Goal: Transaction & Acquisition: Download file/media

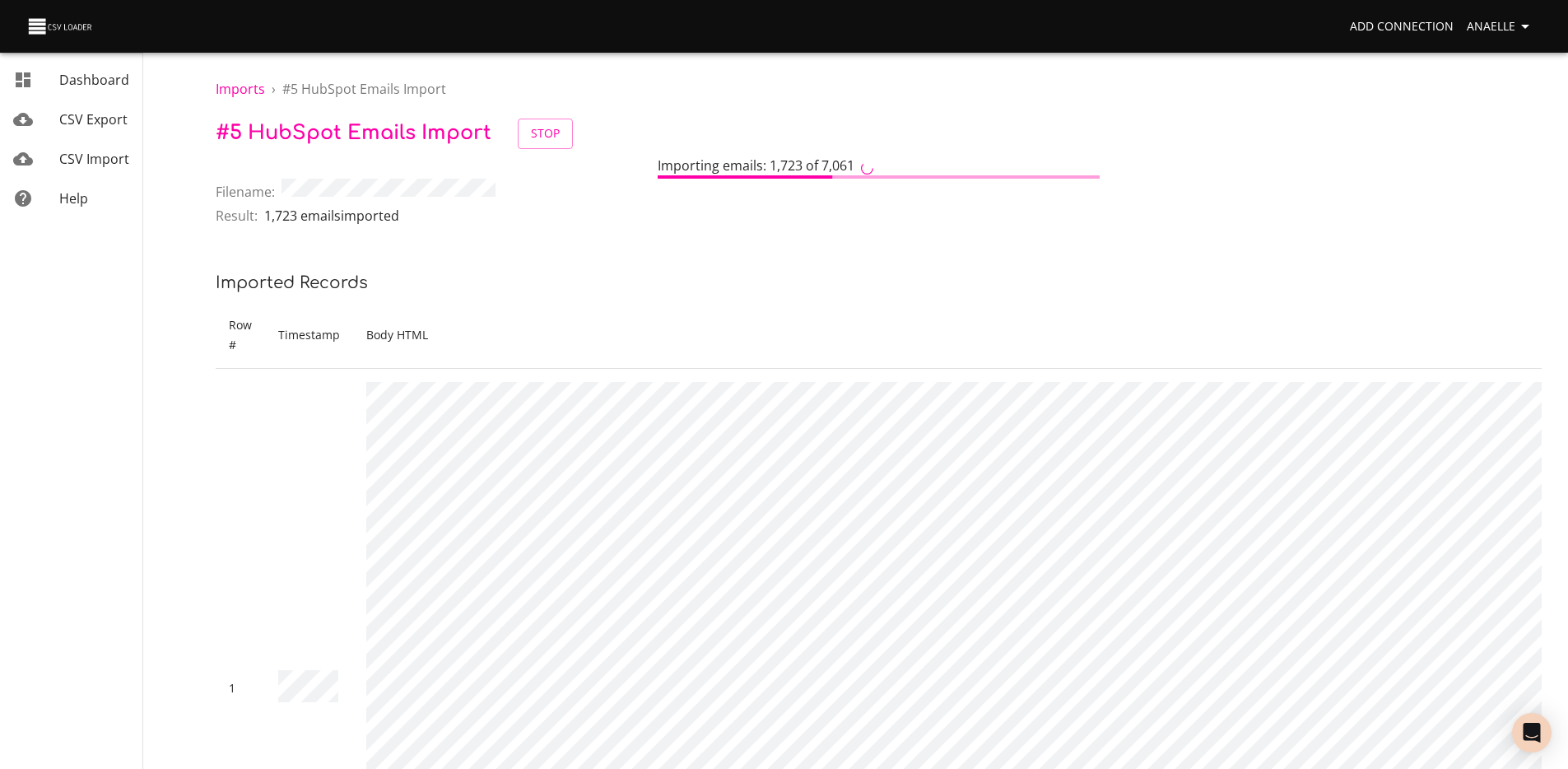
click at [339, 330] on th "Timestamp" at bounding box center [308, 335] width 89 height 67
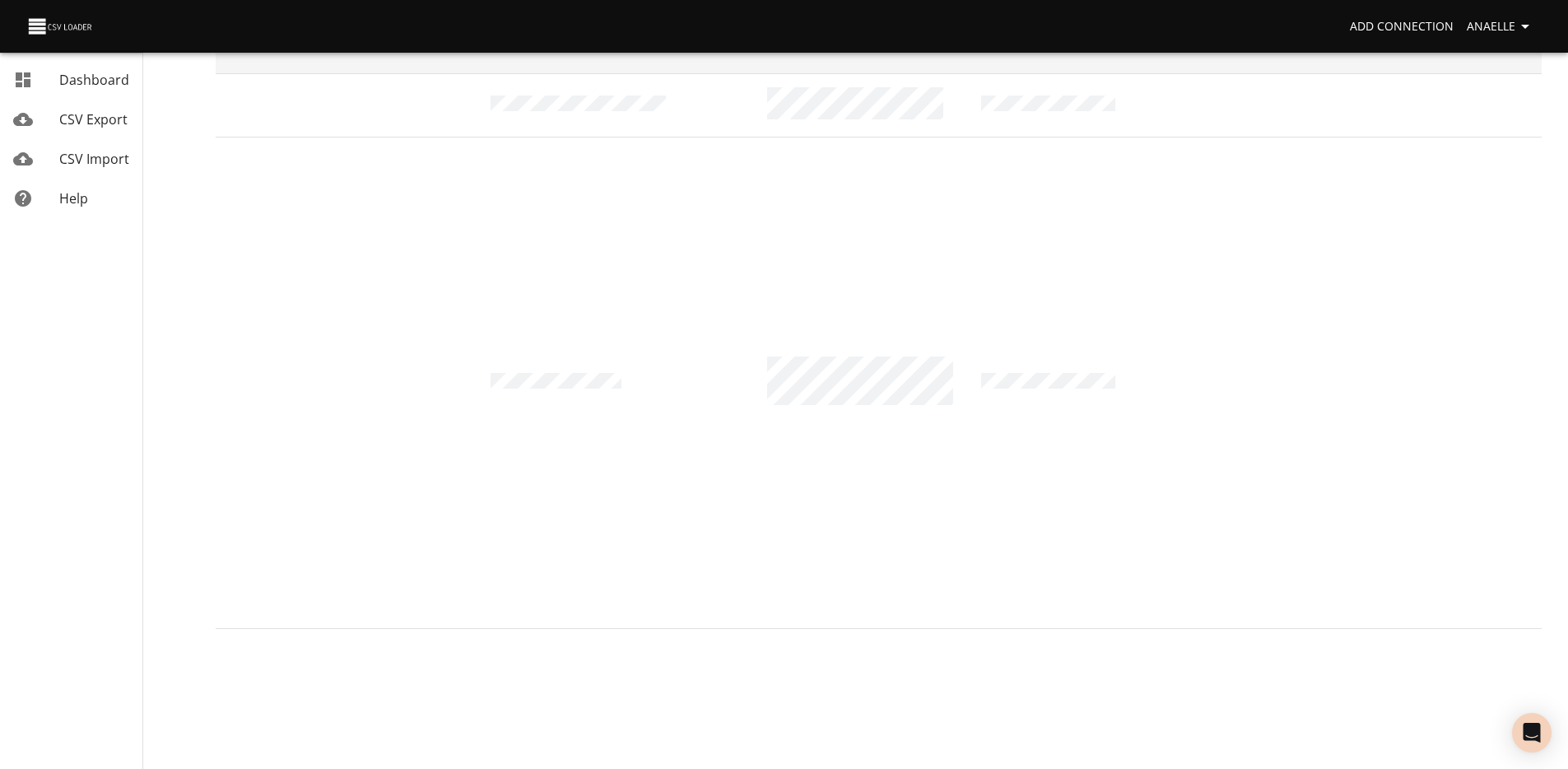
scroll to position [936, 0]
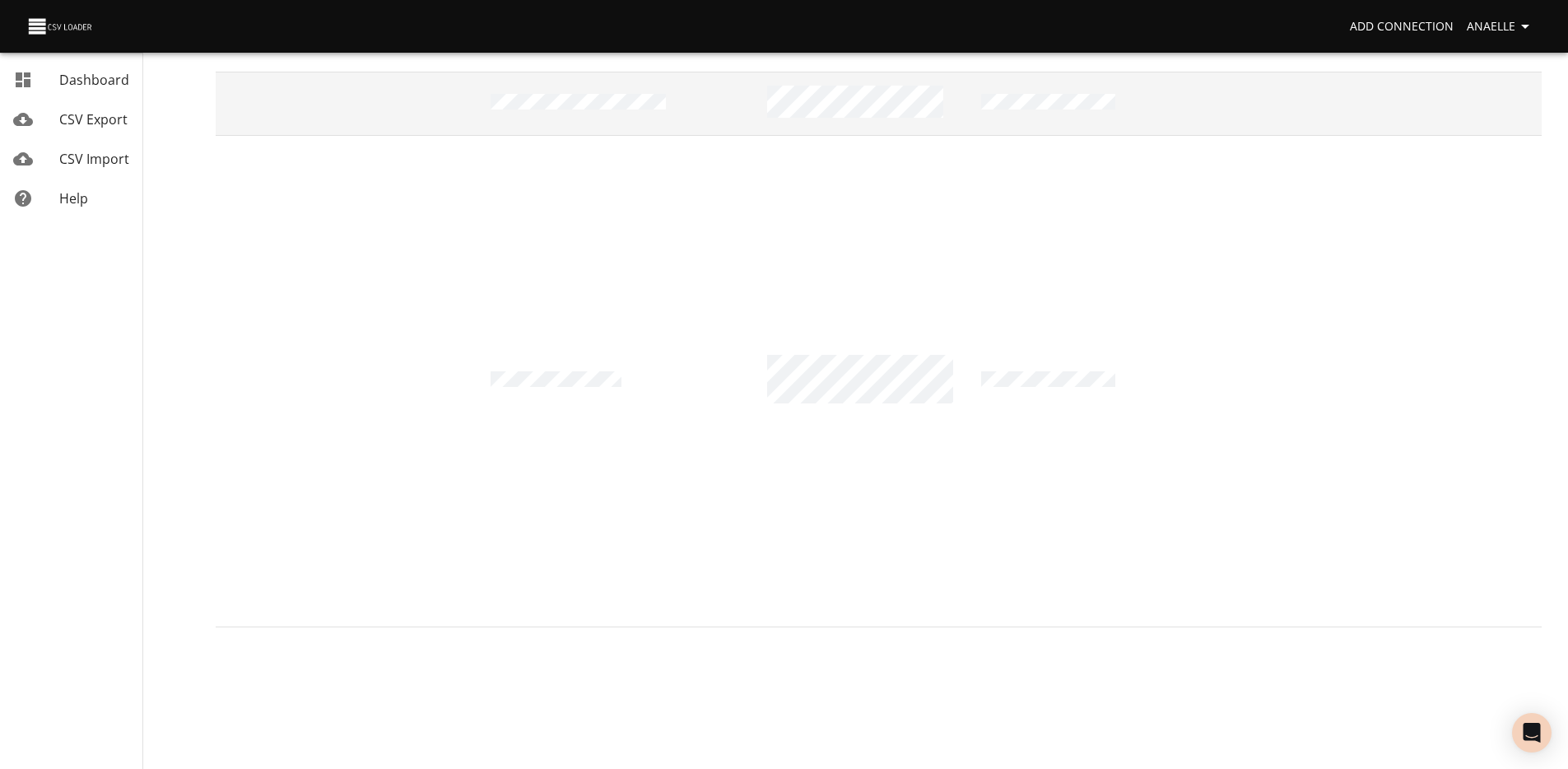
click at [578, 85] on td at bounding box center [587, 103] width 220 height 64
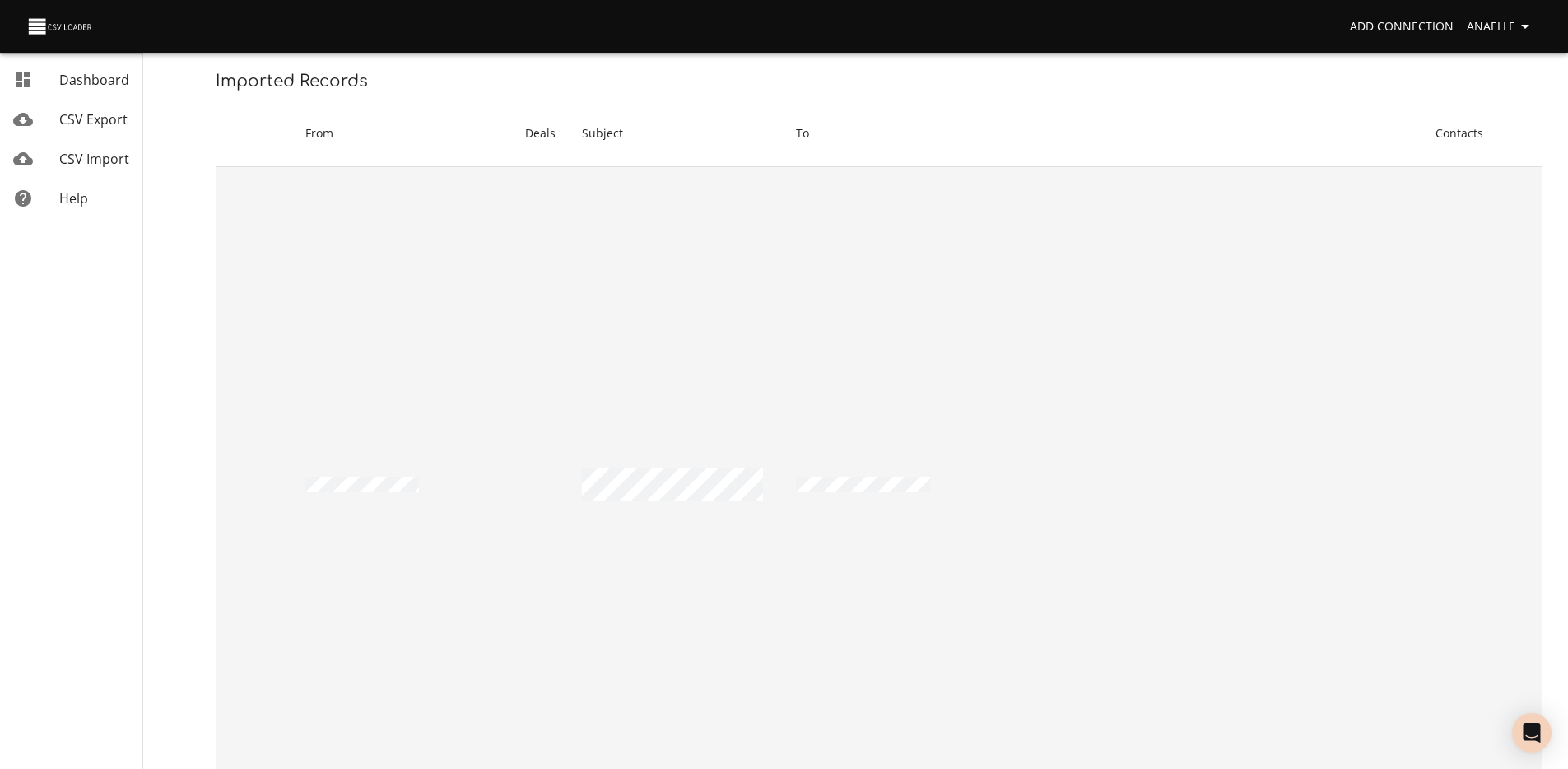
scroll to position [0, 4458]
click at [612, 374] on td at bounding box center [719, 487] width 215 height 641
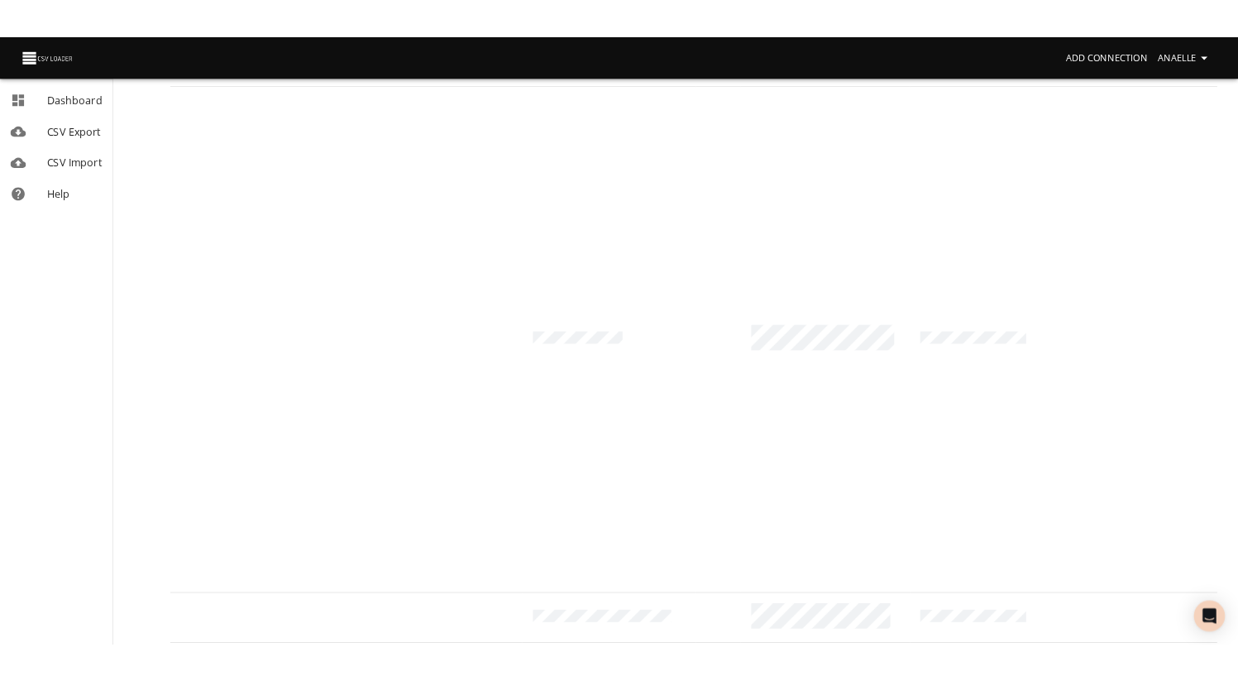
scroll to position [0, 0]
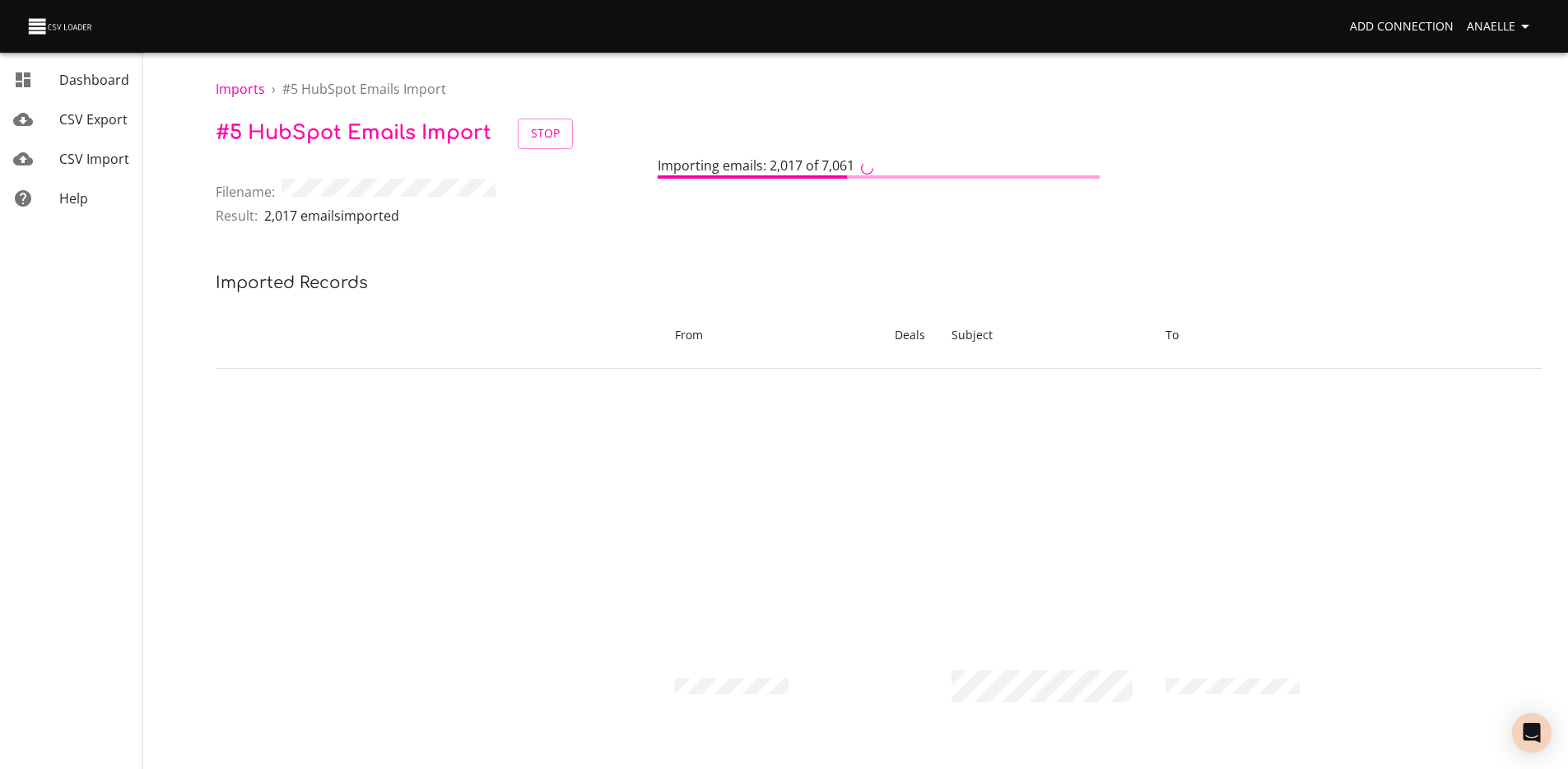
click at [710, 130] on p "# 5 HubSpot Emails Import Stop" at bounding box center [879, 133] width 1326 height 31
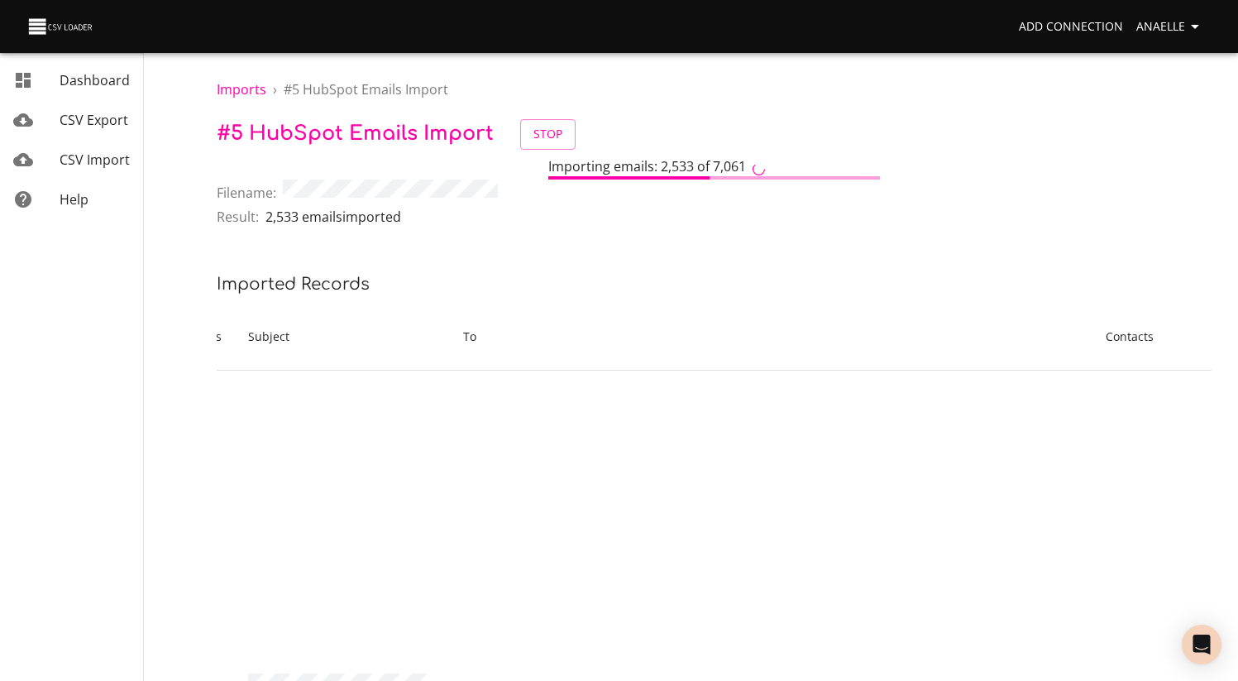
click at [505, 207] on div "Result: 2,533 emails imported" at bounding box center [714, 219] width 995 height 25
click at [1210, 654] on div "Open Intercom Messenger" at bounding box center [1202, 645] width 44 height 44
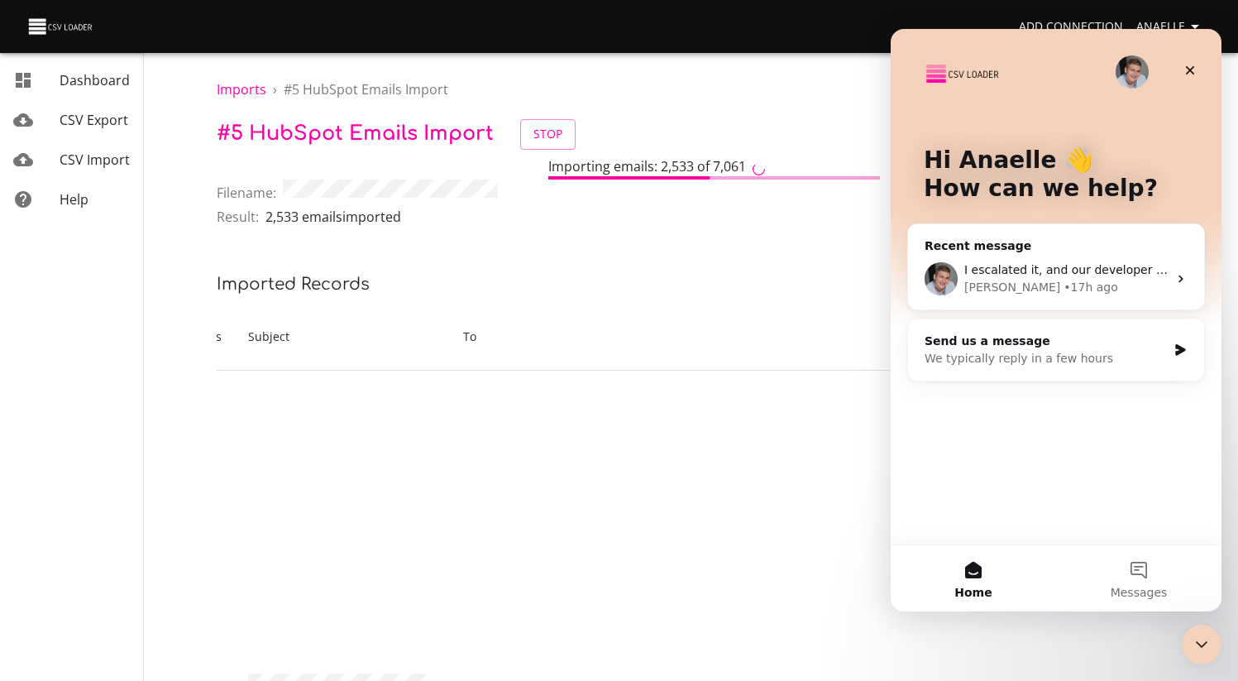
click at [1076, 265] on span "I escalated it, and our developer team is working on it. Thank you for your pat…" at bounding box center [1210, 269] width 490 height 13
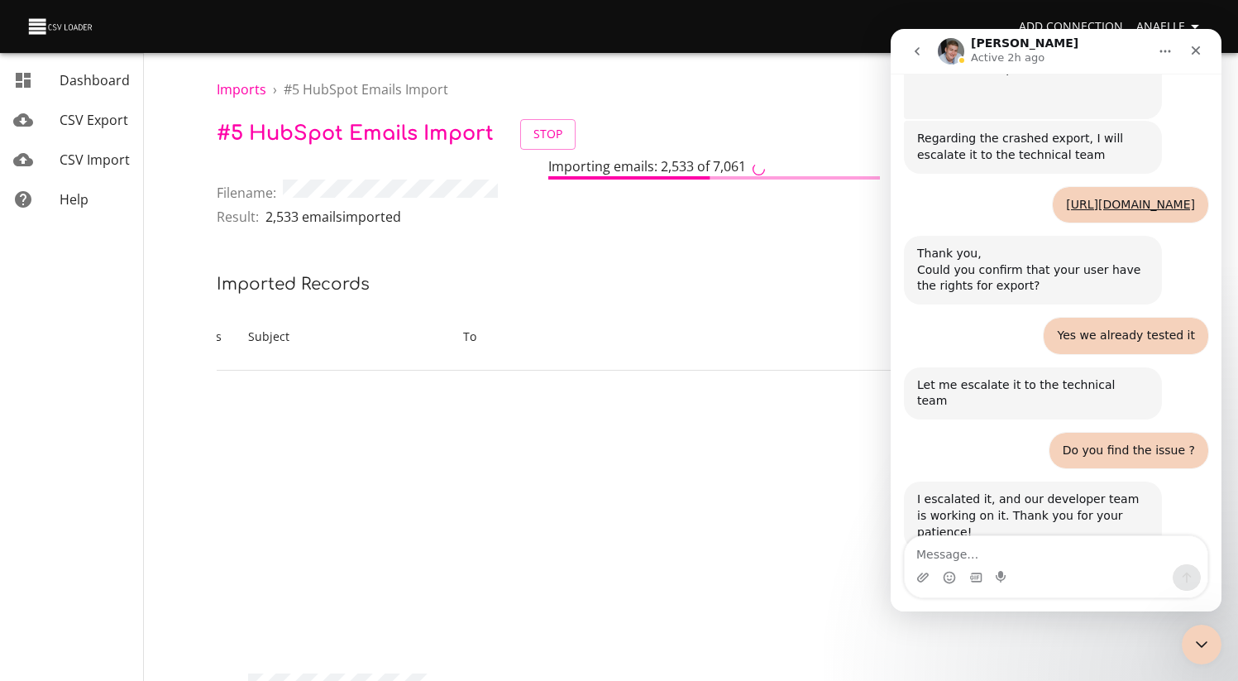
scroll to position [587, 0]
click at [999, 553] on textarea "Message…" at bounding box center [1056, 550] width 303 height 28
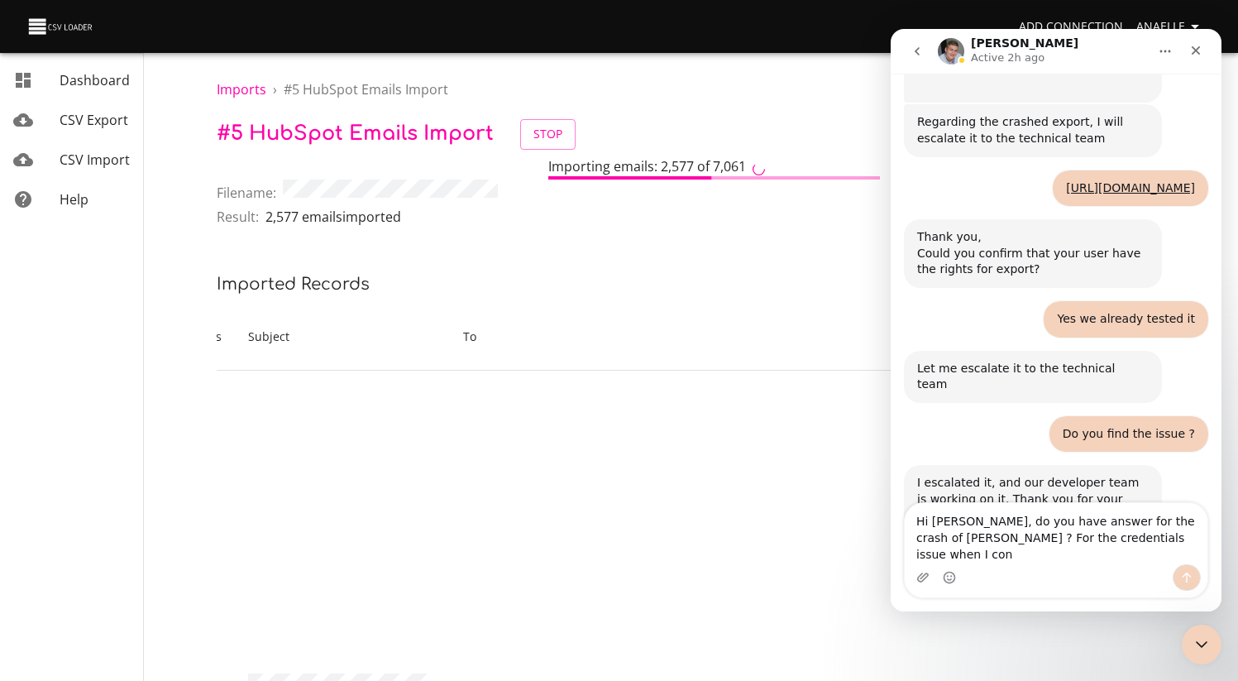
scroll to position [620, 0]
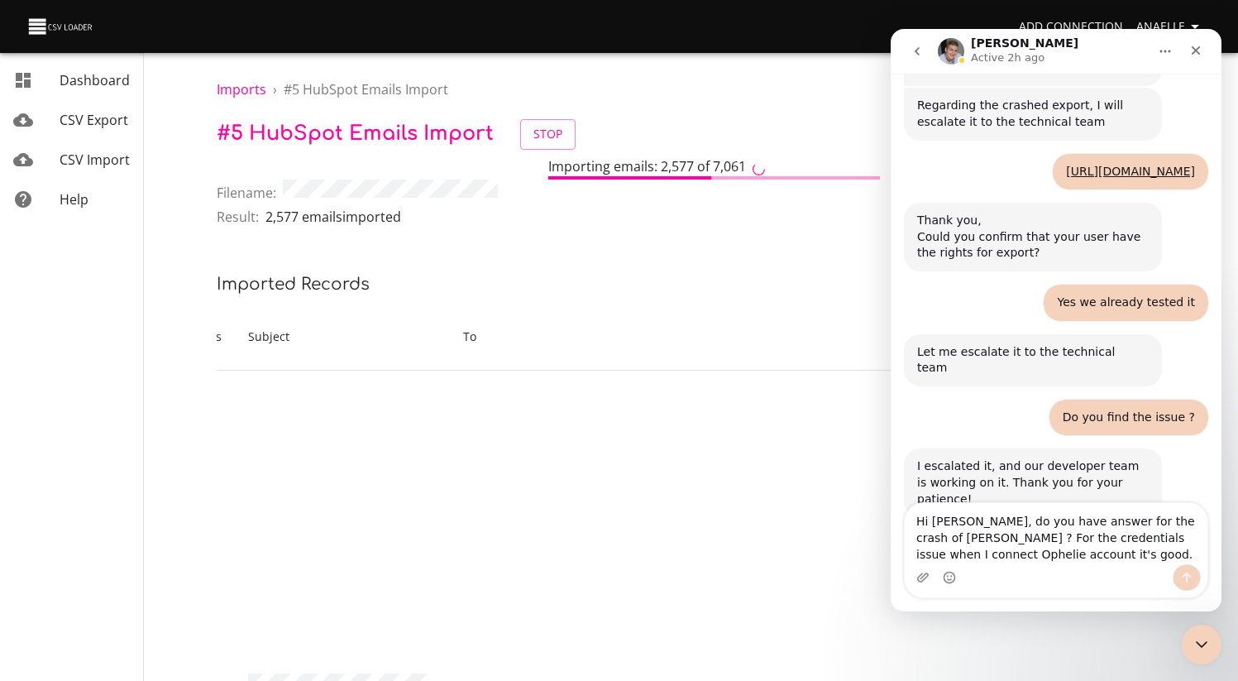
type textarea "Hi [PERSON_NAME], do you have answer for the crash of [PERSON_NAME] ? For the c…"
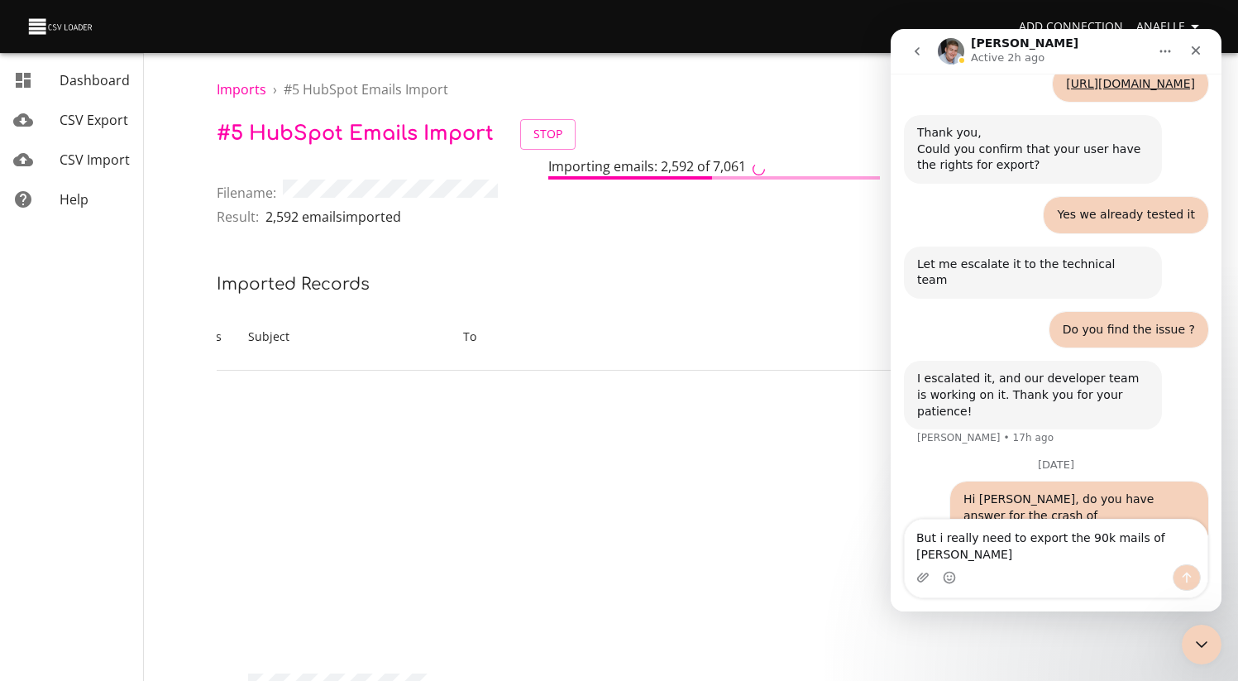
scroll to position [746, 0]
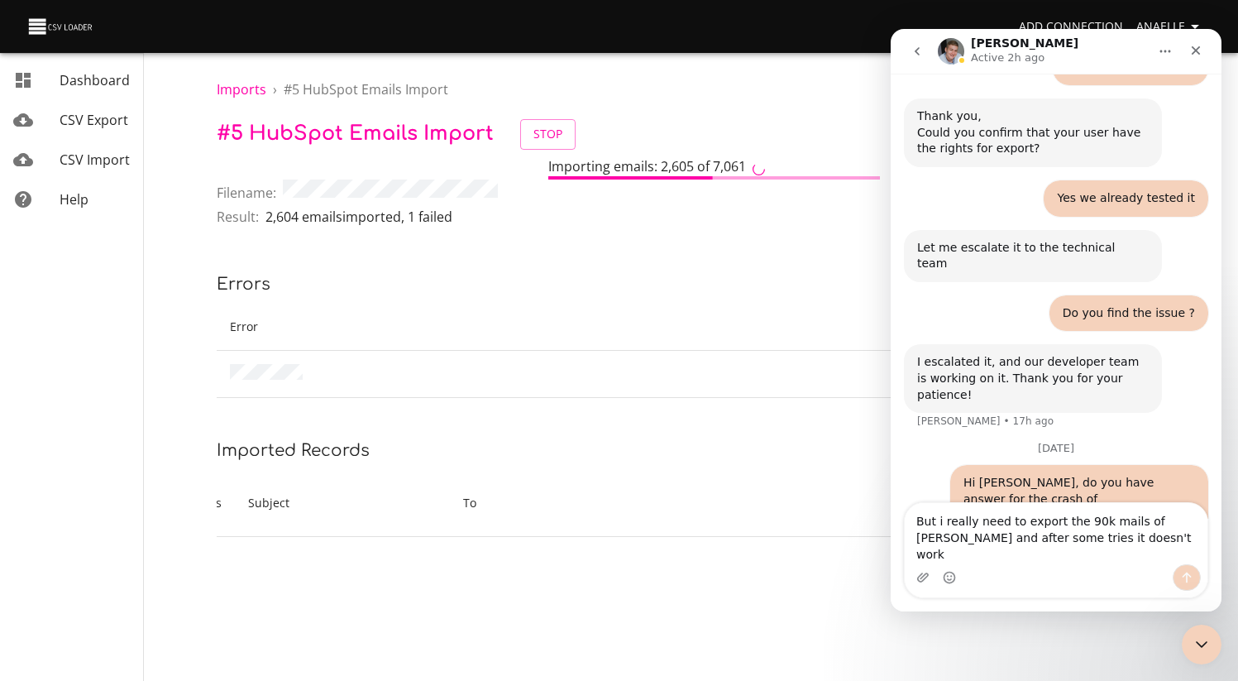
type textarea "But i really need to export the 90k mails of [PERSON_NAME] and after some tries…"
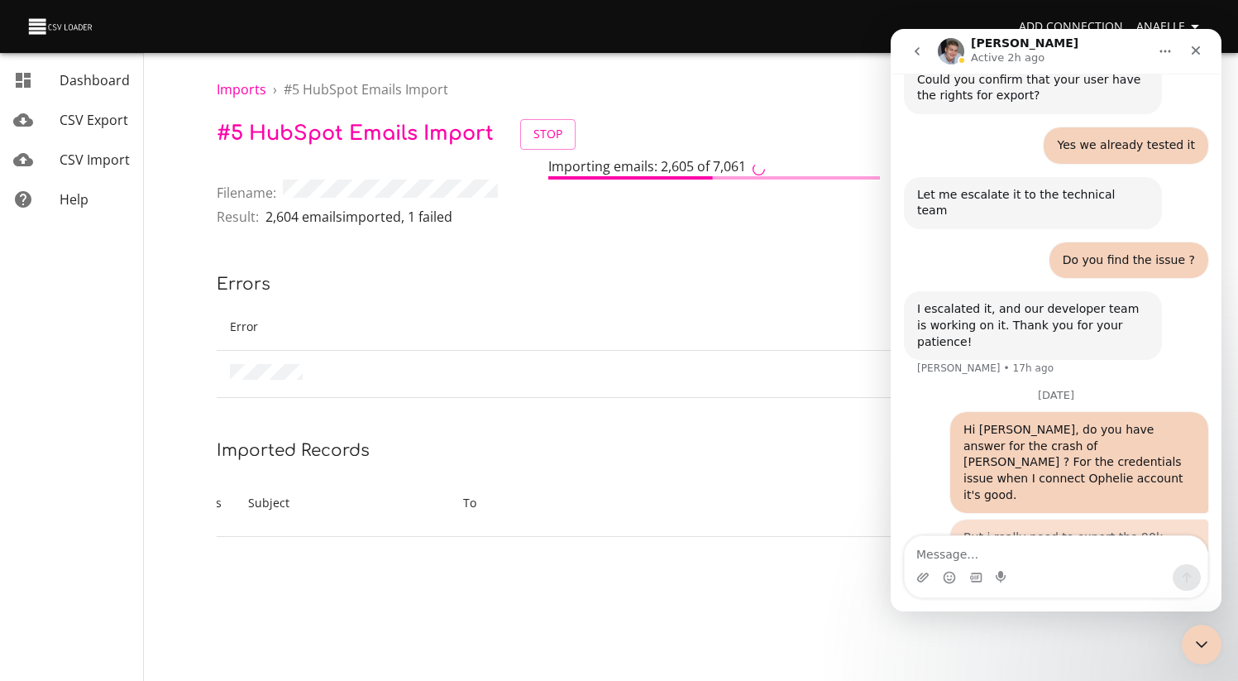
scroll to position [799, 0]
click at [771, 279] on p "Errors" at bounding box center [714, 284] width 995 height 26
click at [1190, 646] on icon "Close Intercom Messenger" at bounding box center [1200, 642] width 20 height 20
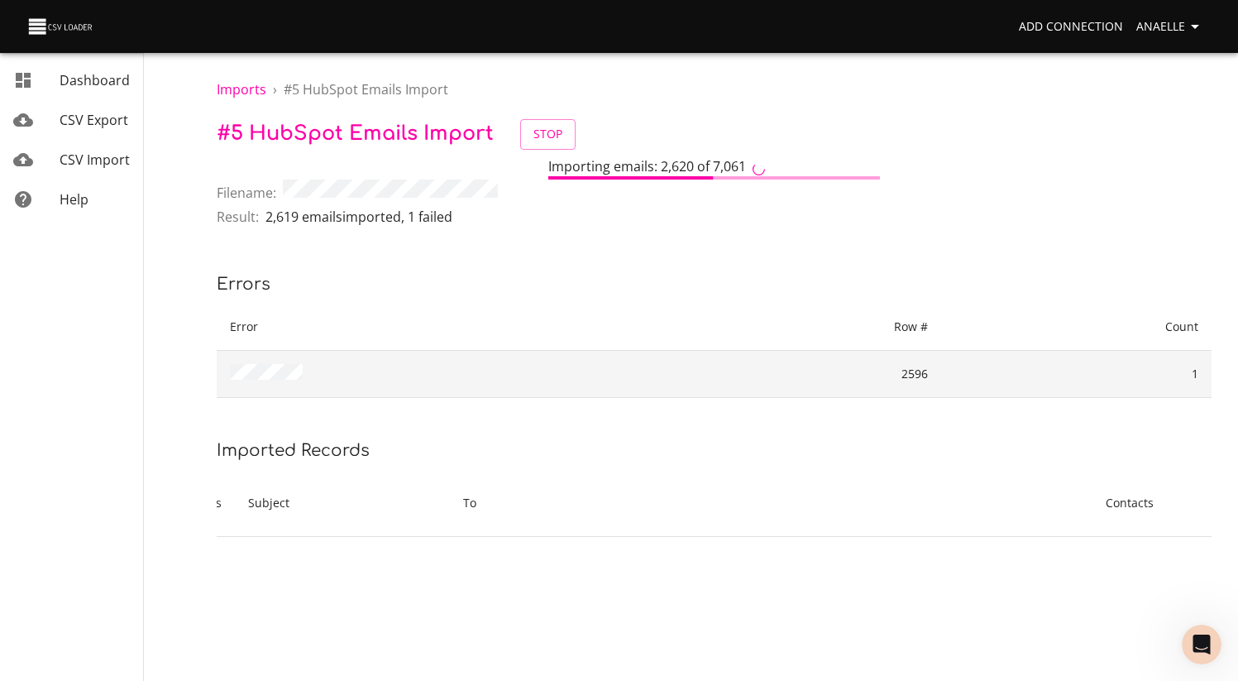
click at [914, 367] on td "2596" at bounding box center [805, 374] width 274 height 47
click at [915, 375] on td "2596" at bounding box center [805, 374] width 274 height 47
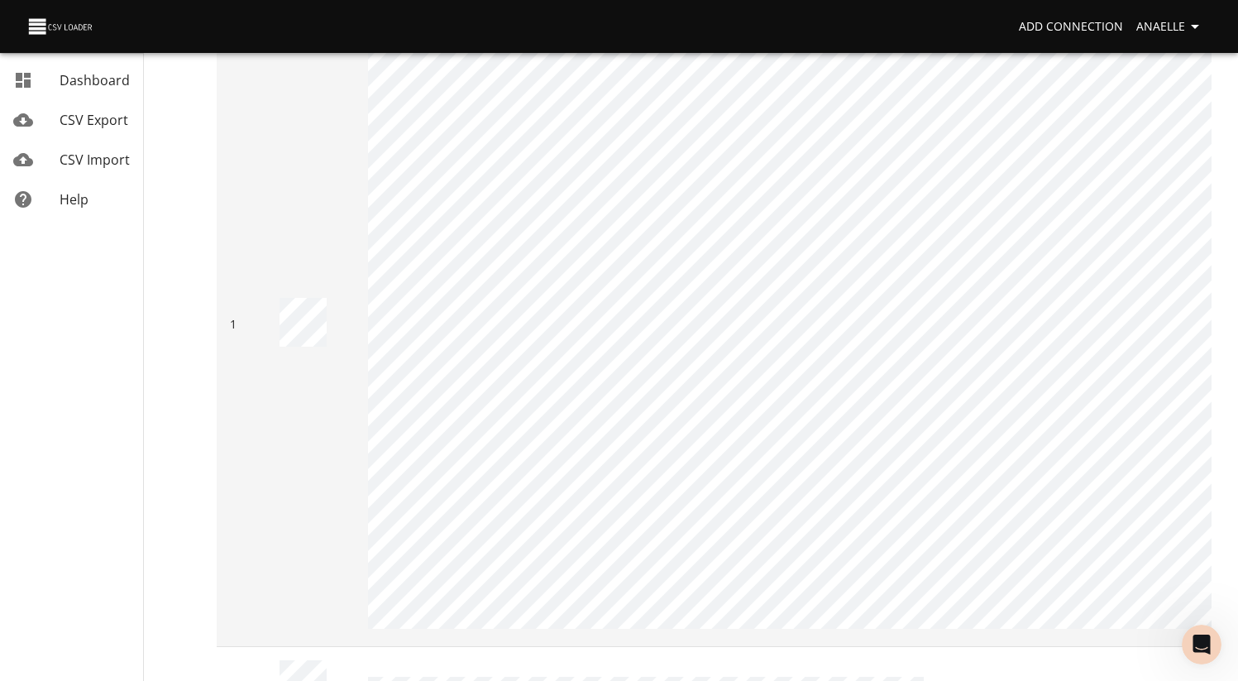
scroll to position [0, 0]
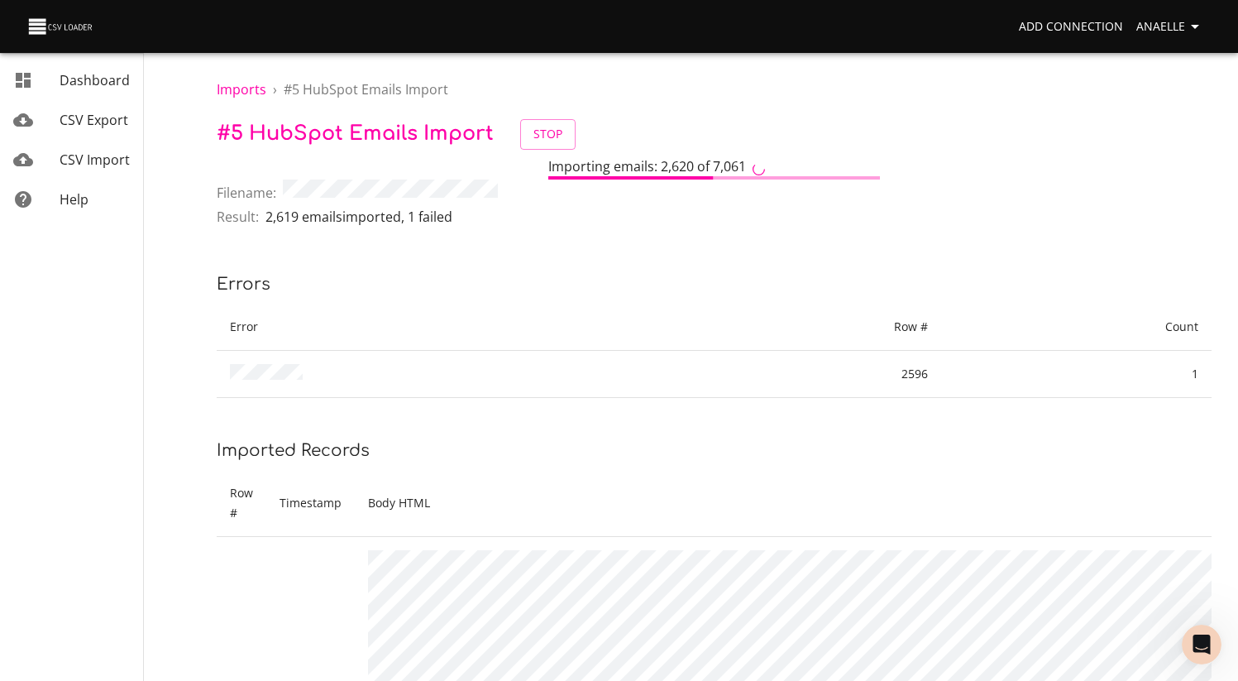
click at [438, 212] on p "2,619 emails imported , 1 failed" at bounding box center [359, 217] width 187 height 20
click at [453, 214] on p "2,619 emails imported , 1 failed" at bounding box center [359, 217] width 187 height 20
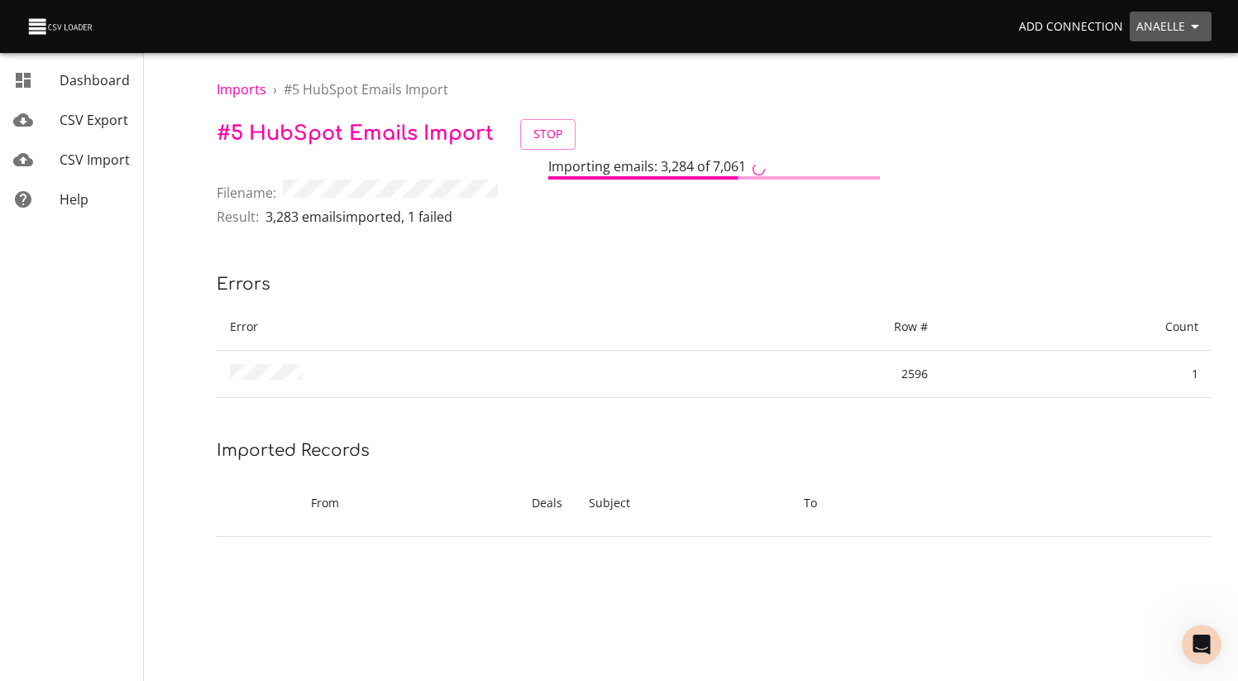
click at [1174, 25] on span "Anaelle" at bounding box center [1171, 27] width 69 height 21
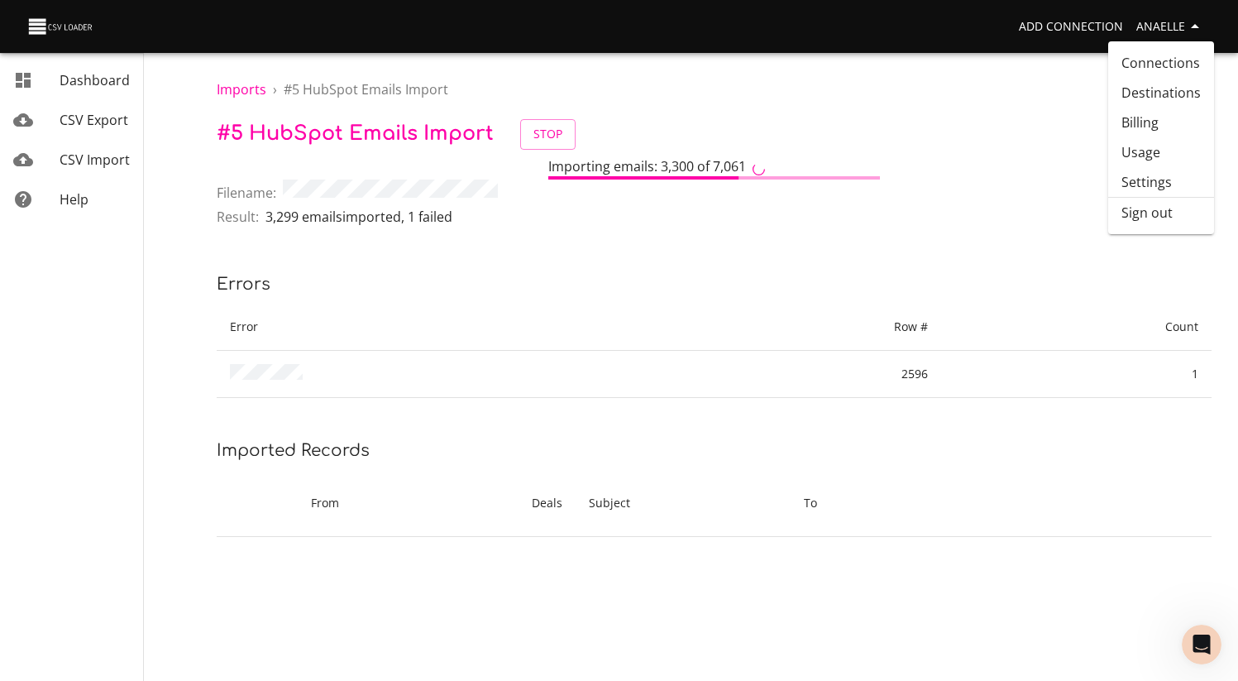
click at [1139, 158] on link "Usage" at bounding box center [1162, 152] width 106 height 30
click at [112, 123] on span "CSV Export" at bounding box center [94, 120] width 69 height 18
click at [551, 214] on div "Result: 3,501 emails imported , 1 failed" at bounding box center [714, 219] width 995 height 25
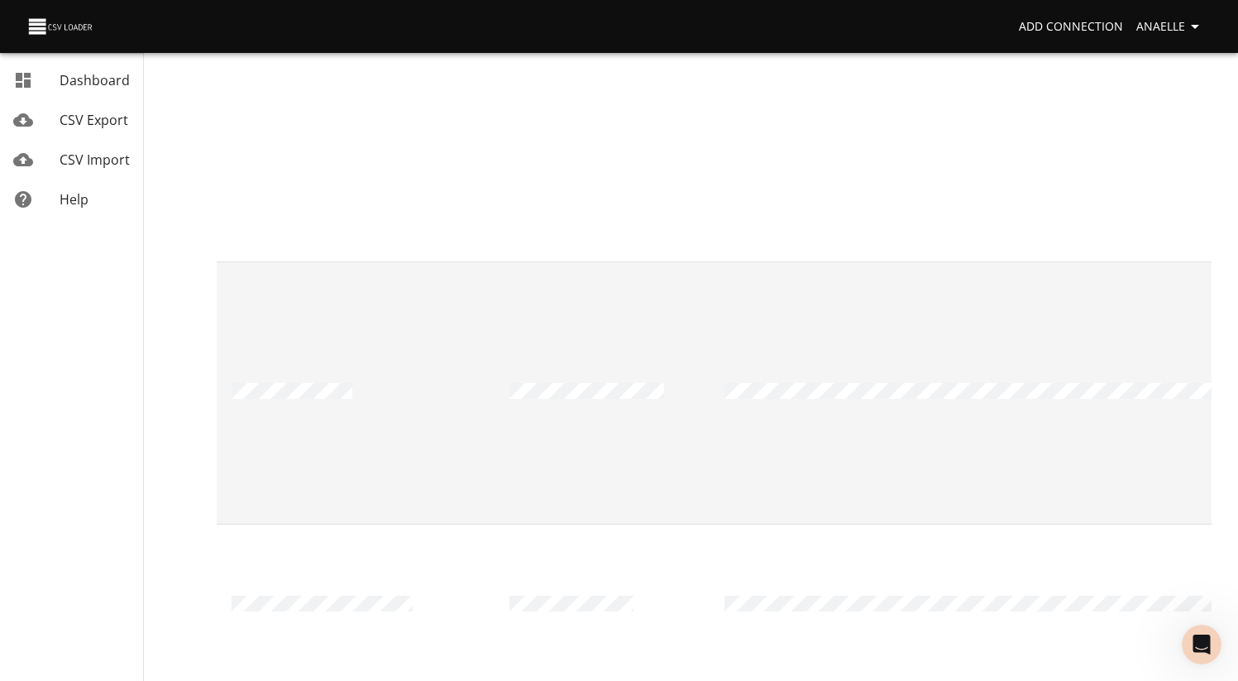
scroll to position [0, 4557]
click at [708, 261] on td at bounding box center [647, 392] width 216 height 262
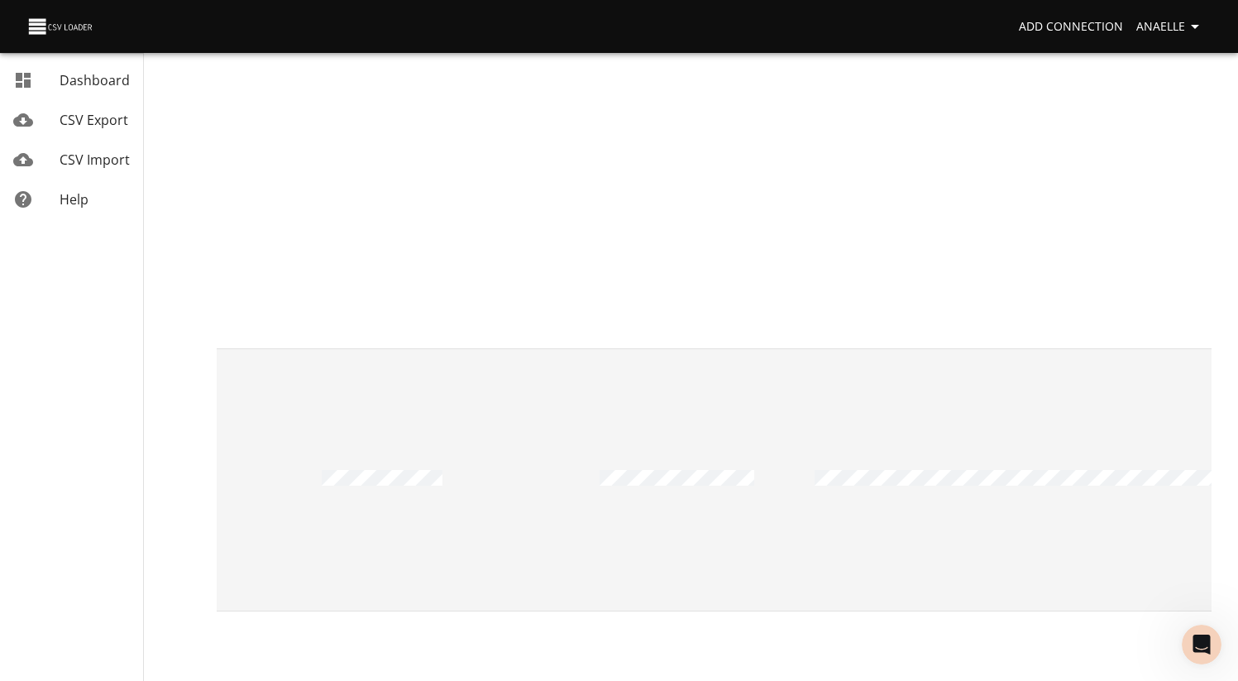
scroll to position [0, 4515]
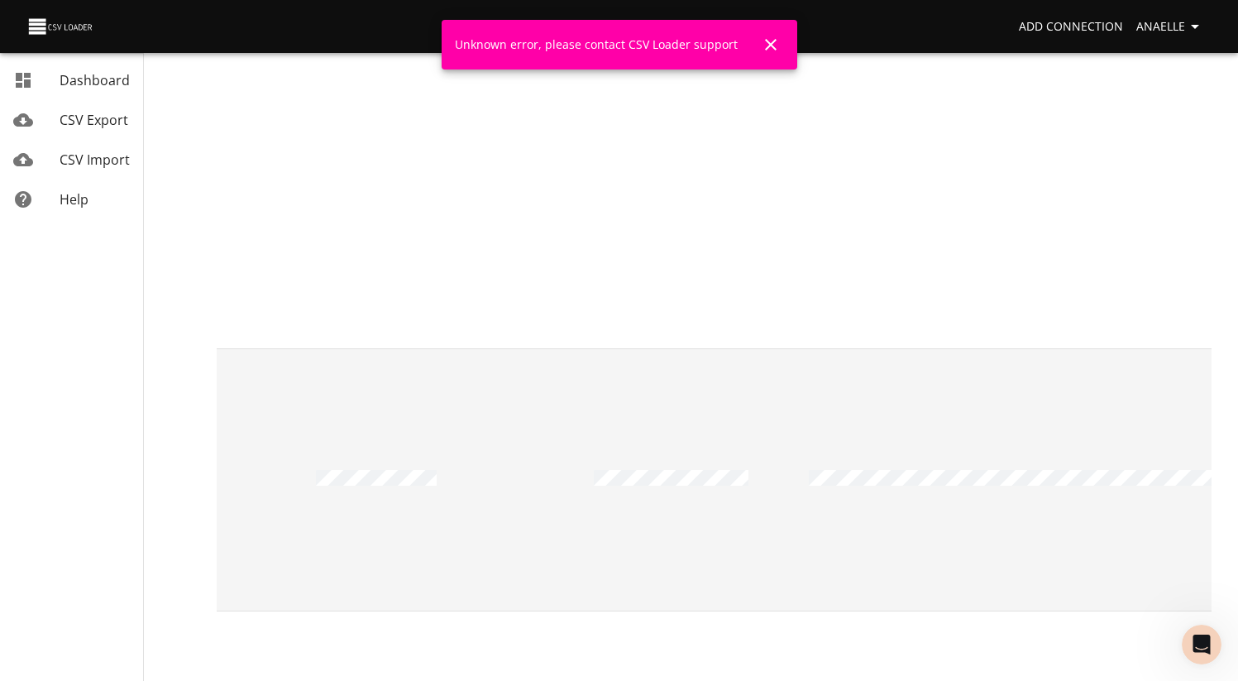
click at [593, 348] on td at bounding box center [689, 479] width 216 height 262
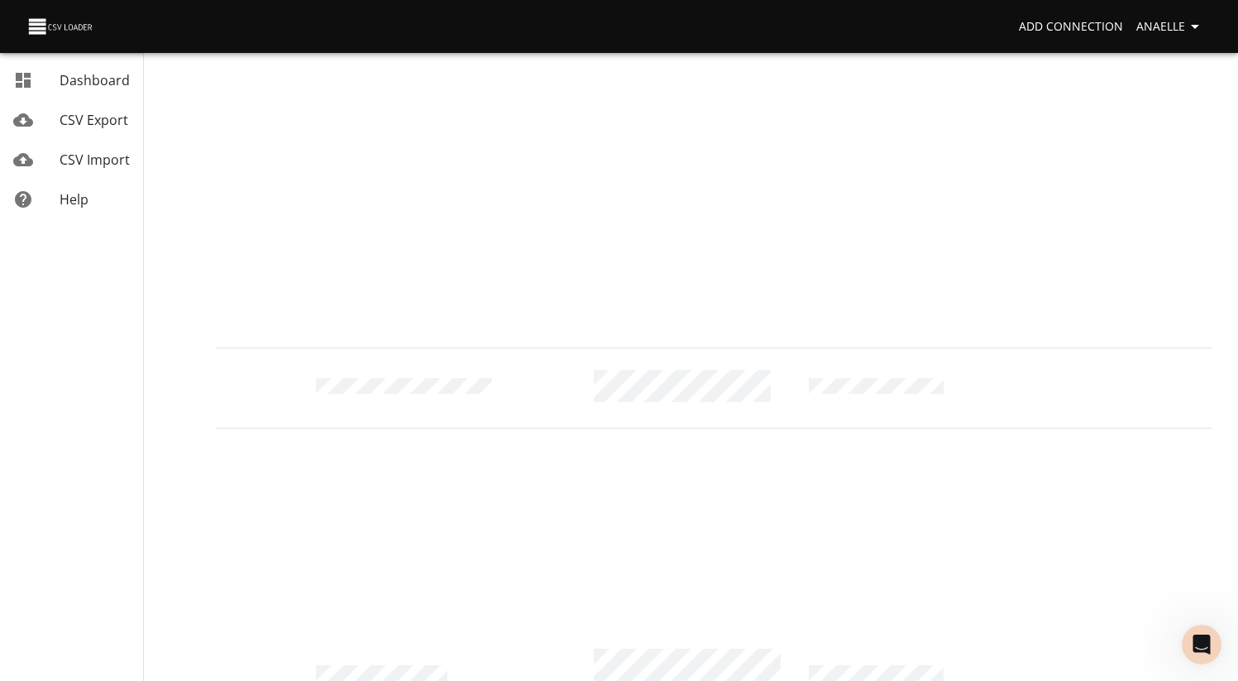
scroll to position [0, 0]
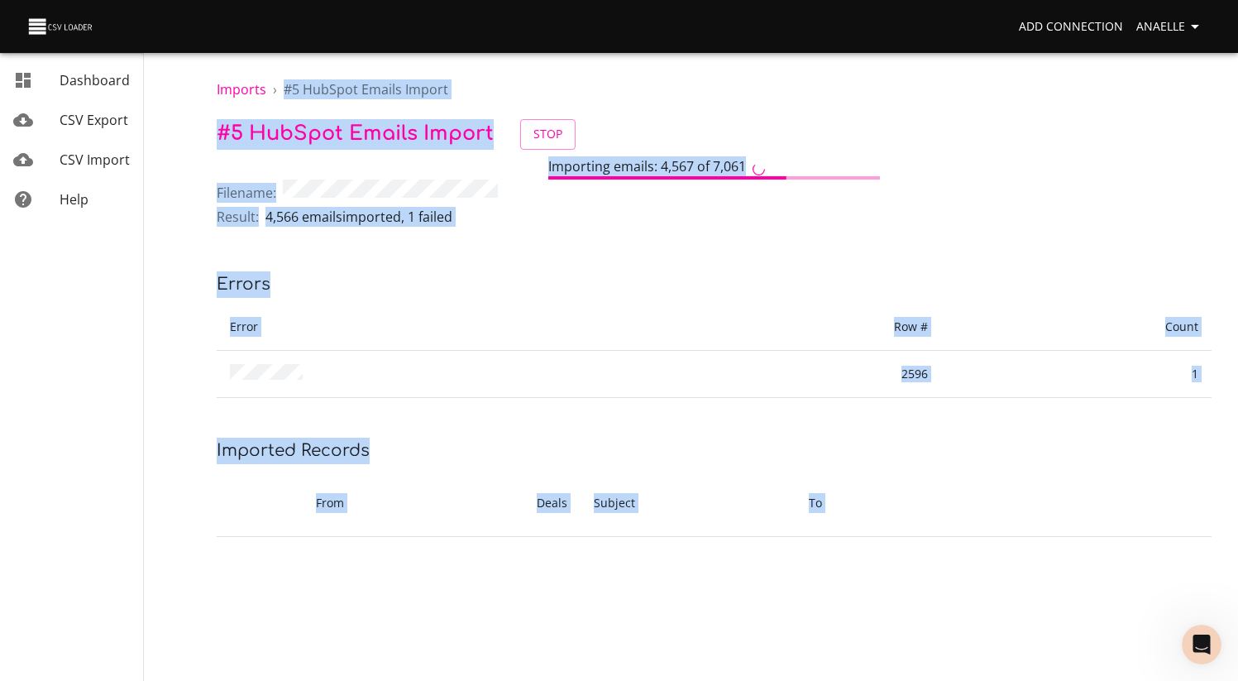
drag, startPoint x: 1250, startPoint y: 351, endPoint x: 1226, endPoint y: -41, distance: 392.9
click at [1226, 0] on html "Add Connection Anaelle Dashboard CSV Export CSV Import Help Imports › # 5 HubSp…" at bounding box center [619, 340] width 1238 height 681
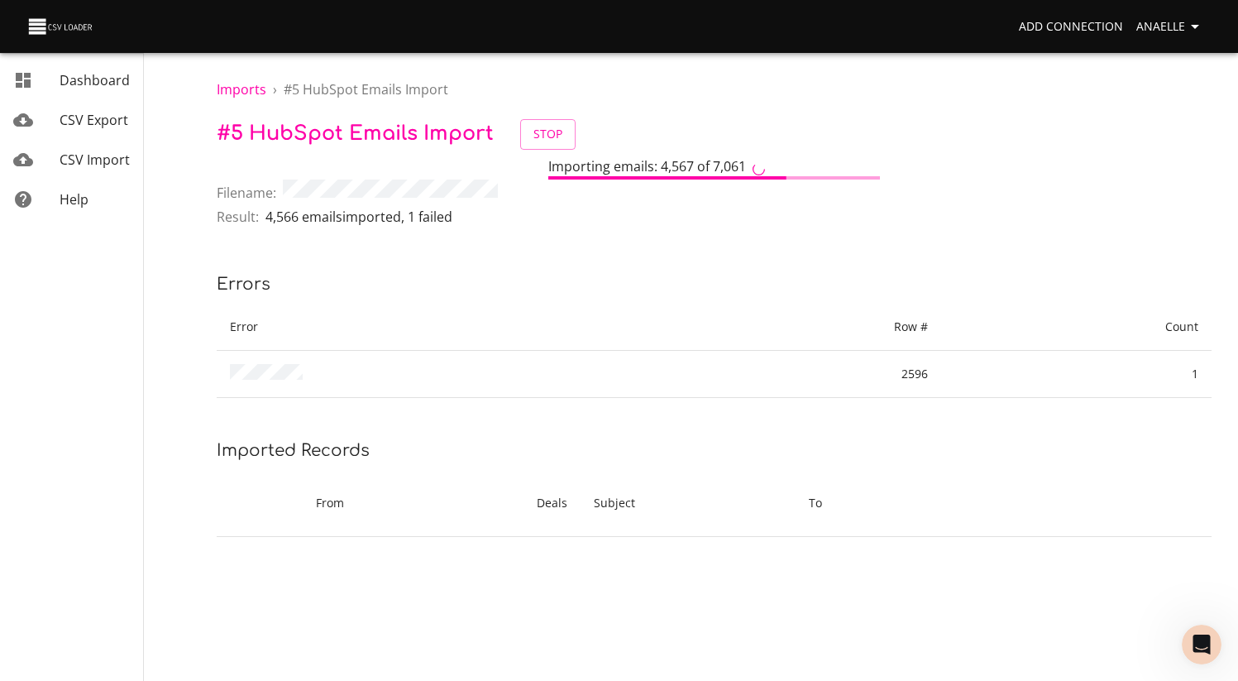
click at [762, 271] on p "Errors" at bounding box center [714, 284] width 995 height 26
click at [634, 111] on div "Imports › # 5 HubSpot Emails Import" at bounding box center [714, 99] width 995 height 40
click at [522, 279] on p "Errors" at bounding box center [714, 284] width 995 height 26
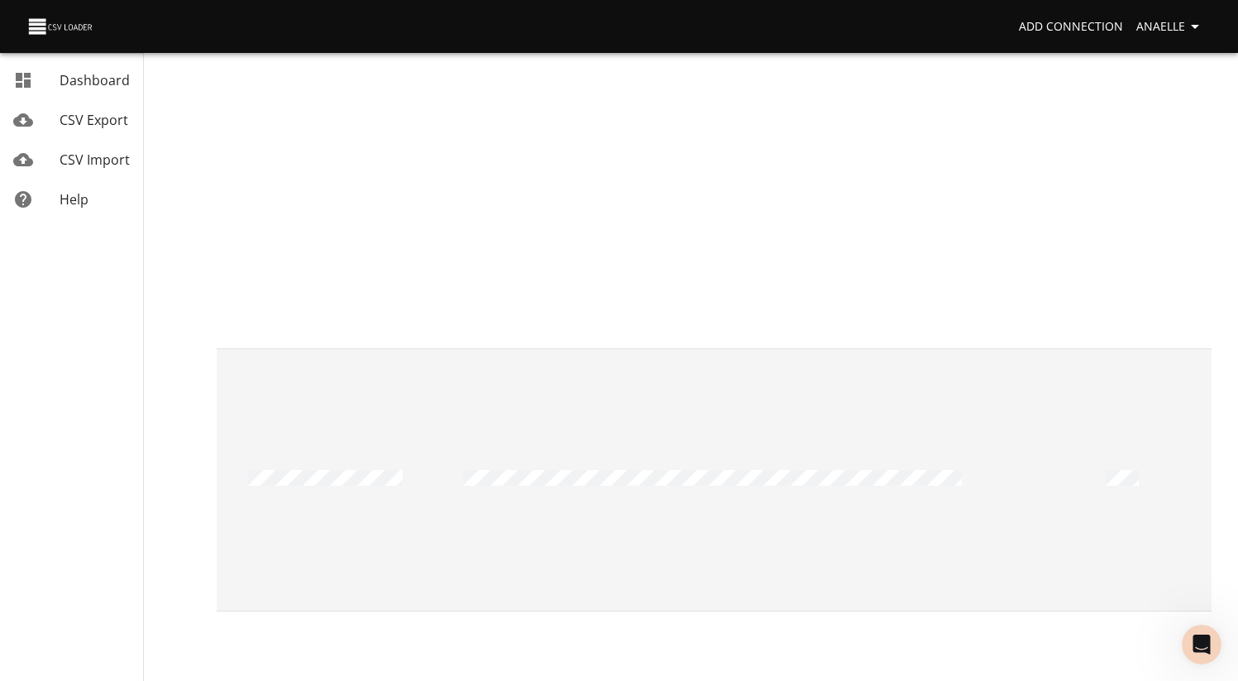
click at [465, 348] on td at bounding box center [771, 479] width 643 height 262
click at [441, 348] on td at bounding box center [624, 479] width 703 height 262
click at [499, 352] on td at bounding box center [650, 479] width 703 height 262
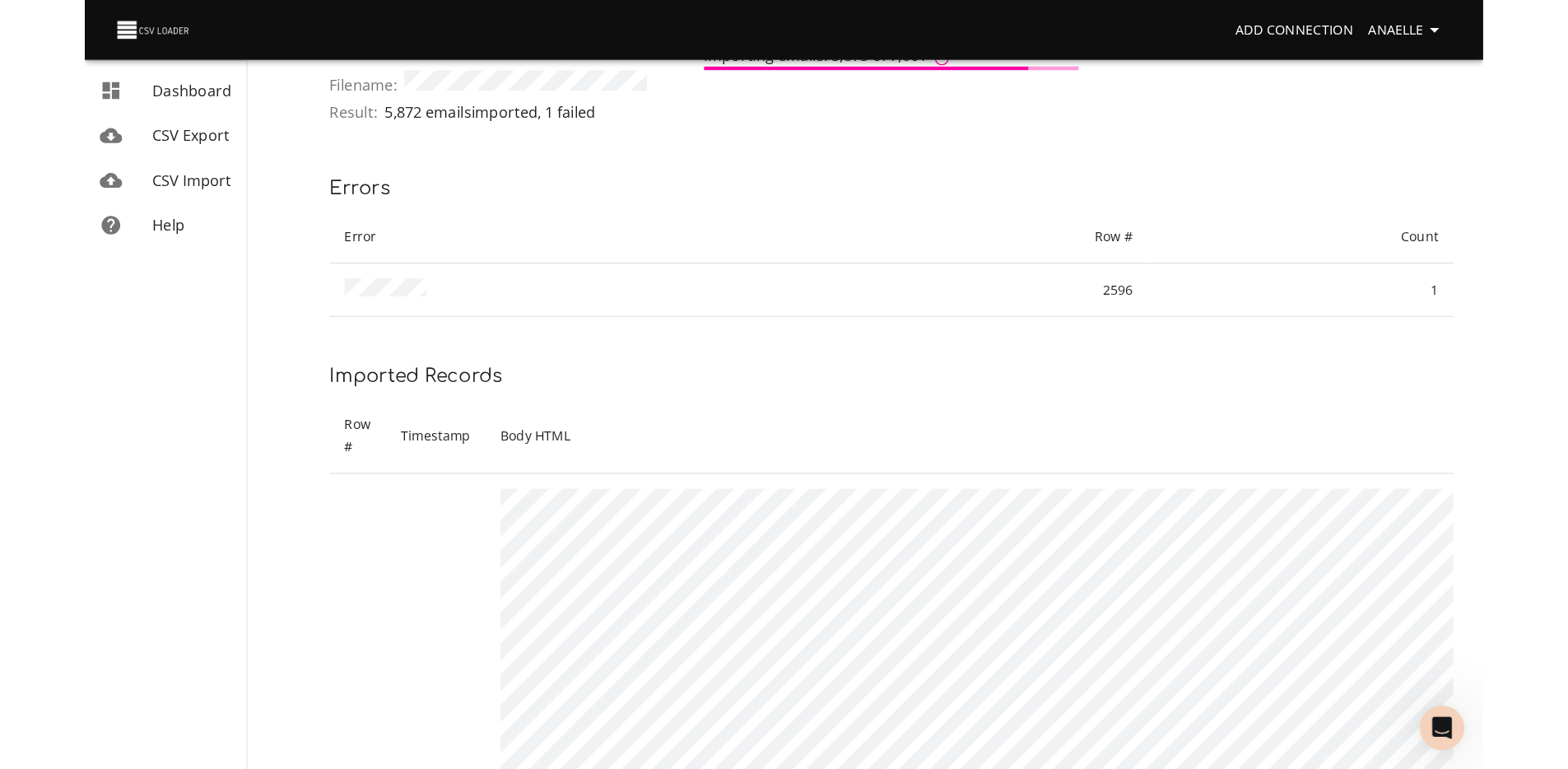
scroll to position [0, 0]
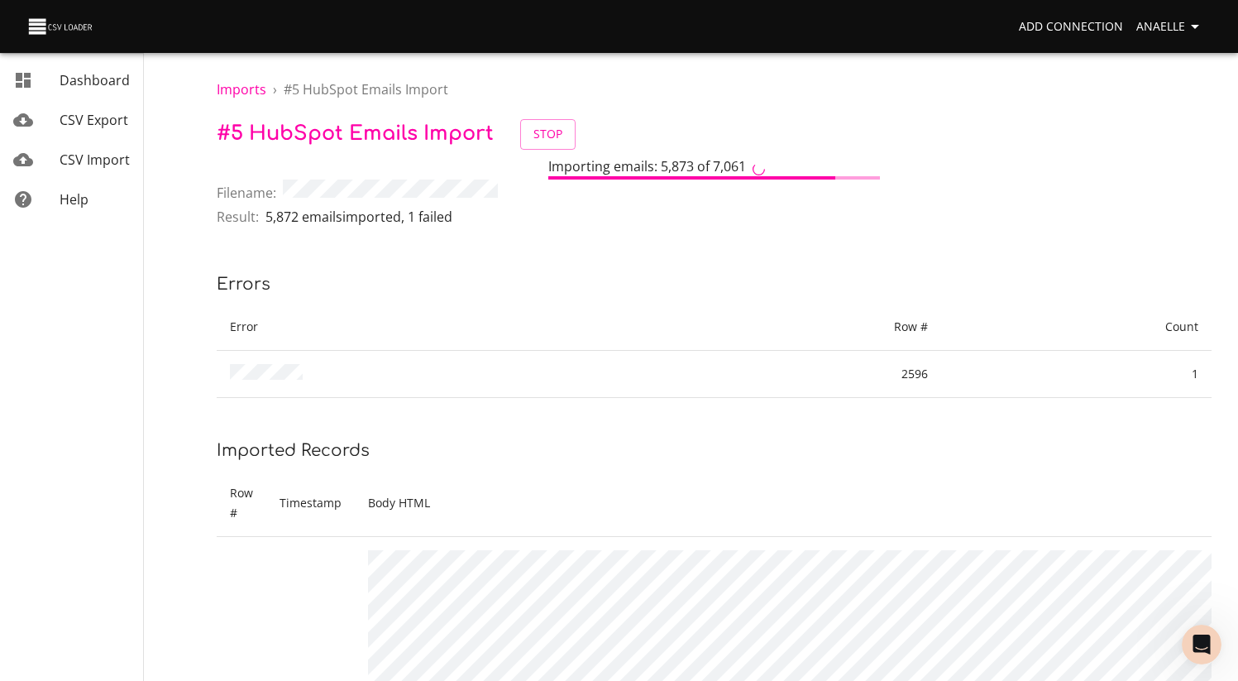
click at [912, 274] on p "Errors" at bounding box center [714, 284] width 995 height 26
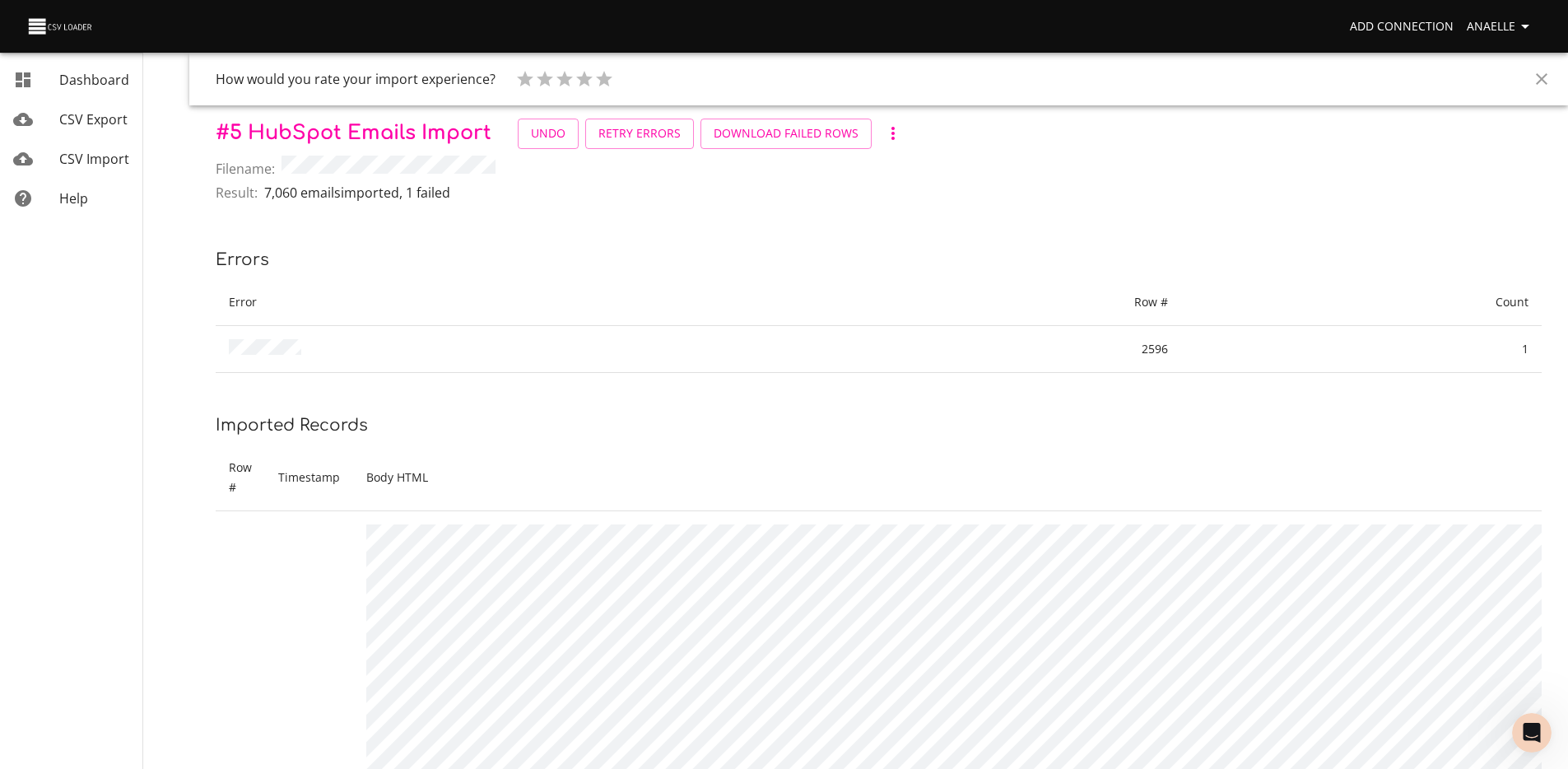
scroll to position [925, 0]
click at [445, 189] on p "7,060 emails imported , 1 failed" at bounding box center [357, 193] width 186 height 20
click at [1532, 83] on icon "Close" at bounding box center [1542, 79] width 20 height 20
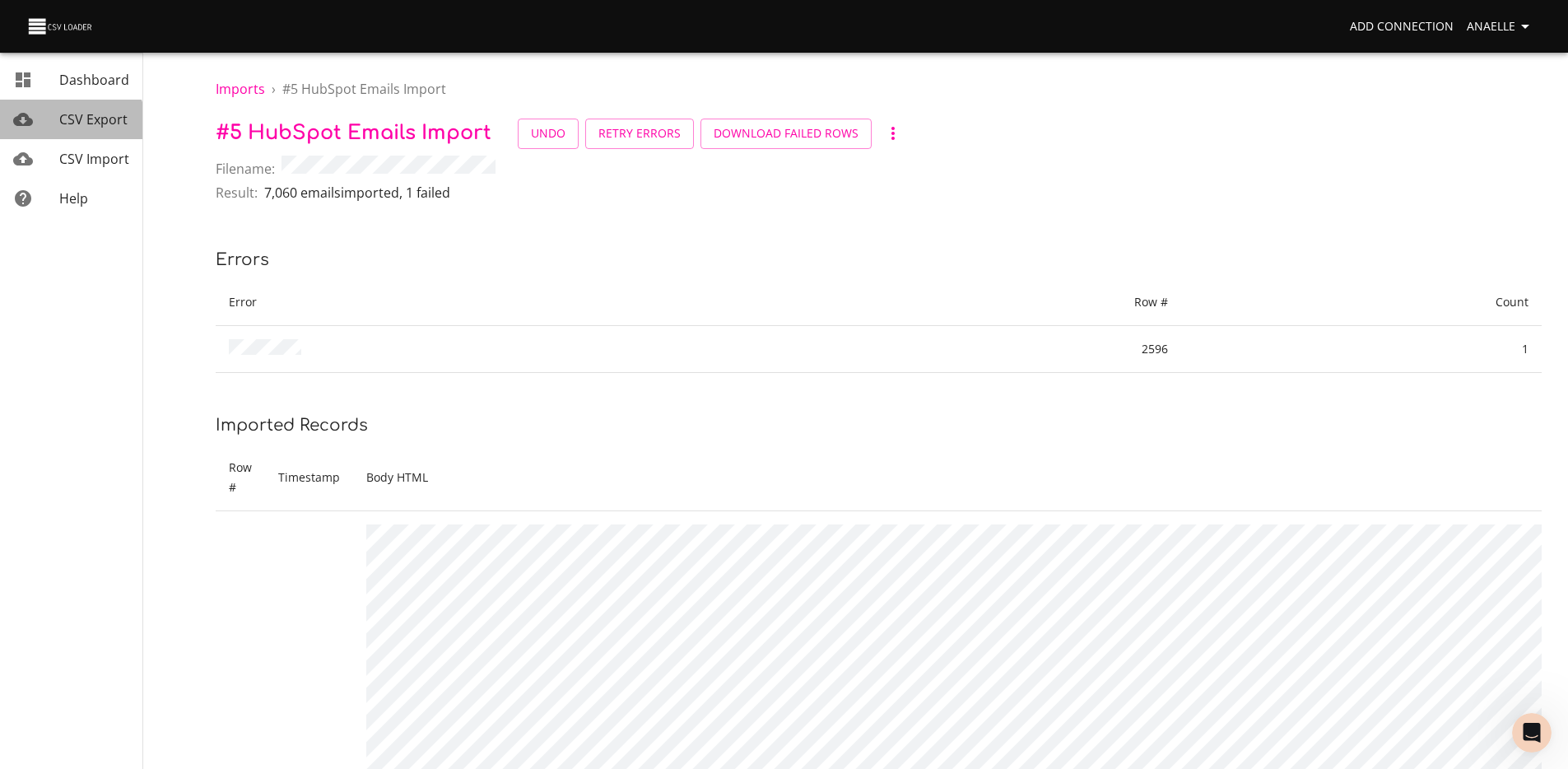
click at [60, 131] on link "CSV Export" at bounding box center [71, 119] width 142 height 40
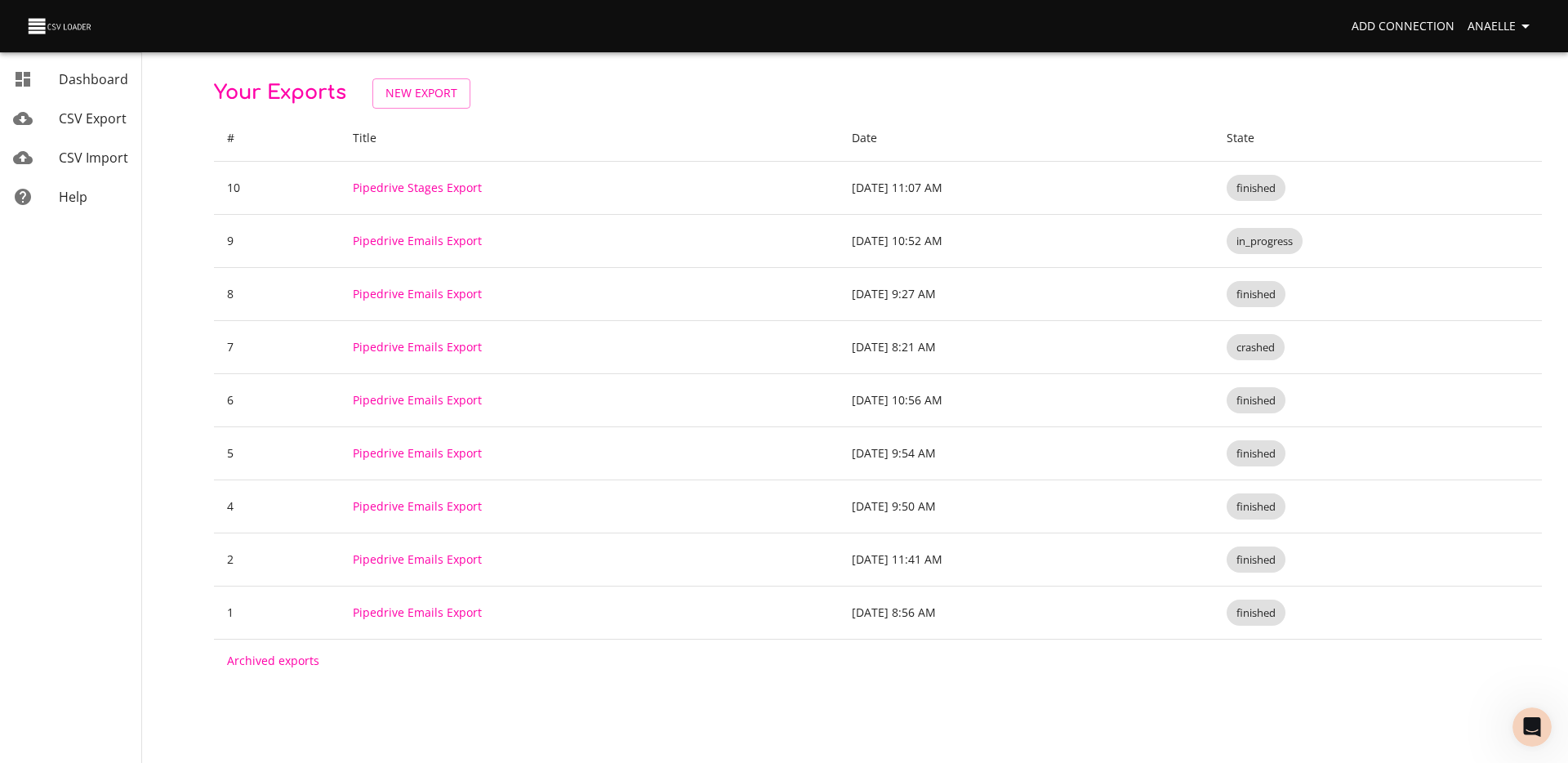
scroll to position [918, 0]
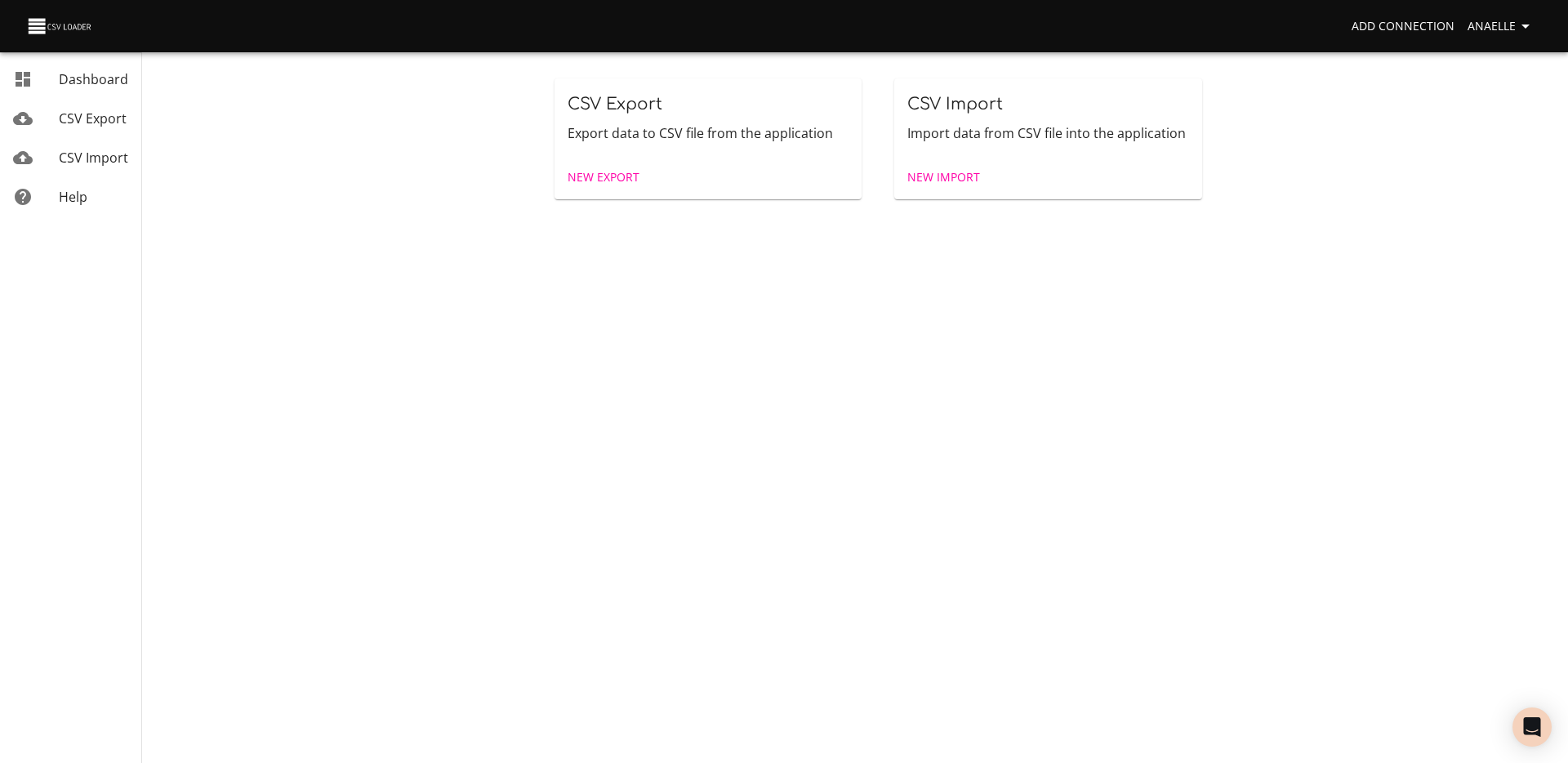
click at [108, 113] on span "CSV Export" at bounding box center [93, 118] width 68 height 18
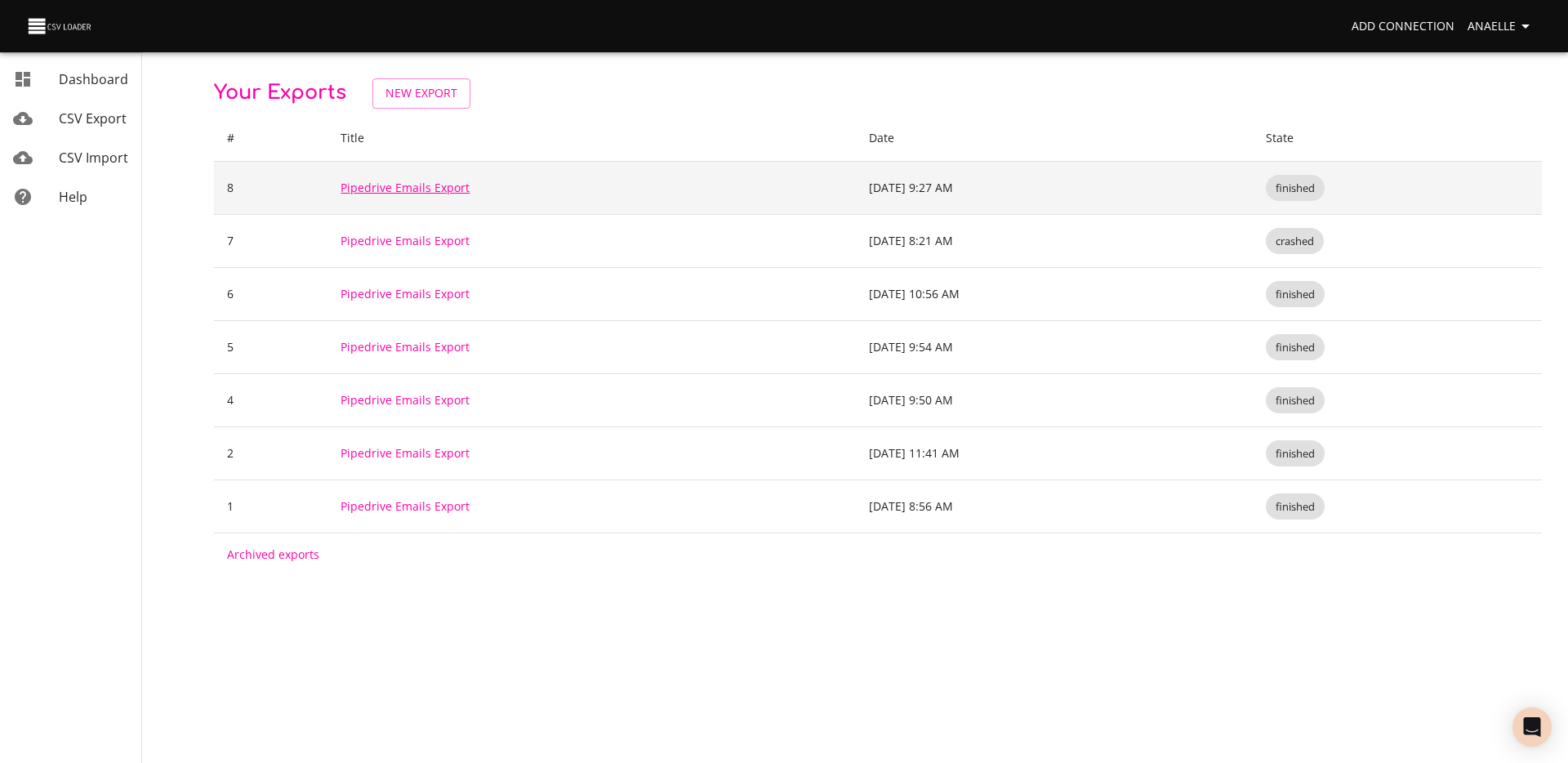
click at [391, 191] on link "Pipedrive Emails Export" at bounding box center [405, 188] width 129 height 16
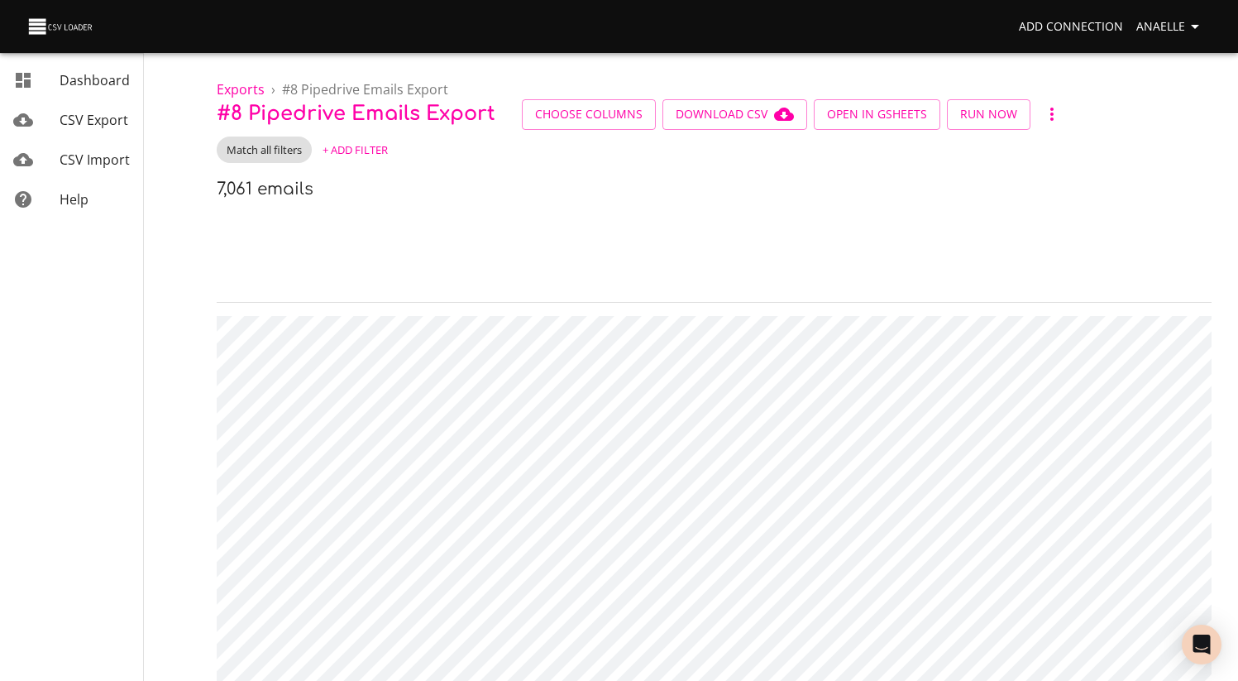
scroll to position [0, 41]
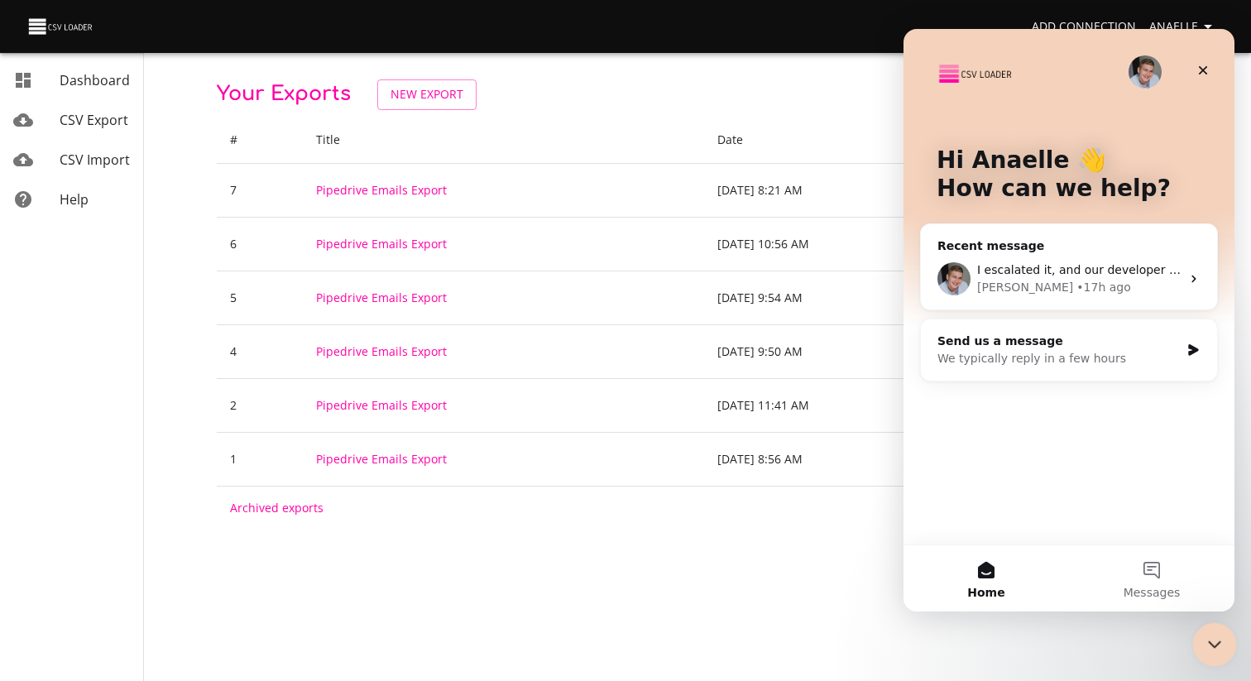
click at [1200, 643] on div "Close Intercom Messenger" at bounding box center [1212, 642] width 40 height 40
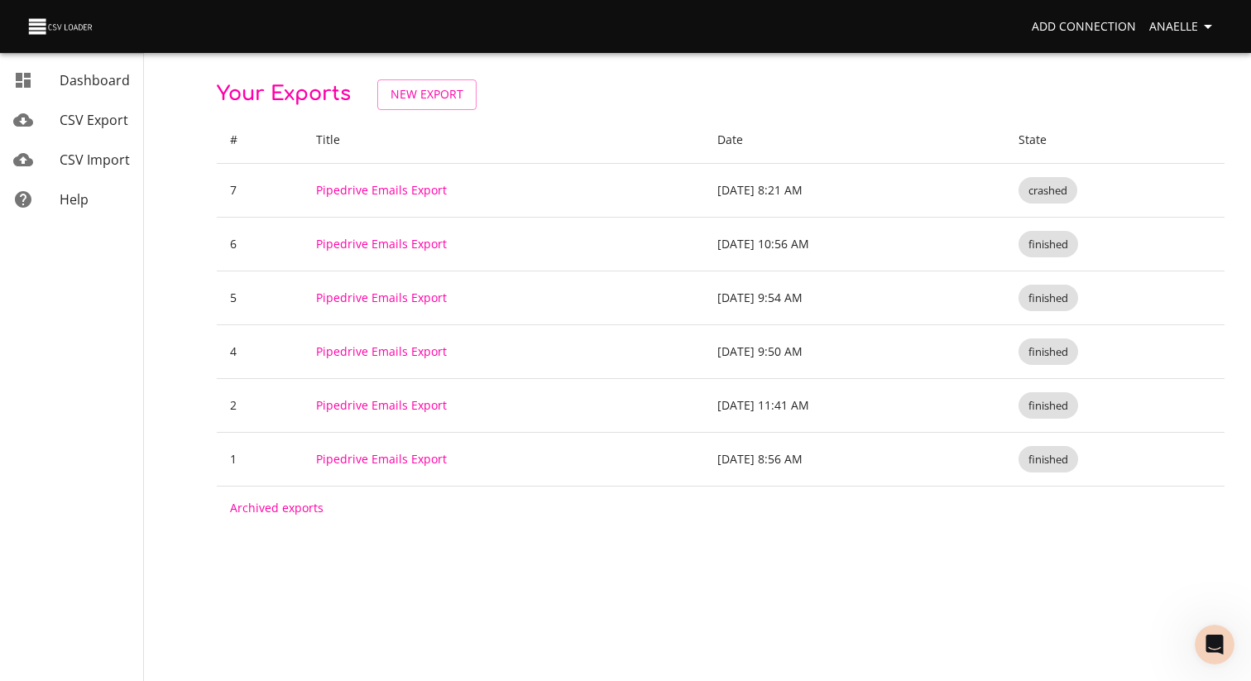
click at [553, 98] on p "Your Exports New Export" at bounding box center [721, 94] width 1008 height 31
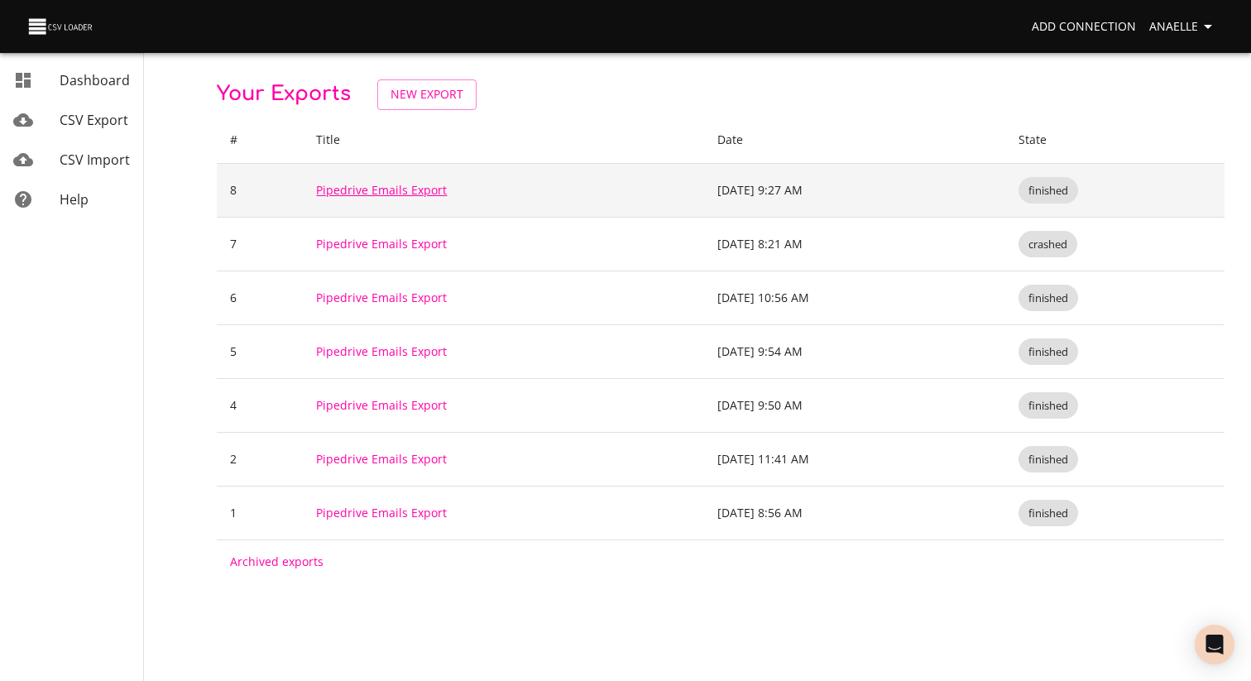
click at [402, 189] on link "Pipedrive Emails Export" at bounding box center [381, 190] width 131 height 16
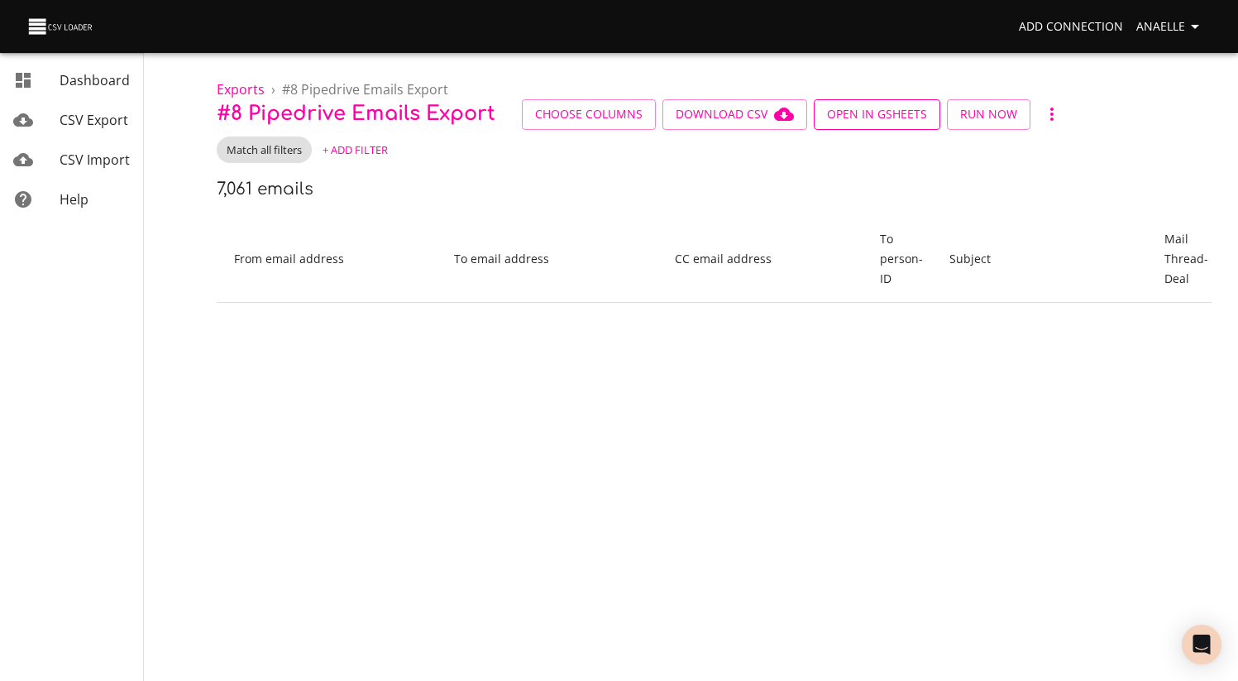
click at [845, 120] on span "Open in GSheets" at bounding box center [877, 114] width 100 height 21
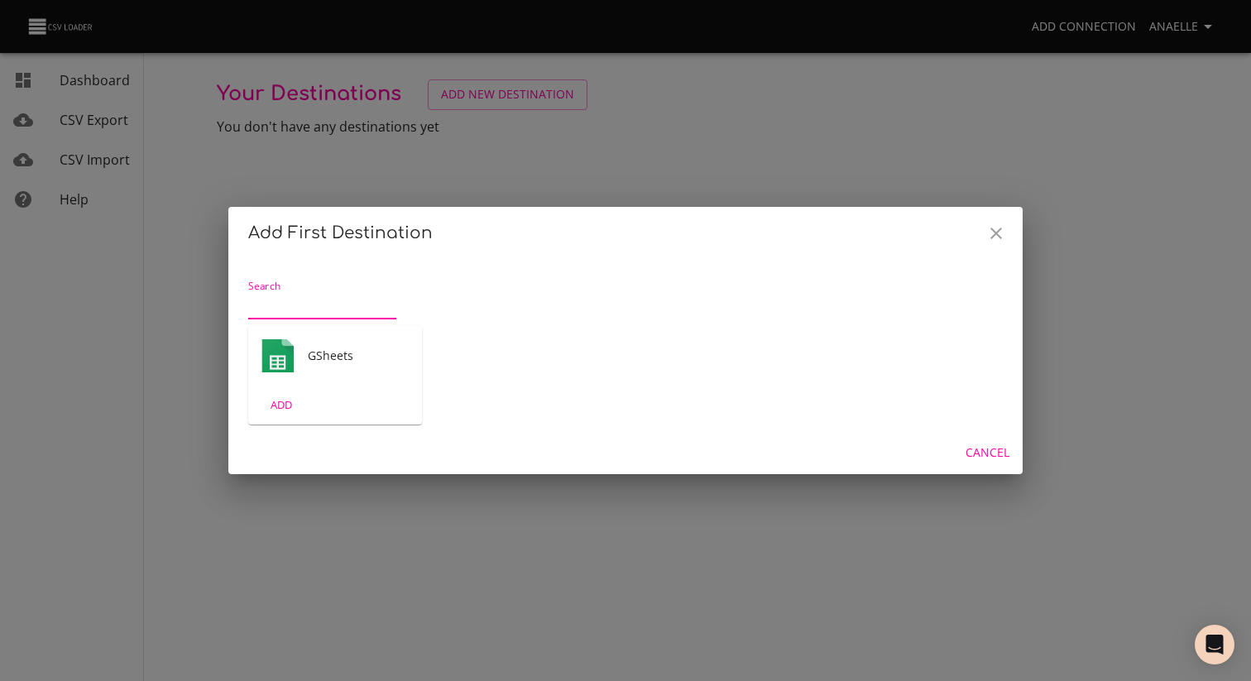
click at [344, 353] on span "GSheets" at bounding box center [358, 355] width 101 height 17
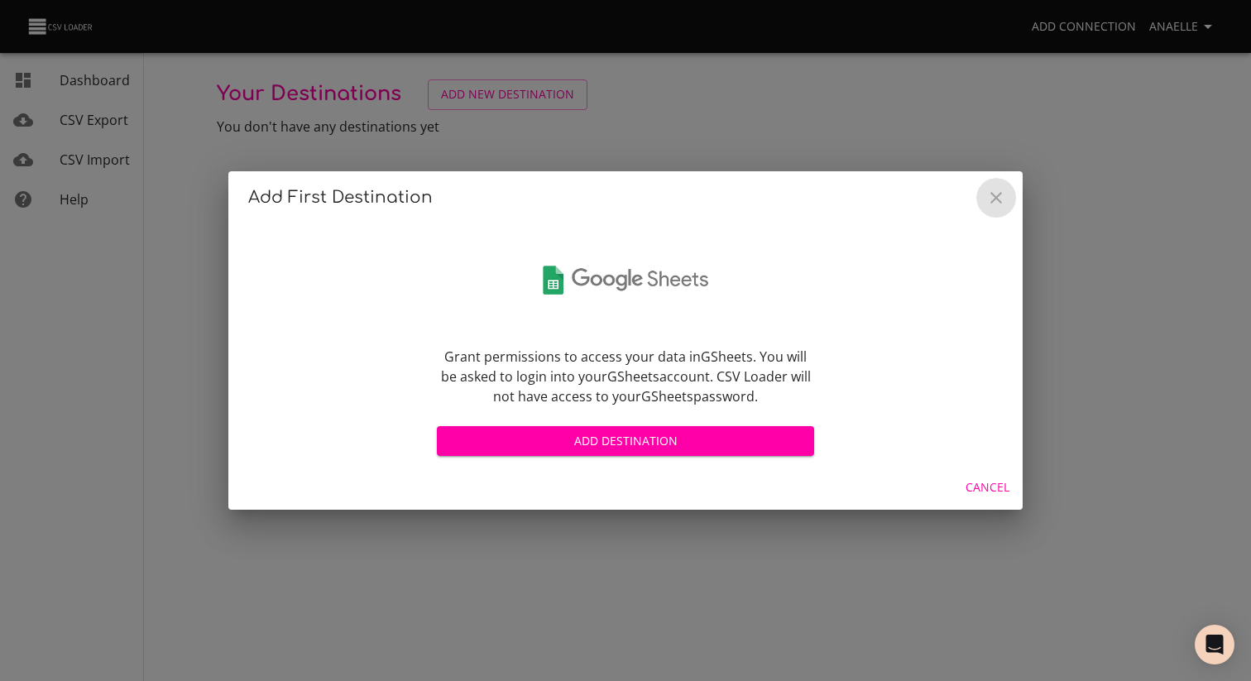
click at [997, 194] on icon "Close" at bounding box center [996, 198] width 20 height 20
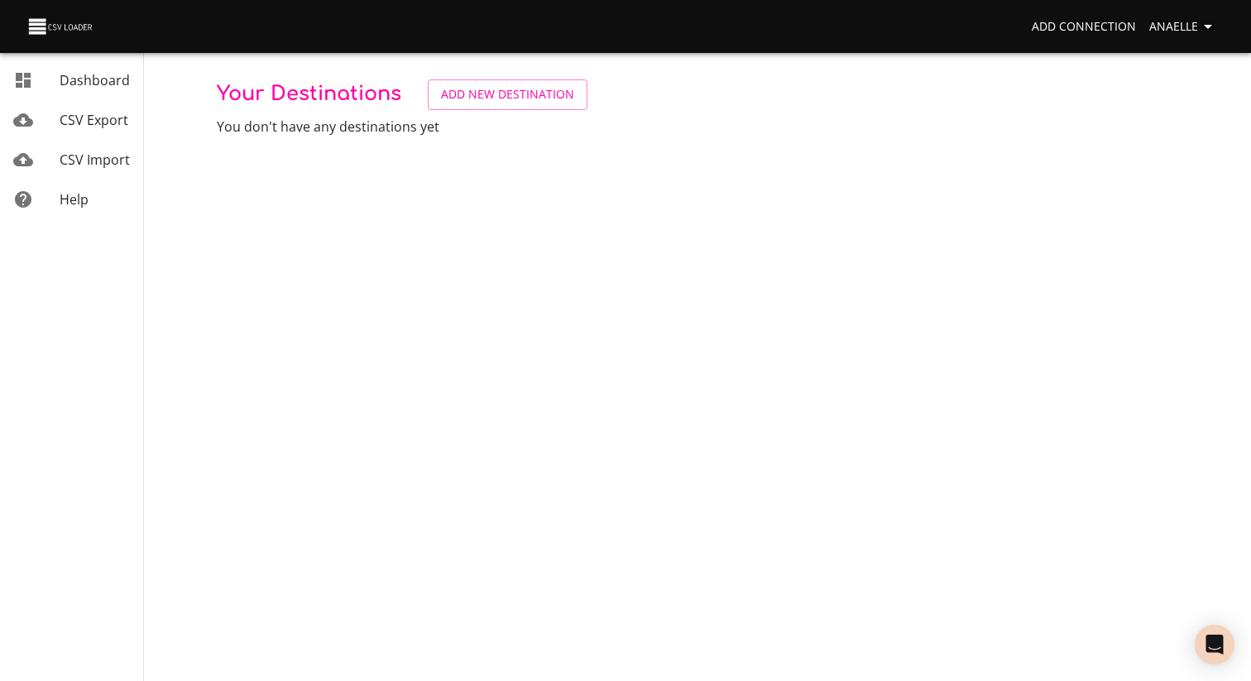
click at [1175, 27] on span "Anaelle" at bounding box center [1183, 27] width 69 height 21
click at [1167, 152] on link "Usage" at bounding box center [1174, 152] width 106 height 30
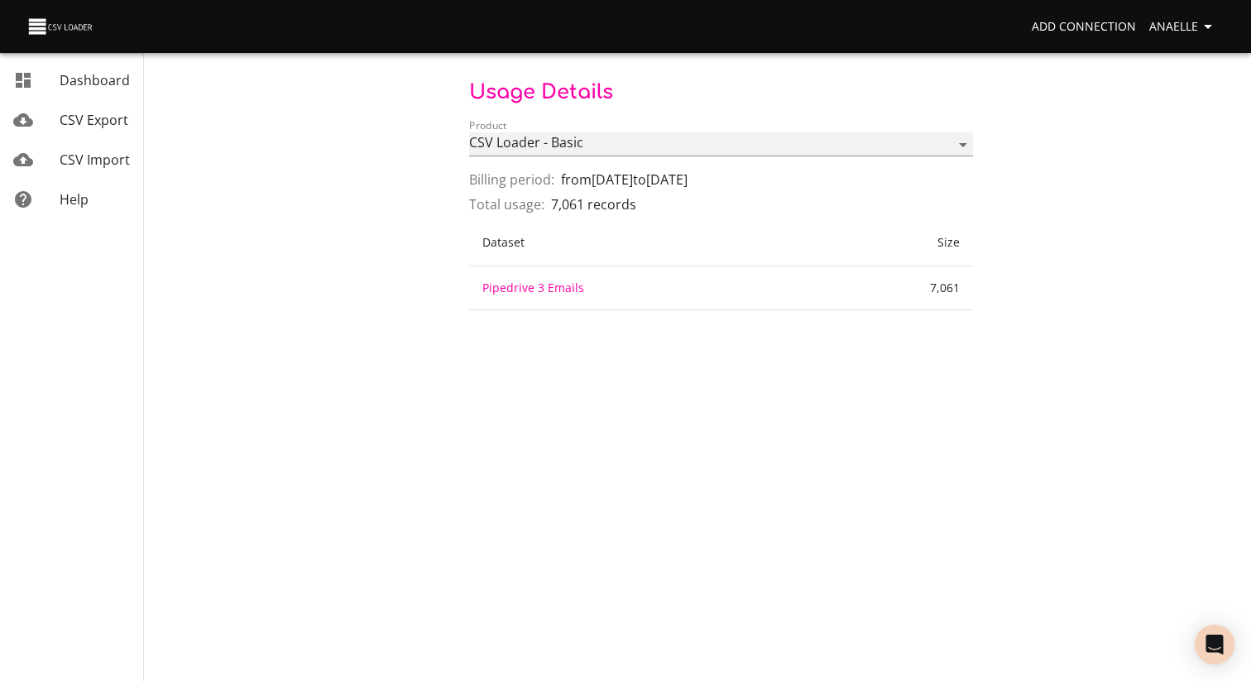
click at [630, 138] on select "CSV Loader - Basic" at bounding box center [721, 144] width 504 height 24
click at [318, 233] on div "Usage details Product CSV Loader - Basic Billing period: from Sep 26, 2025 to O…" at bounding box center [721, 194] width 1008 height 231
click at [579, 203] on p "7,061 records" at bounding box center [593, 204] width 85 height 20
click at [579, 202] on p "7,061 records" at bounding box center [593, 204] width 85 height 20
click at [579, 200] on p "7,061 records" at bounding box center [593, 204] width 85 height 20
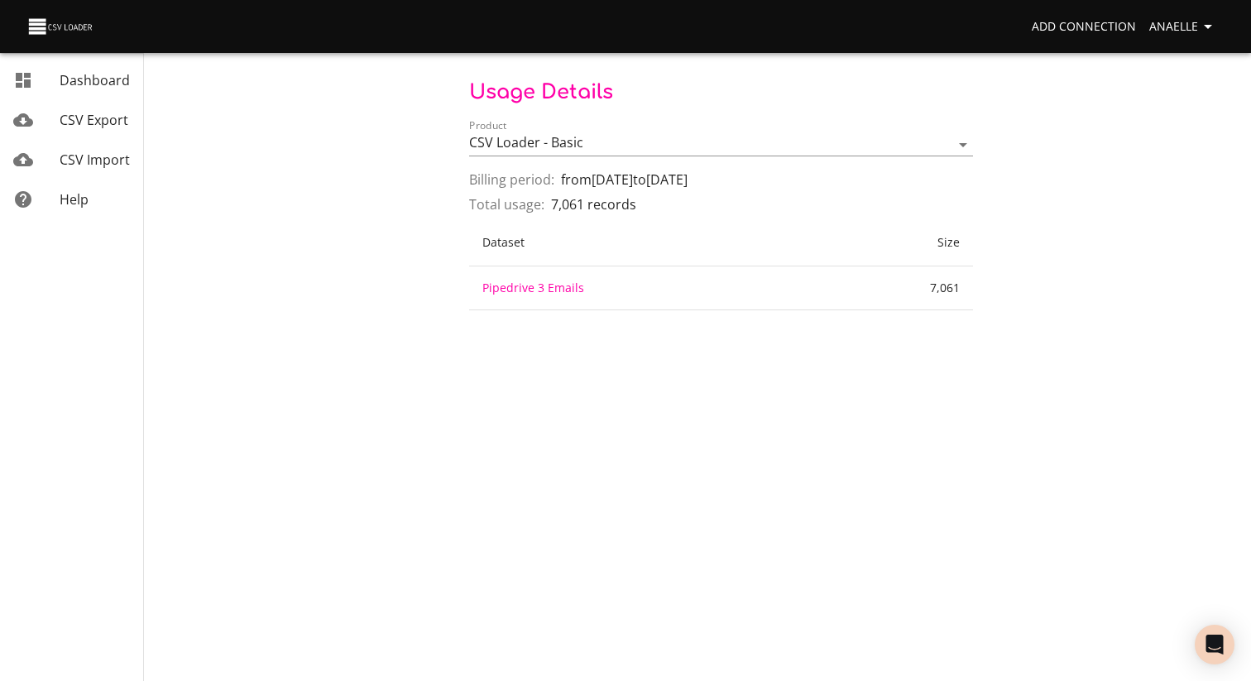
click at [487, 204] on span "Total usage:" at bounding box center [506, 204] width 75 height 20
click at [482, 176] on span "Billing period:" at bounding box center [511, 180] width 85 height 20
click at [86, 150] on div "CSV Import" at bounding box center [95, 160] width 70 height 20
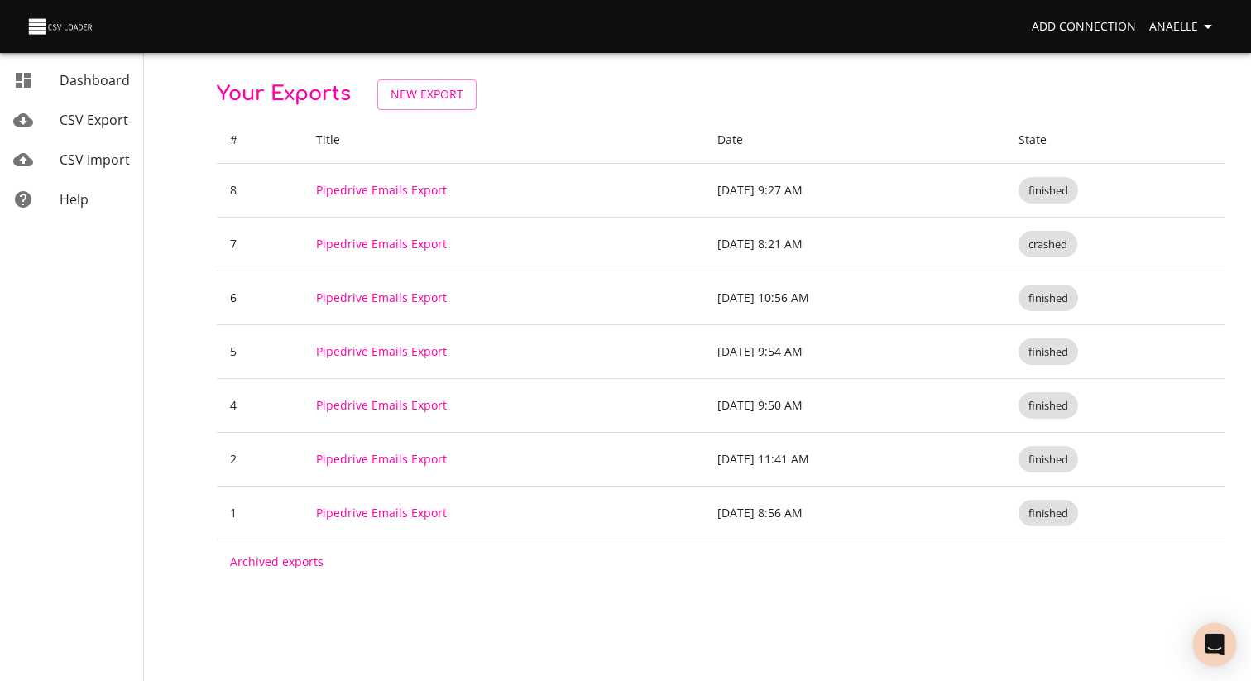
click at [1198, 627] on body "Add Connection Anaelle Dashboard CSV Export CSV Import Help Your Exports New Ex…" at bounding box center [625, 340] width 1251 height 681
click at [1214, 654] on div "Open Intercom Messenger" at bounding box center [1215, 645] width 44 height 44
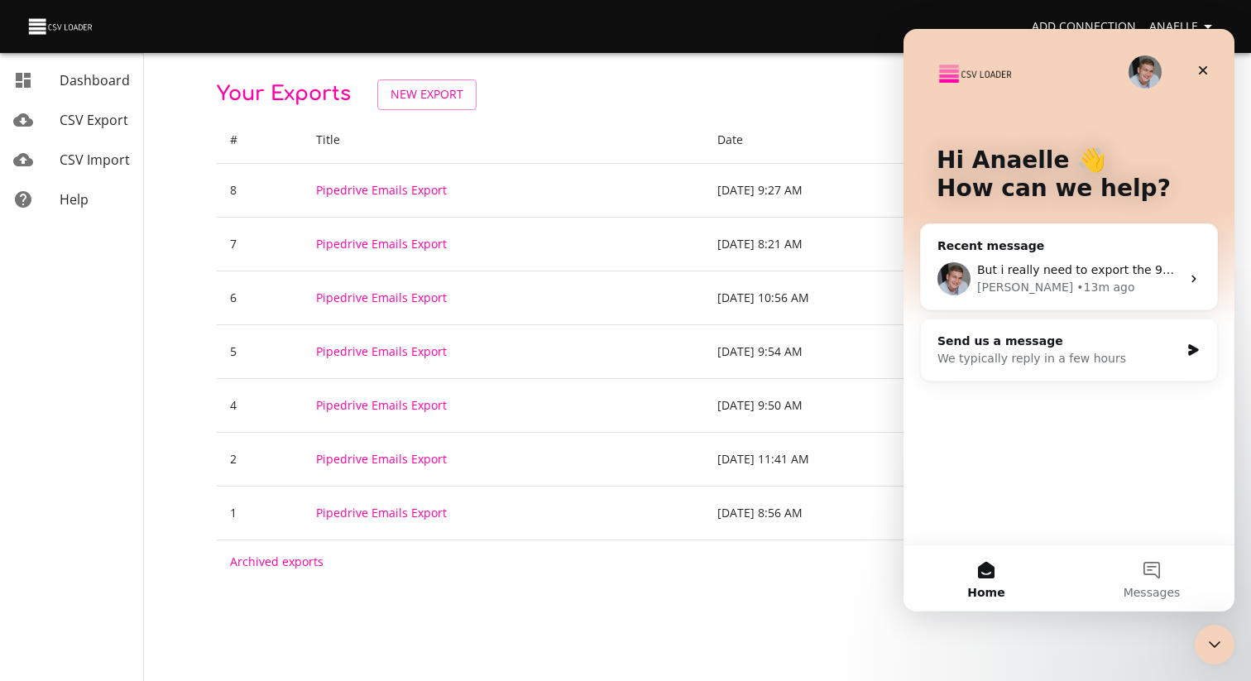
click at [625, 113] on div "Your Exports New Export # Title Date State 8 Pipedrive Emails Export Sep 30, 20…" at bounding box center [721, 331] width 1008 height 504
click at [623, 127] on th "Title" at bounding box center [503, 140] width 400 height 47
click at [437, 93] on span "New Export" at bounding box center [426, 94] width 73 height 21
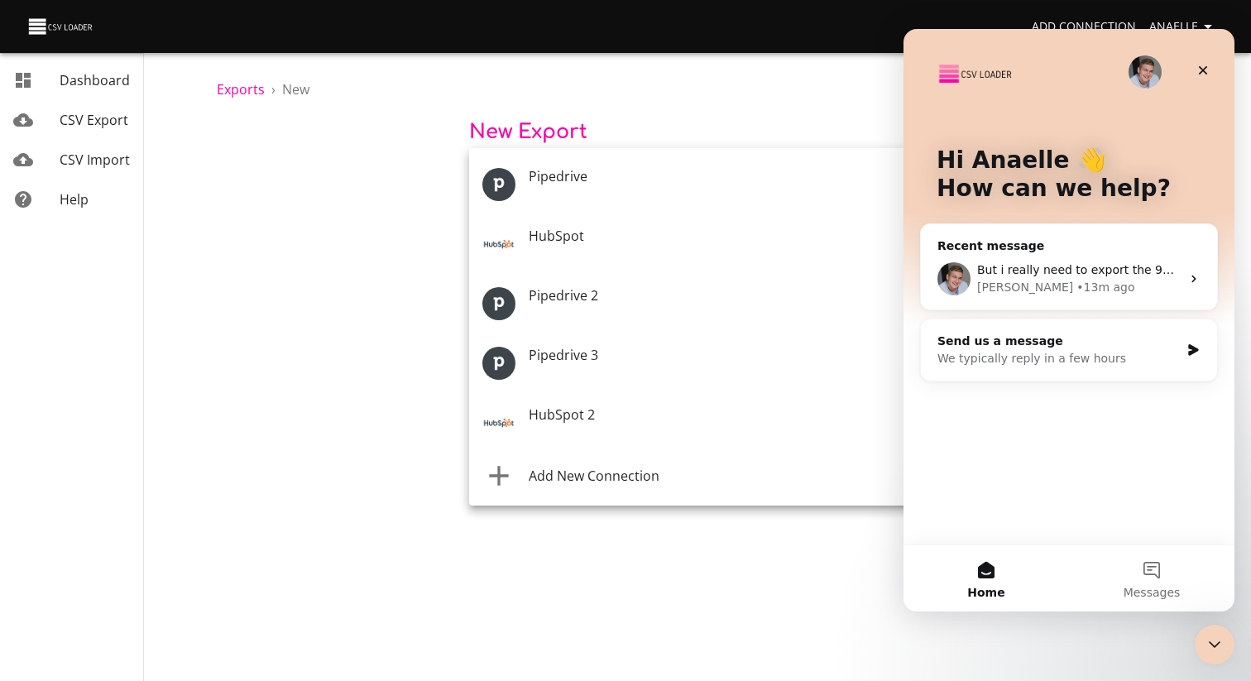
click at [692, 173] on body "Add Connection Anaelle Dashboard CSV Export CSV Import Help Exports › New New E…" at bounding box center [625, 340] width 1251 height 681
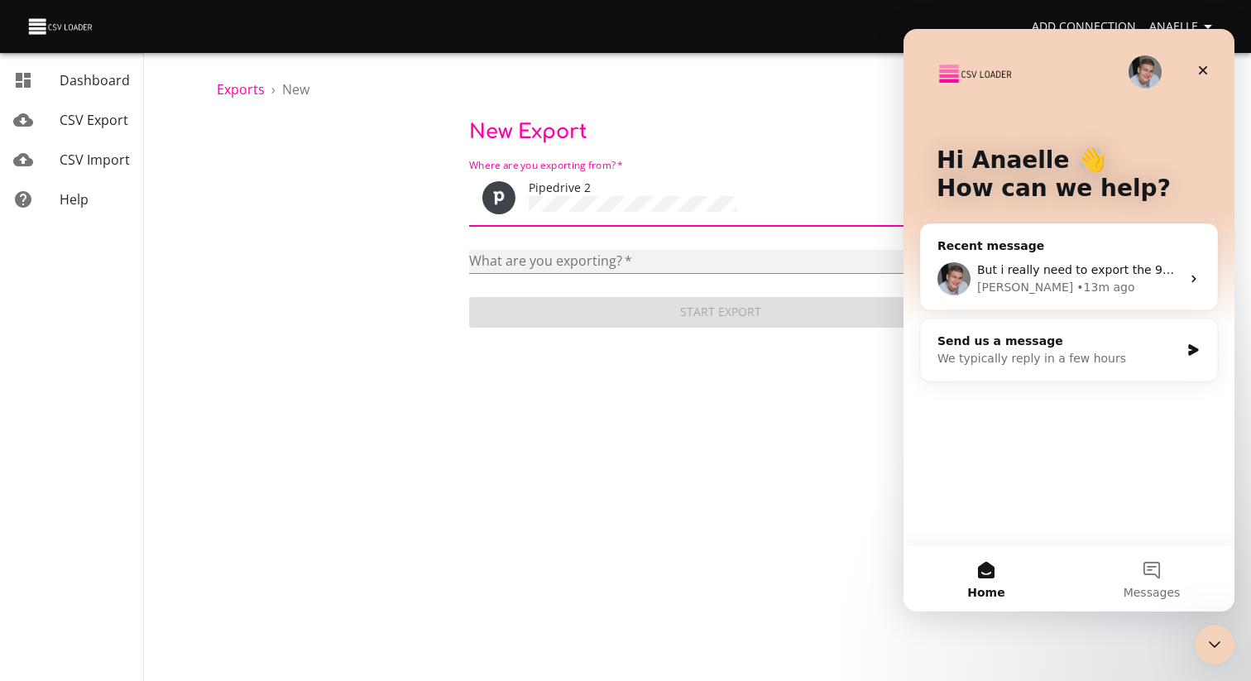
click at [577, 266] on select "Activities Activity Types Deal Products Deals Email Threads Emails Notes Organi…" at bounding box center [721, 262] width 504 height 24
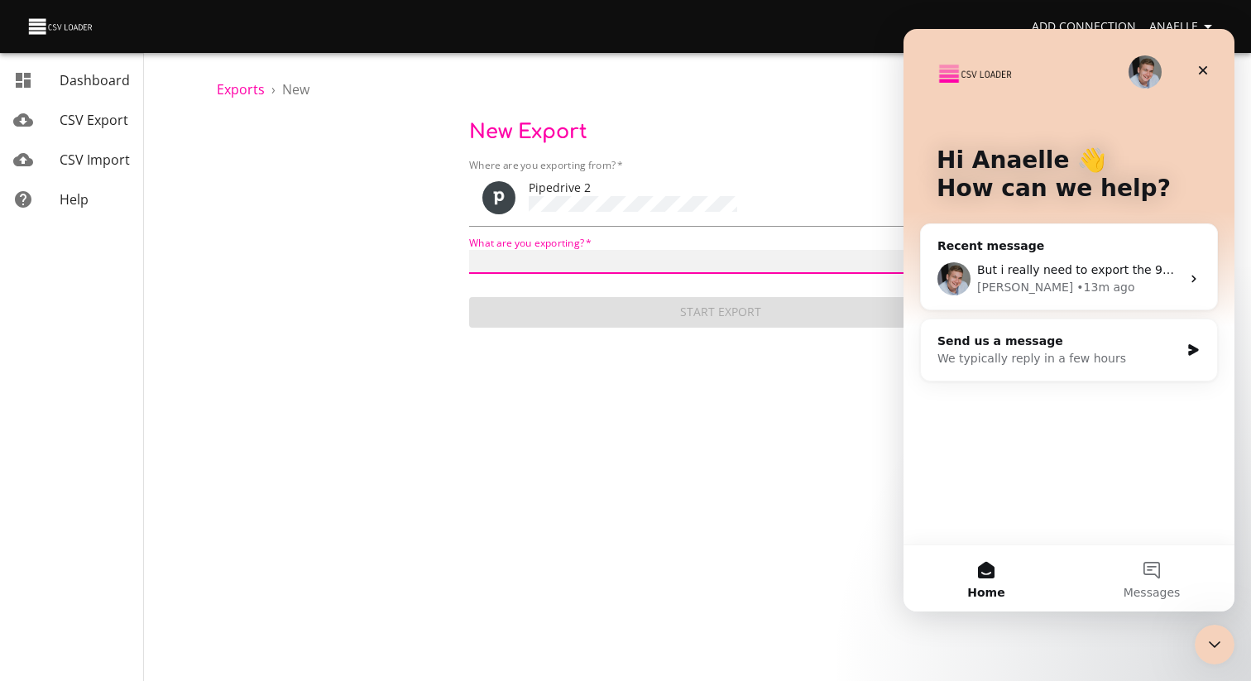
select select "mail_messages"
click at [469, 250] on select "Activities Activity Types Deal Products Deals Email Threads Emails Notes Organi…" at bounding box center [721, 262] width 504 height 24
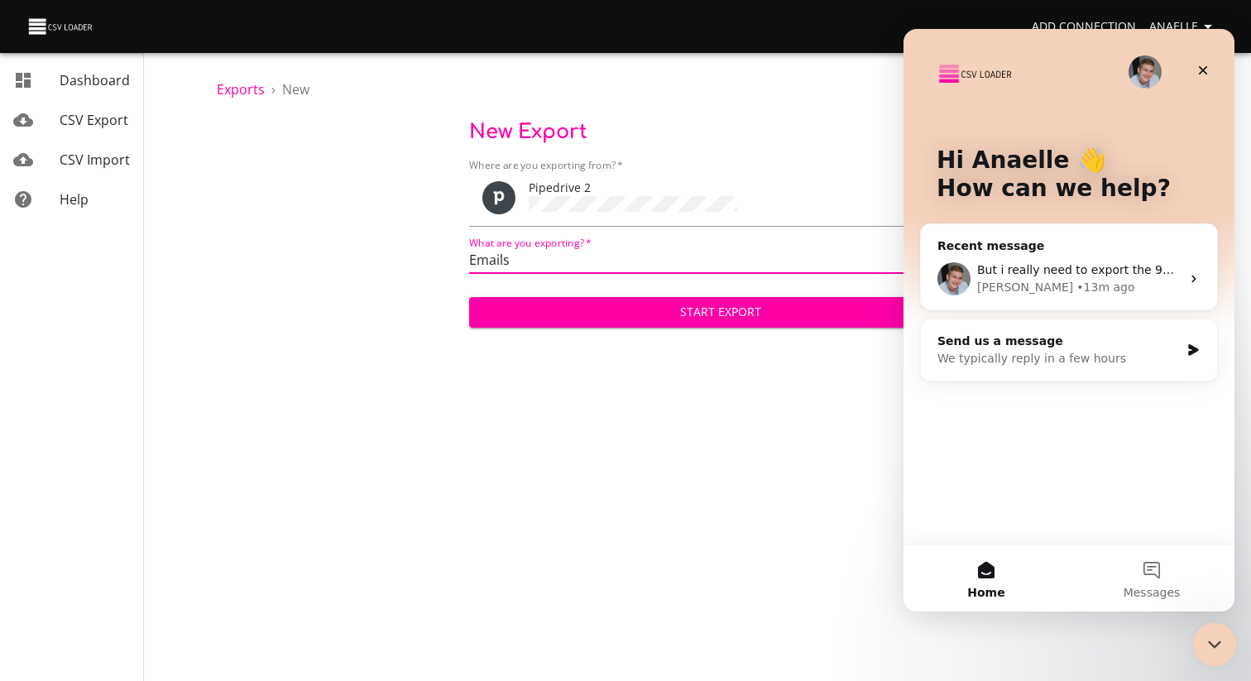
click at [1203, 624] on div "Close Intercom Messenger" at bounding box center [1212, 642] width 40 height 40
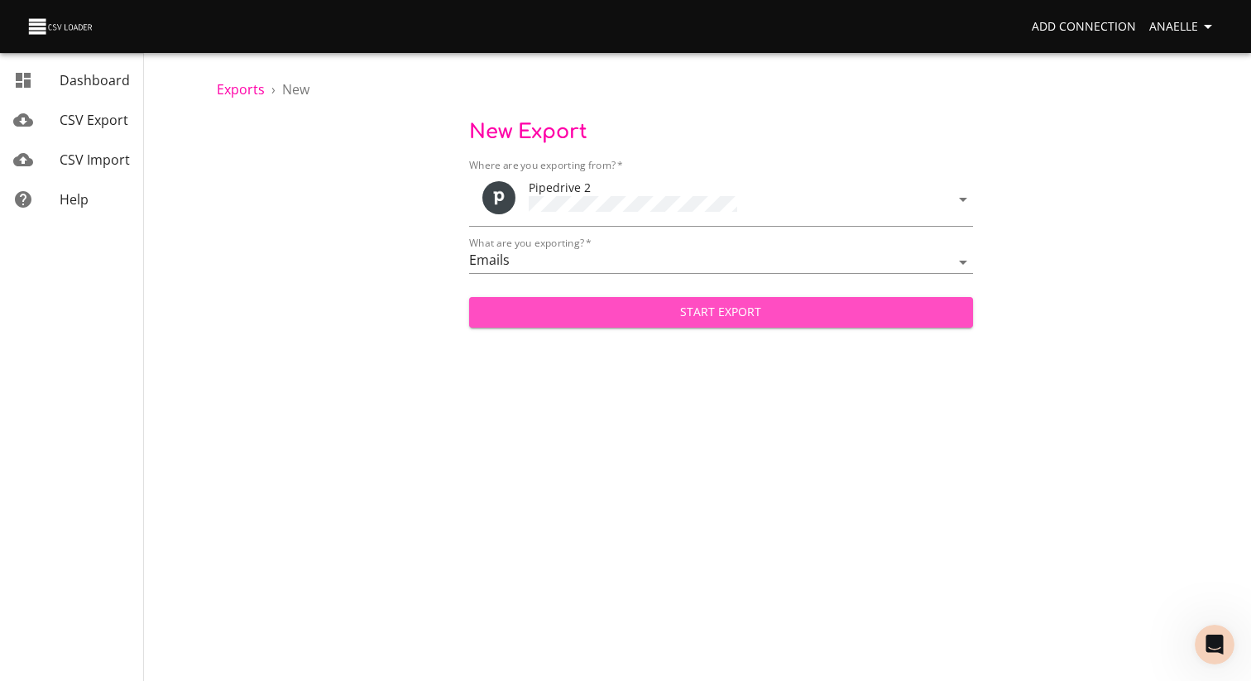
click at [559, 317] on span "Start Export" at bounding box center [720, 312] width 477 height 21
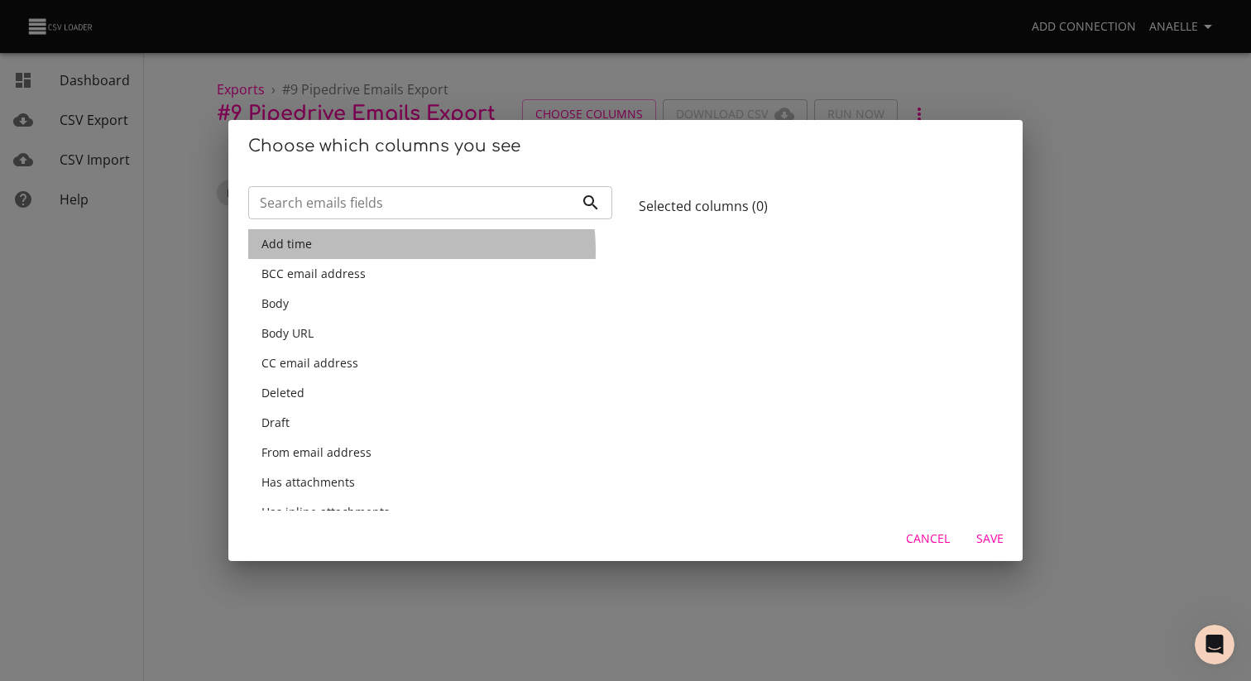
click at [392, 250] on div "Add time" at bounding box center [430, 244] width 338 height 17
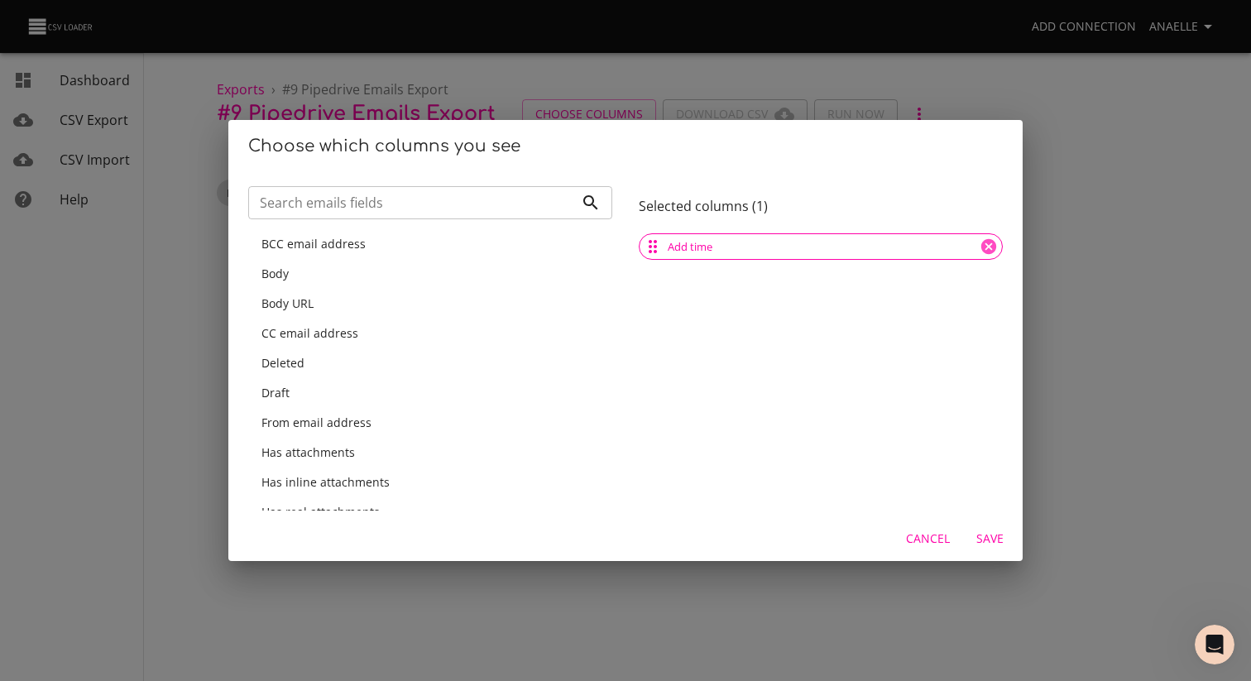
click at [360, 280] on div "Body" at bounding box center [430, 274] width 338 height 17
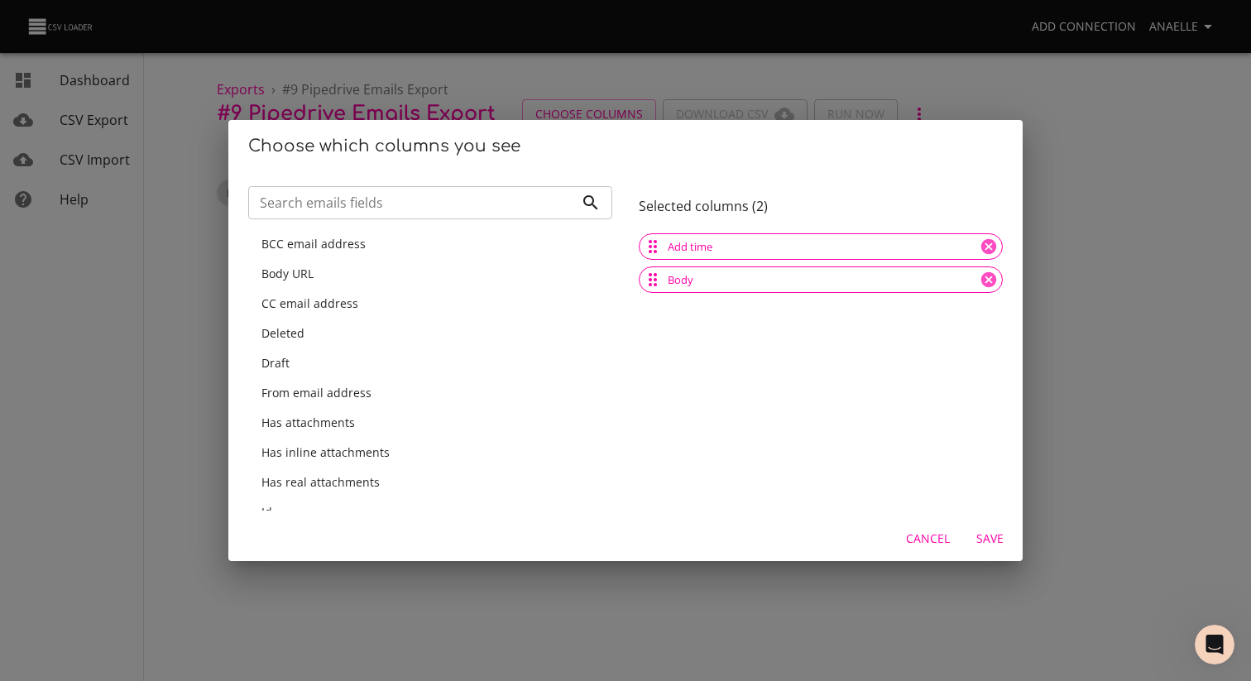
click at [376, 304] on div "CC email address" at bounding box center [430, 303] width 338 height 17
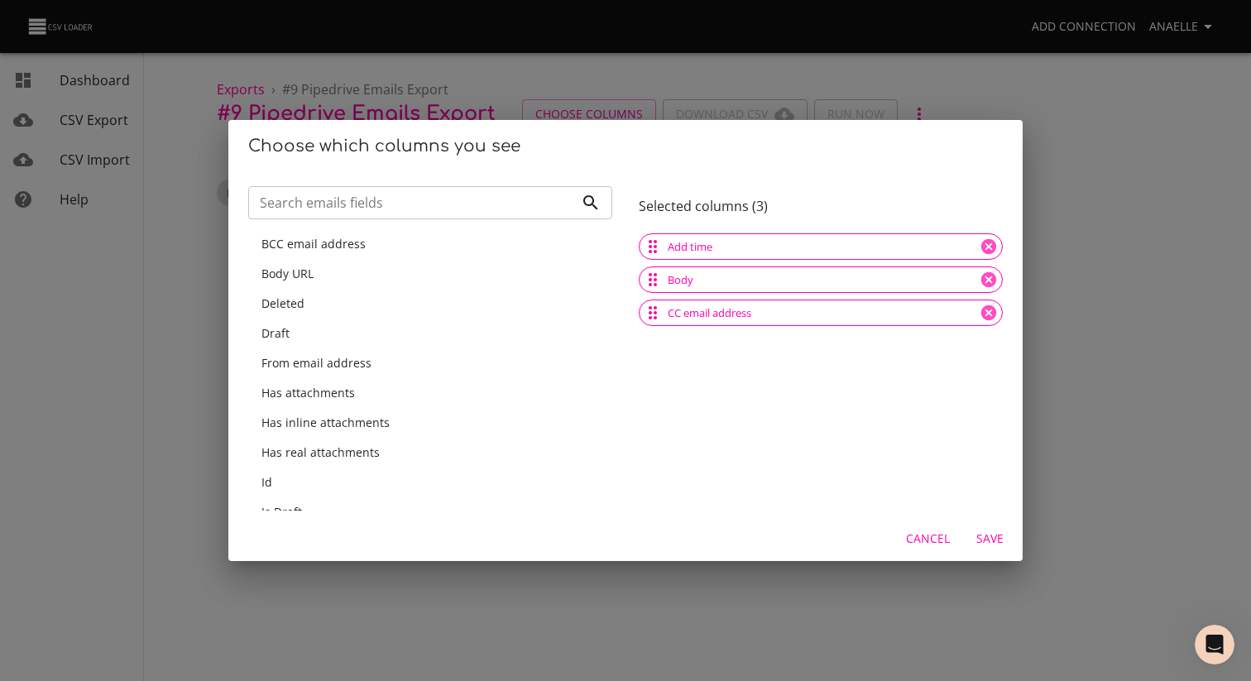
click at [357, 367] on span "From email address" at bounding box center [316, 363] width 110 height 16
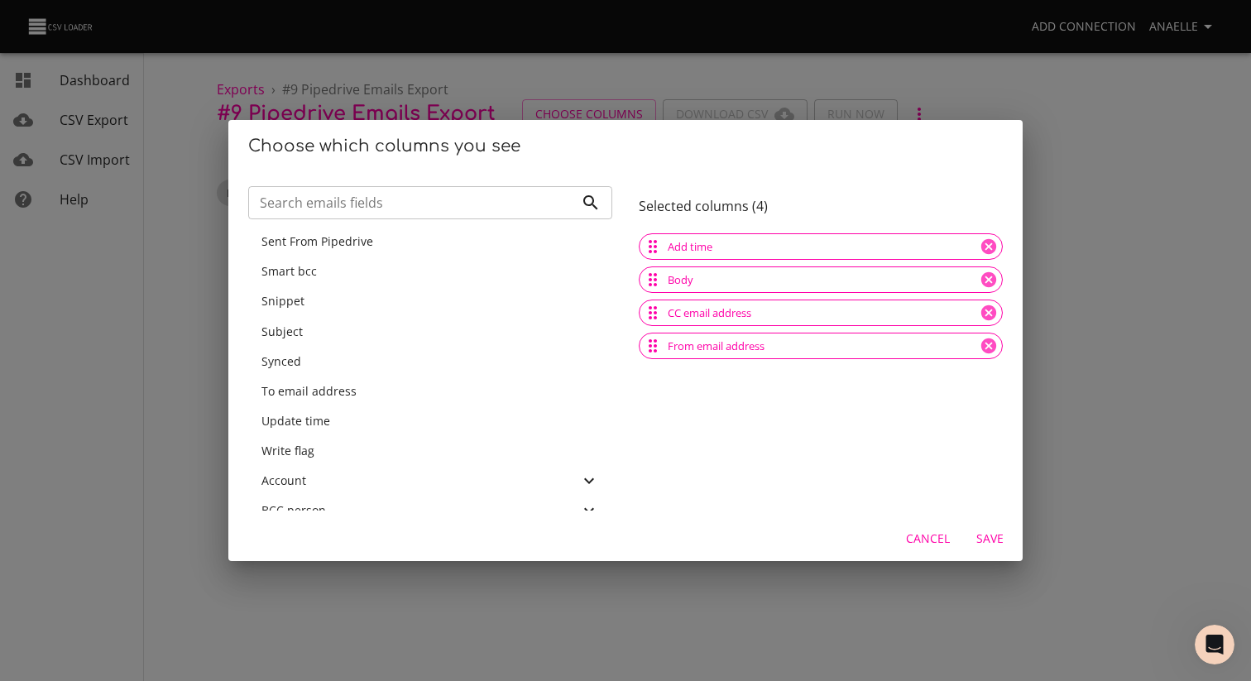
scroll to position [391, 0]
click at [315, 395] on span "To email address" at bounding box center [308, 389] width 95 height 16
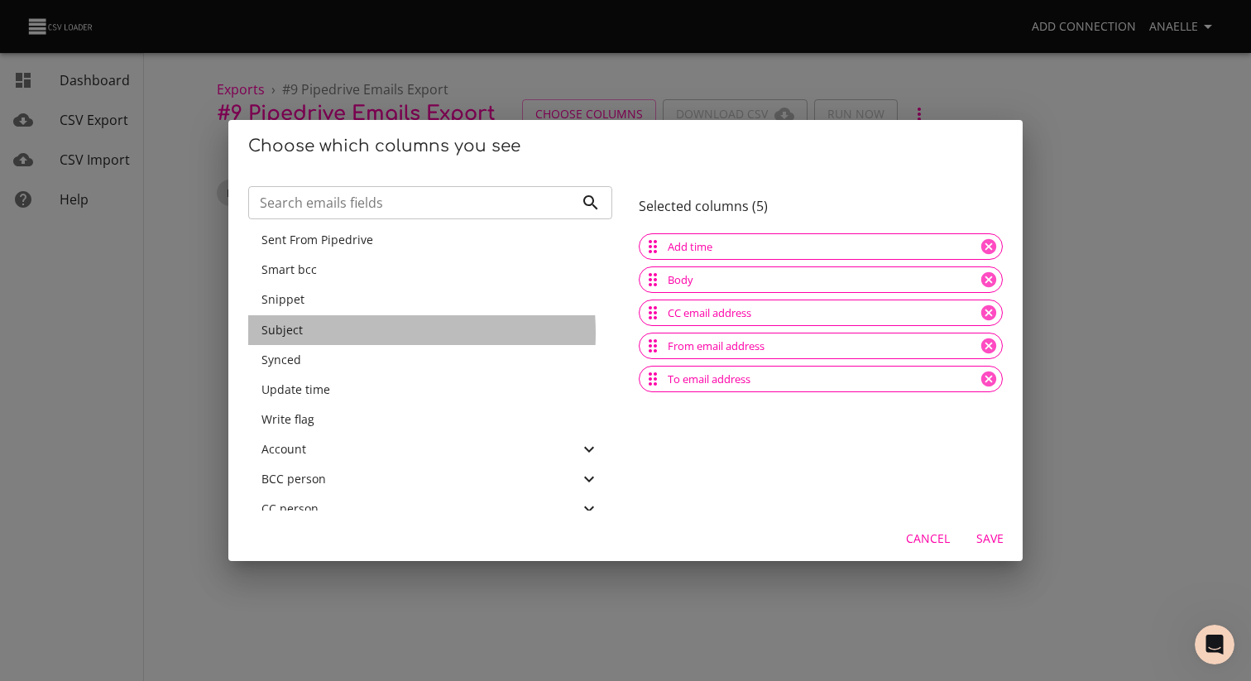
click at [342, 333] on div "Subject" at bounding box center [430, 330] width 338 height 17
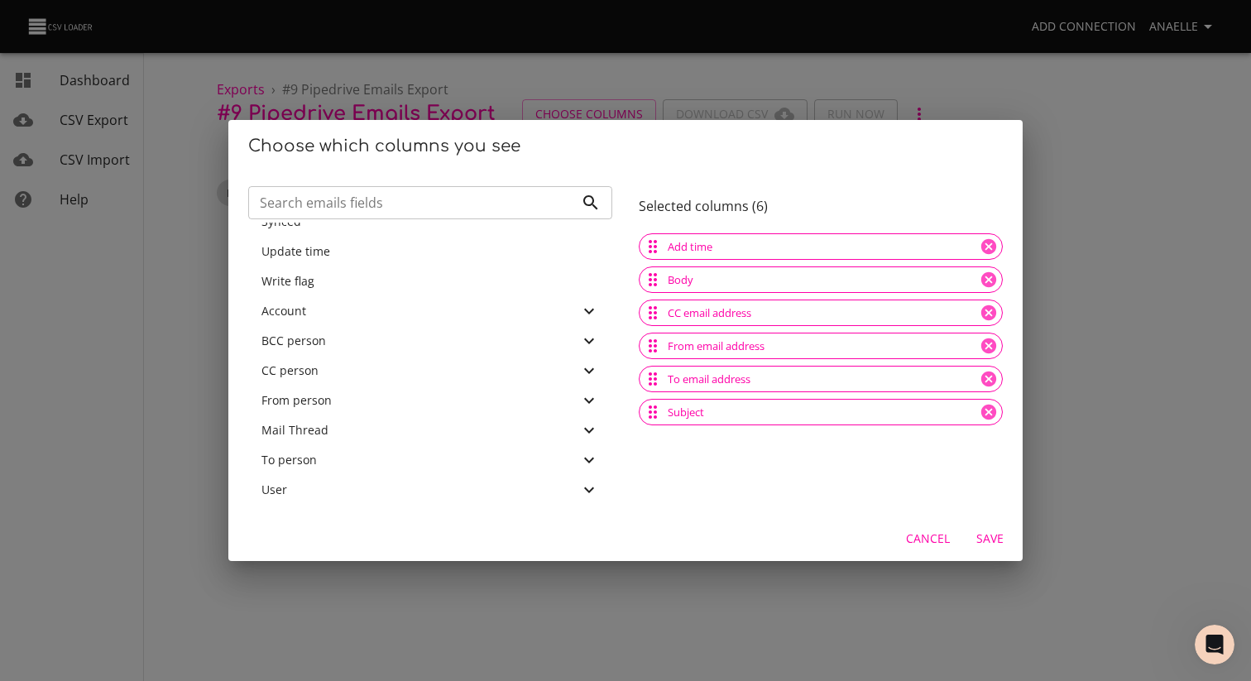
scroll to position [496, 0]
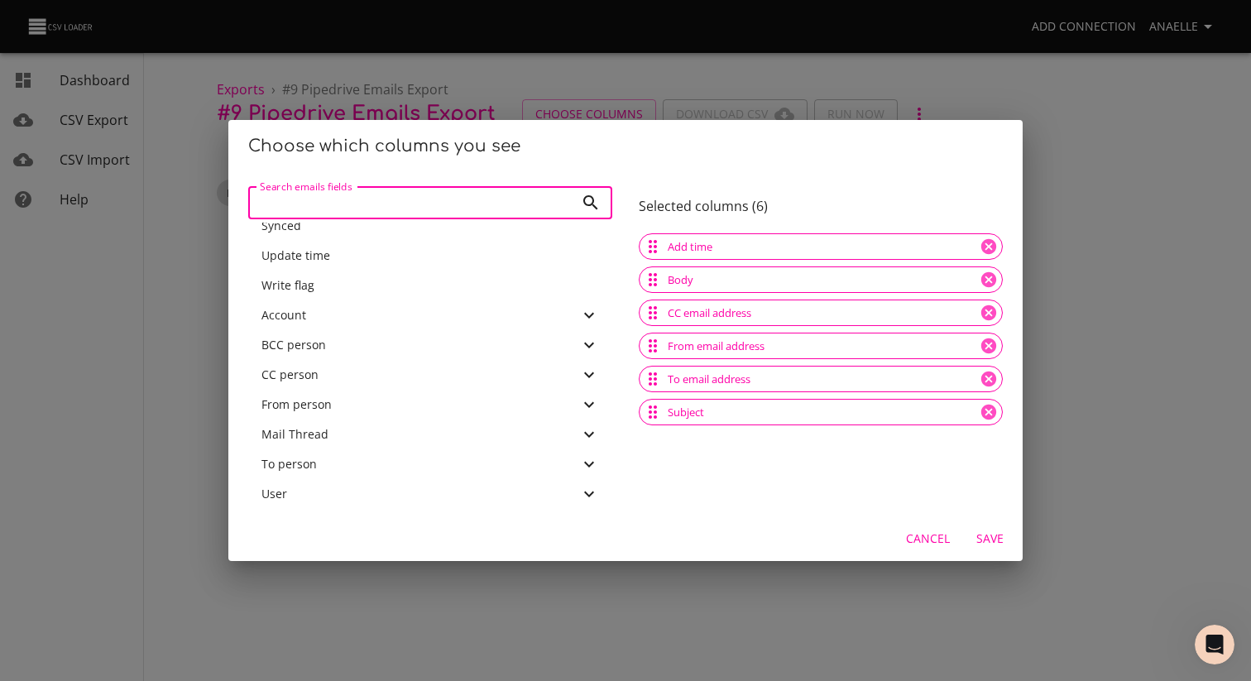
click at [326, 204] on input "Search emails fields" at bounding box center [411, 202] width 326 height 33
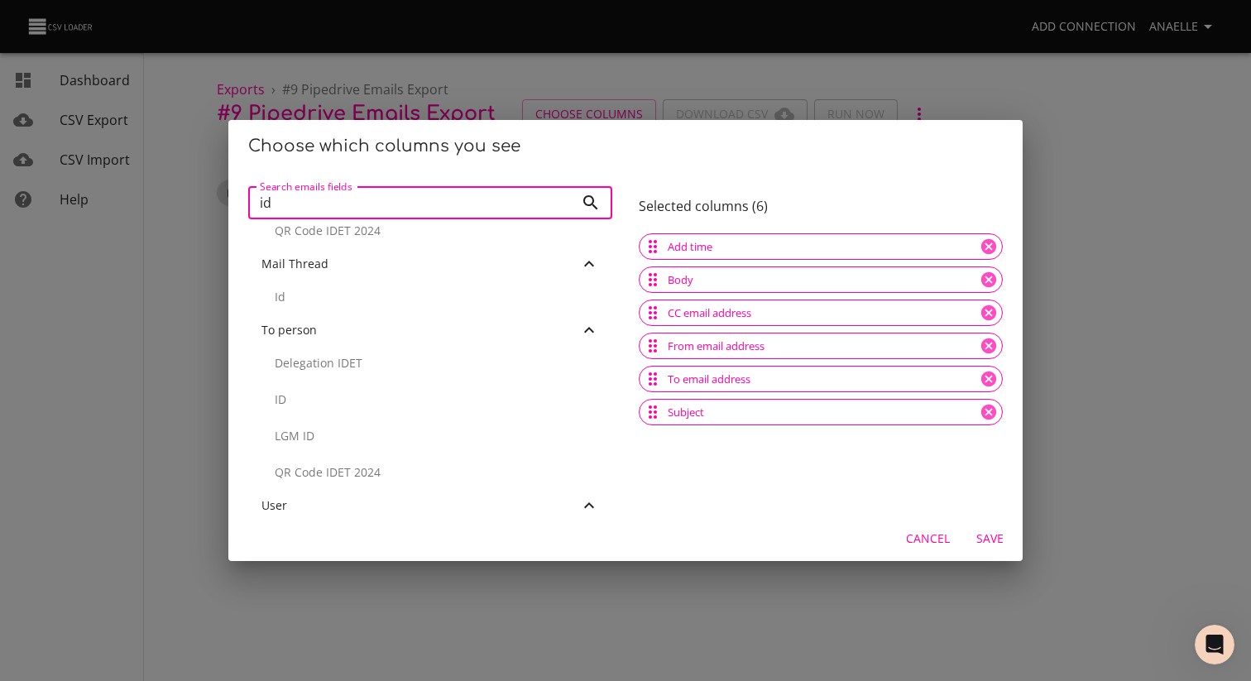
scroll to position [662, 0]
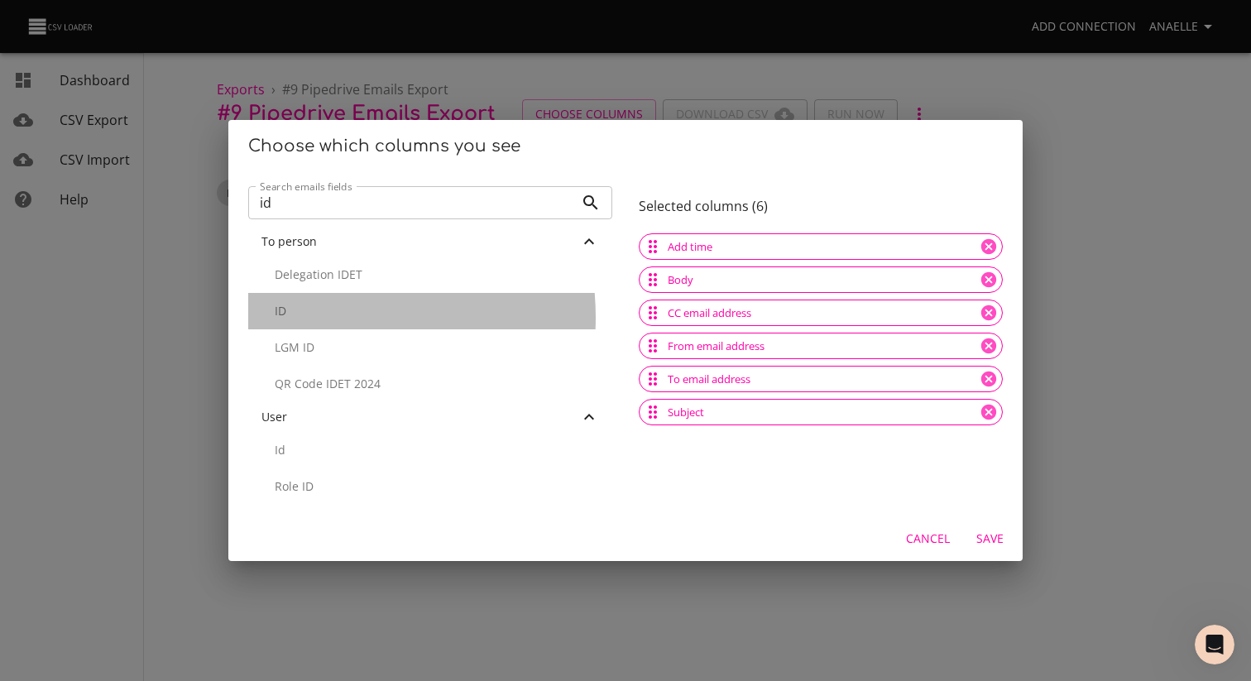
click at [316, 318] on p "ID" at bounding box center [437, 311] width 324 height 17
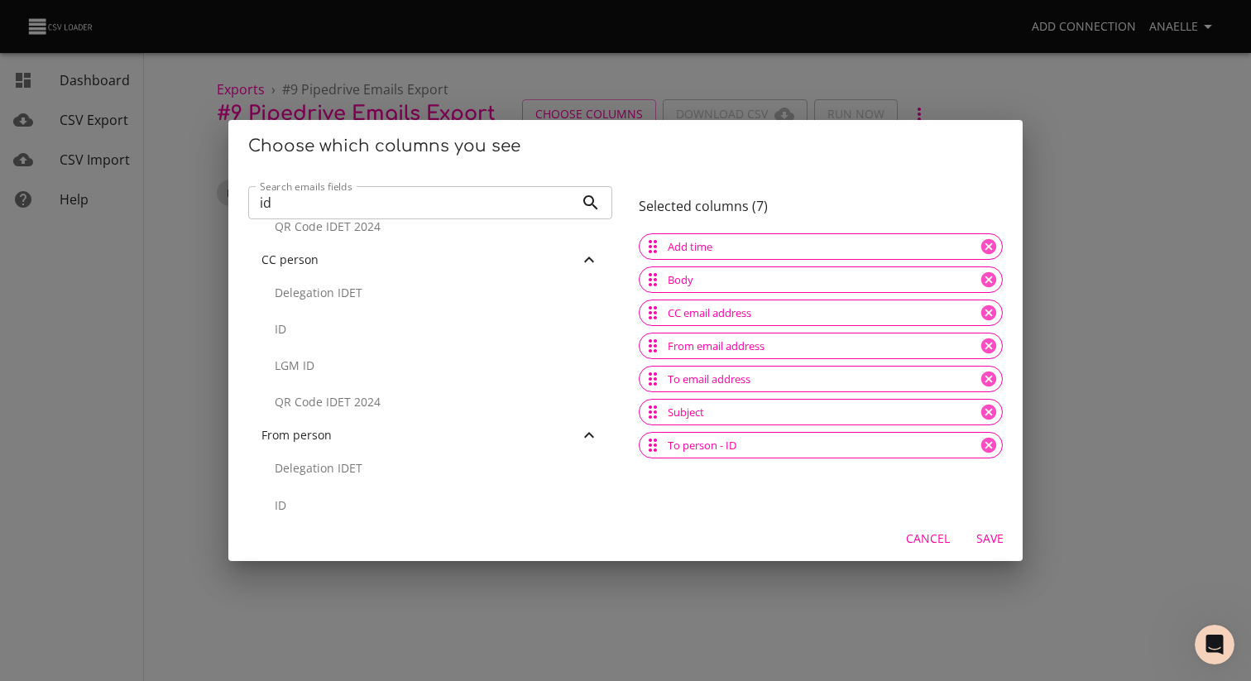
scroll to position [0, 0]
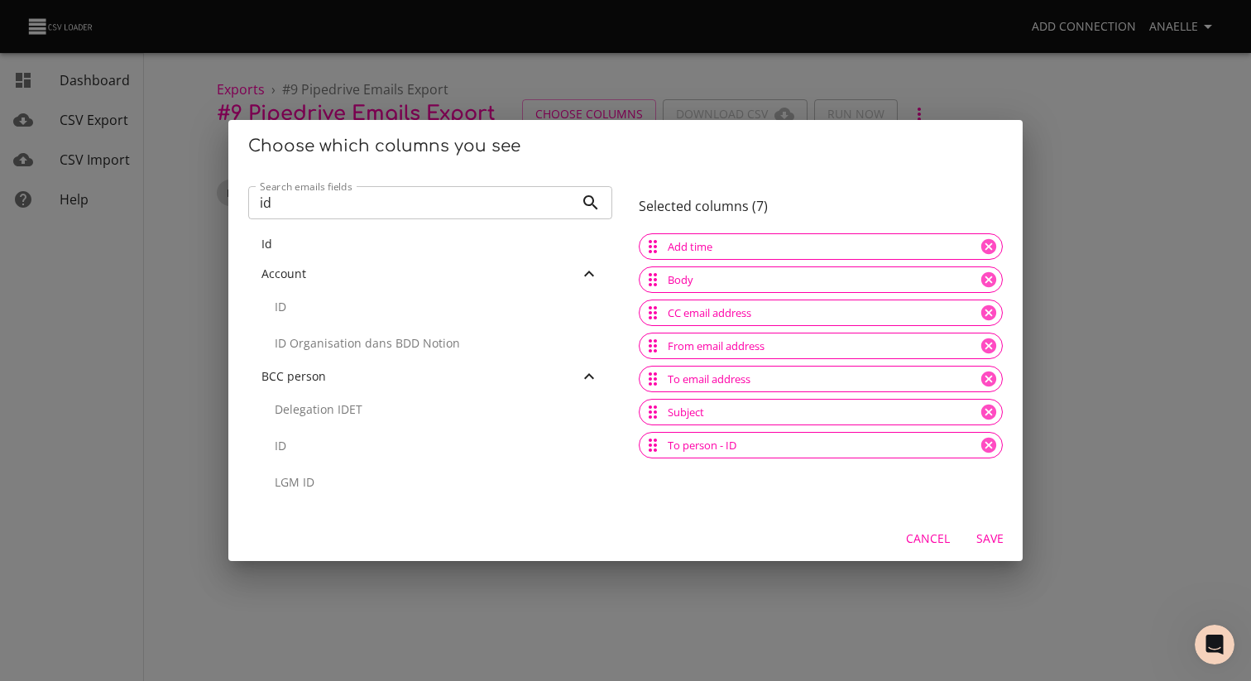
click at [353, 219] on div "Search emails fields id Search emails fields" at bounding box center [430, 201] width 364 height 43
click at [336, 194] on input "id" at bounding box center [411, 202] width 326 height 33
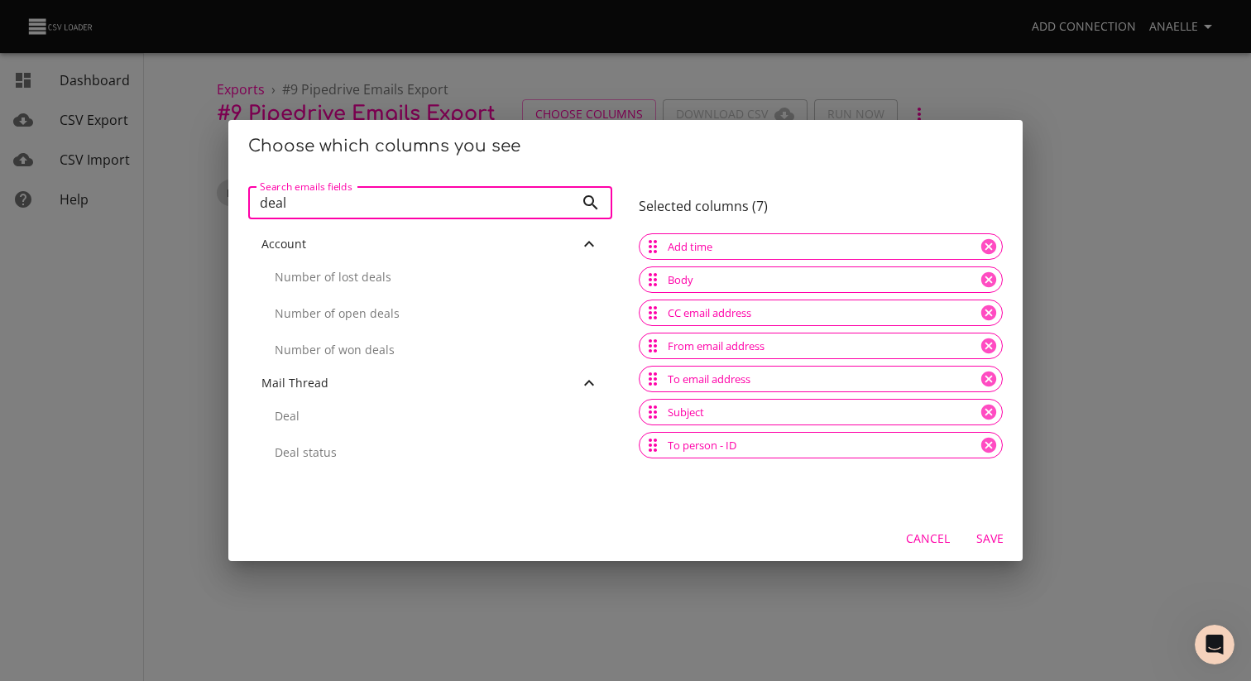
scroll to position [7, 0]
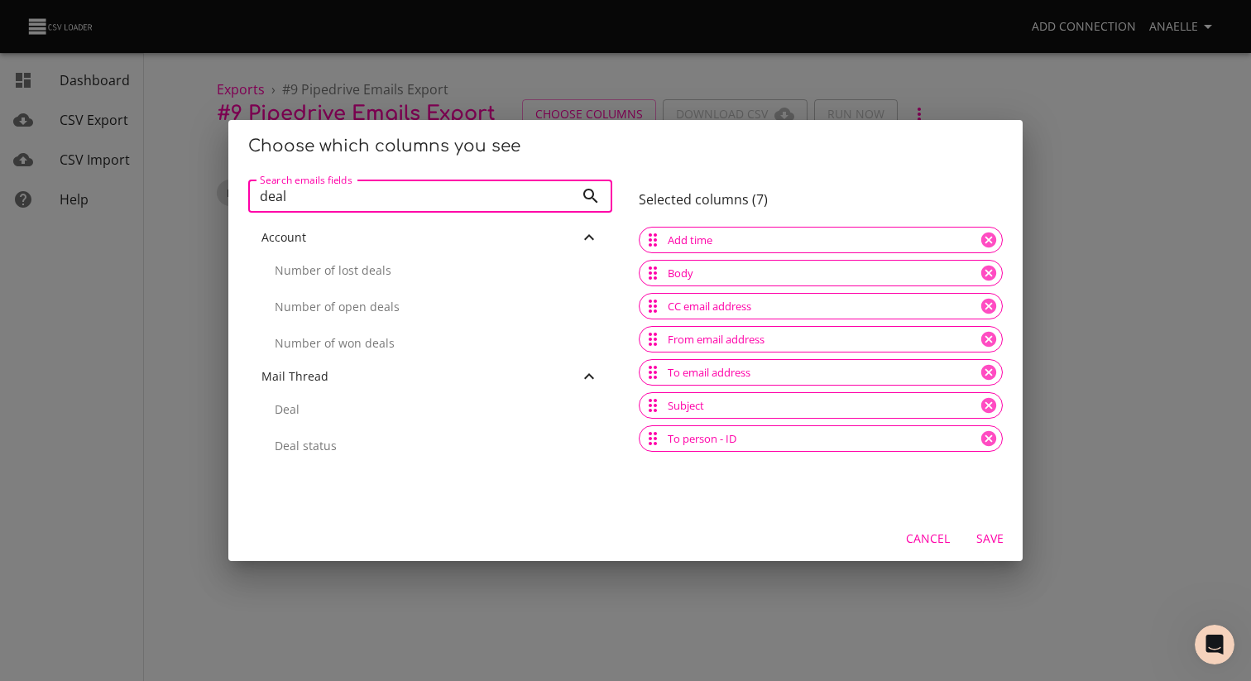
type input "deal"
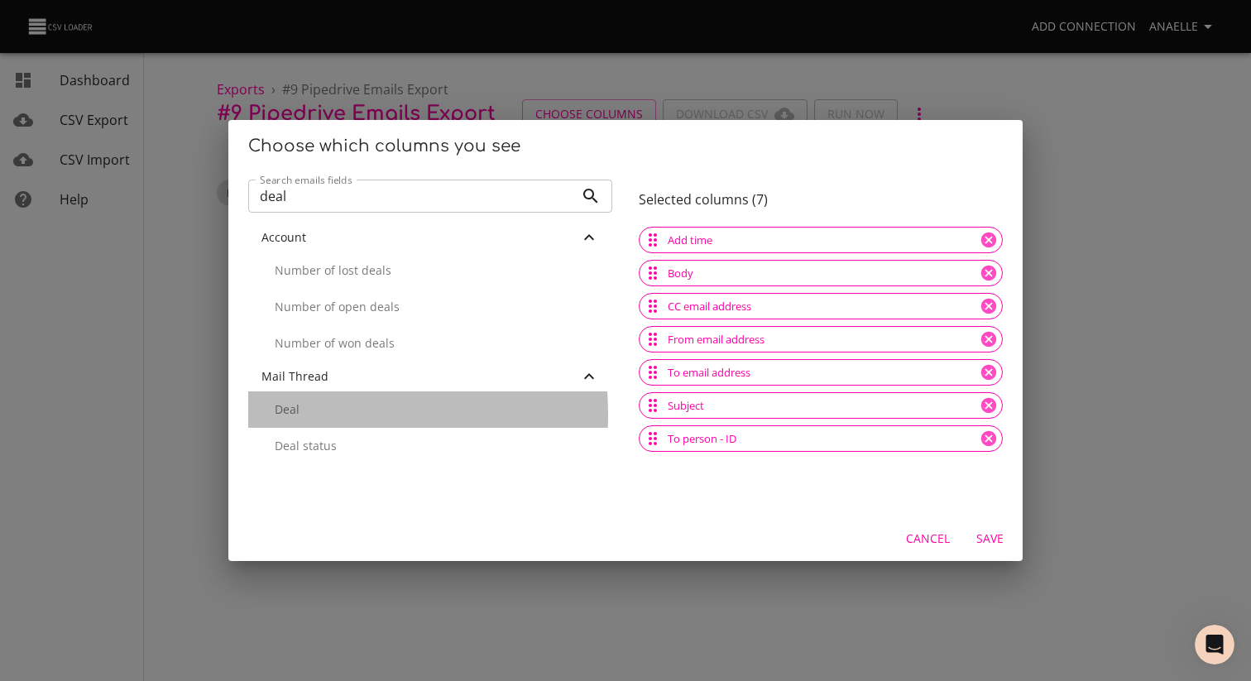
click at [295, 414] on p "Deal" at bounding box center [437, 409] width 324 height 17
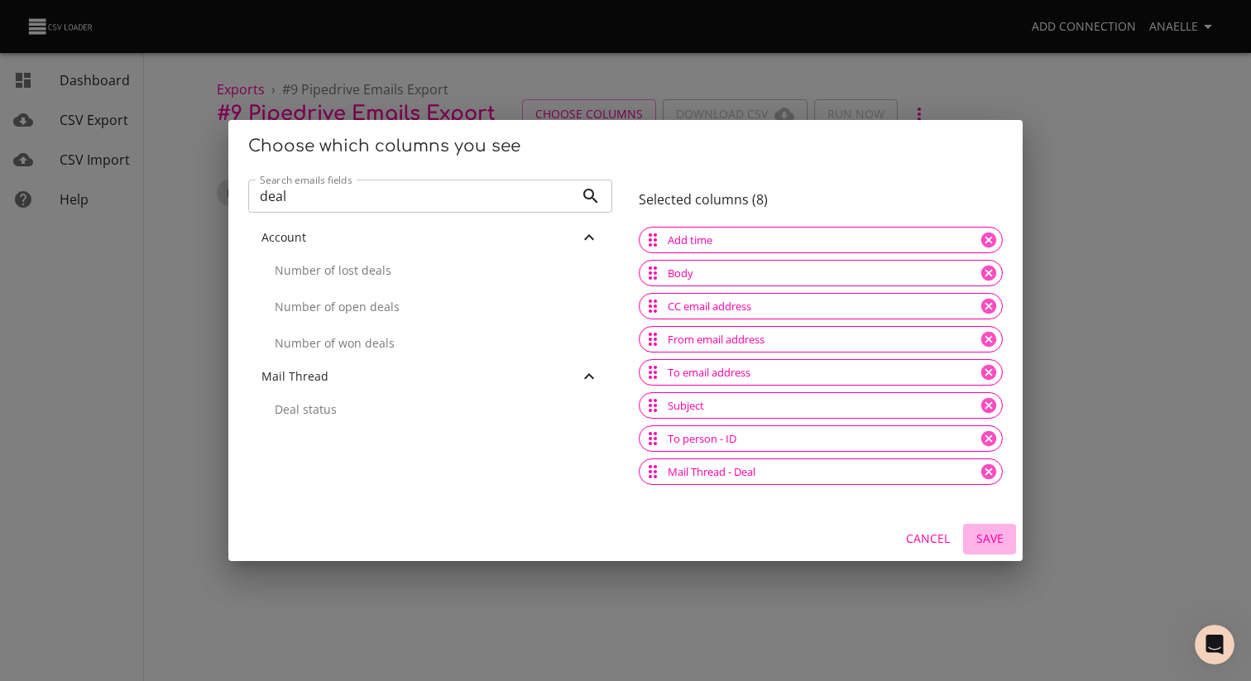
click at [984, 539] on span "Save" at bounding box center [990, 539] width 40 height 21
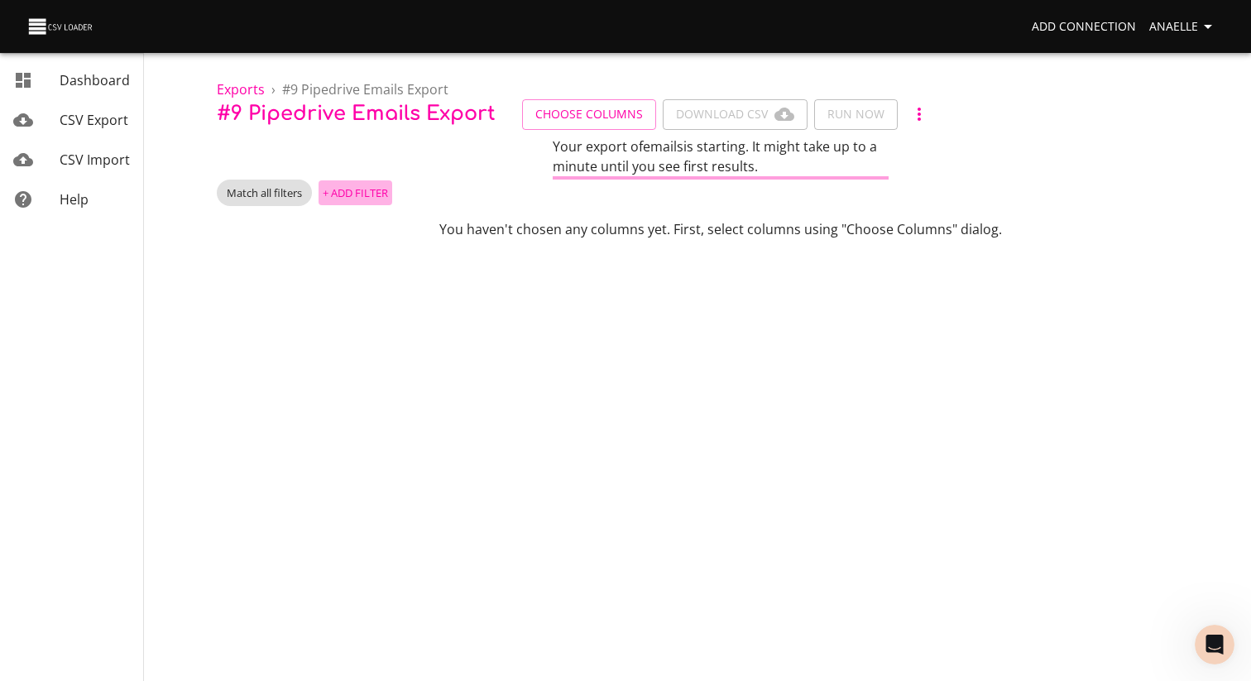
click at [356, 197] on span "+ Add Filter" at bounding box center [355, 193] width 65 height 19
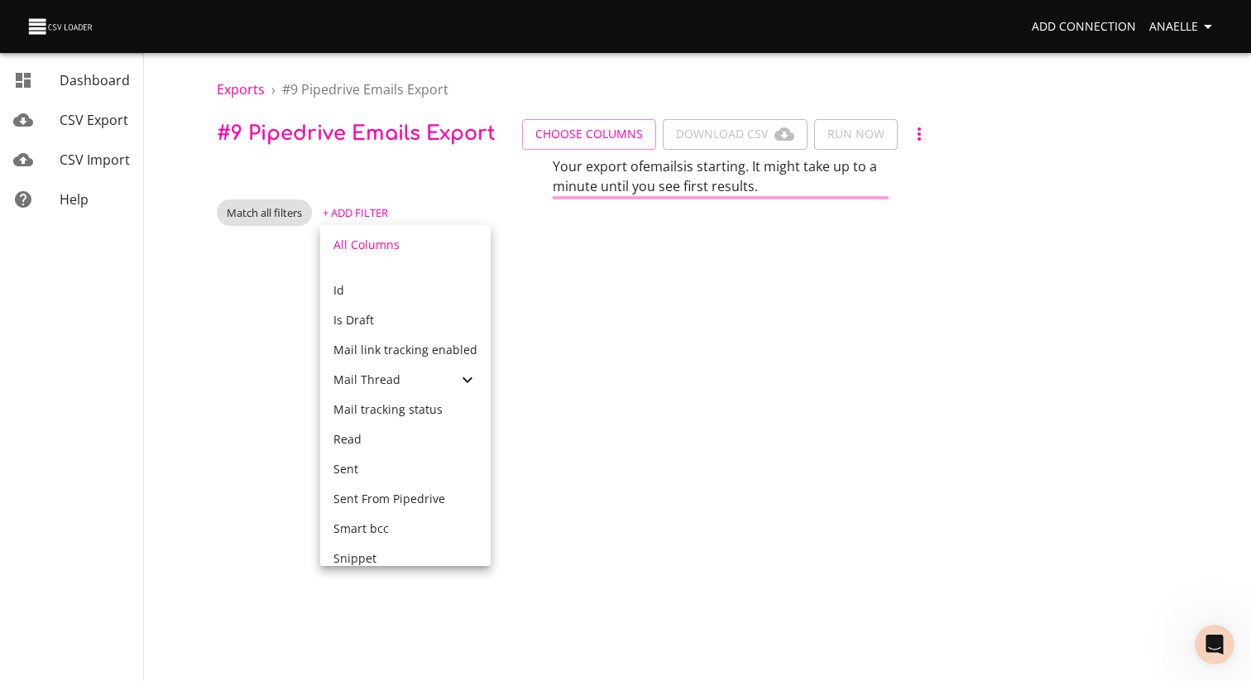
scroll to position [647, 0]
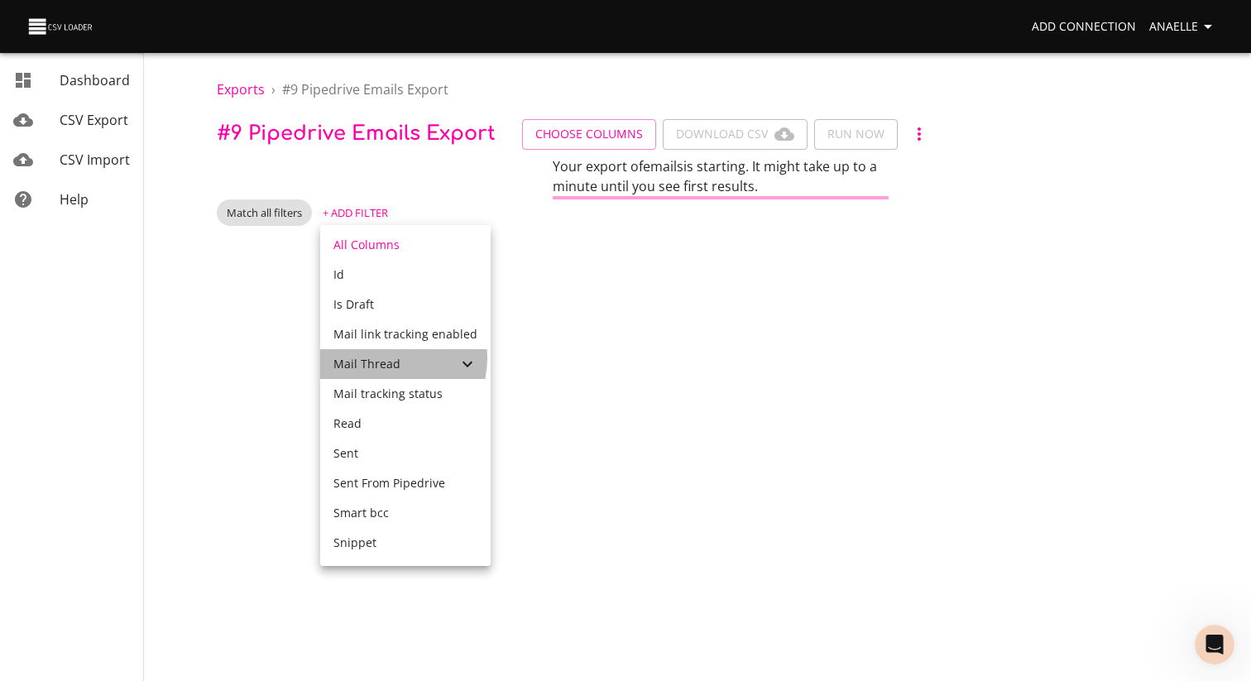
click at [390, 358] on span "Mail Thread" at bounding box center [366, 364] width 67 height 16
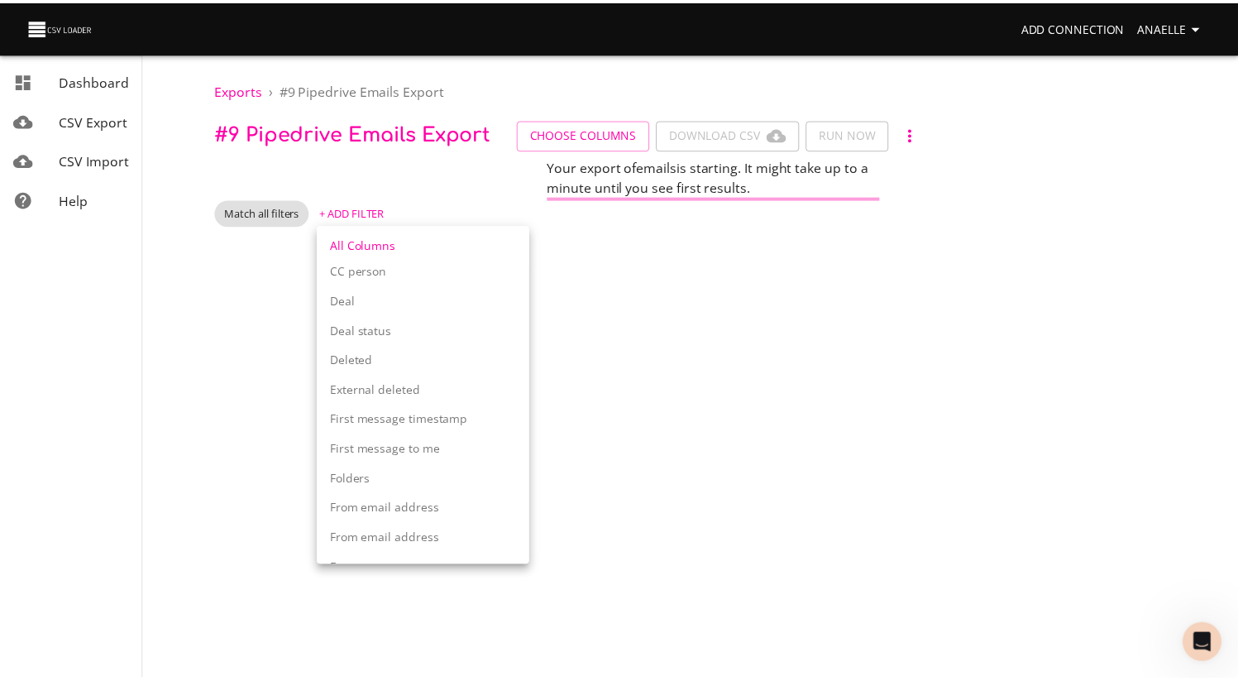
scroll to position [1131, 0]
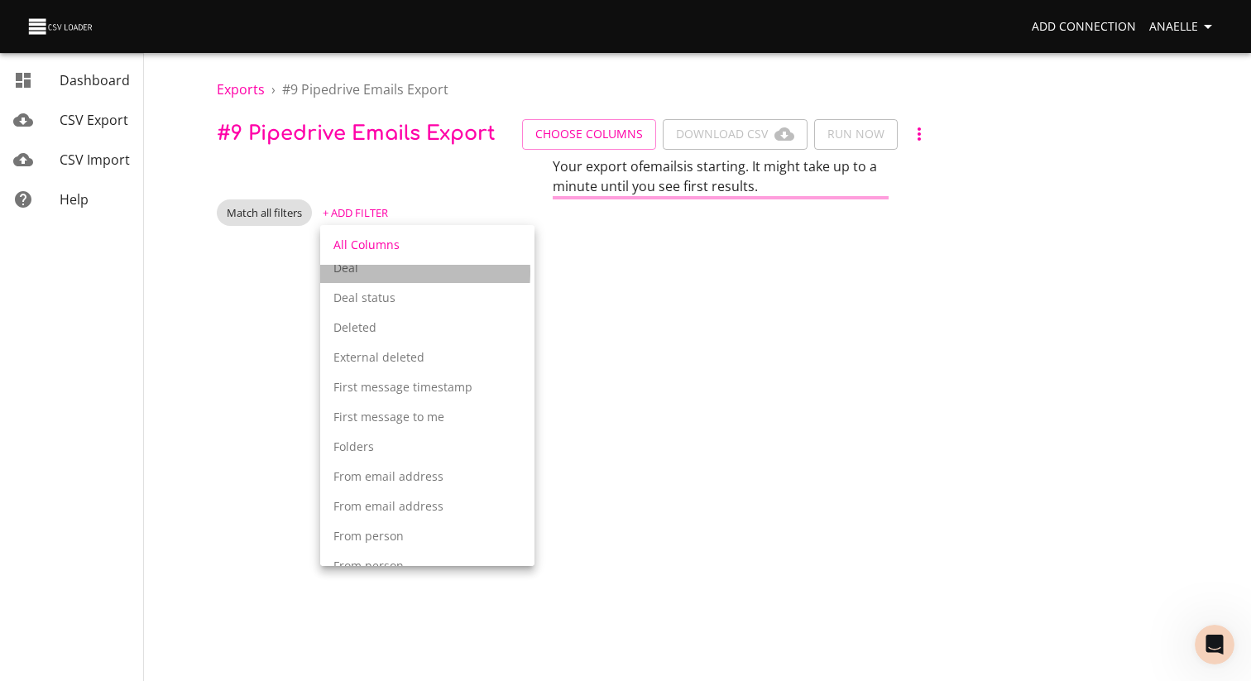
click at [360, 271] on p "Deal" at bounding box center [427, 268] width 188 height 17
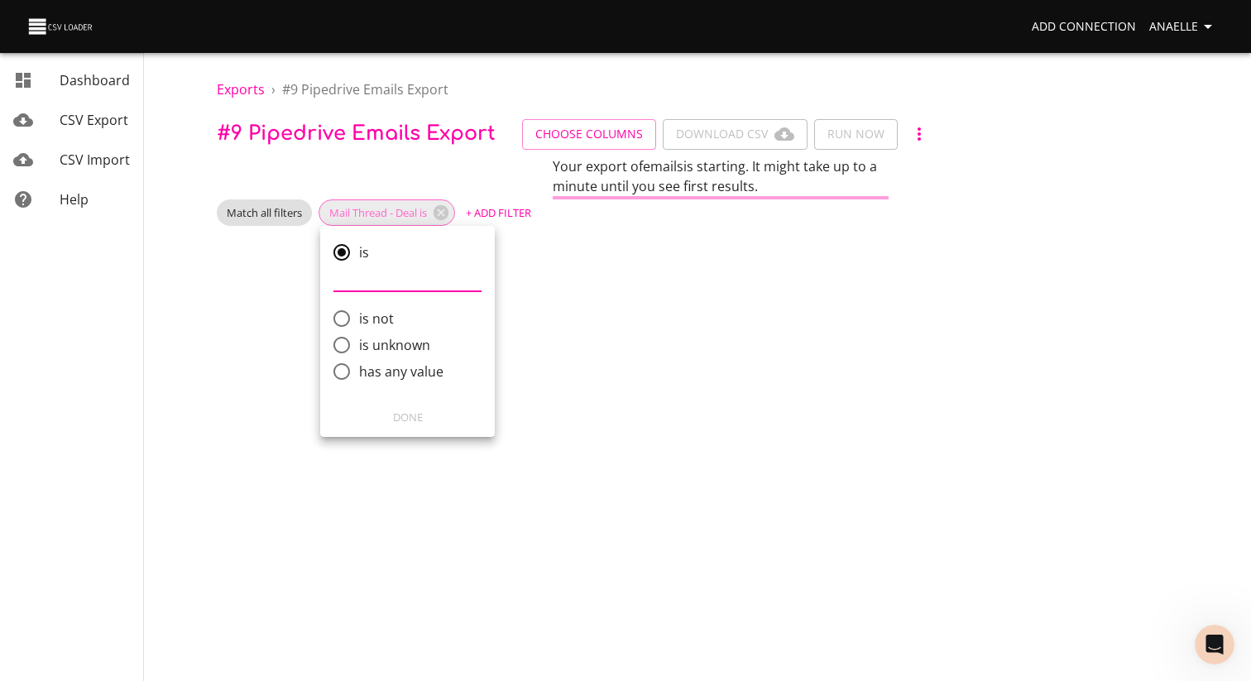
click at [400, 368] on span "has any value" at bounding box center [401, 372] width 84 height 20
click at [359, 368] on input "has any value" at bounding box center [341, 371] width 35 height 35
radio input "true"
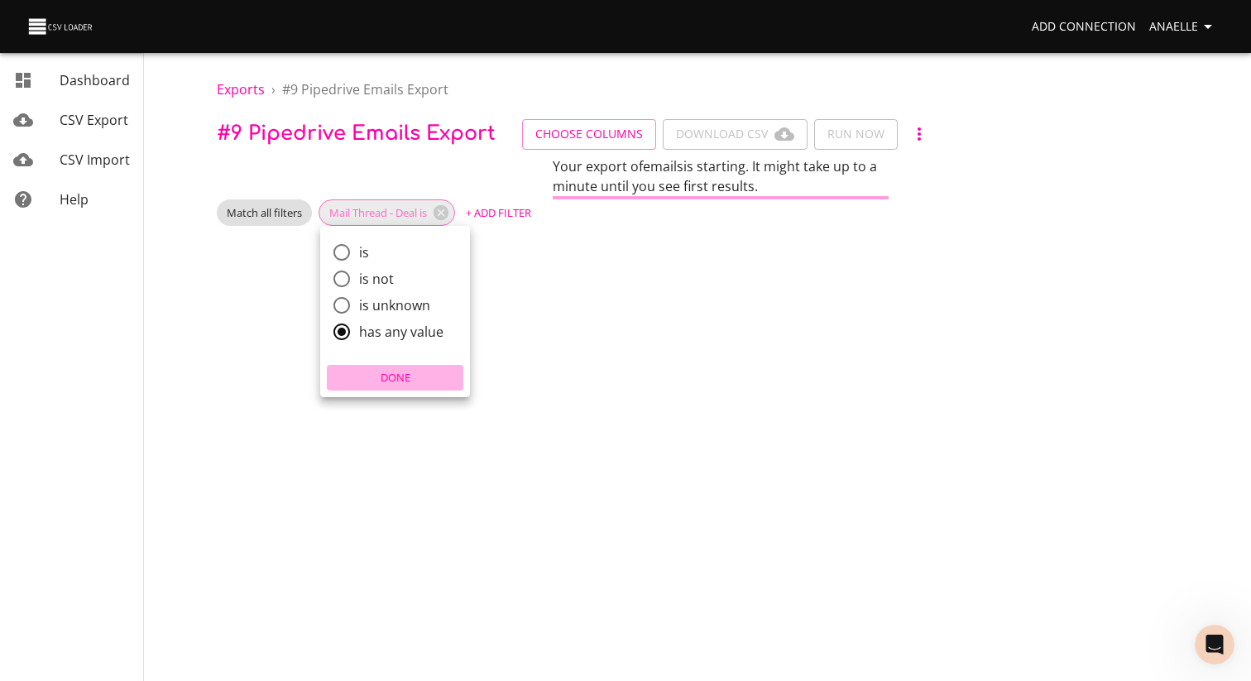
click at [407, 386] on span "Done" at bounding box center [395, 377] width 128 height 19
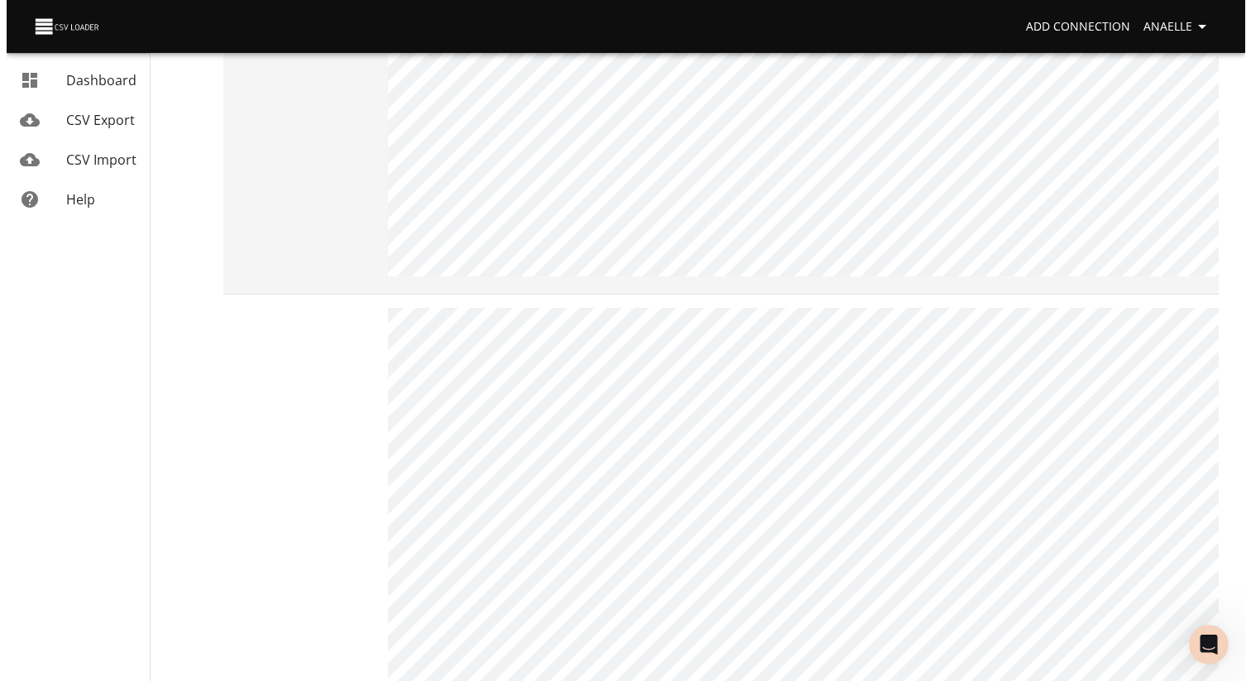
scroll to position [0, 0]
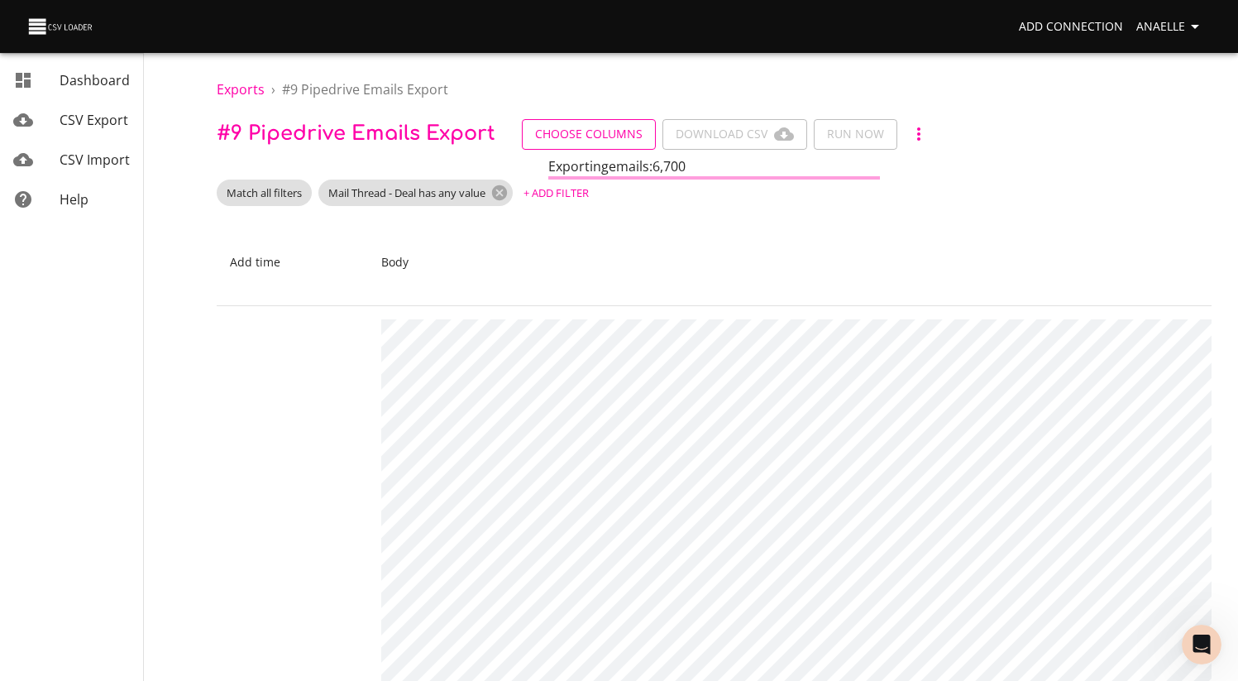
click at [613, 137] on span "Choose Columns" at bounding box center [589, 134] width 108 height 21
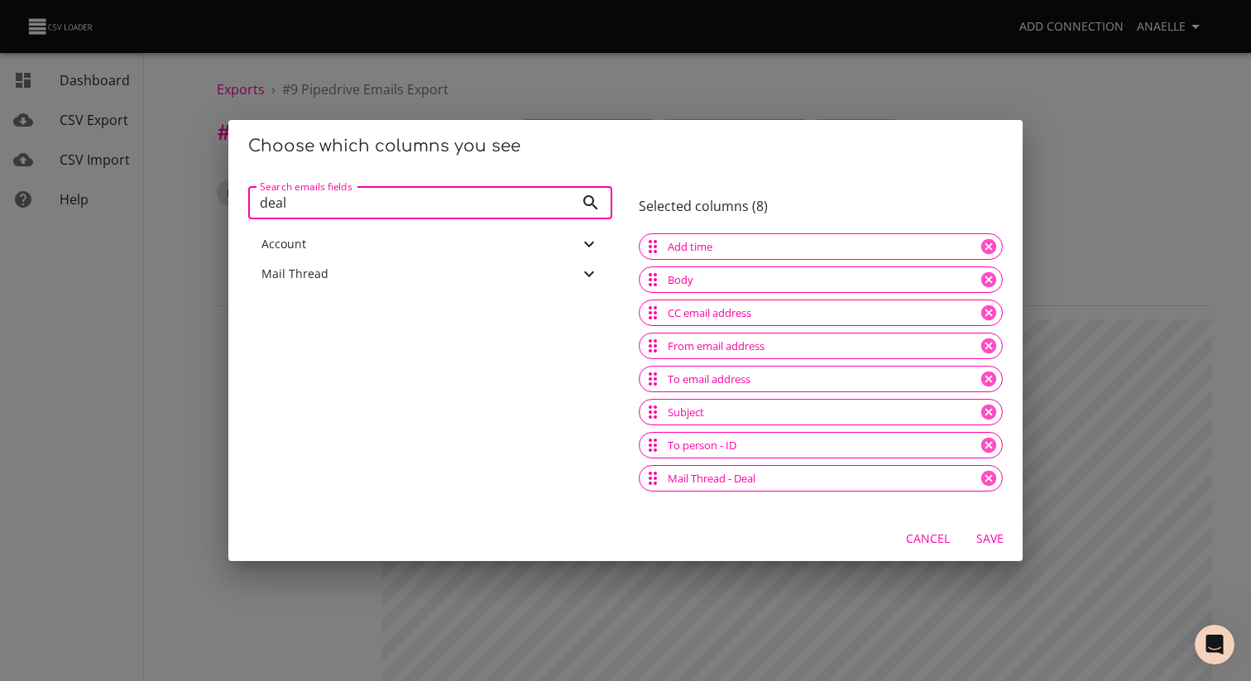
click at [441, 201] on input "deal" at bounding box center [411, 202] width 326 height 33
type input "proje"
click at [387, 208] on input "proje" at bounding box center [411, 202] width 326 height 33
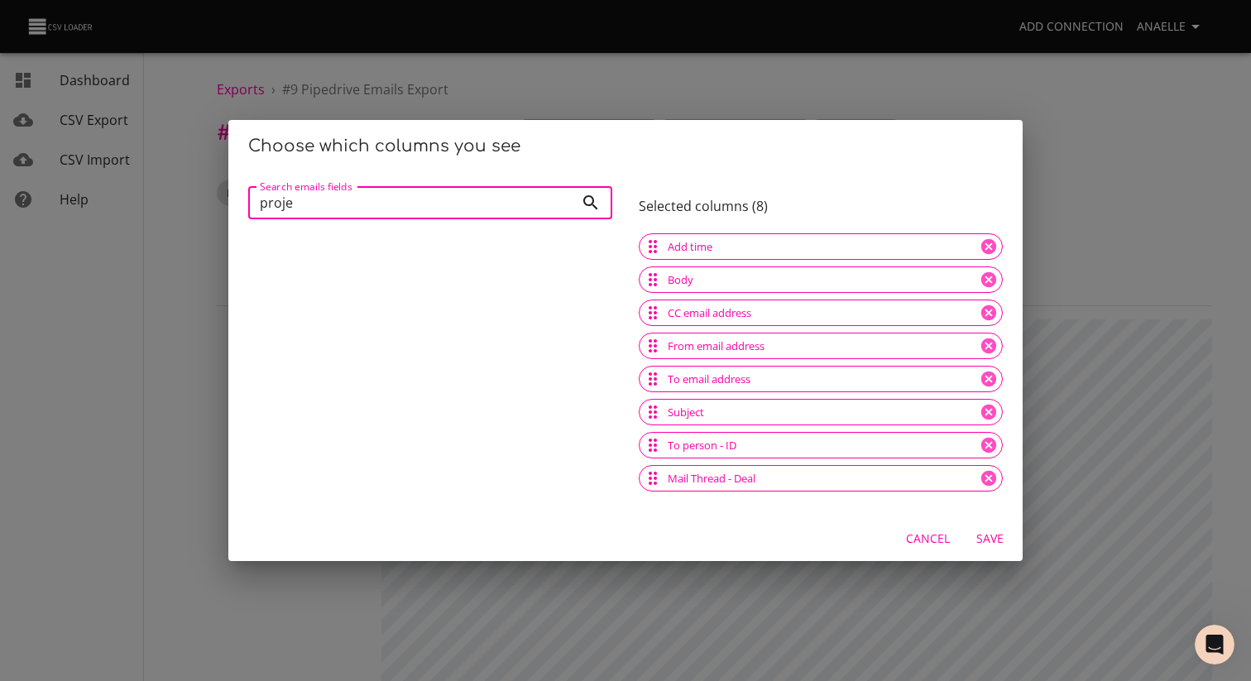
click at [387, 208] on input "proje" at bounding box center [411, 202] width 326 height 33
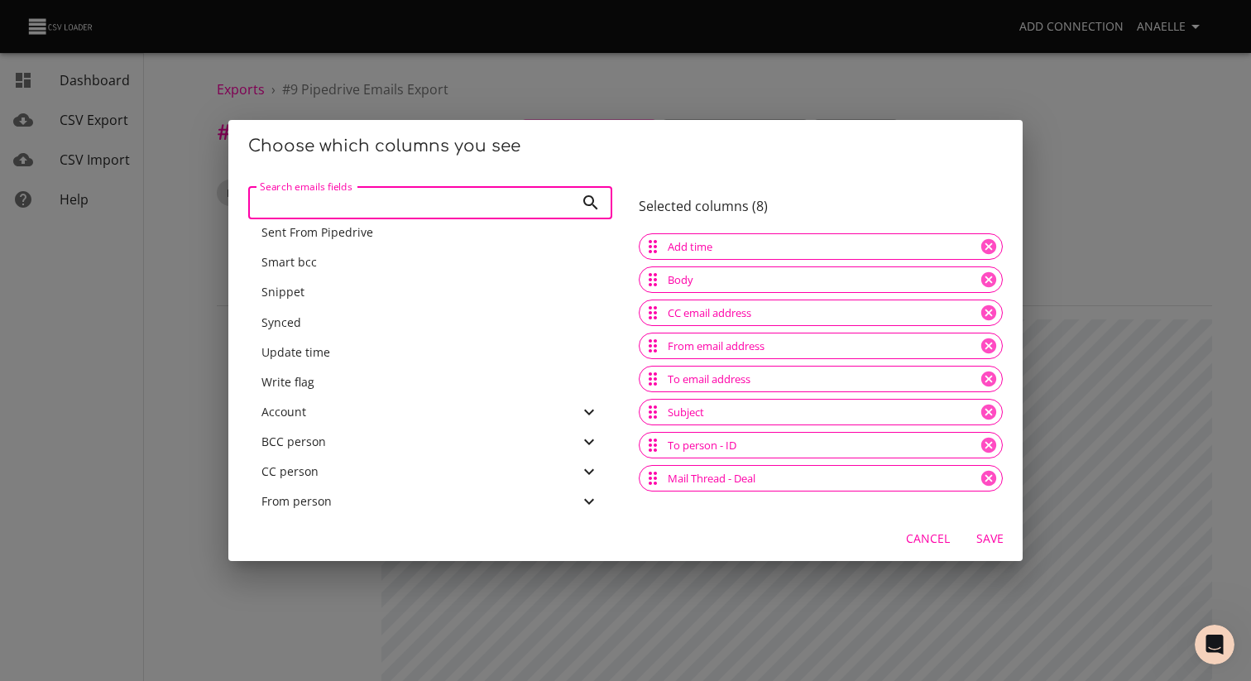
scroll to position [500, 0]
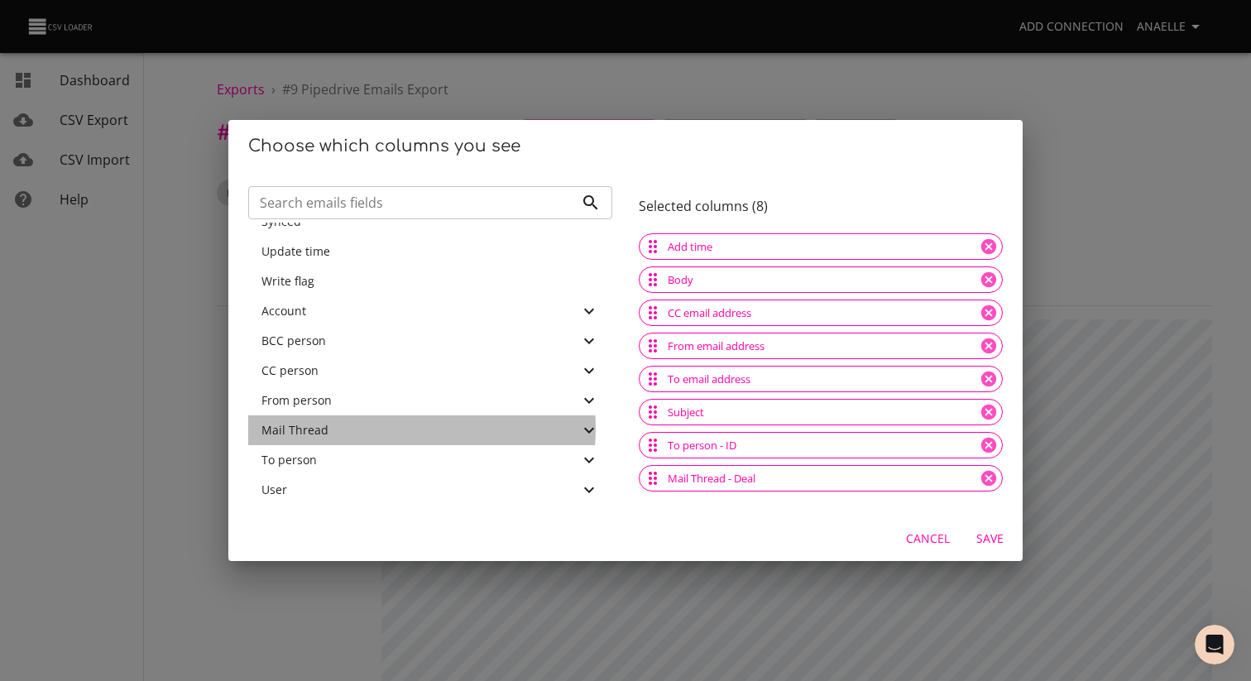
click at [410, 429] on div "Mail Thread" at bounding box center [420, 430] width 318 height 17
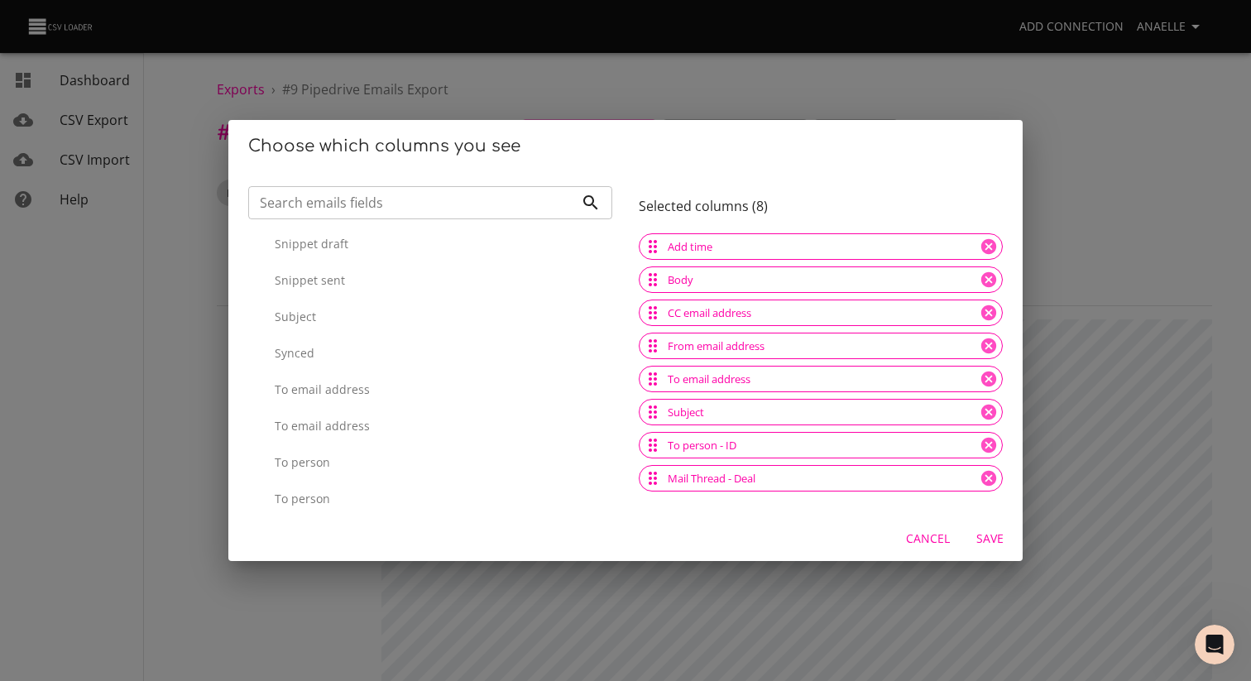
scroll to position [2320, 0]
click at [991, 540] on span "Save" at bounding box center [990, 539] width 40 height 21
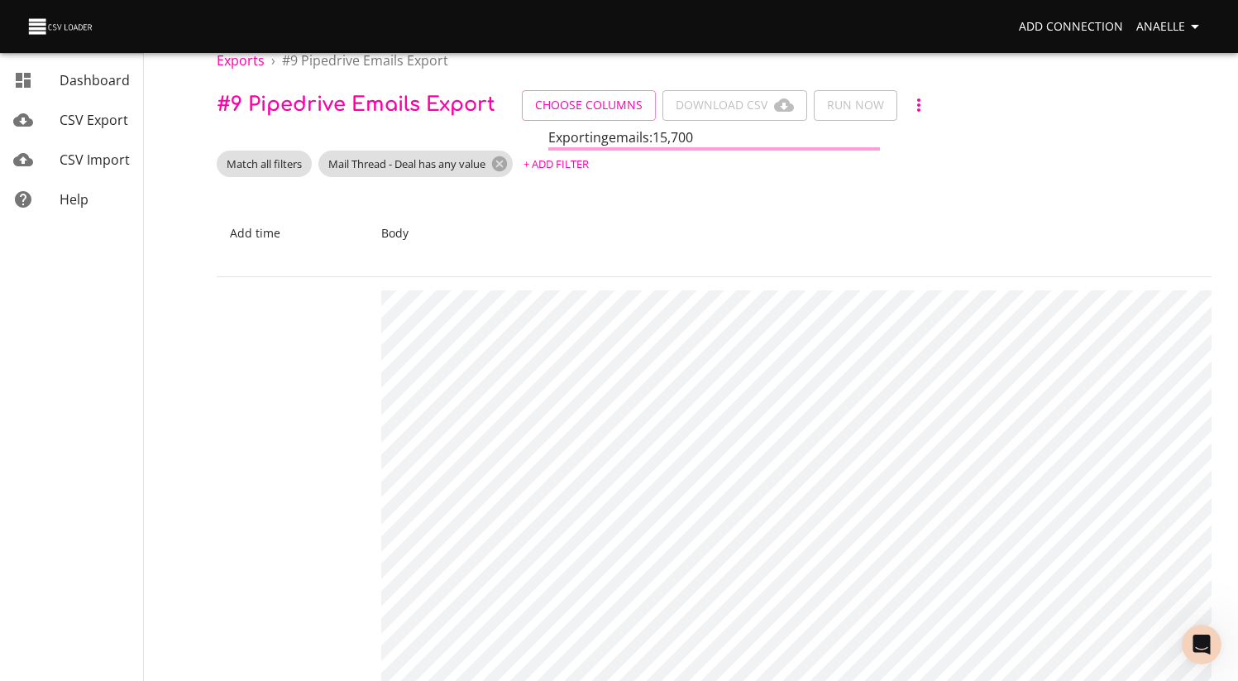
scroll to position [0, 0]
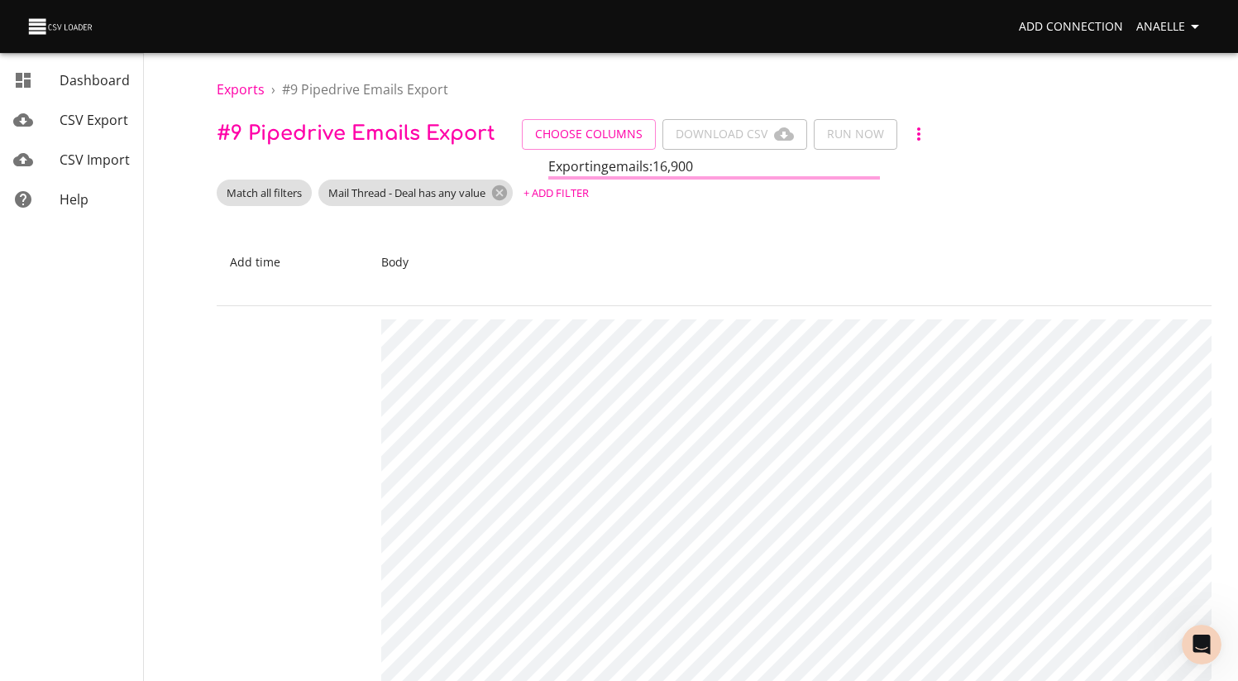
click at [84, 119] on span "CSV Export" at bounding box center [94, 120] width 69 height 18
click at [689, 197] on div "Match all filters Mail Thread - Deal has any value + Add Filter" at bounding box center [714, 193] width 995 height 26
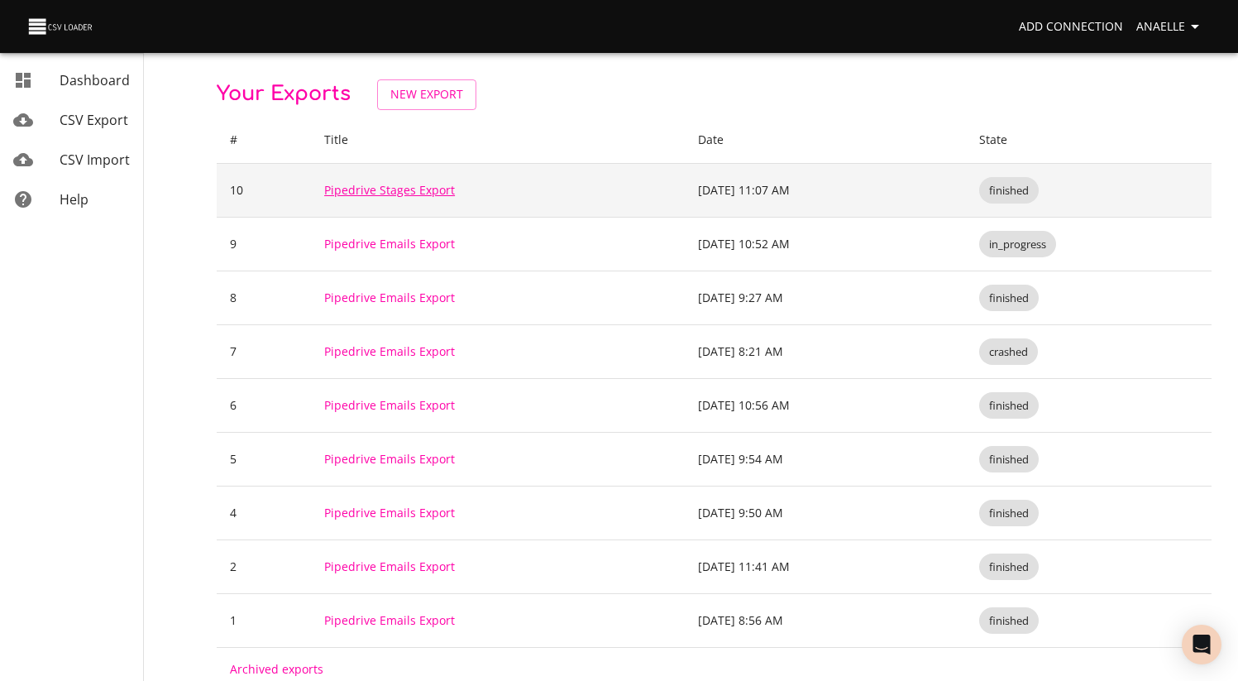
click at [418, 192] on link "Pipedrive Stages Export" at bounding box center [389, 190] width 131 height 16
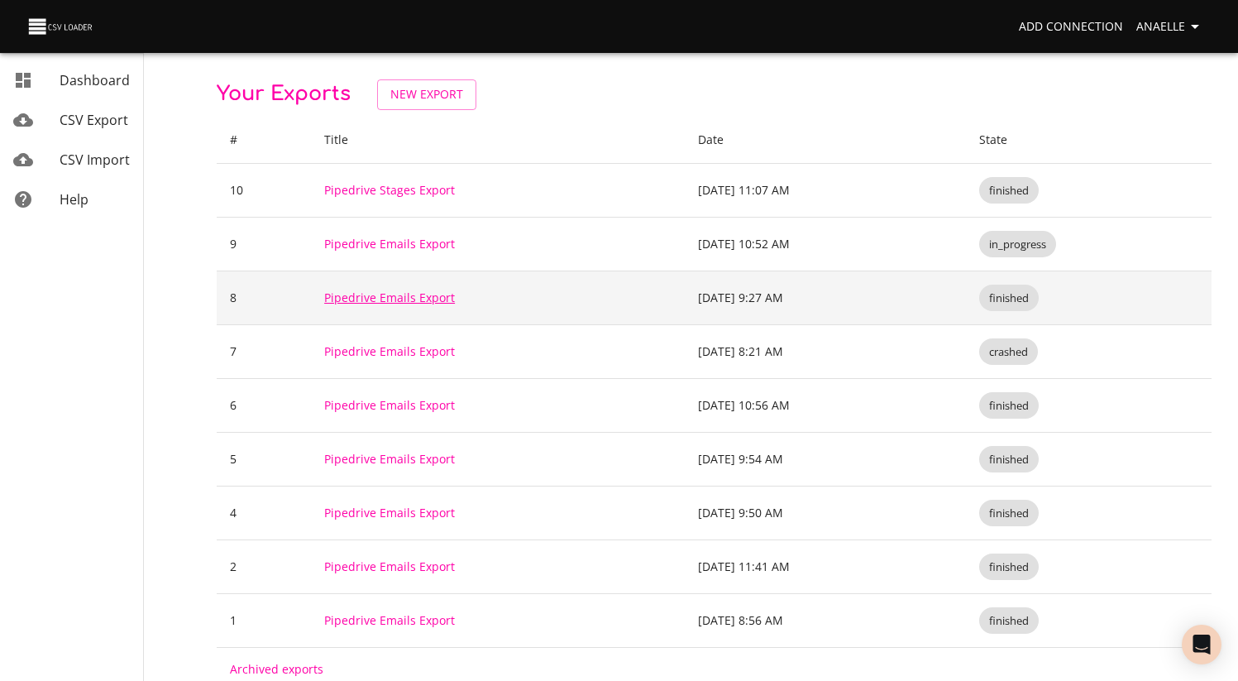
click at [409, 295] on link "Pipedrive Emails Export" at bounding box center [389, 298] width 131 height 16
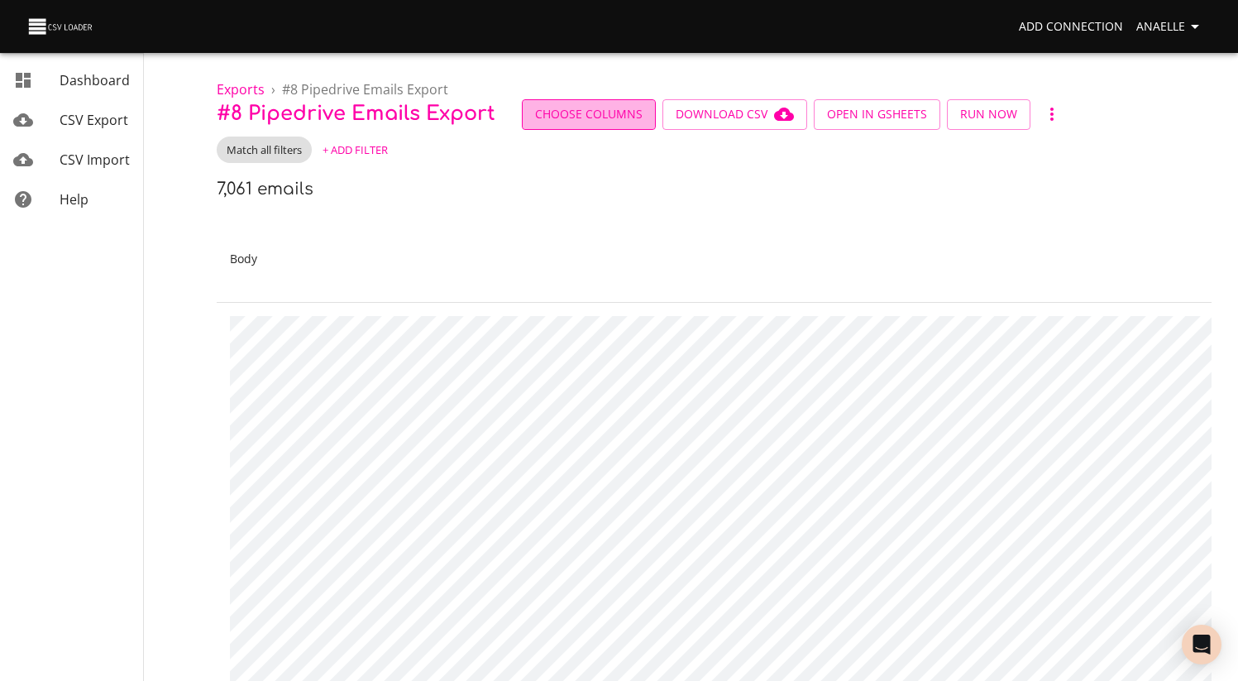
click at [600, 108] on span "Choose Columns" at bounding box center [589, 114] width 108 height 21
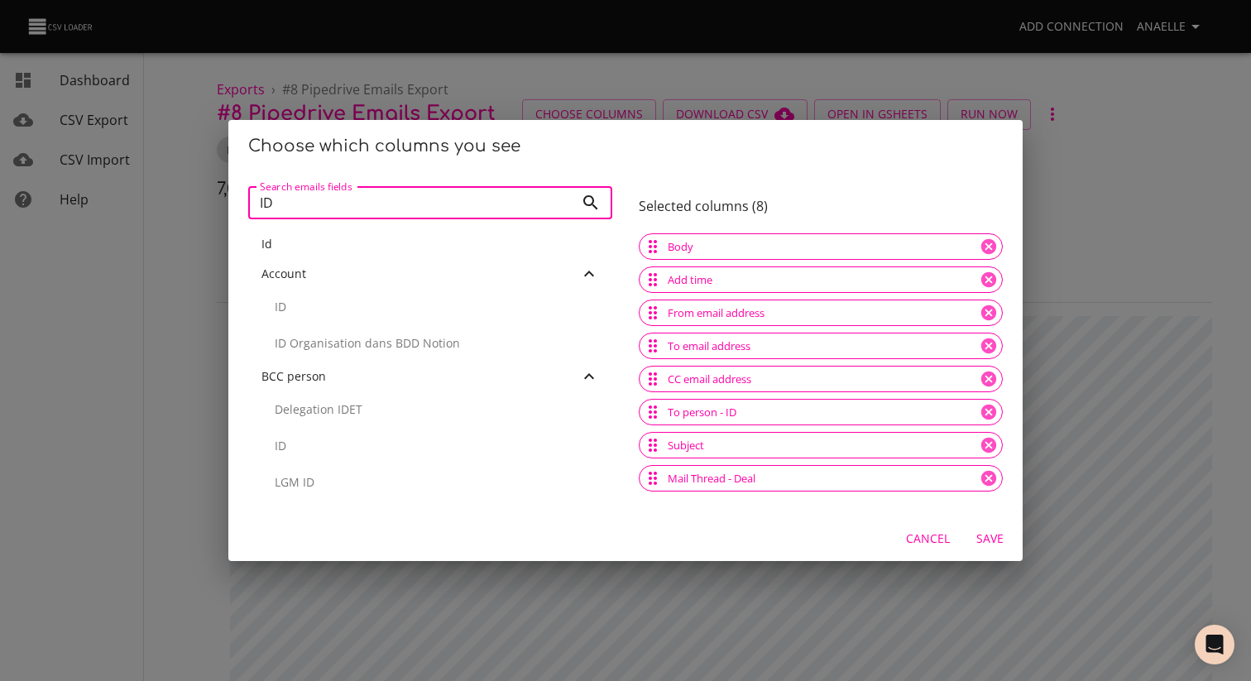
type input "ID"
click at [287, 247] on div "Id" at bounding box center [430, 244] width 338 height 17
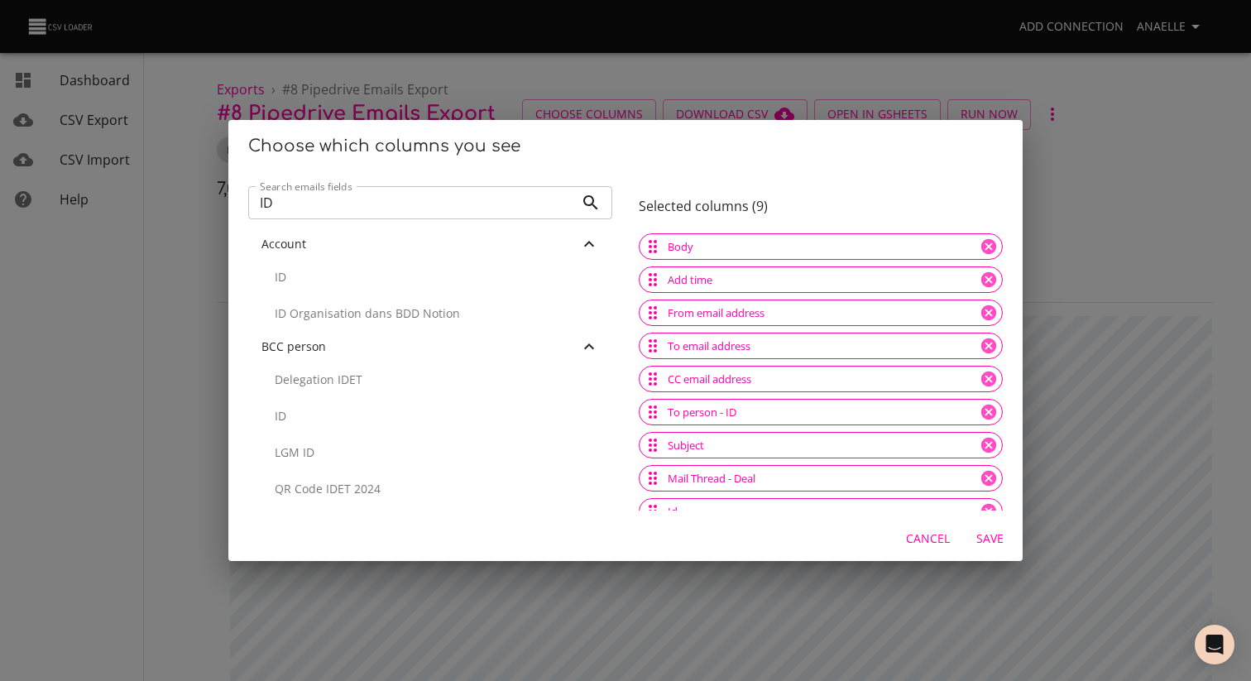
click at [978, 531] on span "Save" at bounding box center [990, 539] width 40 height 21
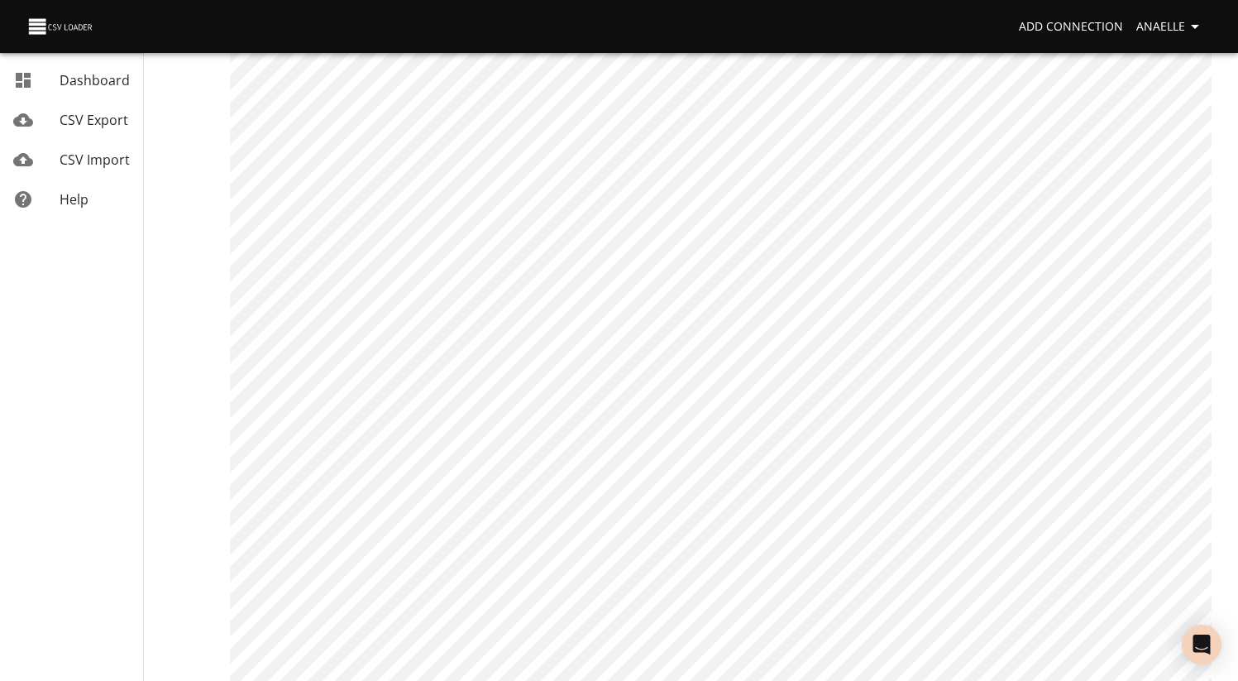
scroll to position [33608, 0]
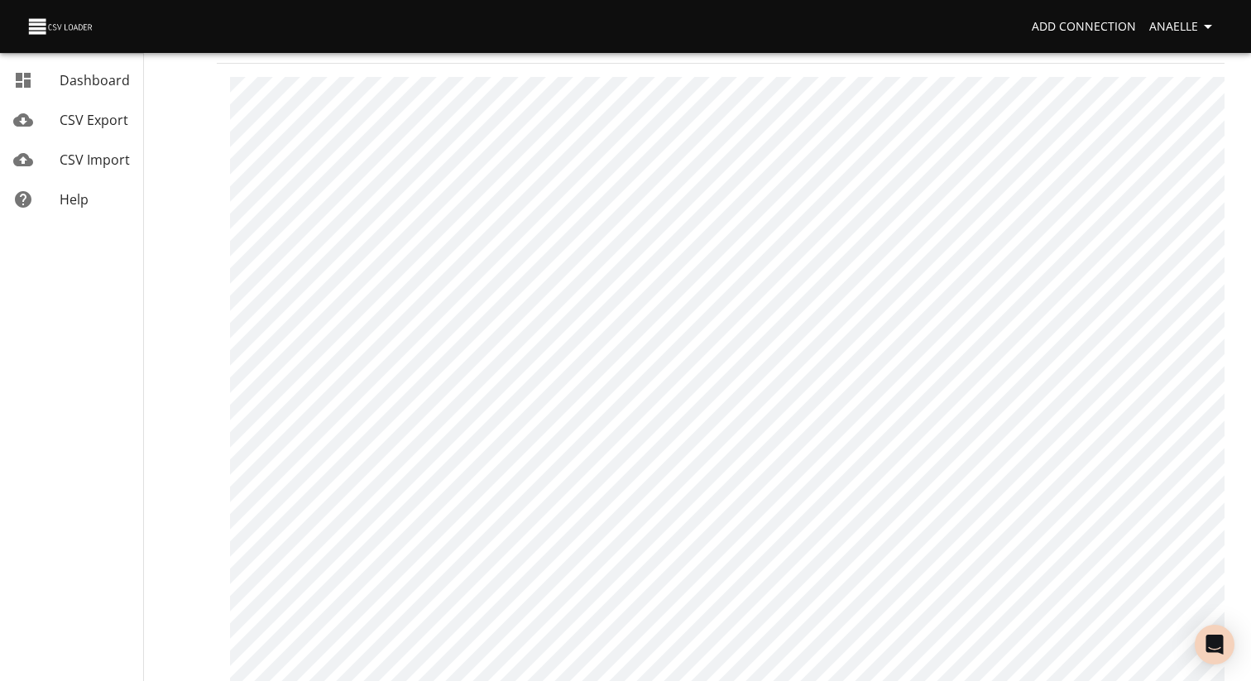
click at [930, 644] on li "200" at bounding box center [926, 646] width 49 height 30
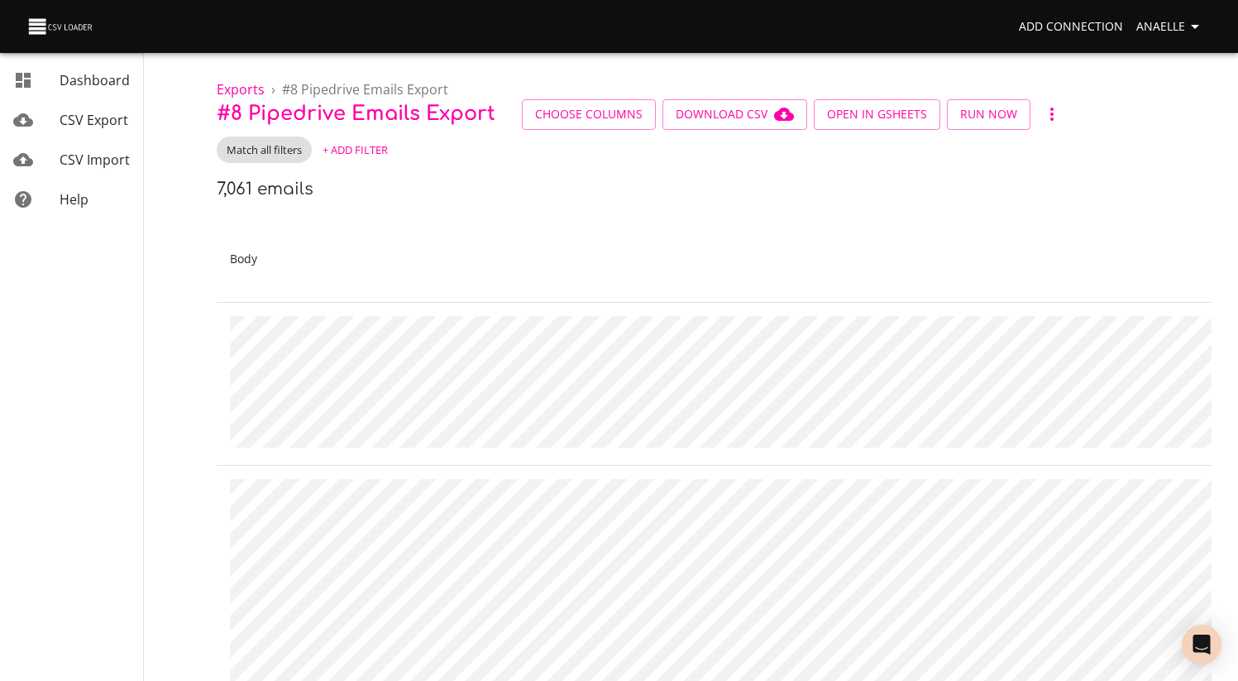
click at [357, 155] on span "+ Add Filter" at bounding box center [355, 150] width 65 height 19
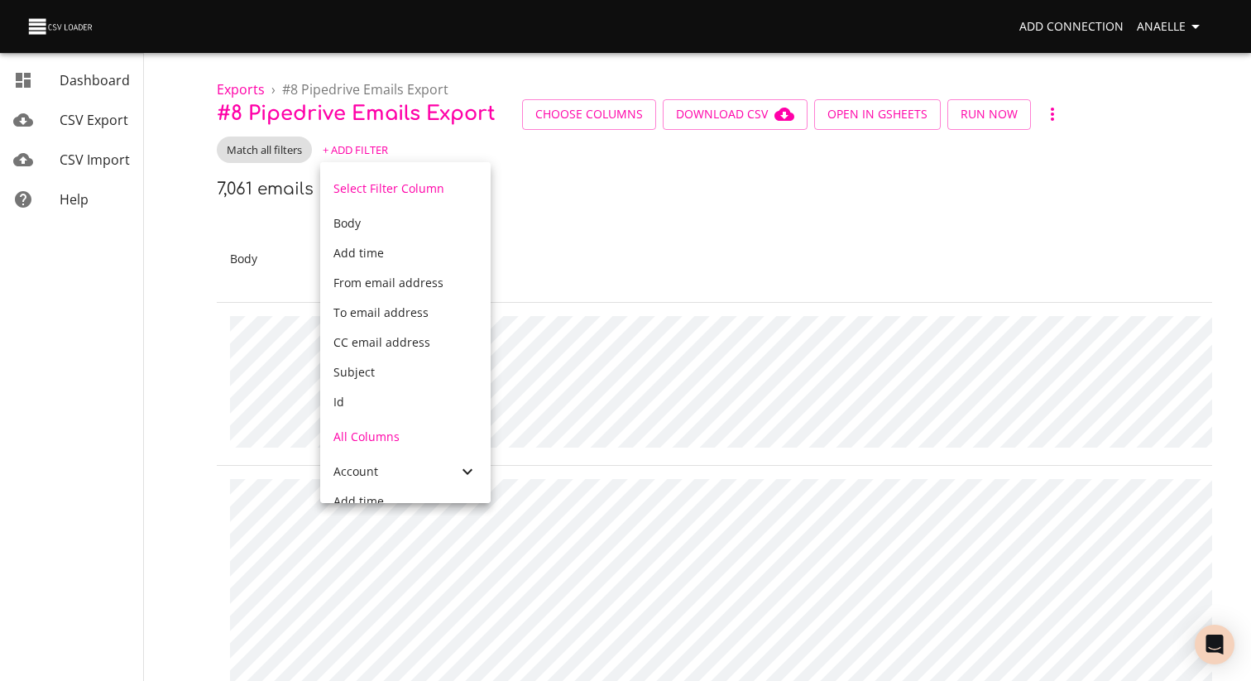
click at [597, 114] on div at bounding box center [625, 340] width 1251 height 681
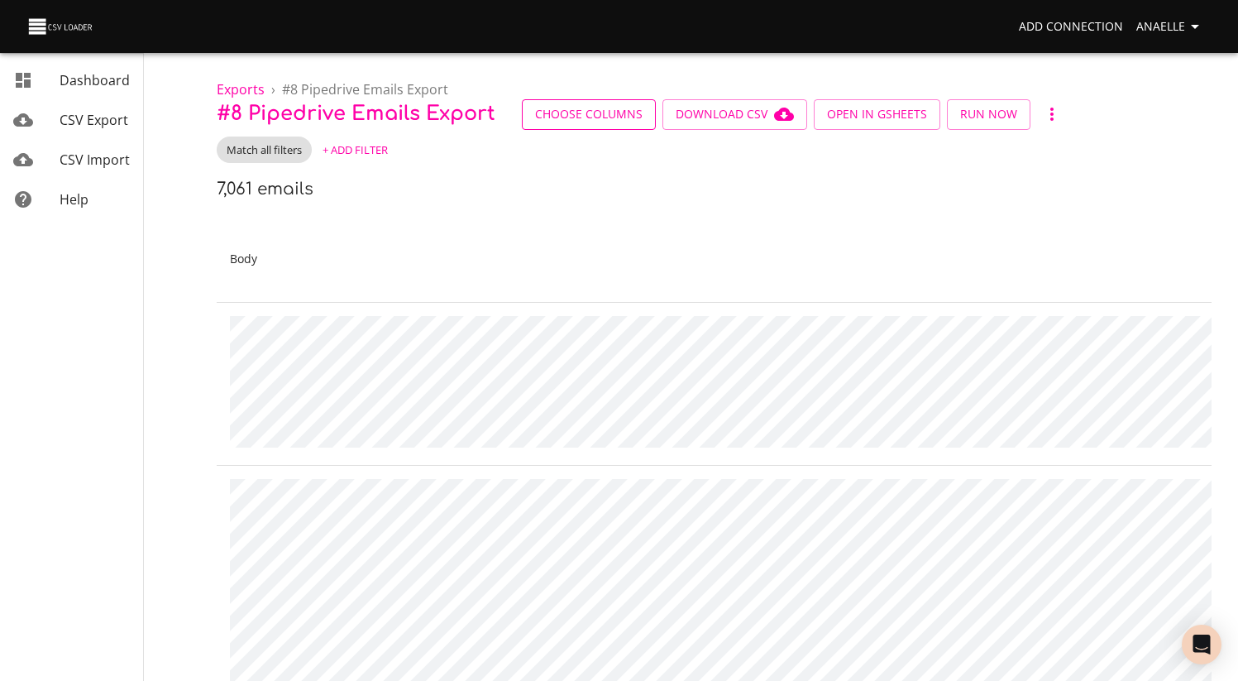
click at [577, 117] on span "Choose Columns" at bounding box center [589, 114] width 108 height 21
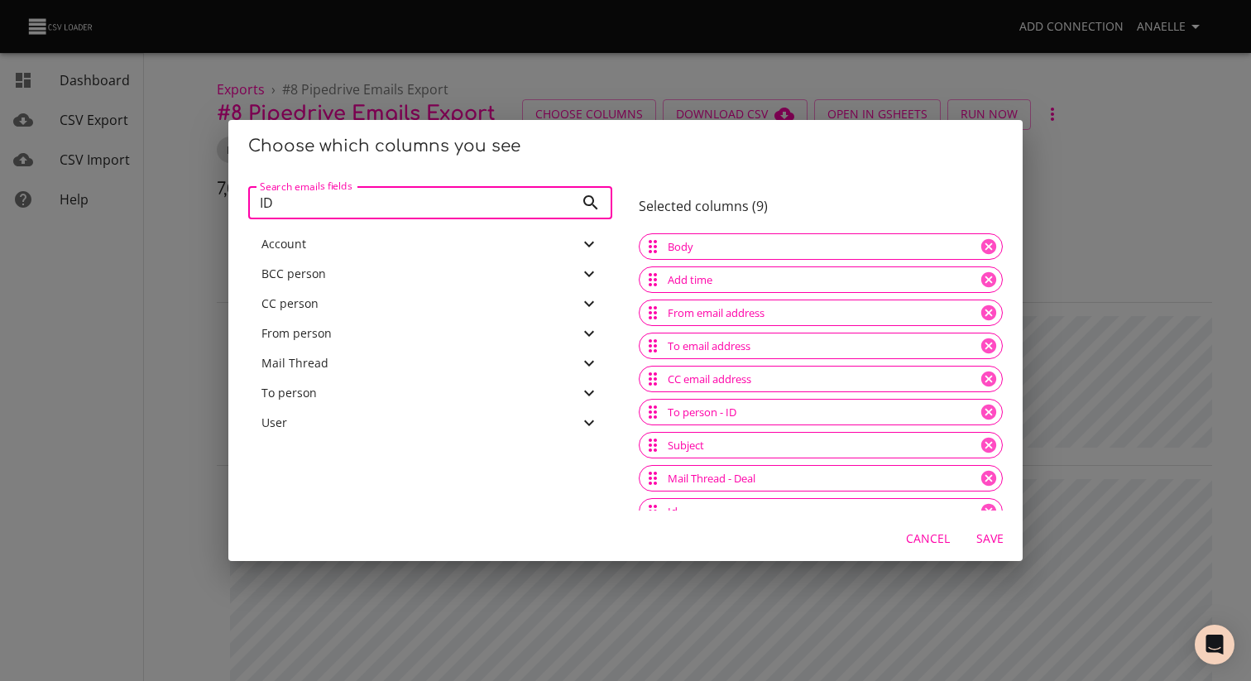
click at [413, 204] on input "ID" at bounding box center [411, 202] width 326 height 33
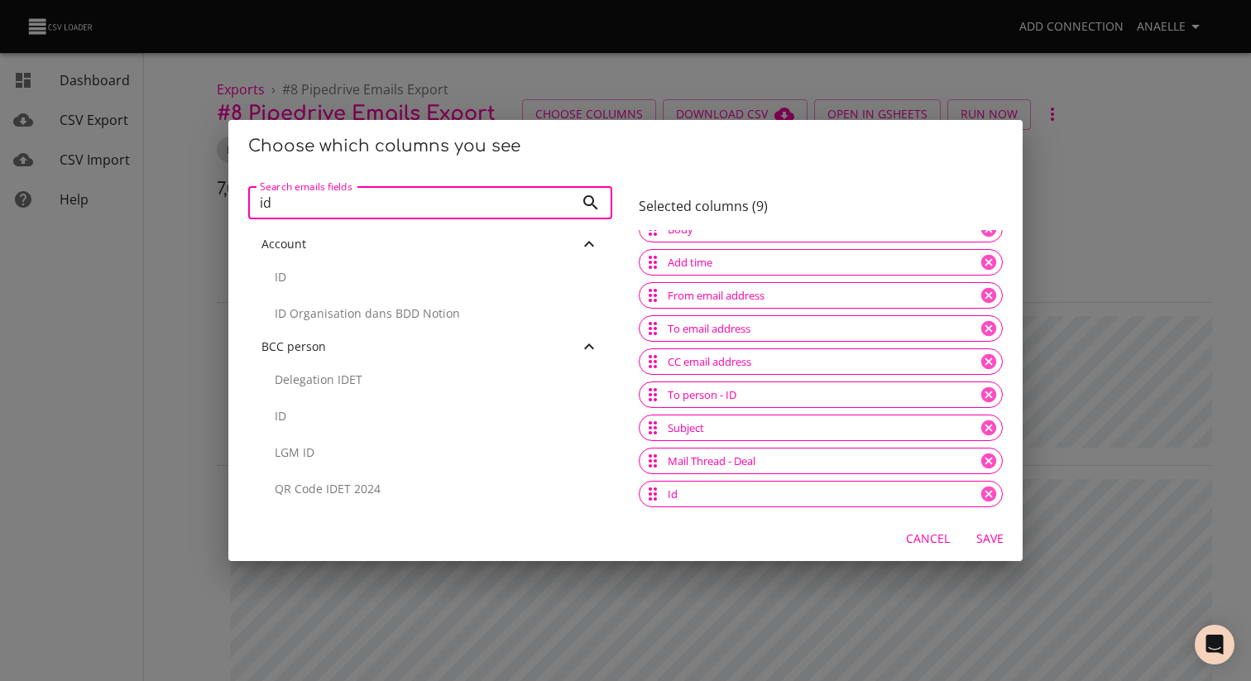
type input "i"
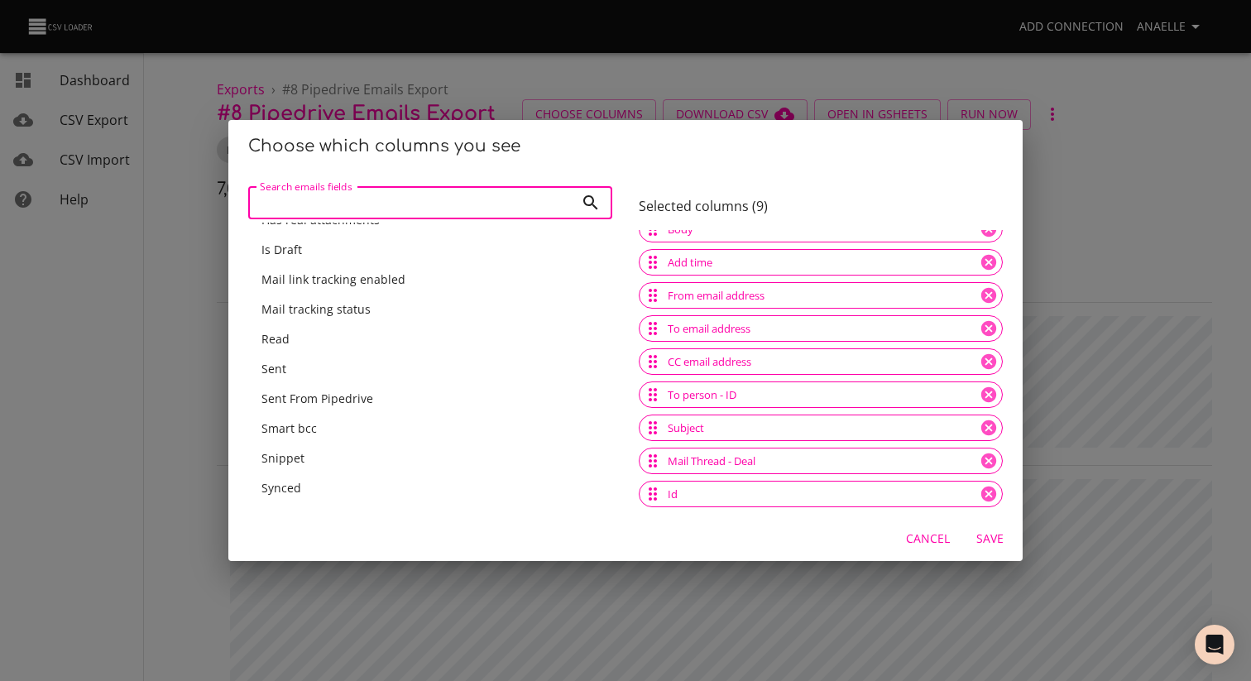
scroll to position [470, 0]
click at [359, 424] on div "Mail Thread" at bounding box center [420, 430] width 318 height 17
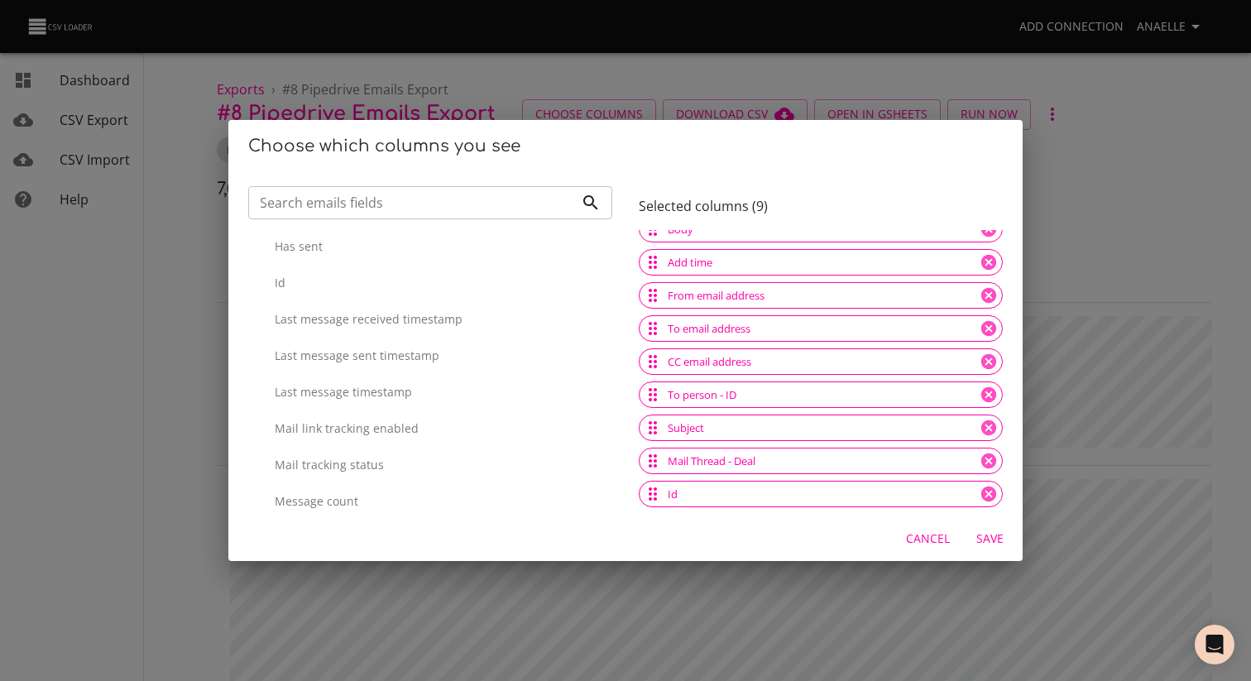
scroll to position [1631, 0]
click at [386, 282] on p "Id" at bounding box center [437, 285] width 324 height 17
click at [979, 536] on span "Save" at bounding box center [990, 539] width 40 height 21
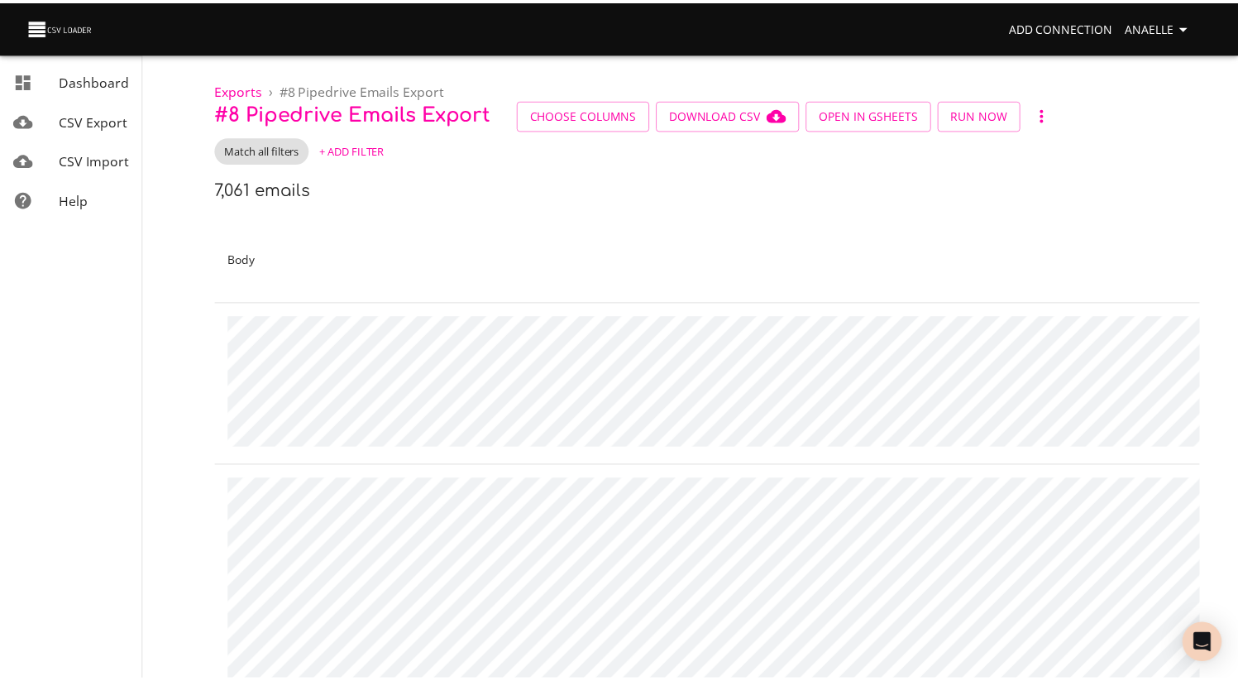
scroll to position [0, 0]
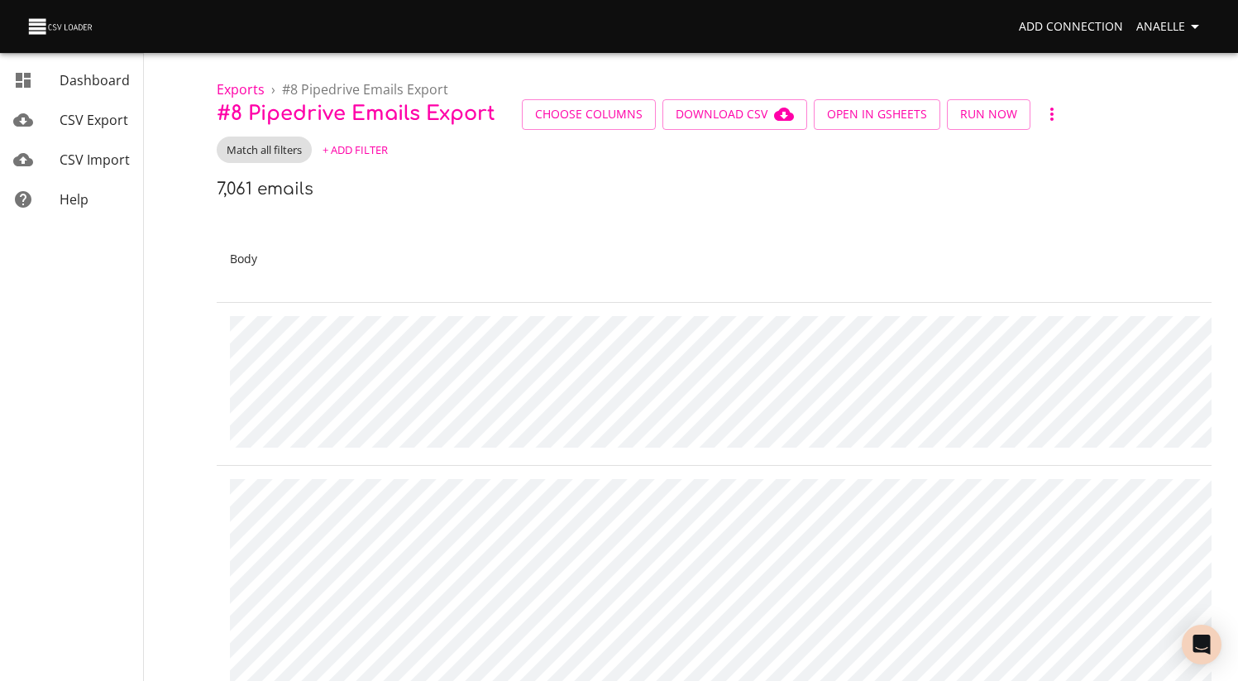
click at [359, 139] on button "+ Add Filter" at bounding box center [355, 150] width 74 height 26
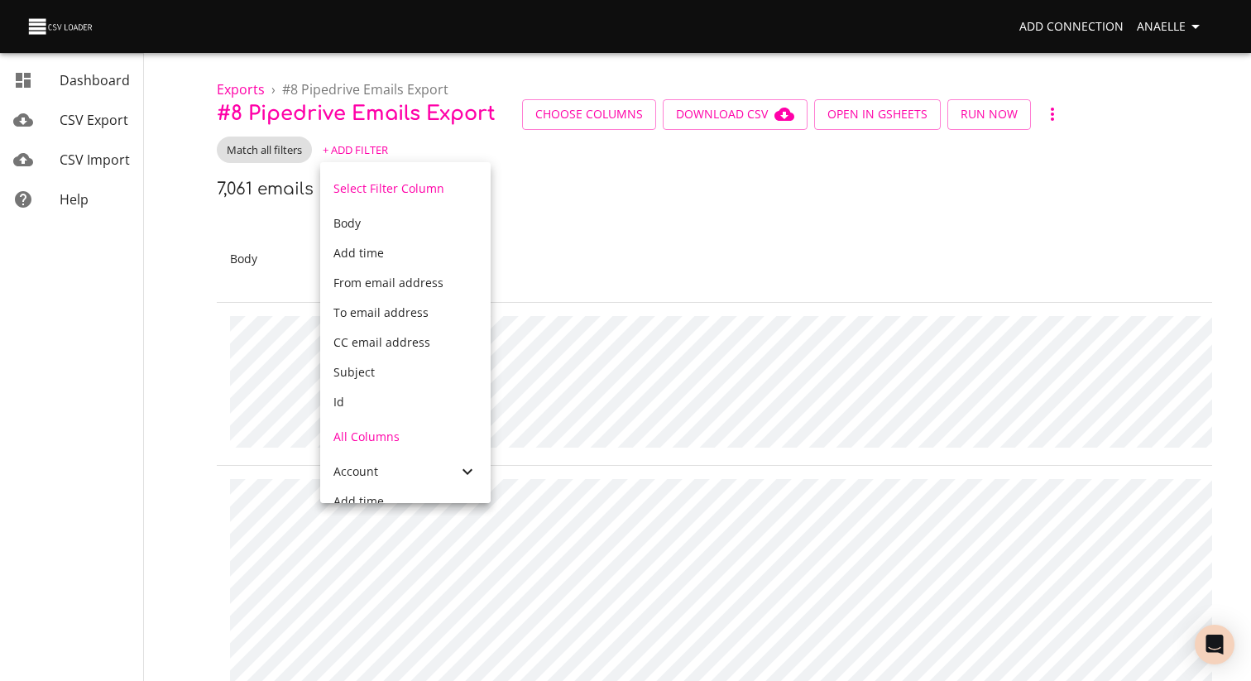
click at [419, 279] on span "From email address" at bounding box center [388, 283] width 110 height 16
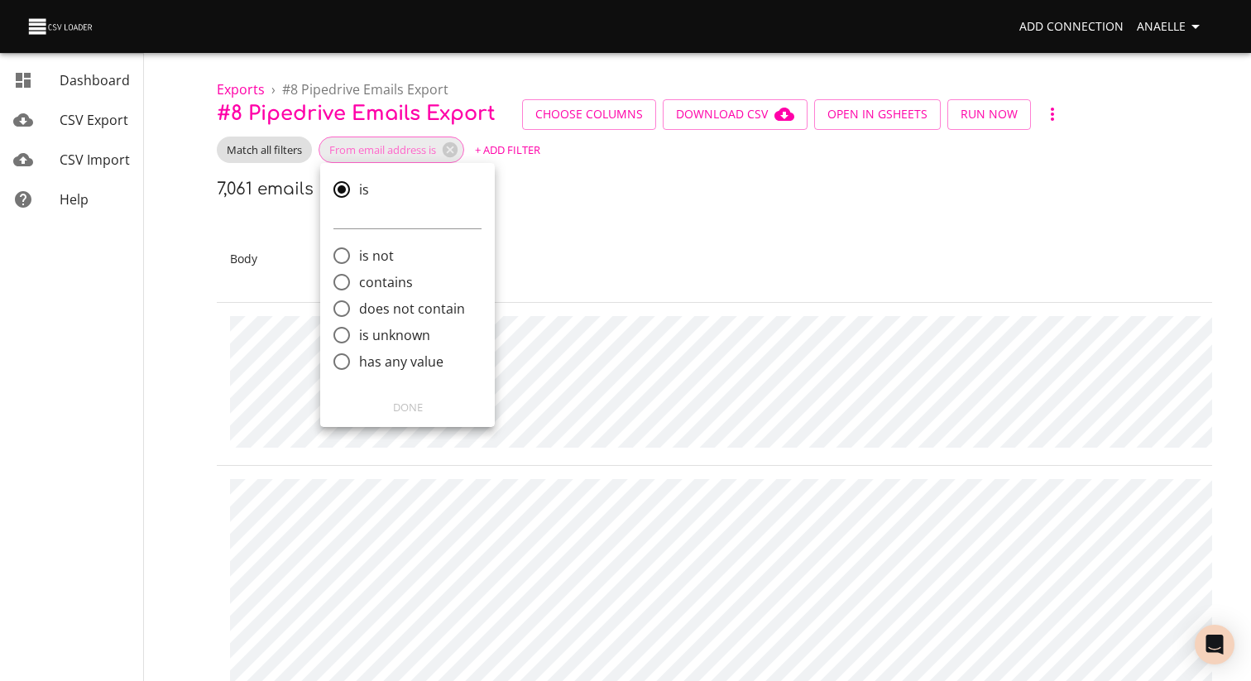
click at [382, 280] on span "contains" at bounding box center [386, 282] width 54 height 20
click at [359, 280] on input "contains" at bounding box center [341, 282] width 35 height 35
radio input "true"
click at [388, 266] on input "comparison" at bounding box center [407, 269] width 148 height 26
type input "salmon"
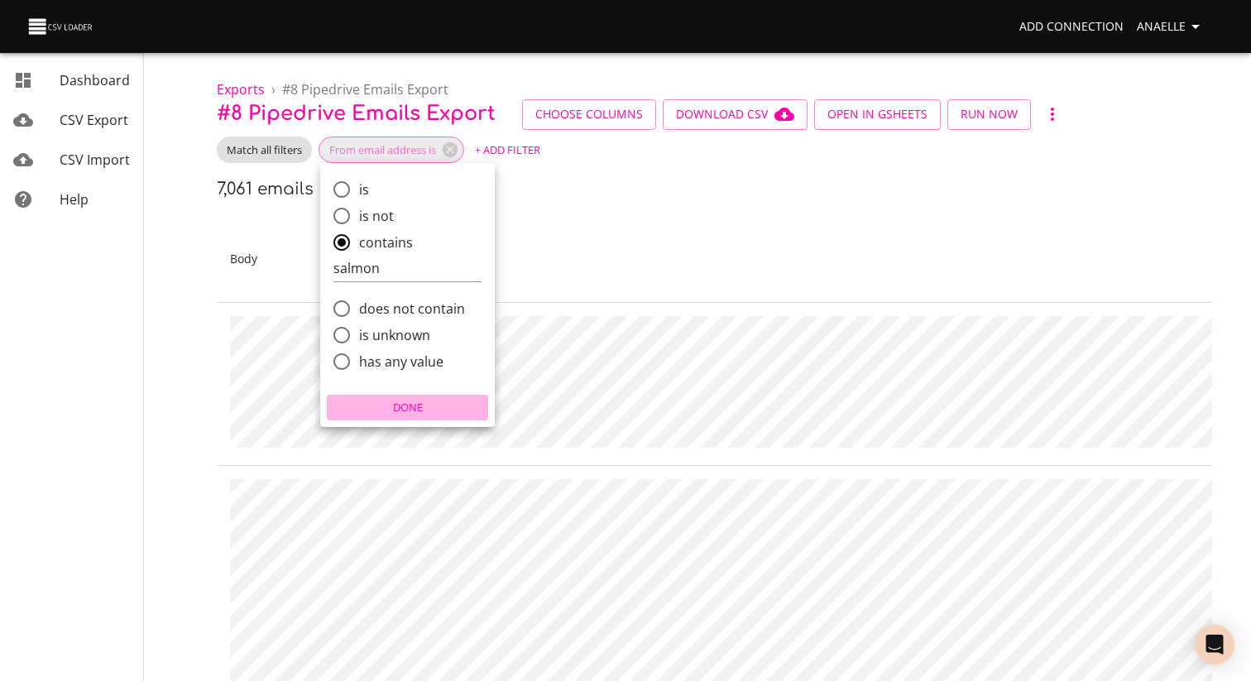
click at [405, 405] on span "Done" at bounding box center [407, 407] width 153 height 19
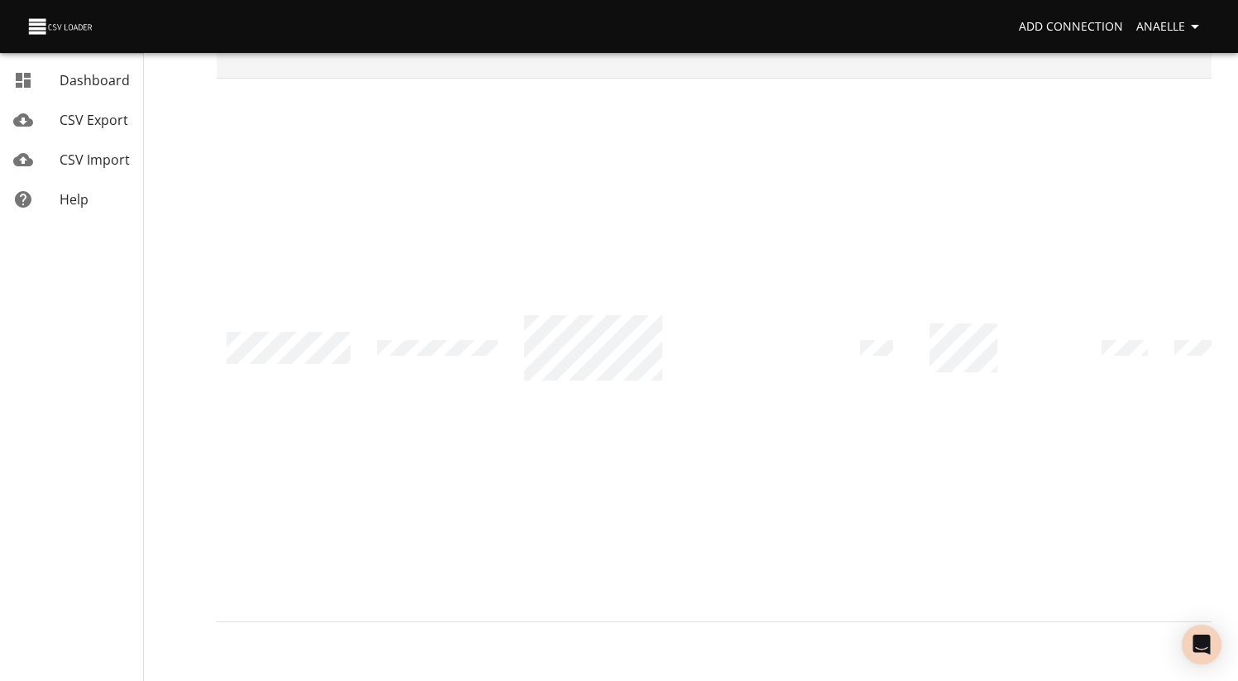
scroll to position [20935, 0]
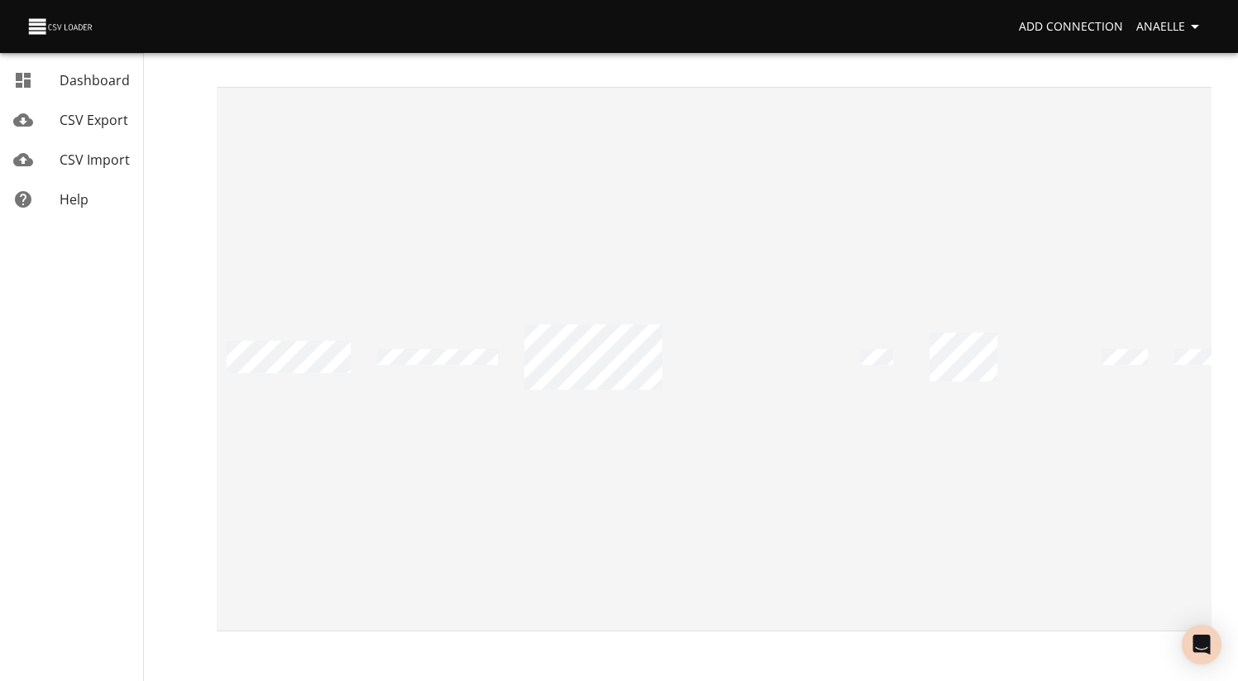
click at [917, 336] on td at bounding box center [968, 359] width 103 height 544
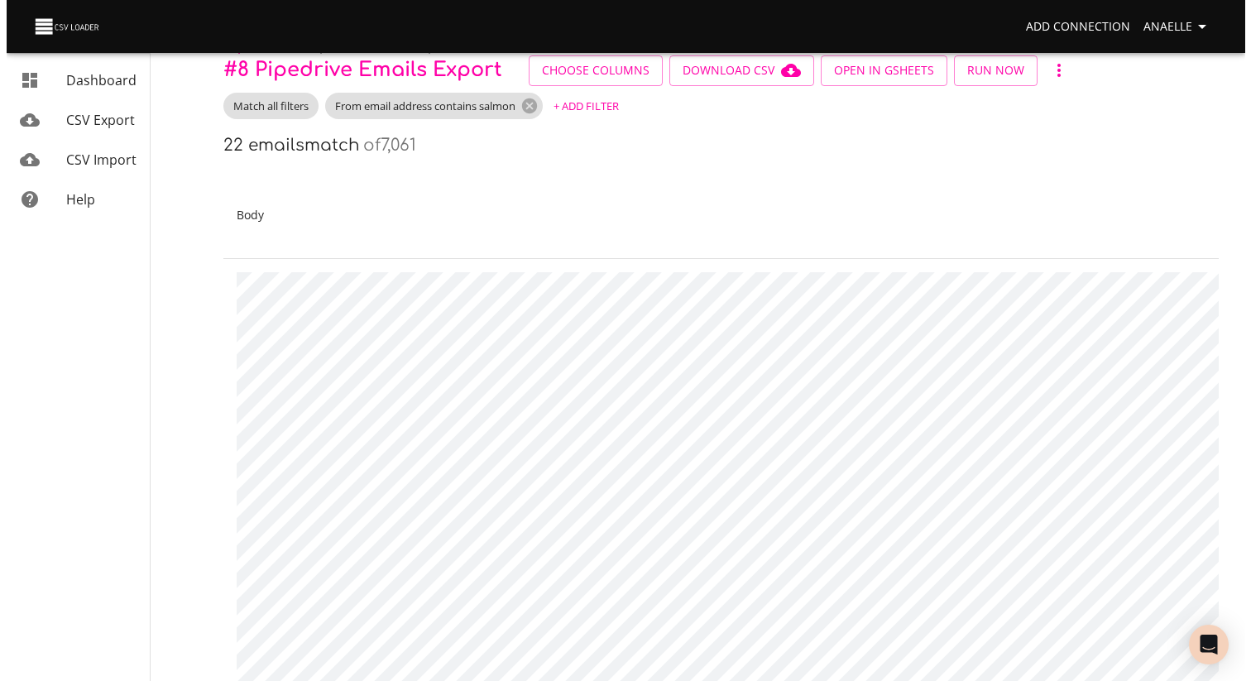
scroll to position [0, 0]
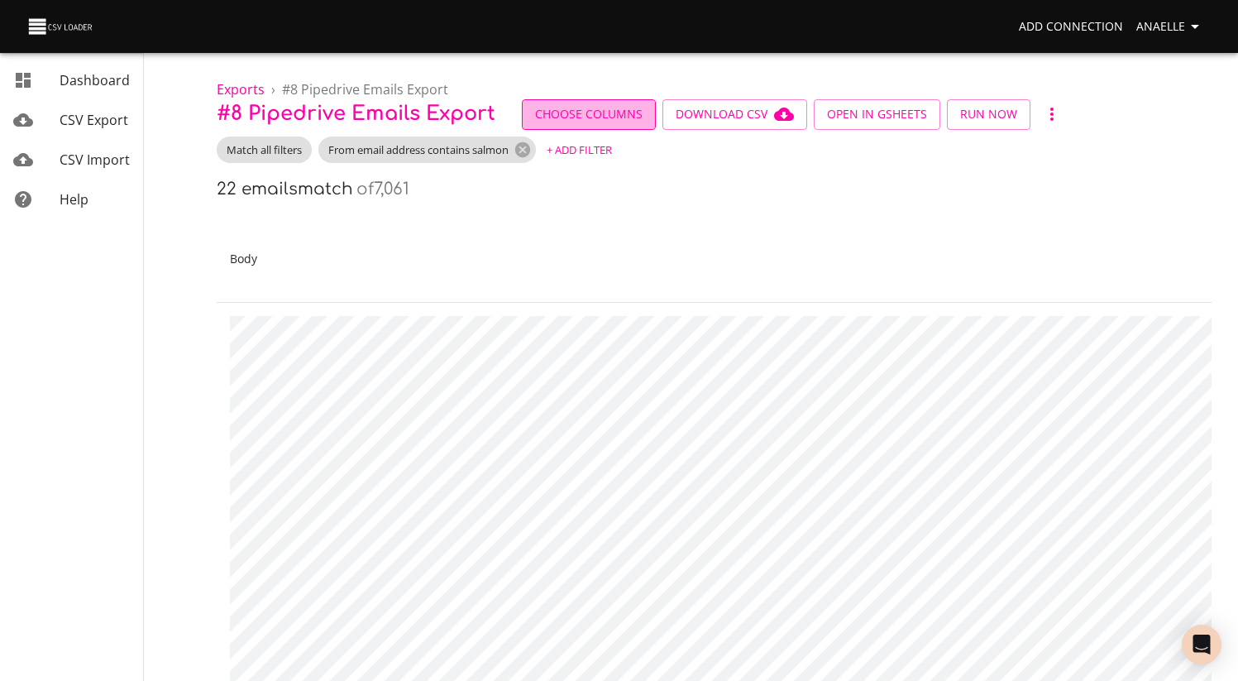
click at [610, 107] on span "Choose Columns" at bounding box center [589, 114] width 108 height 21
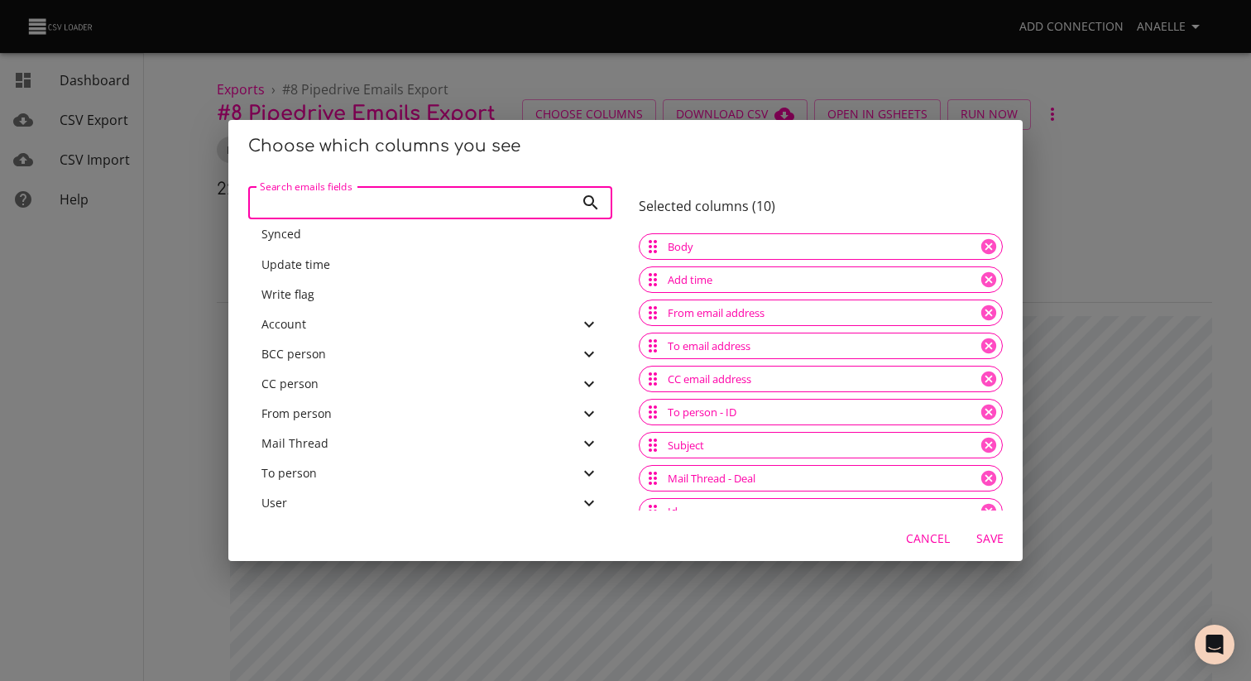
scroll to position [470, 0]
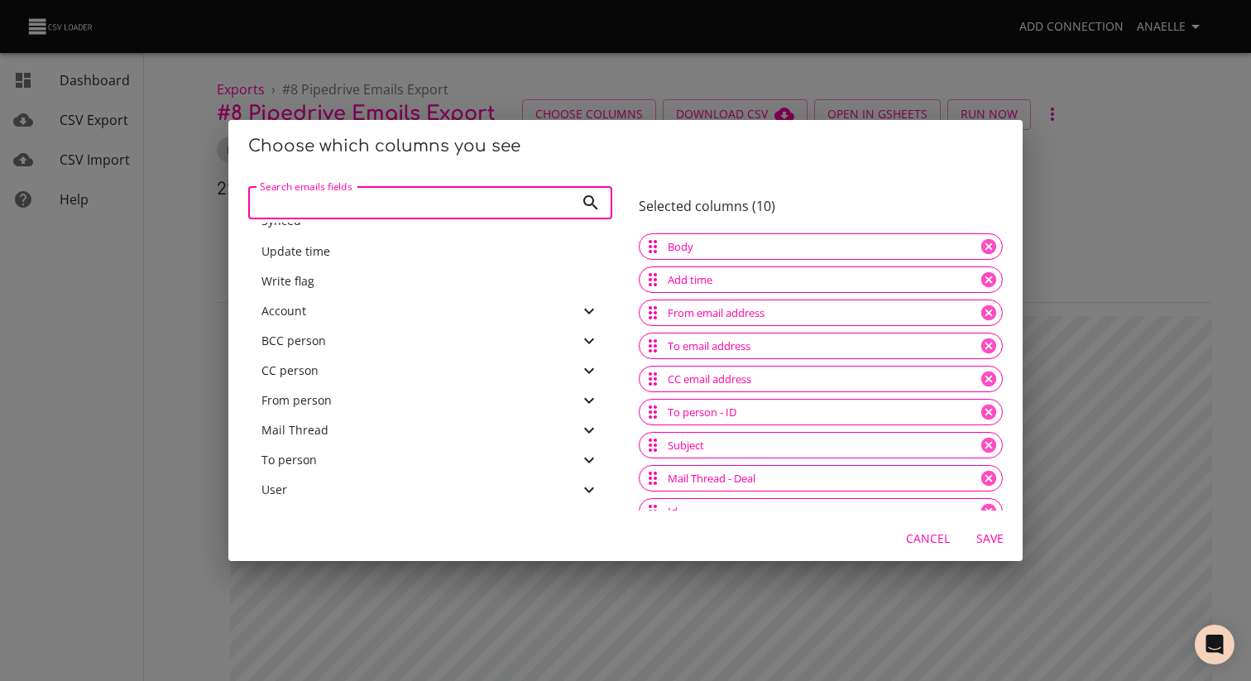
click at [347, 458] on div "To person" at bounding box center [420, 460] width 318 height 17
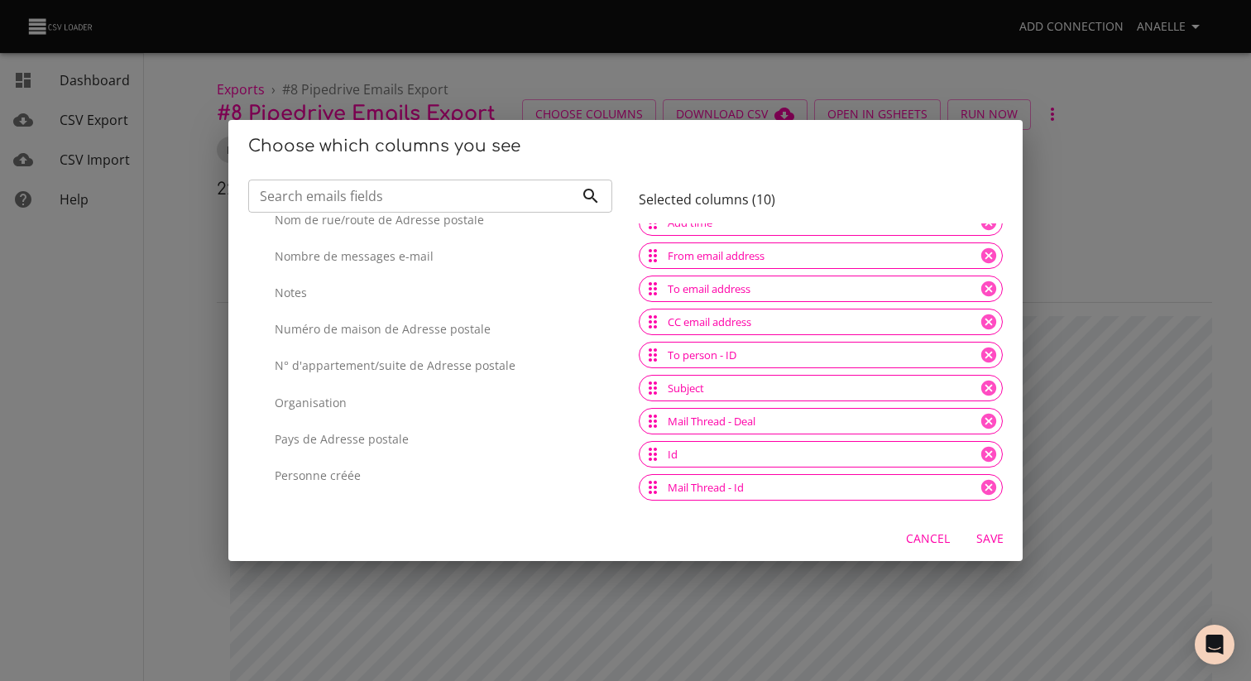
scroll to position [2598, 0]
click at [375, 192] on input "Search emails fields" at bounding box center [411, 196] width 326 height 33
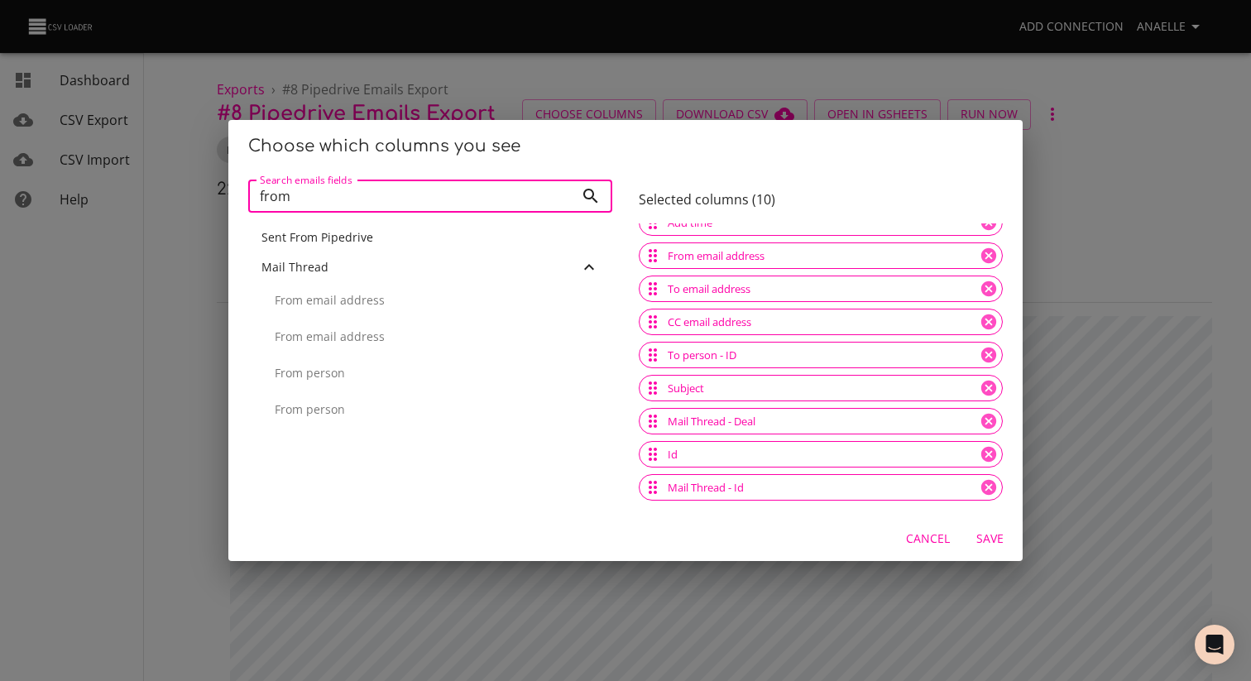
scroll to position [0, 0]
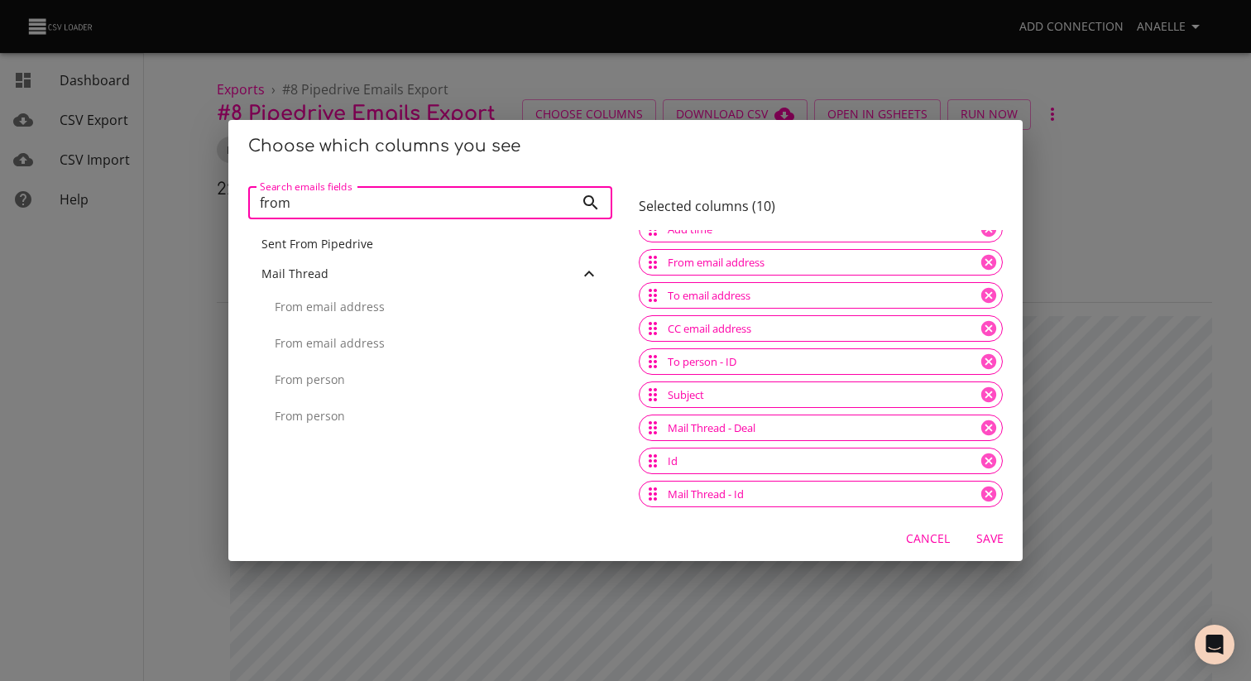
click at [408, 390] on div "From person" at bounding box center [430, 380] width 364 height 36
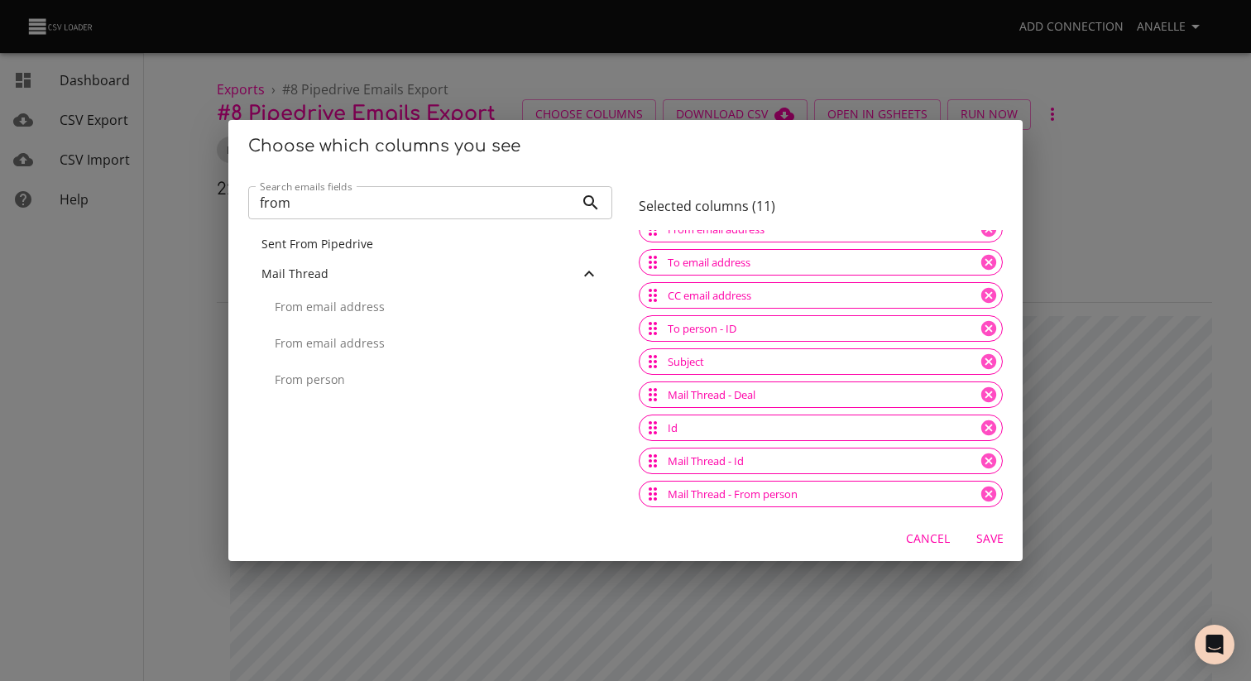
click at [390, 208] on input "from" at bounding box center [411, 202] width 326 height 33
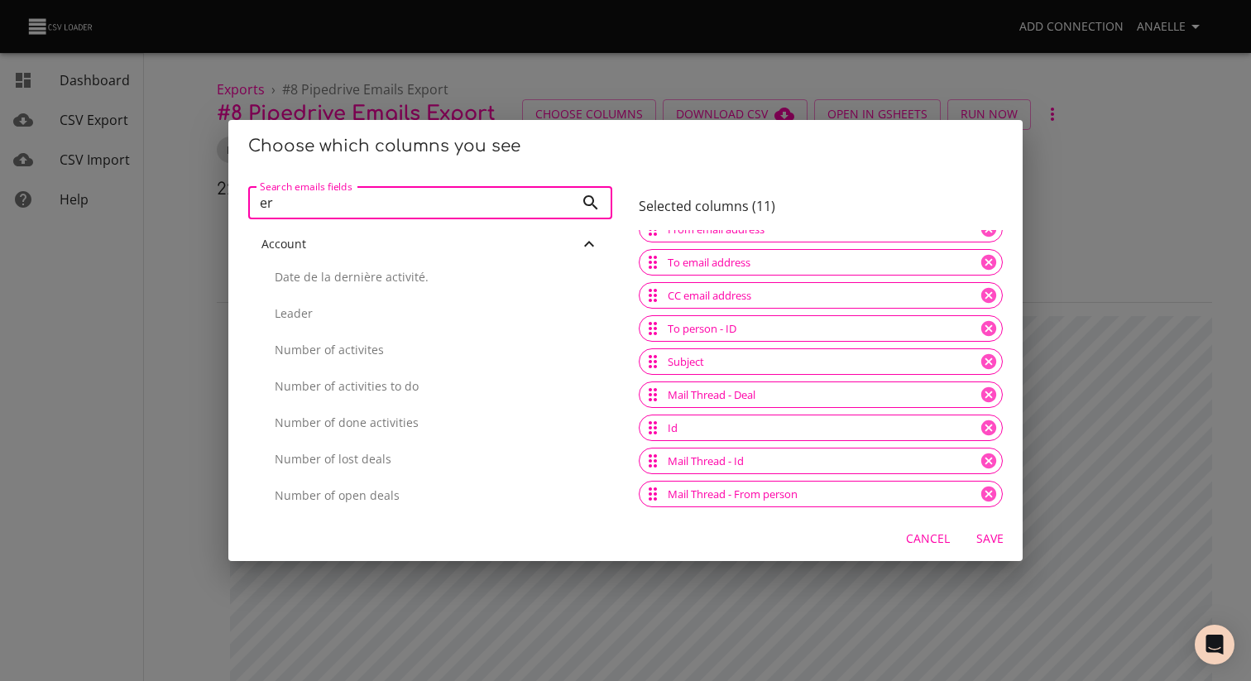
type input "e"
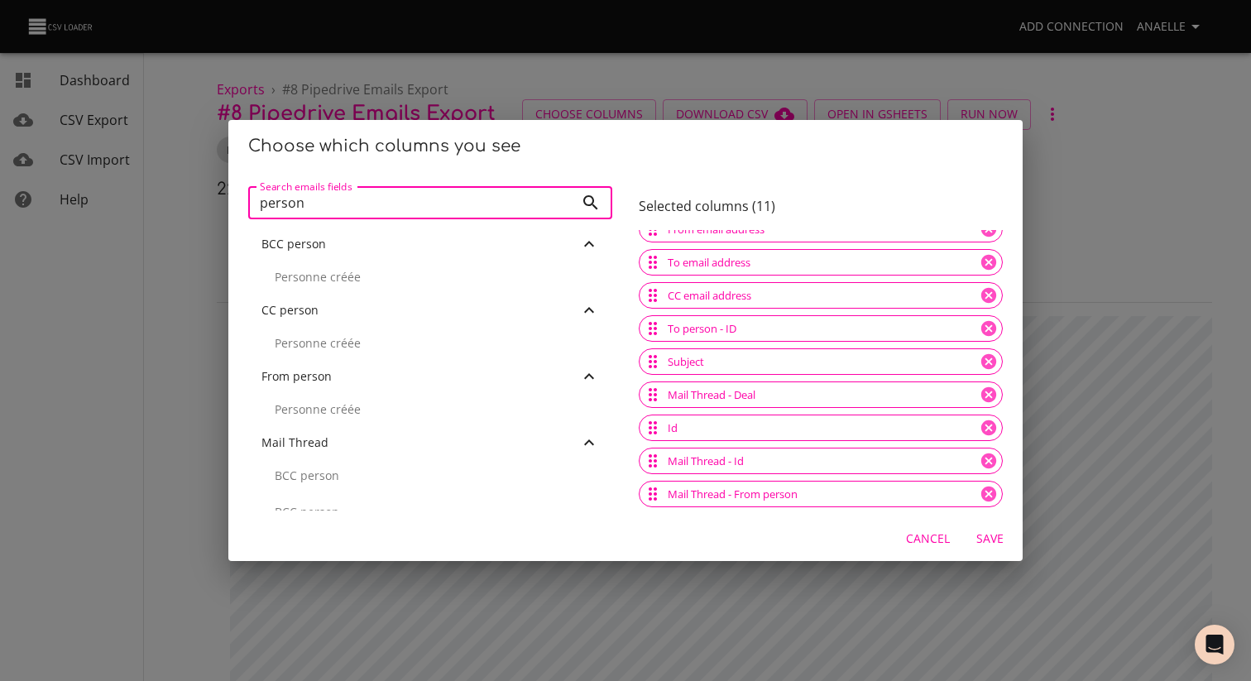
click at [352, 203] on input "person" at bounding box center [411, 202] width 326 height 33
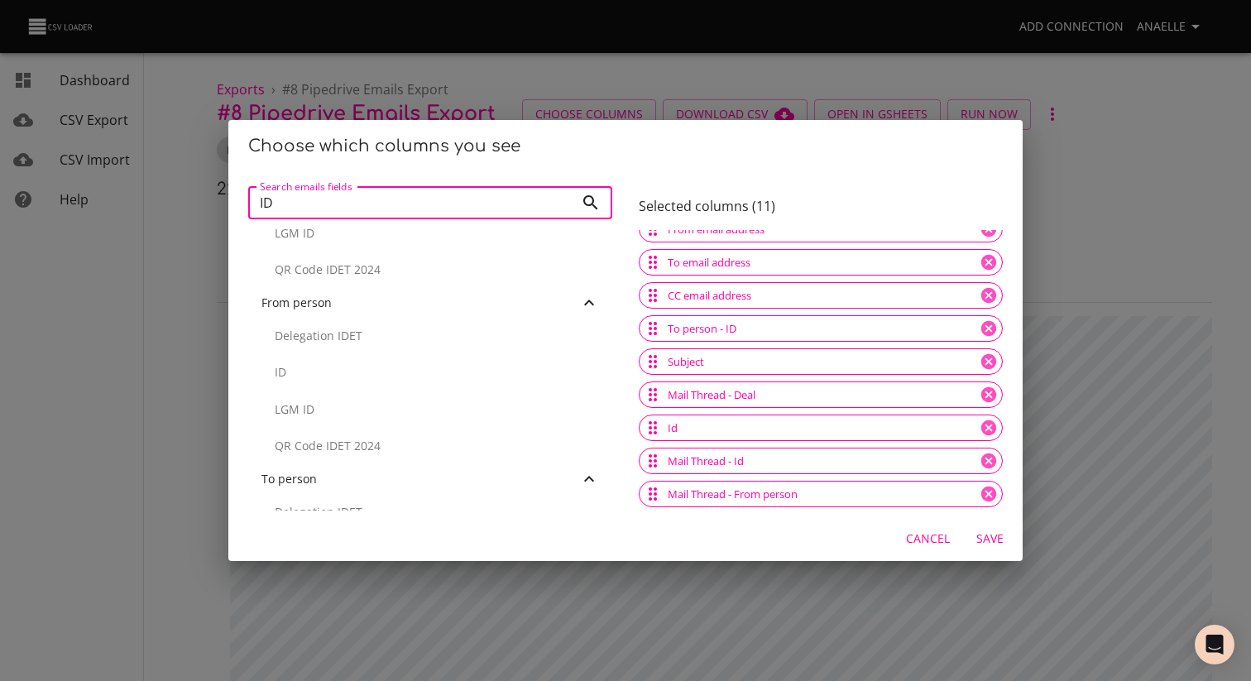
scroll to position [407, 0]
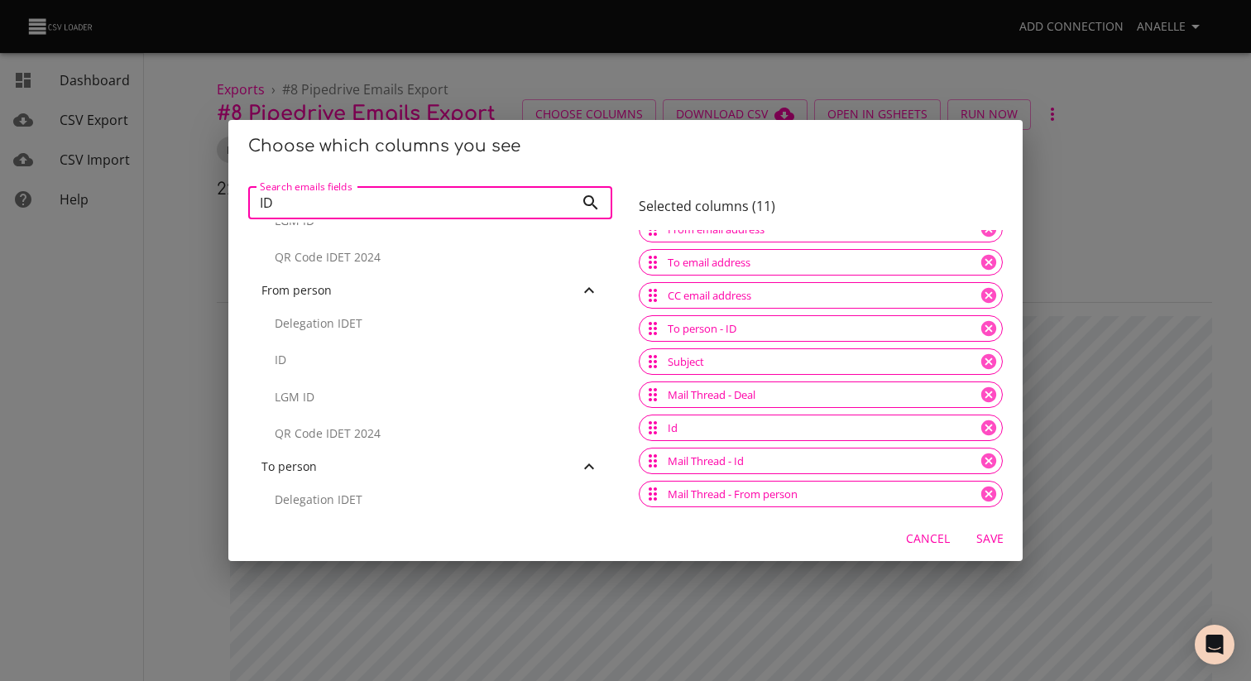
type input "ID"
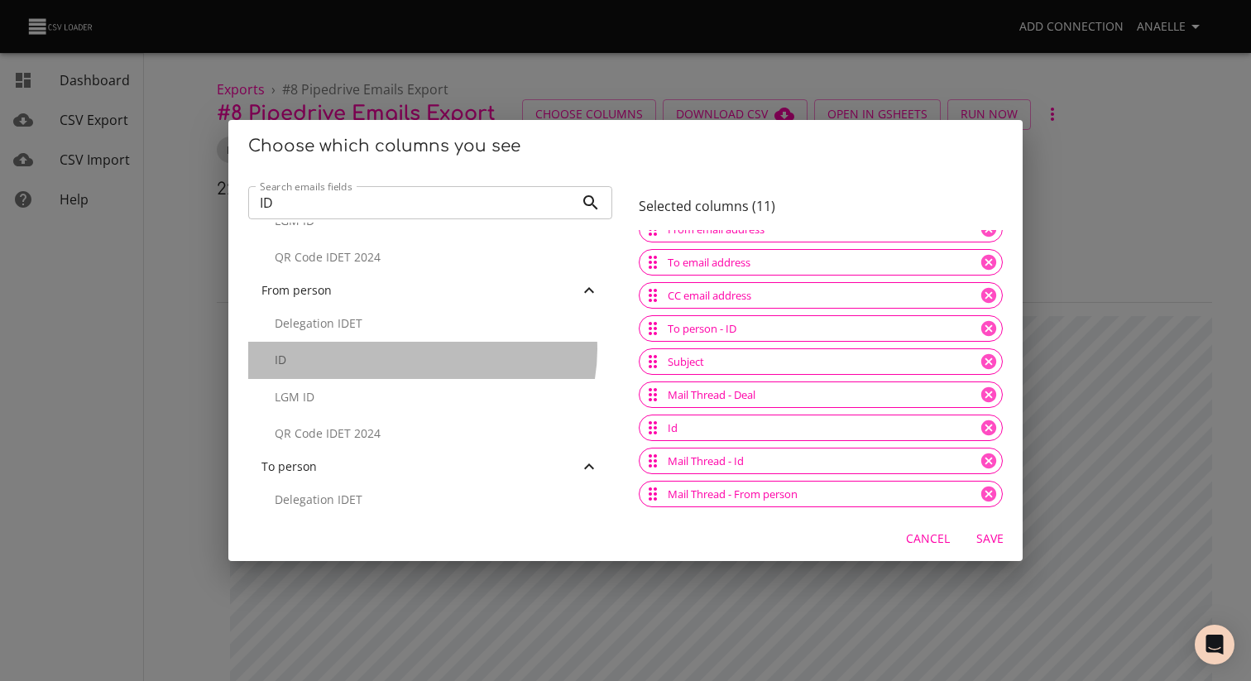
click at [418, 349] on div "ID" at bounding box center [430, 360] width 364 height 36
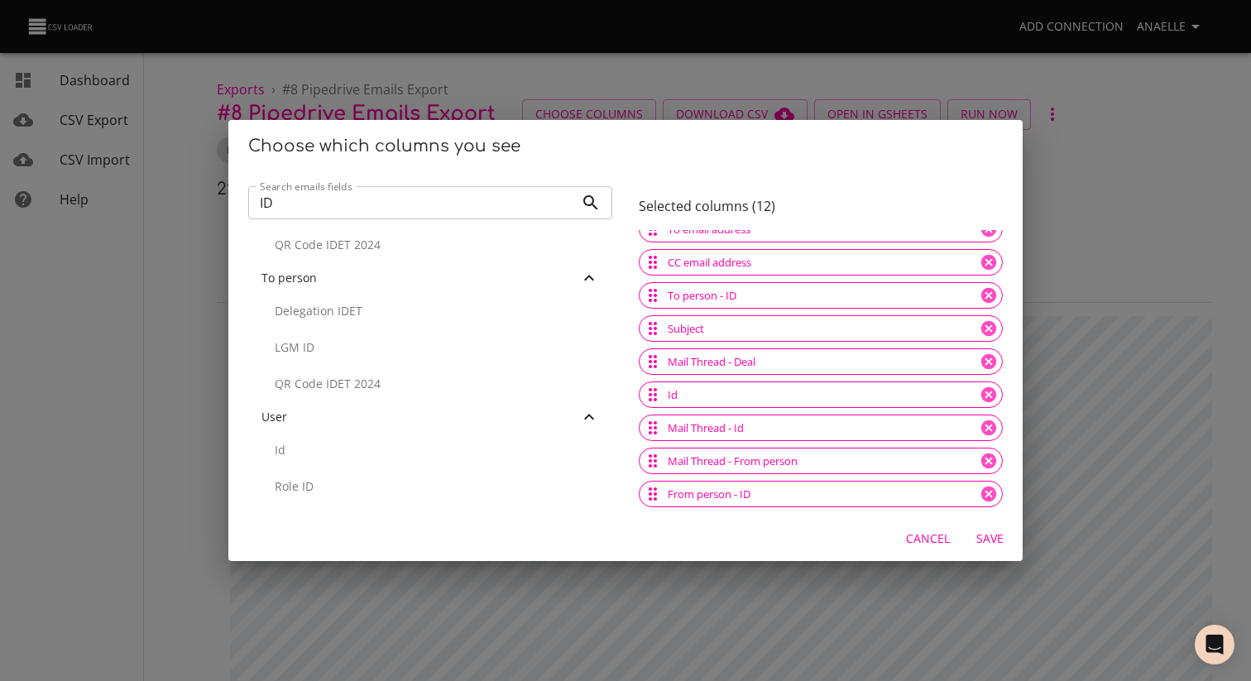
scroll to position [7, 0]
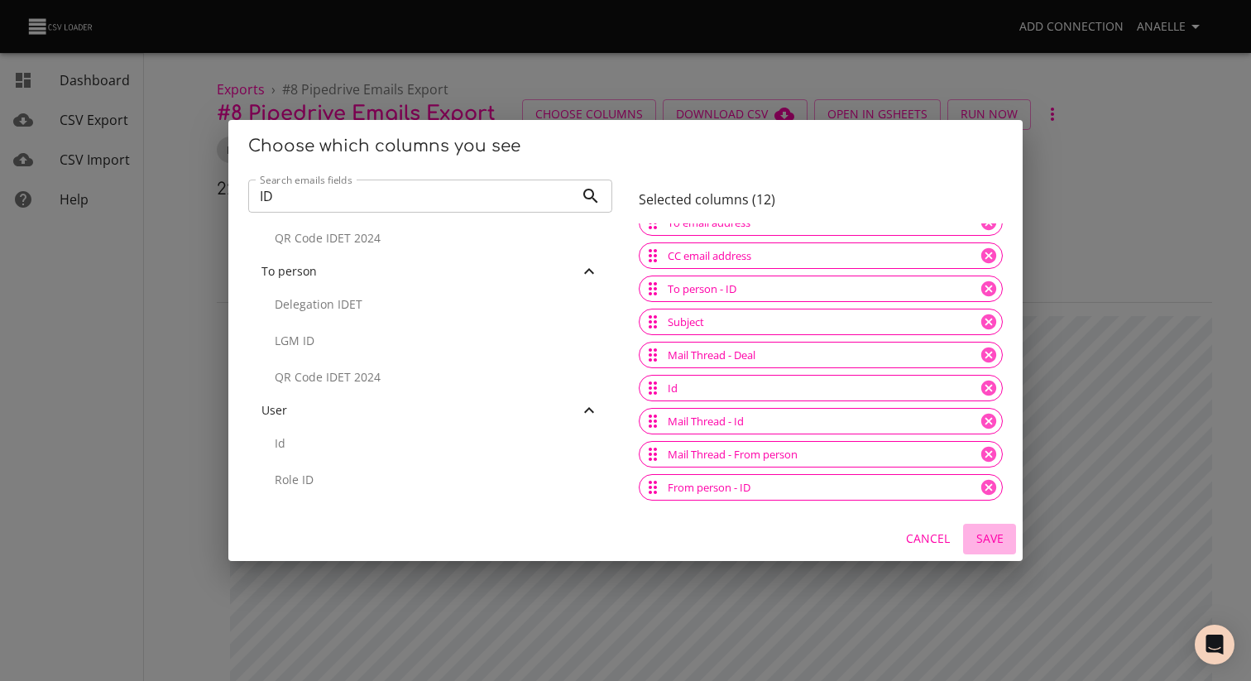
click at [985, 539] on span "Save" at bounding box center [990, 539] width 40 height 21
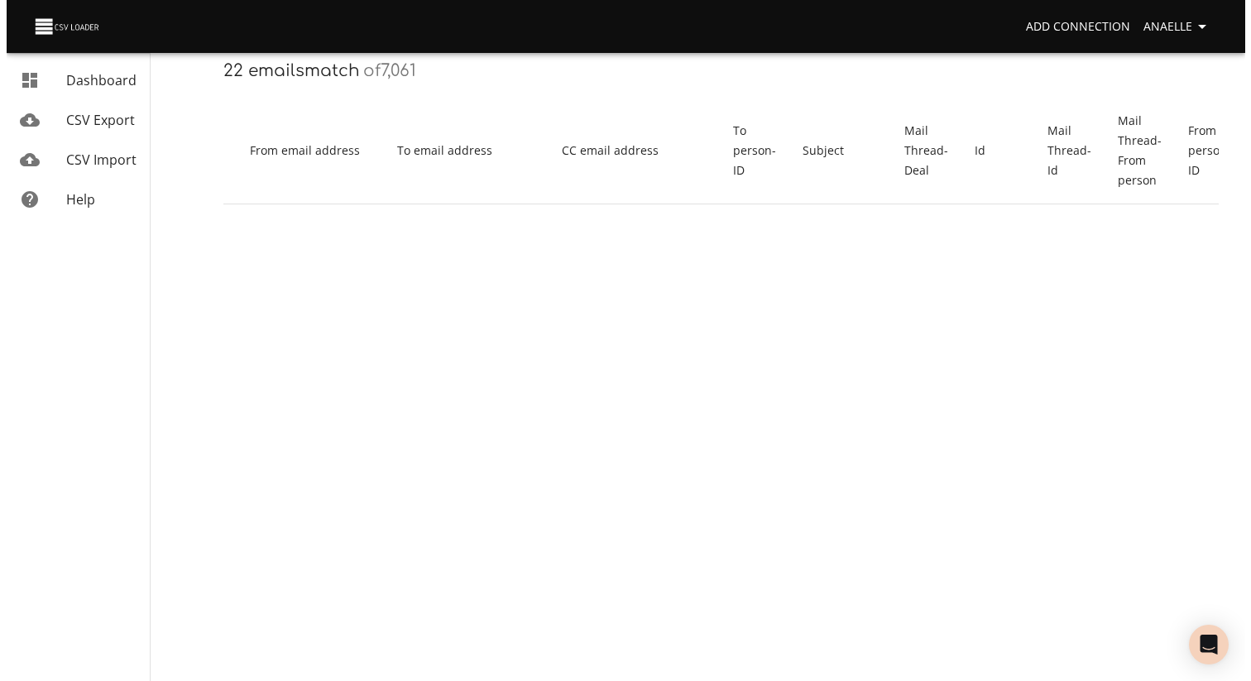
scroll to position [0, 0]
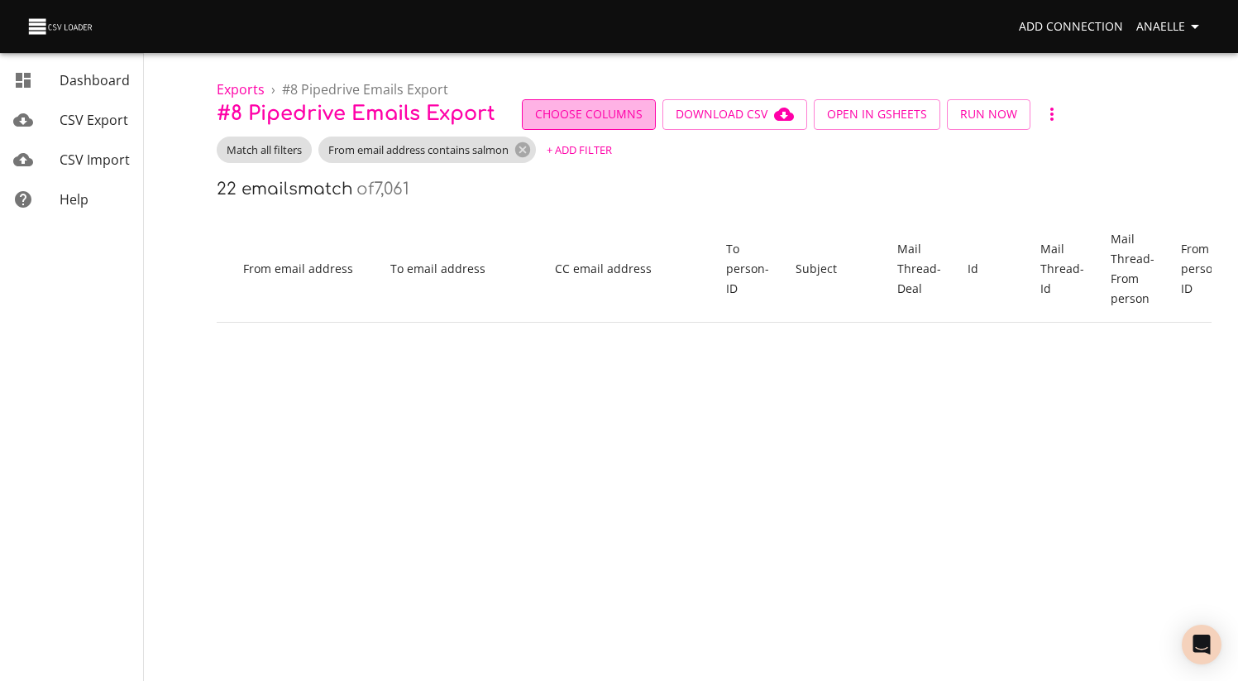
click at [604, 120] on span "Choose Columns" at bounding box center [589, 114] width 108 height 21
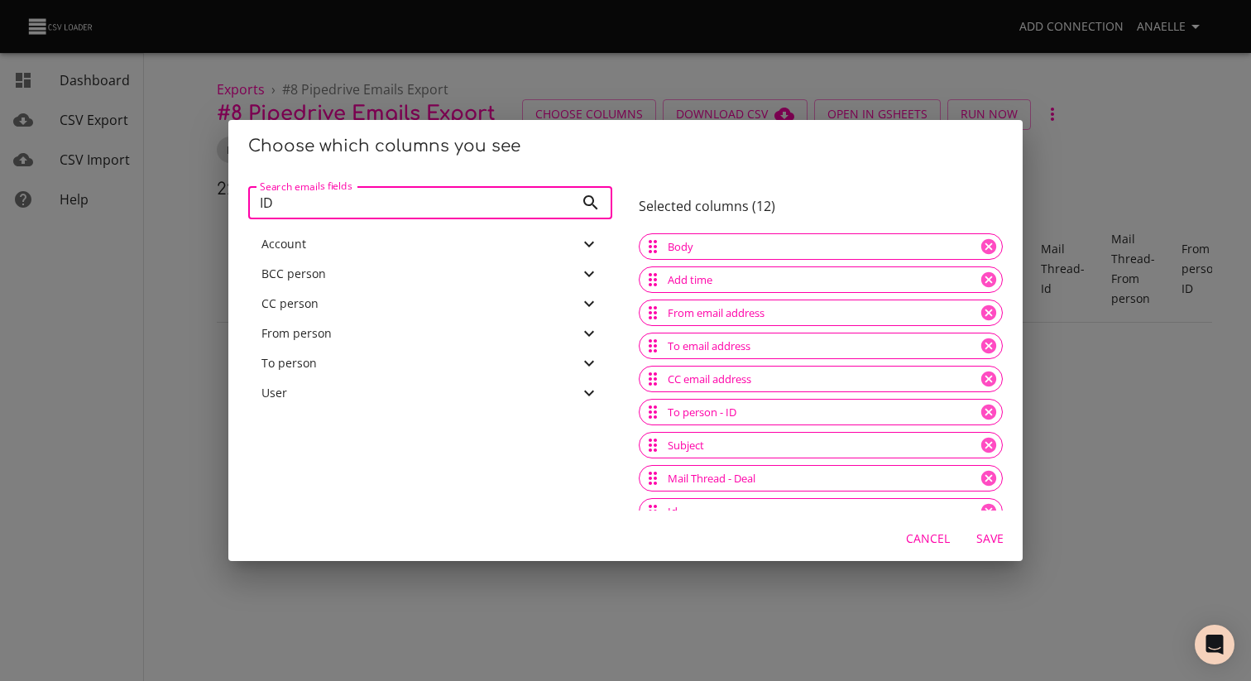
scroll to position [117, 0]
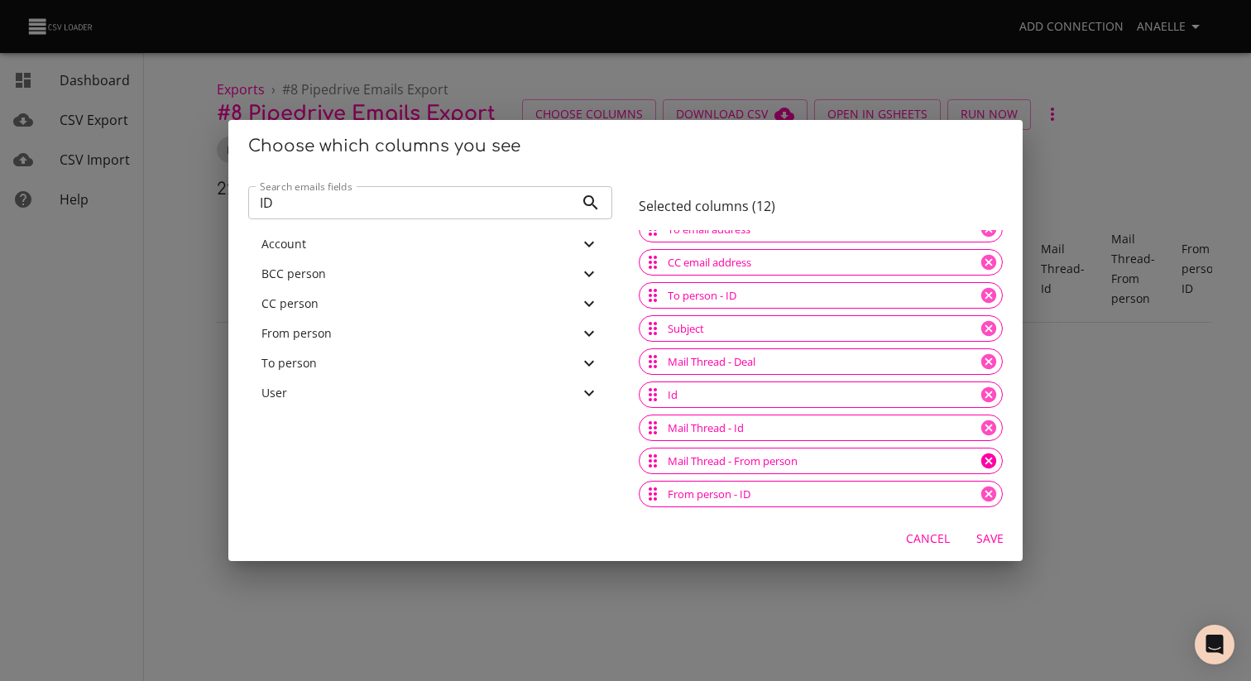
click at [979, 461] on icon at bounding box center [988, 461] width 18 height 18
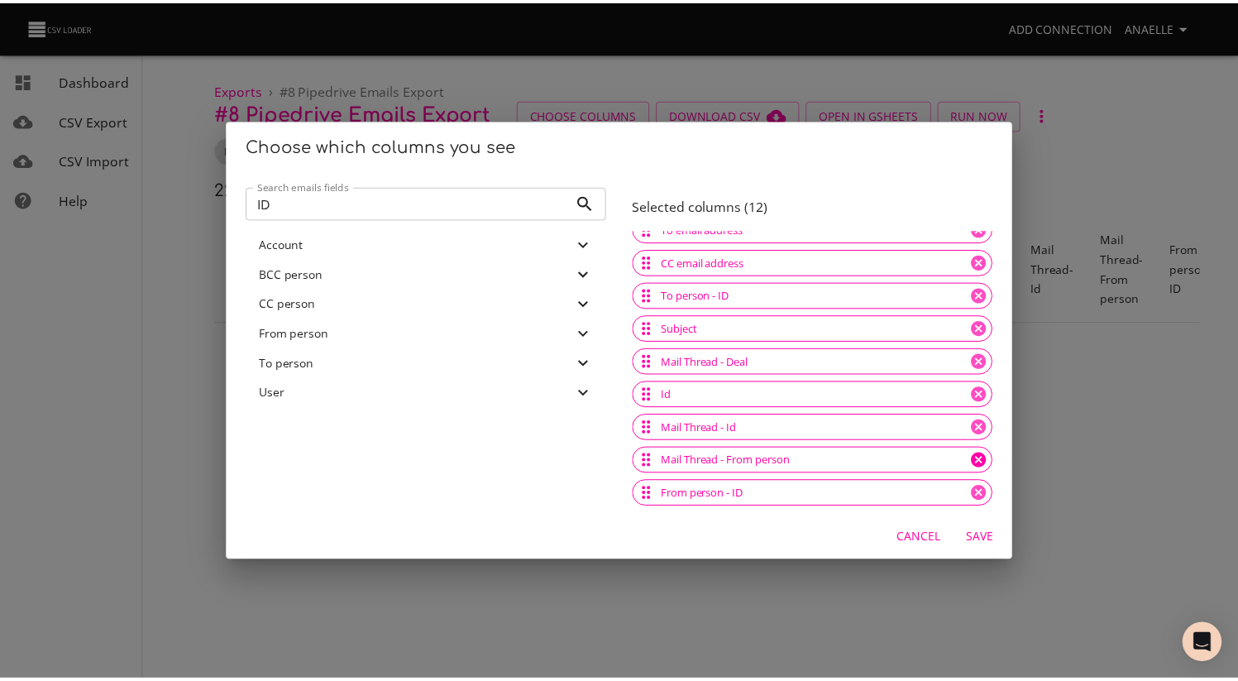
scroll to position [84, 0]
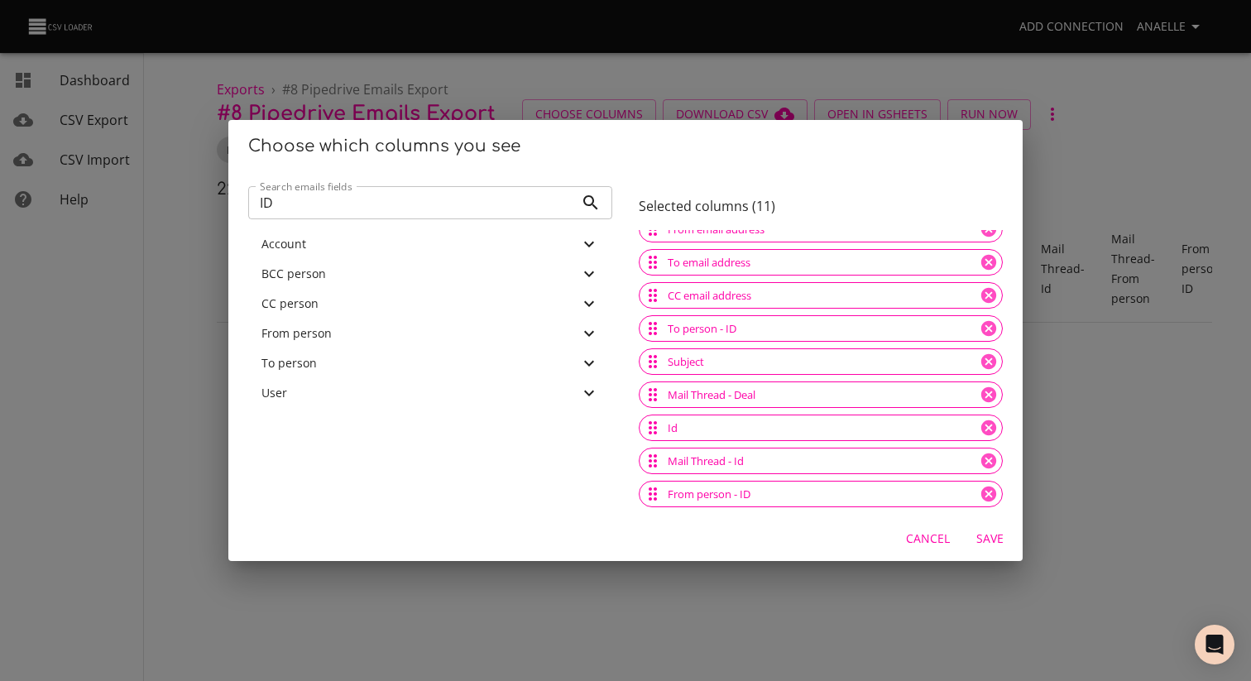
click at [987, 529] on span "Save" at bounding box center [990, 539] width 40 height 21
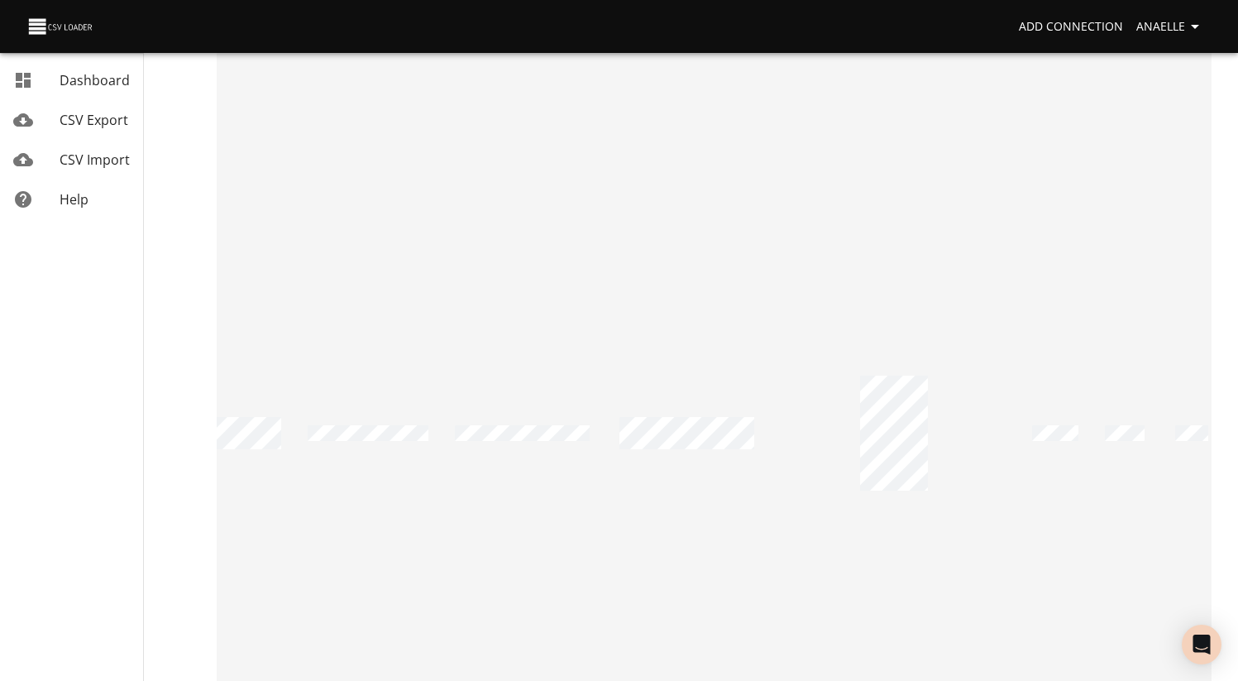
scroll to position [0, 0]
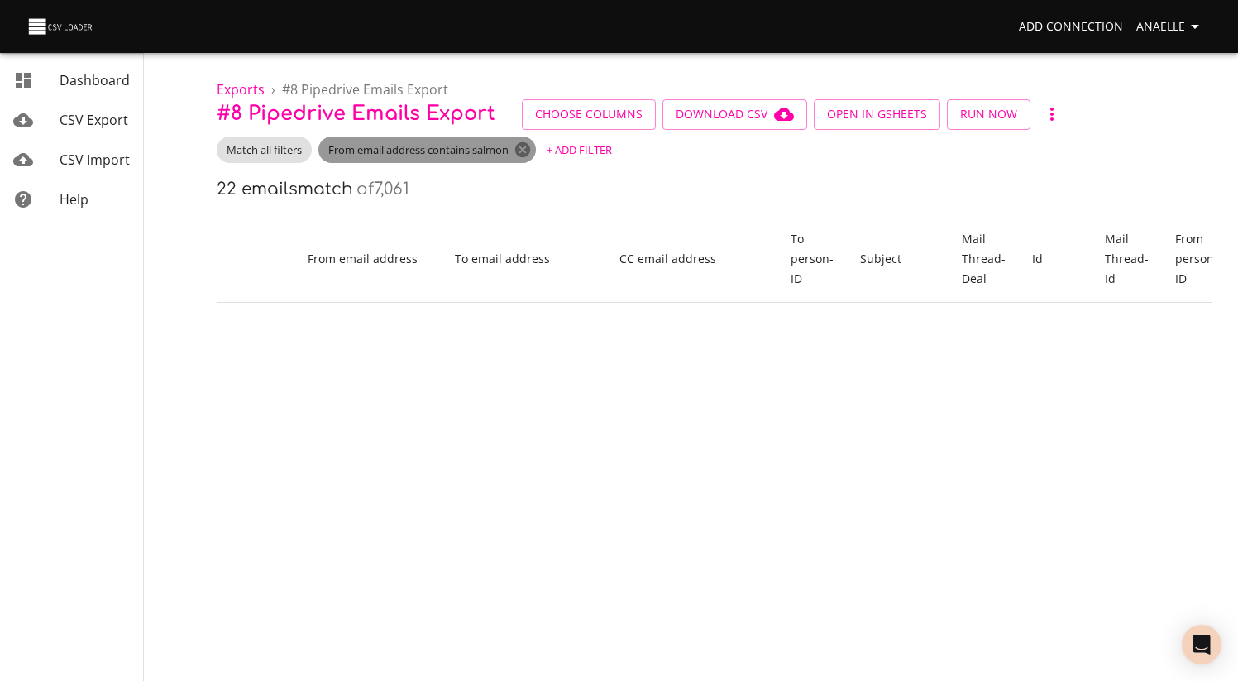
click at [529, 150] on icon at bounding box center [523, 150] width 18 height 18
click at [381, 160] on button "+ Add Filter" at bounding box center [355, 150] width 74 height 26
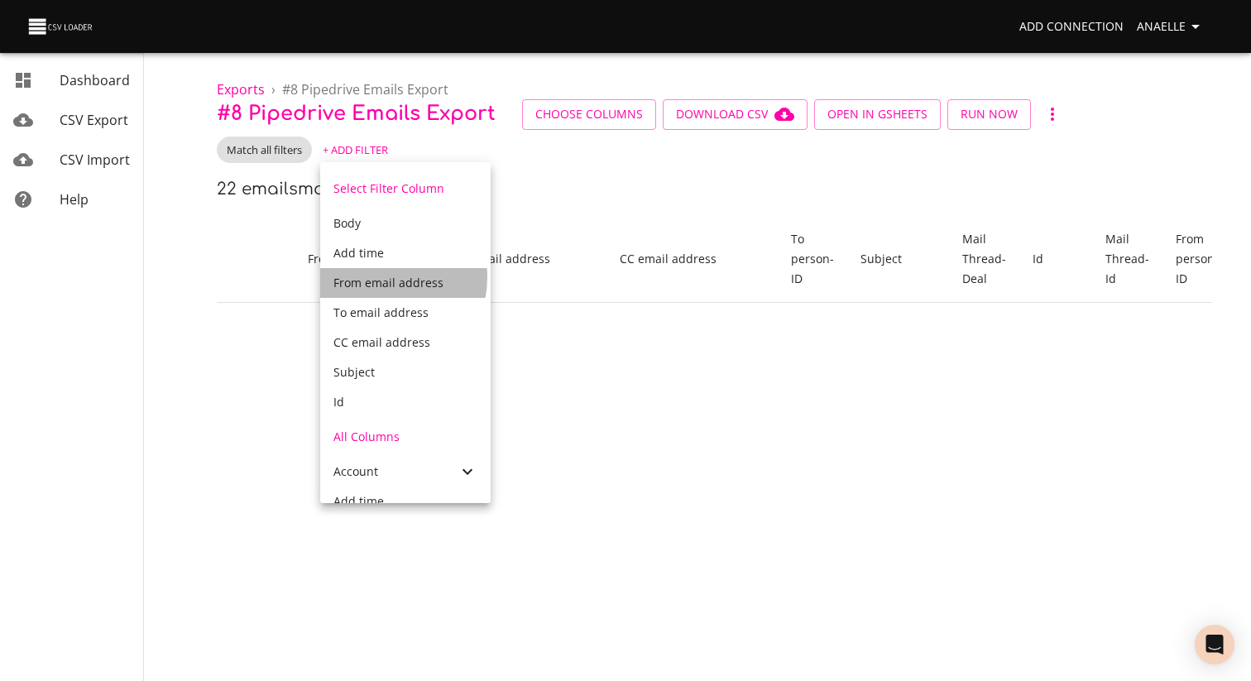
click at [380, 278] on span "From email address" at bounding box center [388, 283] width 110 height 16
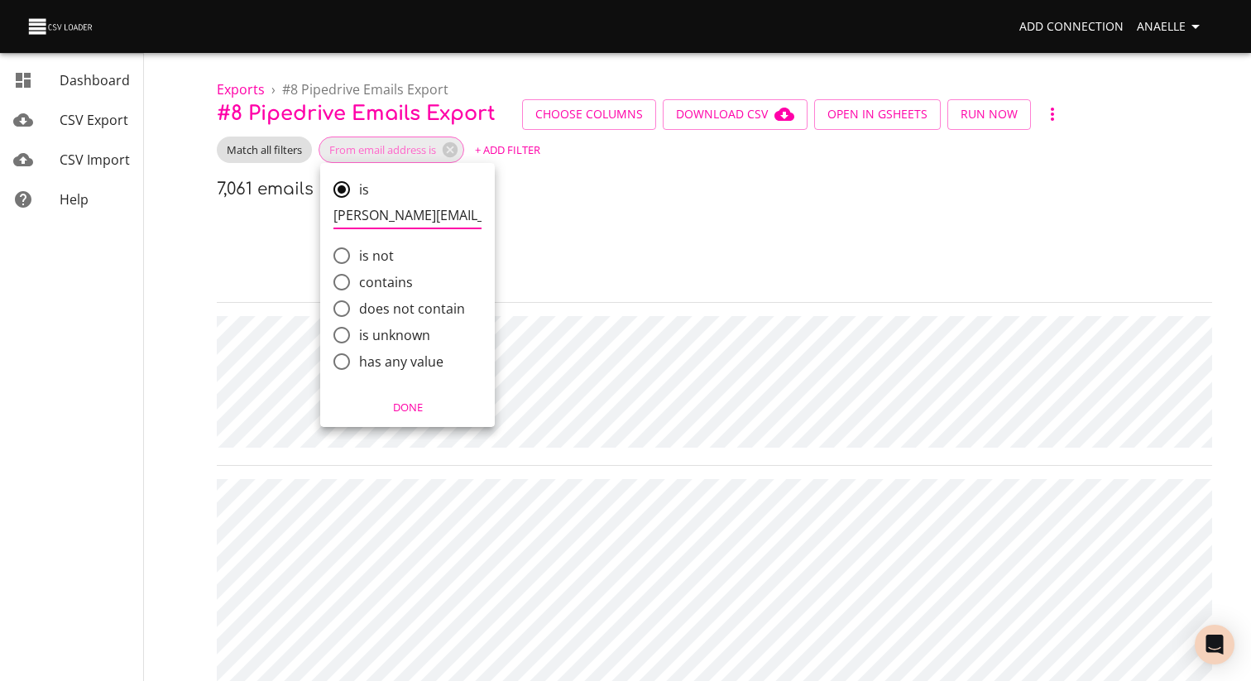
type input "sophie.salmon@cnp.fr"
click at [398, 400] on span "Done" at bounding box center [407, 407] width 153 height 19
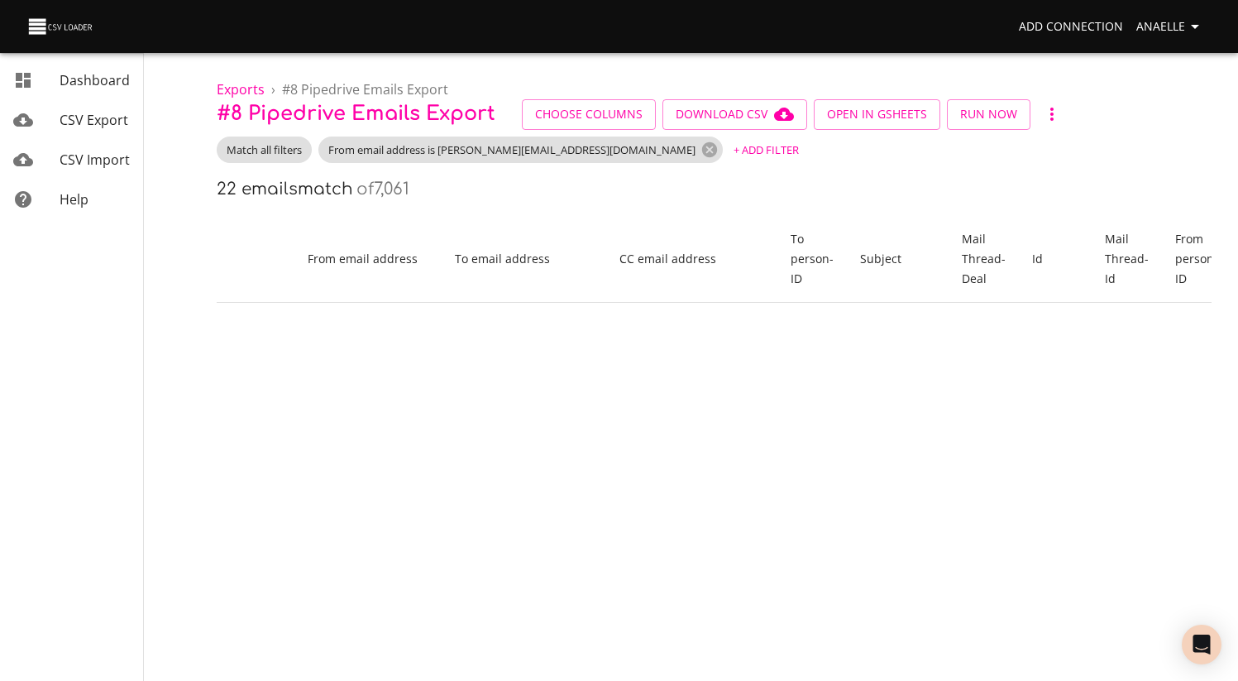
click at [734, 156] on span "+ Add Filter" at bounding box center [766, 150] width 65 height 19
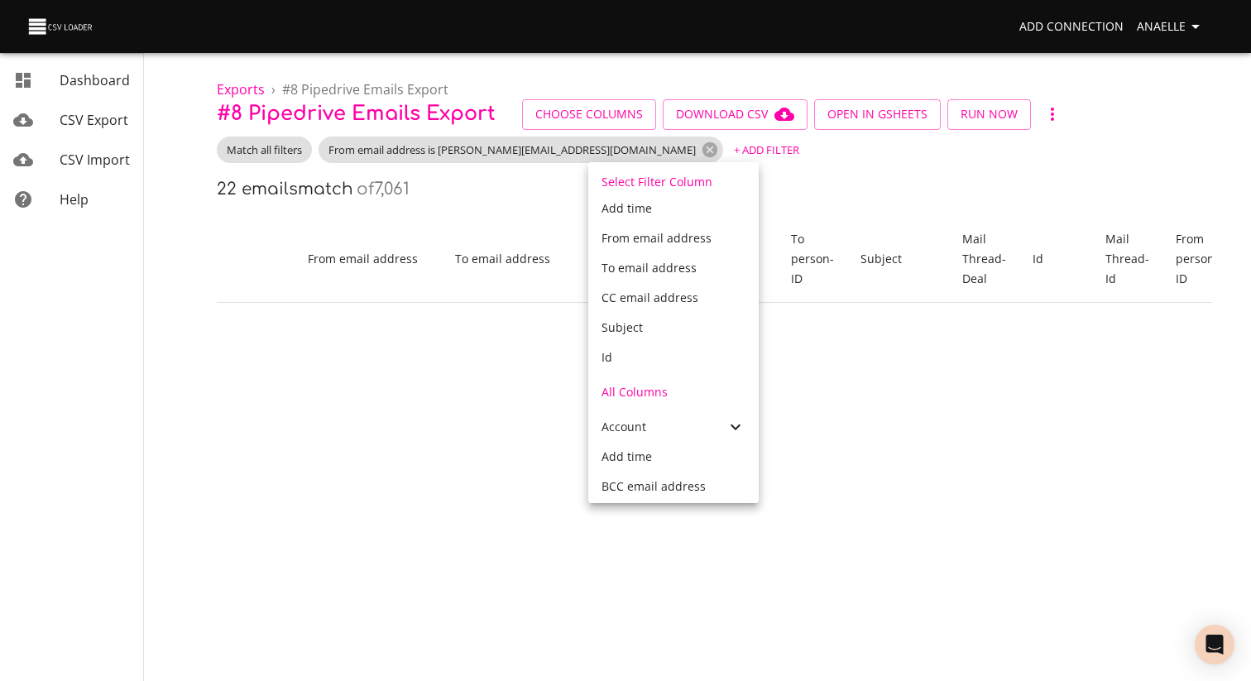
scroll to position [60, 0]
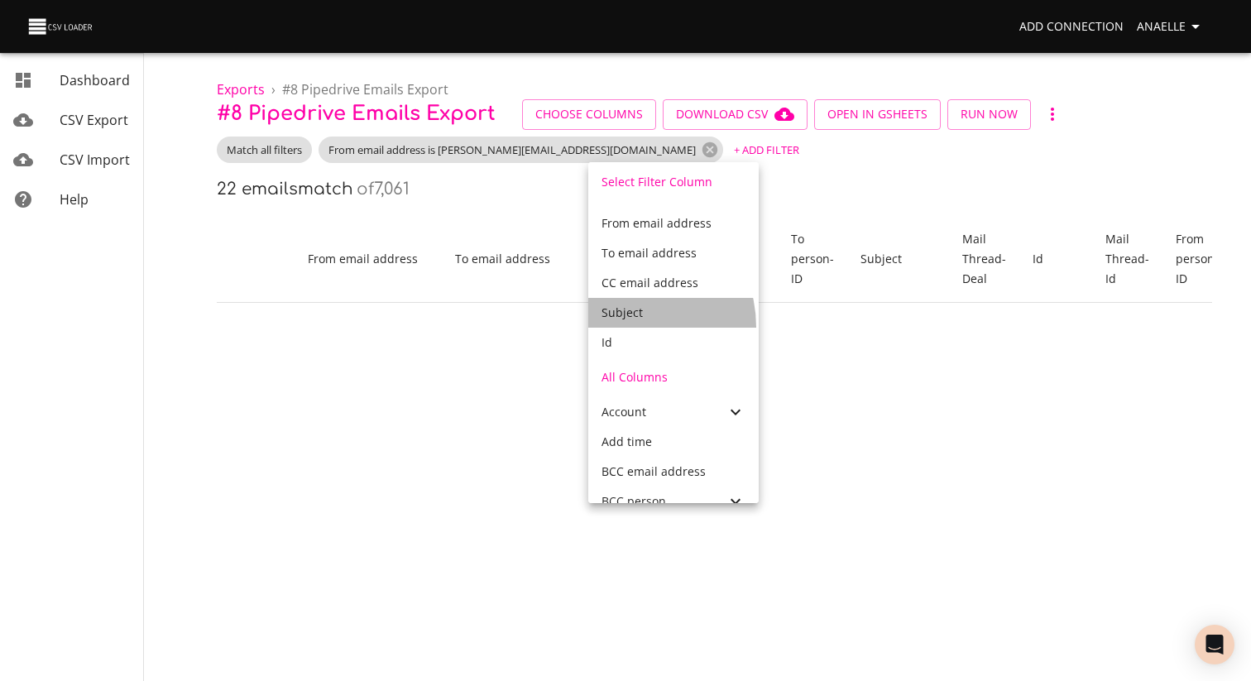
click at [621, 327] on div "Subject" at bounding box center [673, 313] width 170 height 30
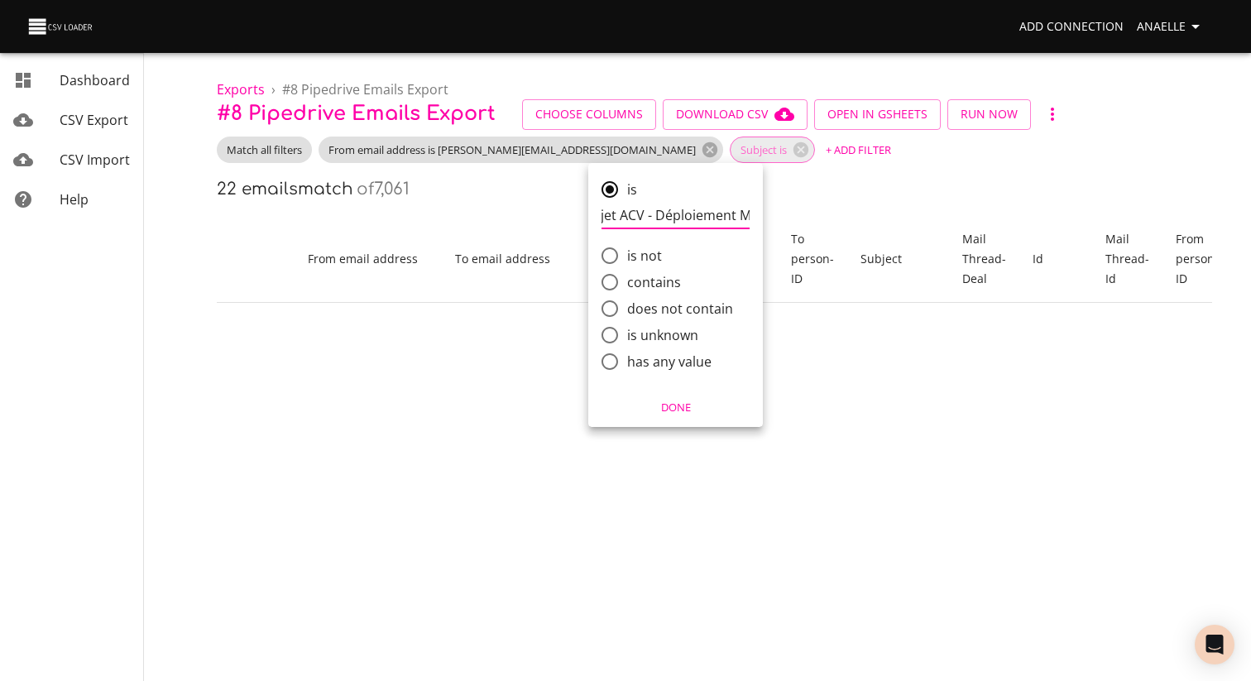
scroll to position [0, 31]
type input "Projet ACV - Déploiement MY"
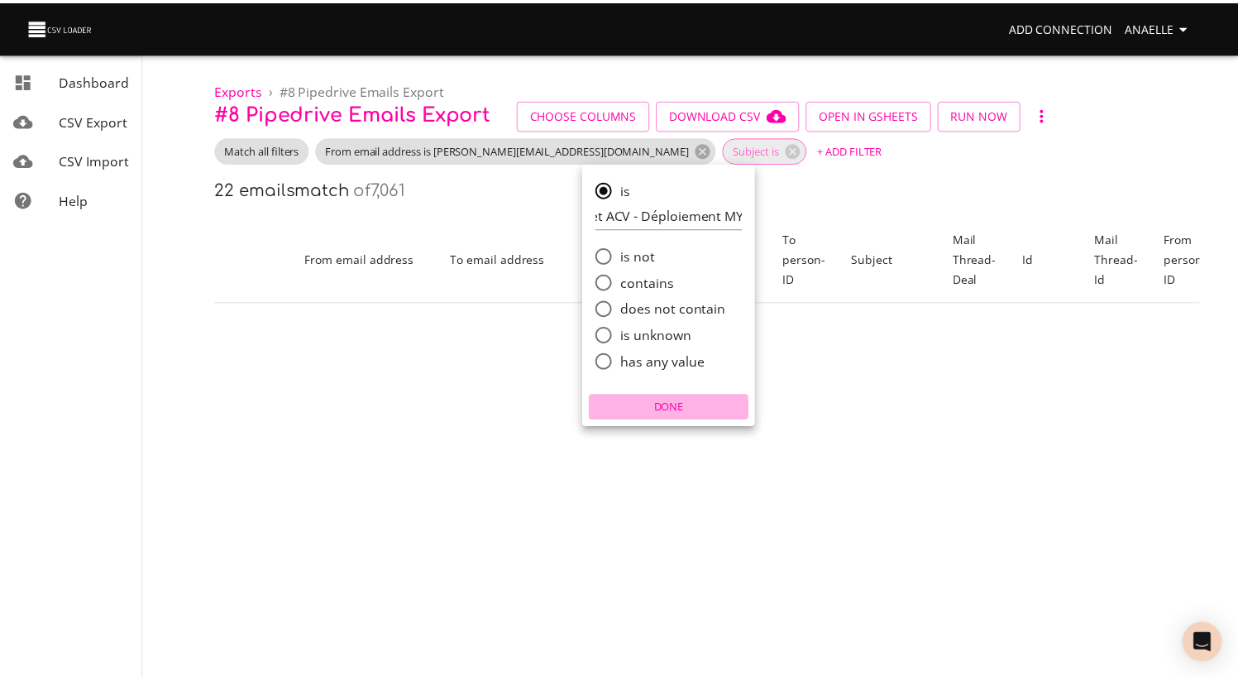
scroll to position [0, 0]
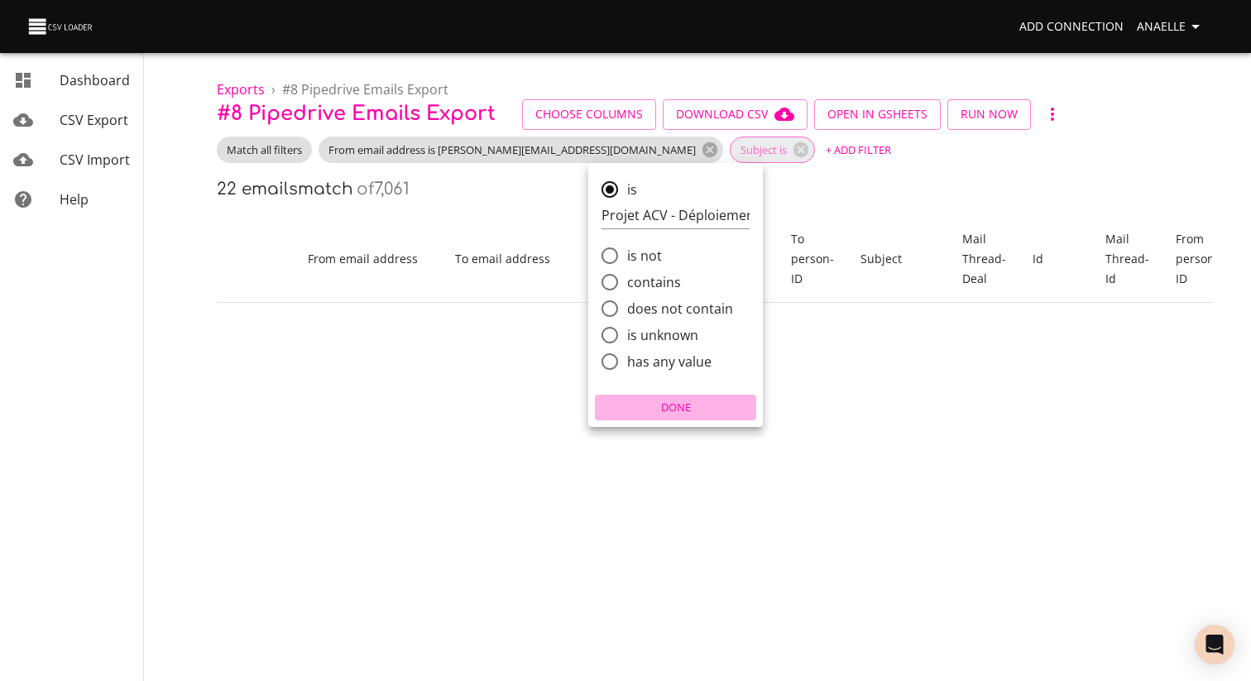
click at [705, 412] on span "Done" at bounding box center [675, 407] width 153 height 19
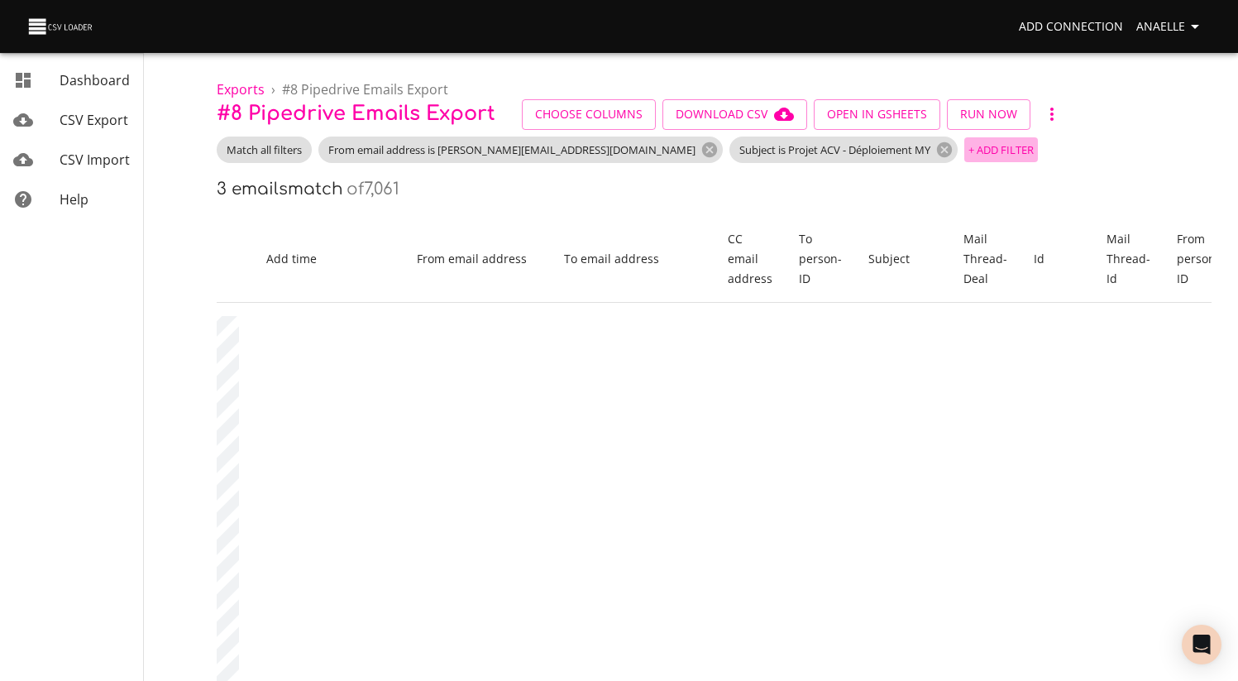
click at [969, 155] on span "+ Add Filter" at bounding box center [1001, 150] width 65 height 19
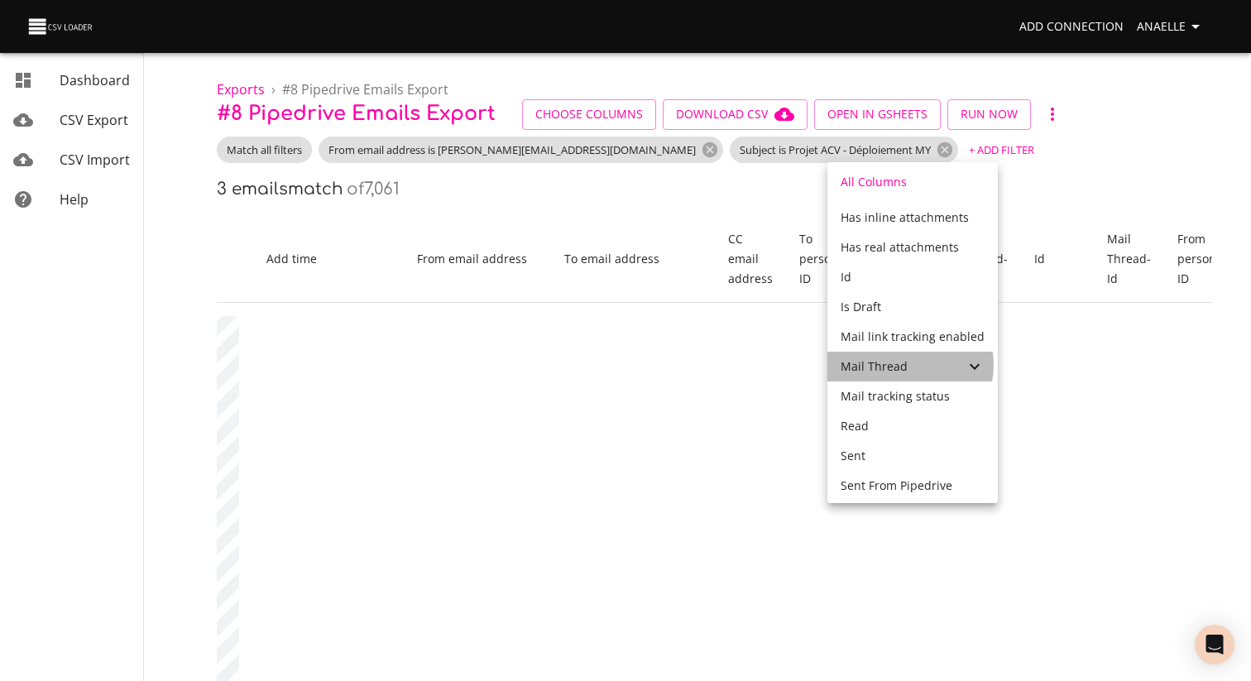
click at [906, 365] on div "Mail Thread" at bounding box center [902, 366] width 124 height 17
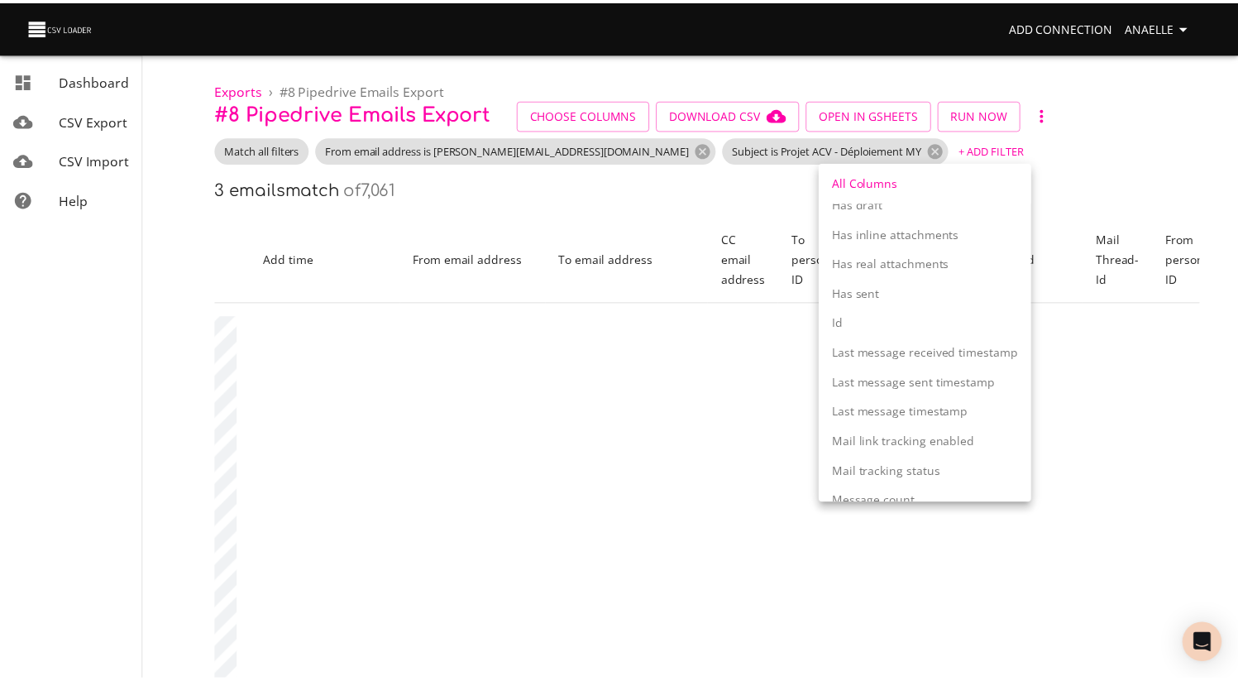
scroll to position [1552, 0]
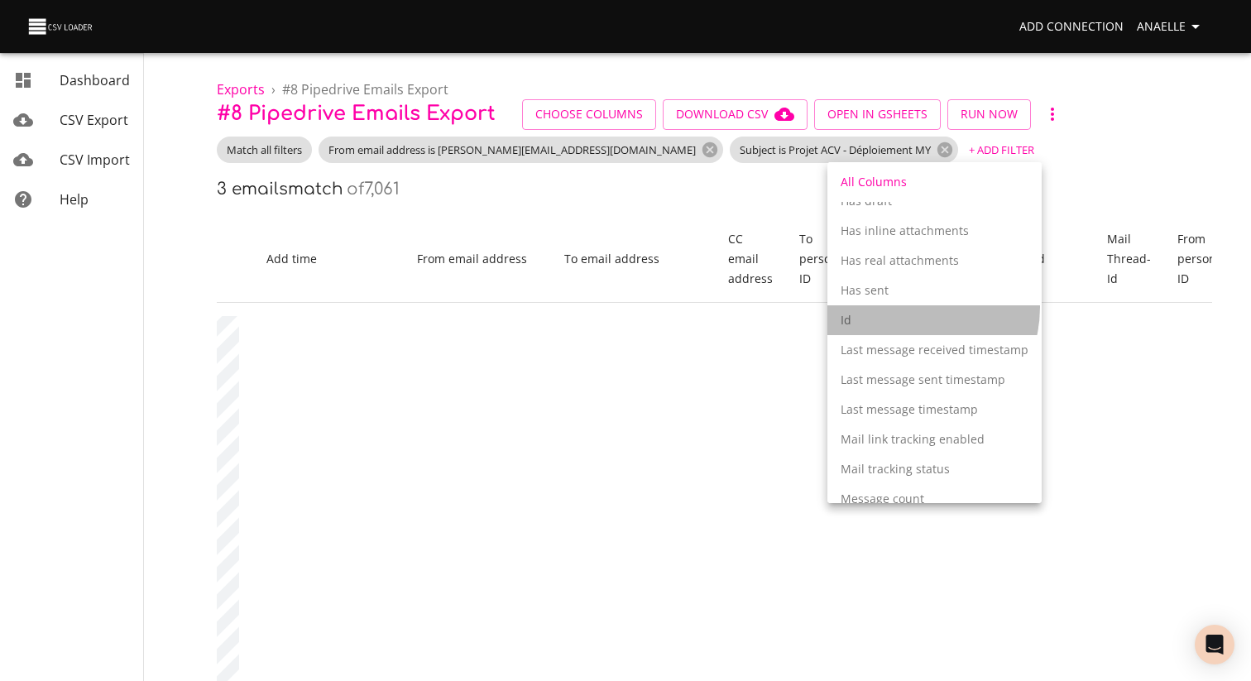
click at [904, 307] on div "Id" at bounding box center [934, 320] width 214 height 30
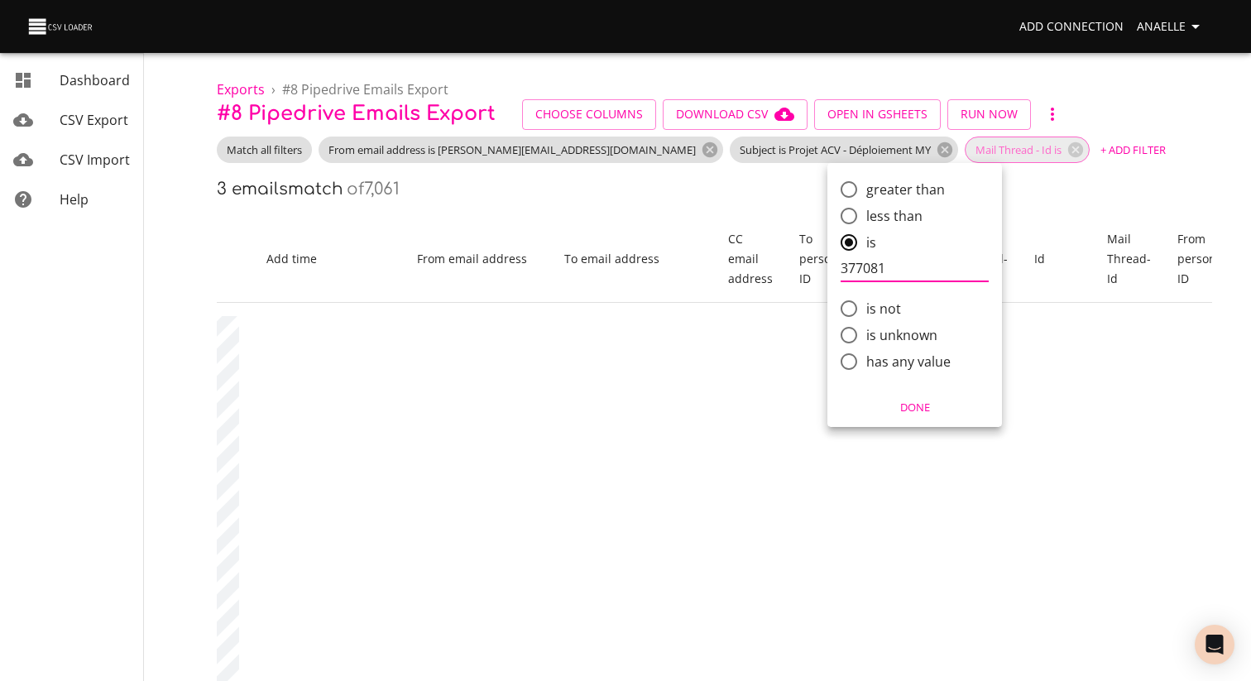
type input "377081"
click at [922, 411] on span "Done" at bounding box center [914, 407] width 153 height 19
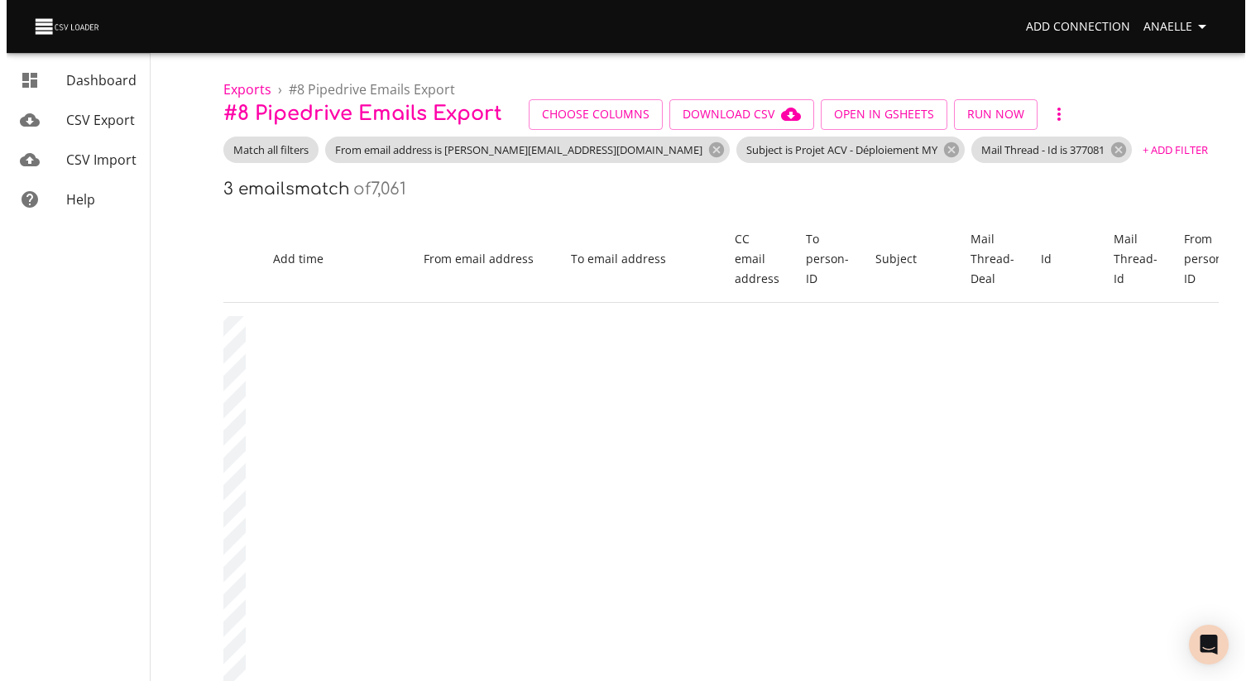
scroll to position [0, 842]
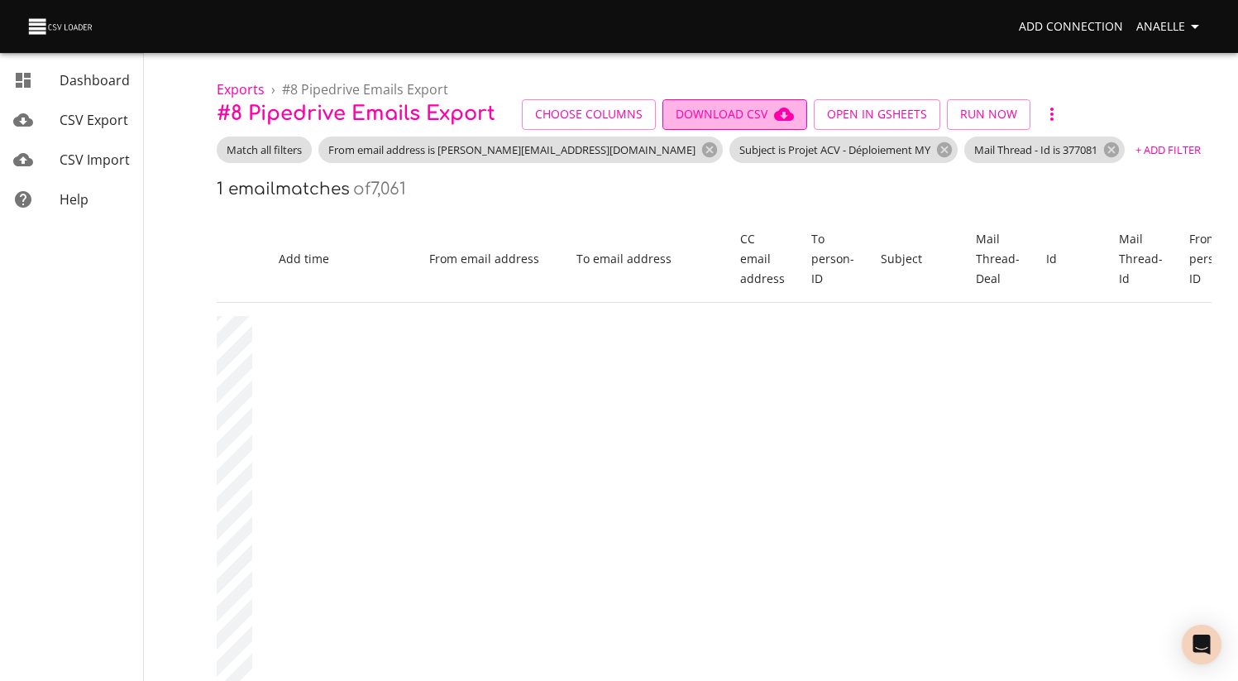
click at [737, 121] on span "Download CSV" at bounding box center [735, 114] width 118 height 21
click at [92, 151] on span "CSV Import" at bounding box center [95, 160] width 70 height 18
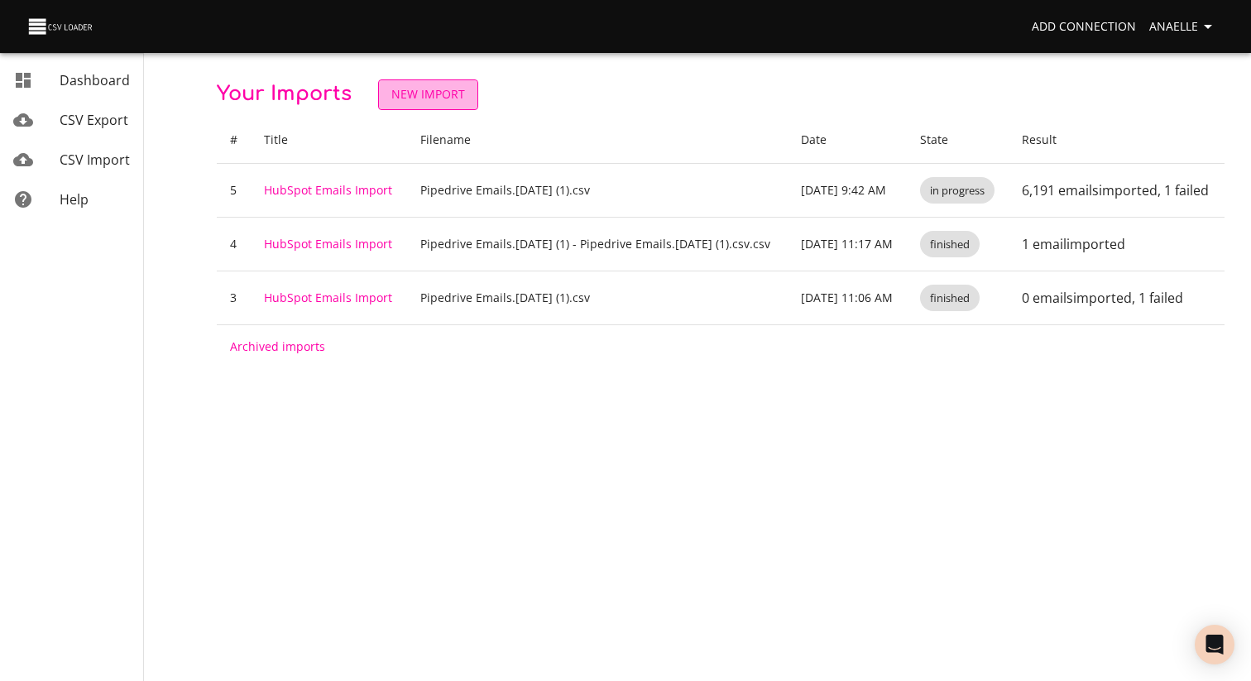
click at [439, 98] on span "New Import" at bounding box center [428, 94] width 74 height 21
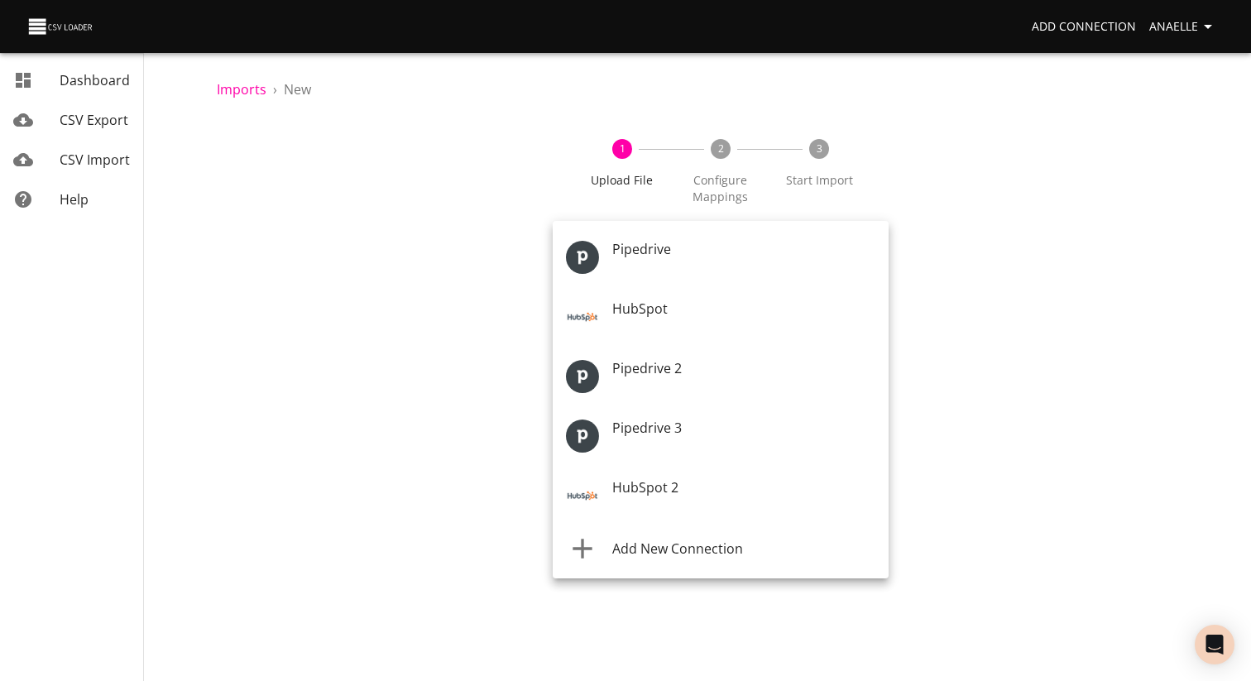
click at [731, 248] on body "Add Connection Anaelle Dashboard CSV Export CSV Import Help Imports › New 1 Upl…" at bounding box center [625, 340] width 1251 height 681
click at [738, 542] on span "Add New Connection" at bounding box center [677, 548] width 131 height 18
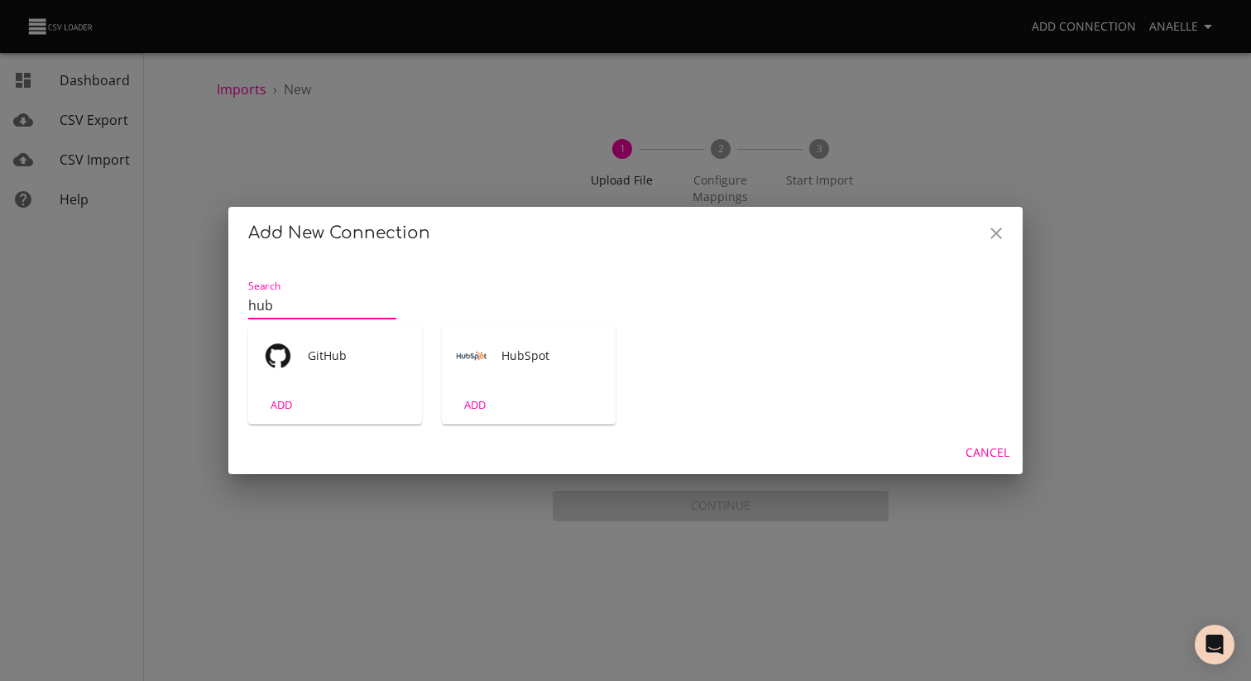
type input "hub"
click at [525, 371] on div "HubSpot" at bounding box center [529, 356] width 174 height 60
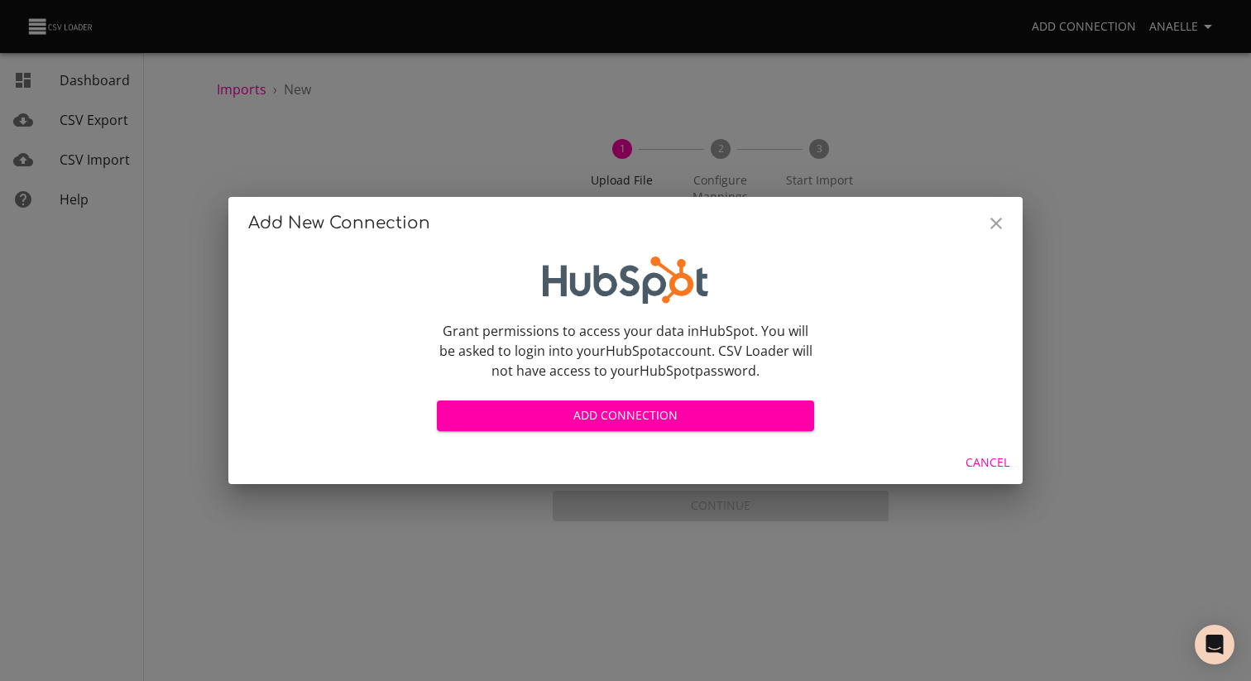
click at [603, 414] on span "Add Connection" at bounding box center [625, 415] width 351 height 21
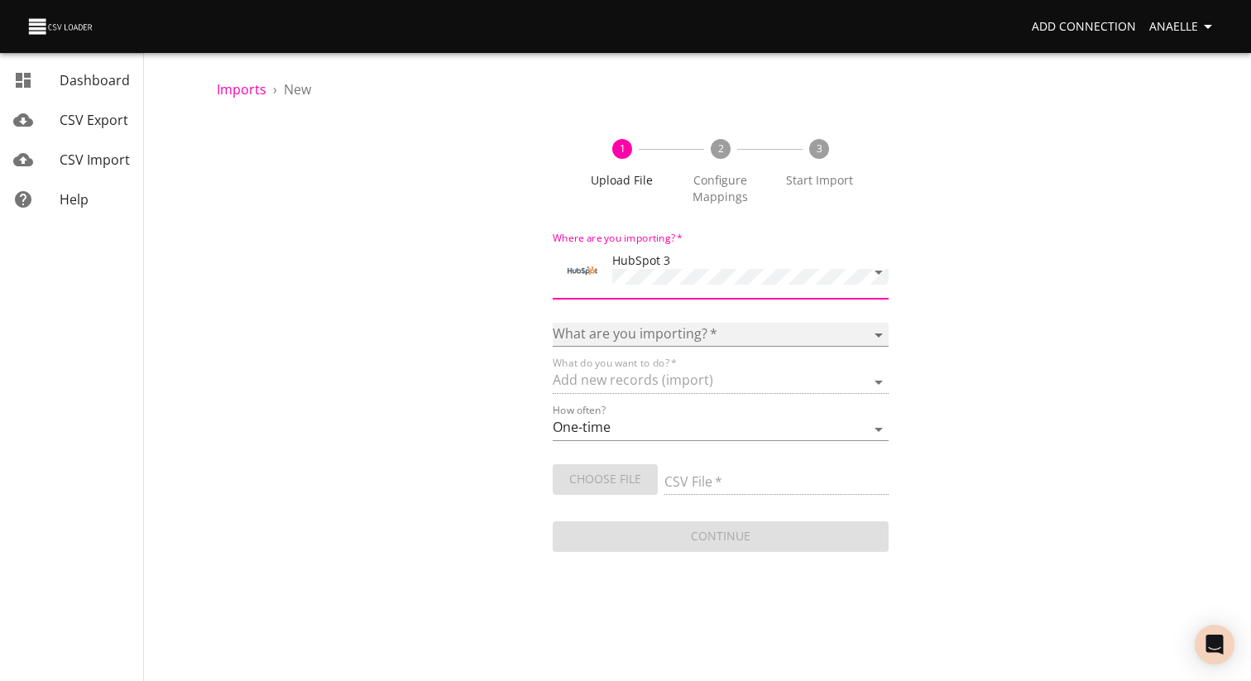
click at [707, 332] on select "Calls Companies Contacts Deals Emails Line items Meetings Notes Products Tasks …" at bounding box center [721, 335] width 336 height 24
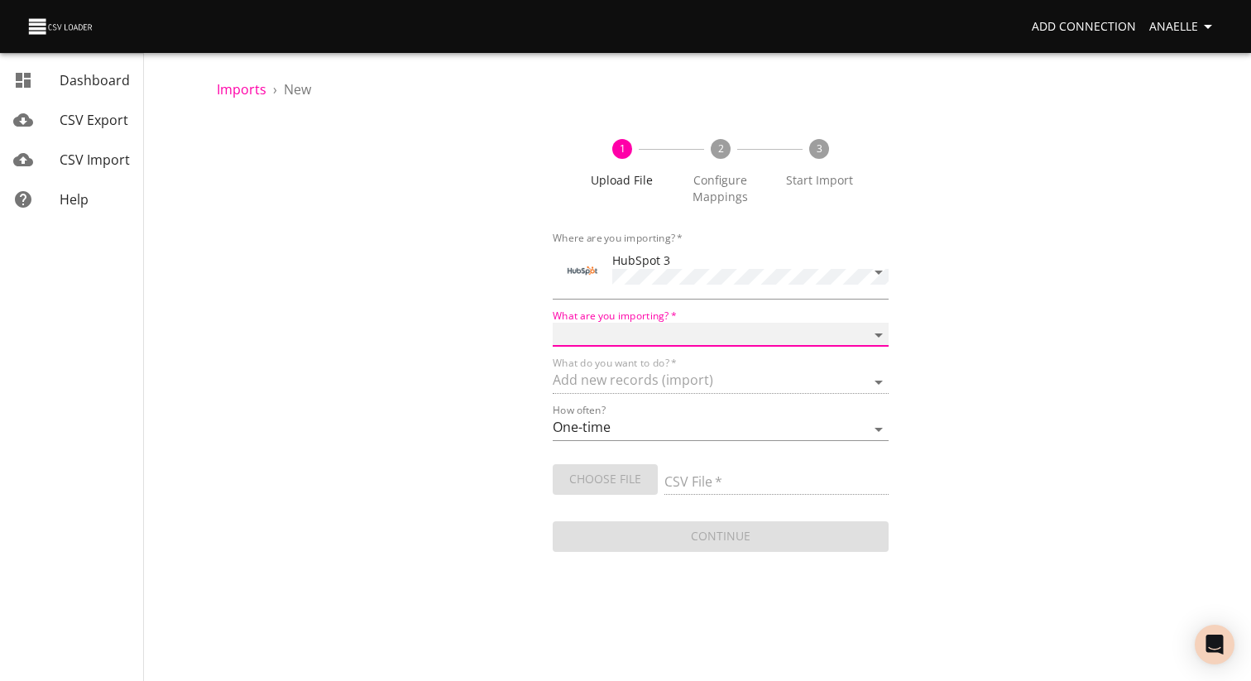
click at [670, 323] on select "Calls Companies Contacts Deals Emails Line items Meetings Notes Products Tasks …" at bounding box center [721, 335] width 336 height 24
select select "emails"
click at [553, 323] on select "Calls Companies Contacts Deals Emails Line items Meetings Notes Products Tasks …" at bounding box center [721, 335] width 336 height 24
click at [625, 477] on span "Choose File" at bounding box center [605, 479] width 79 height 21
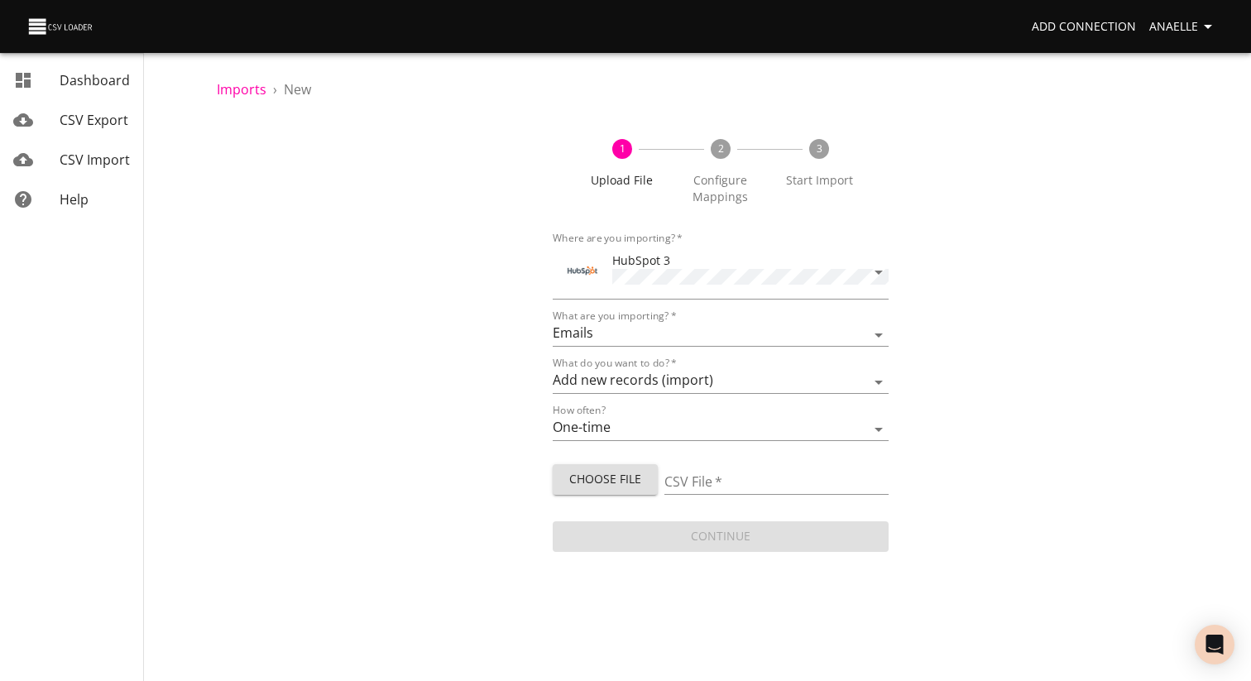
type input "Pipedrive Emails.[DATE] (2).csv"
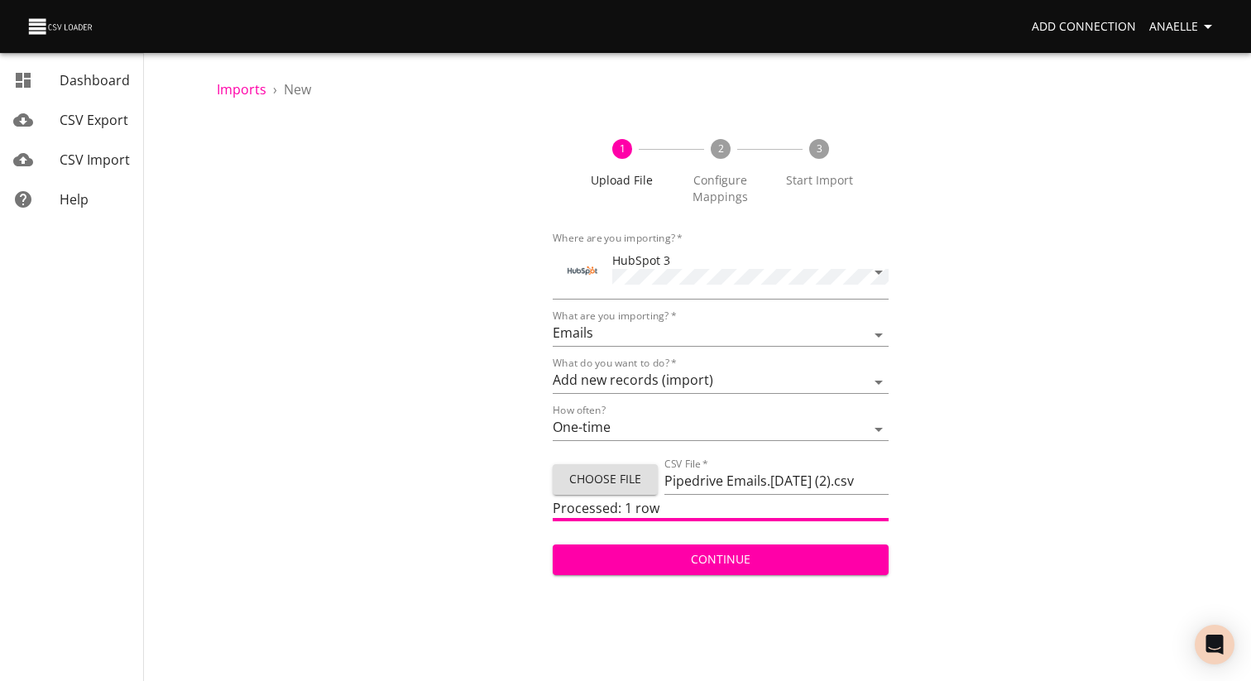
click at [749, 555] on span "Continue" at bounding box center [720, 559] width 309 height 21
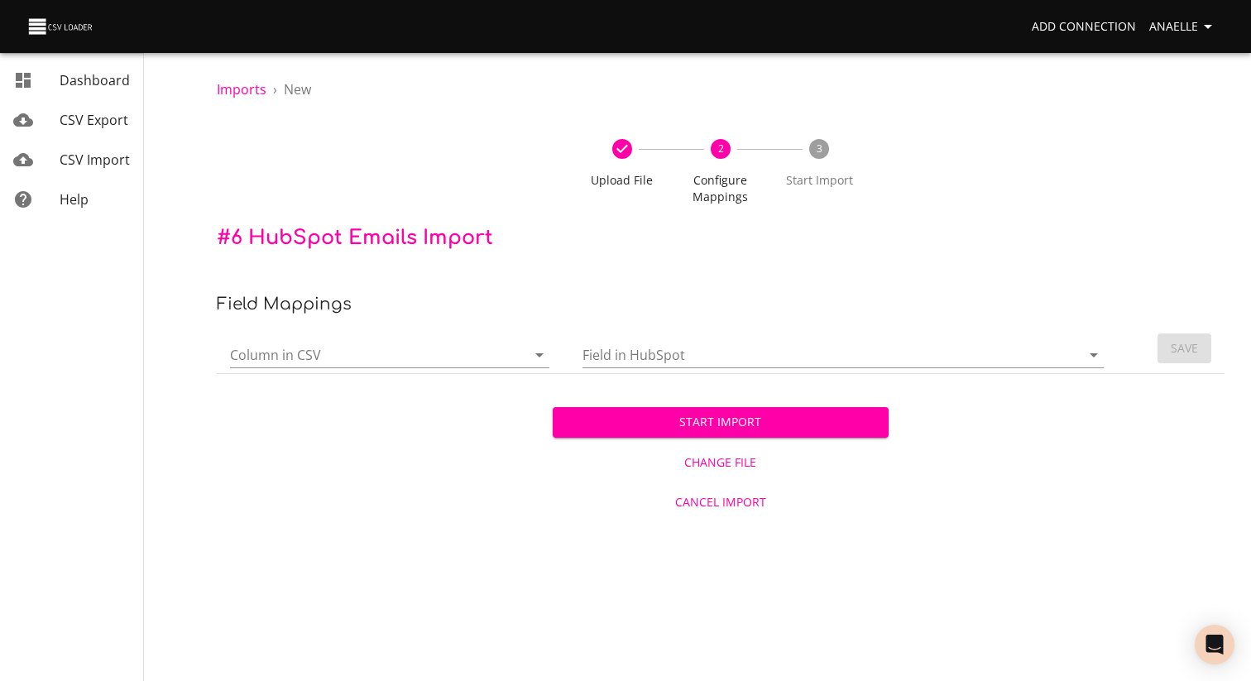
click at [415, 353] on input "Column in CSV" at bounding box center [364, 355] width 268 height 26
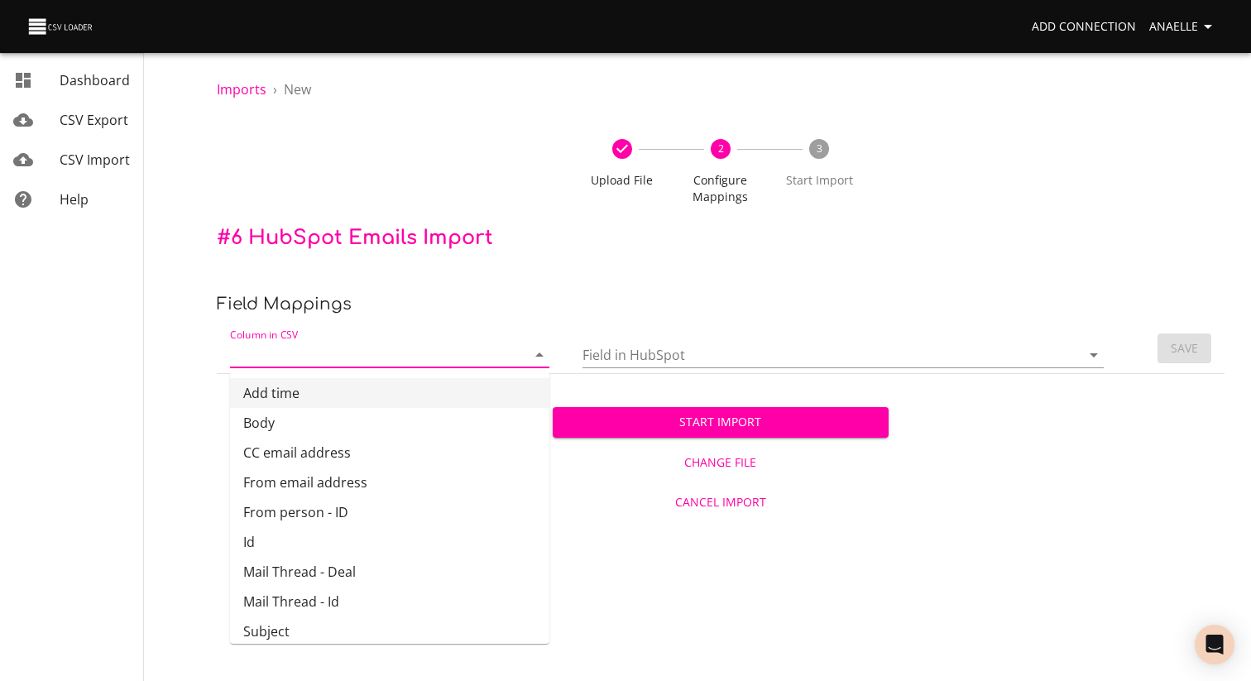
click at [349, 390] on li "Add time" at bounding box center [389, 393] width 319 height 30
type input "Add time"
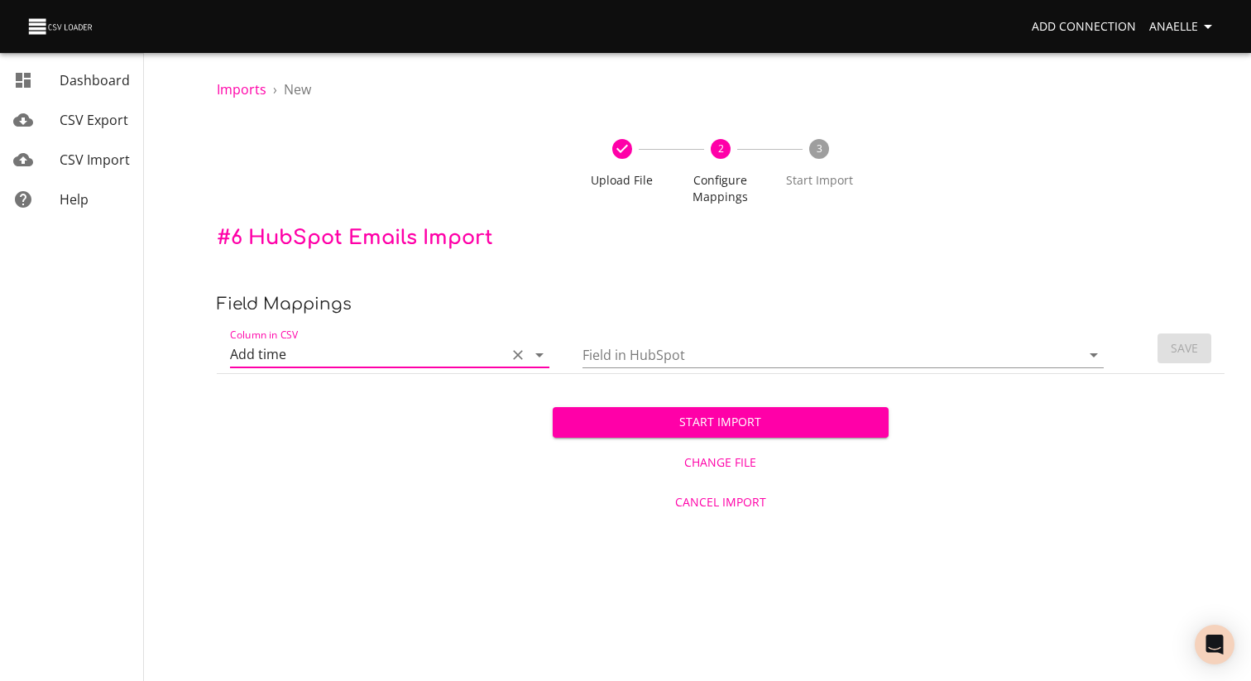
click at [644, 328] on div "Field in HubSpot" at bounding box center [842, 348] width 521 height 40
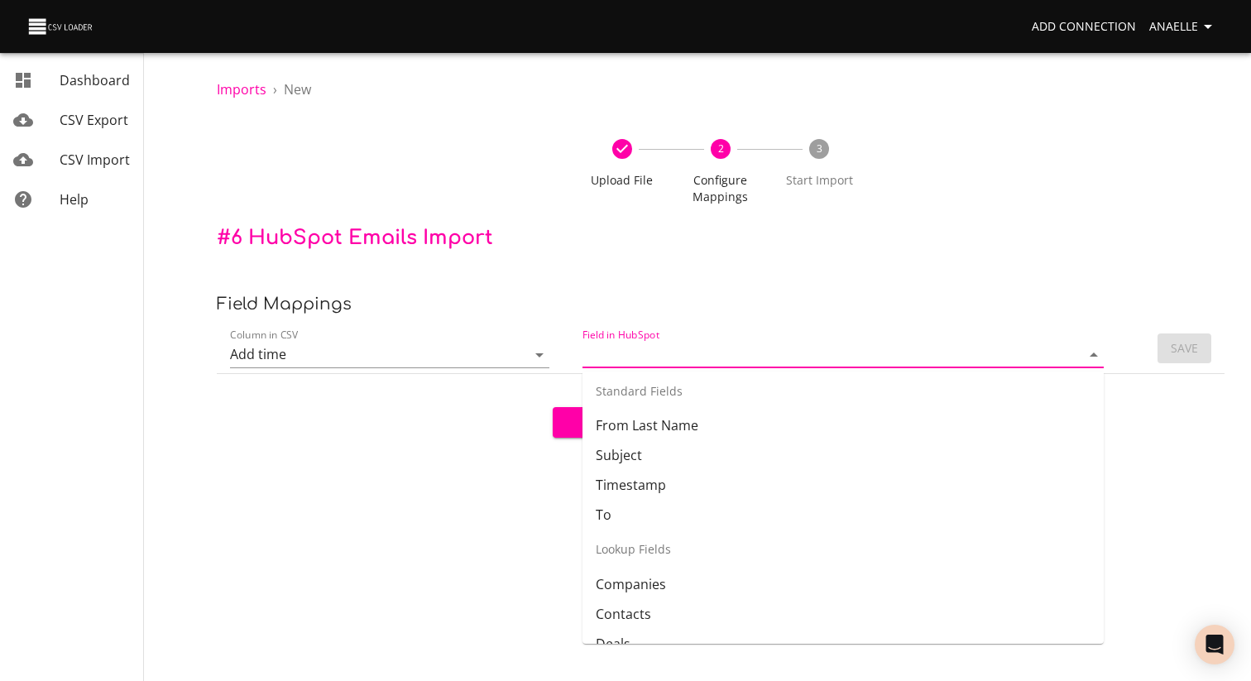
scroll to position [214, 0]
click at [654, 486] on li "Timestamp" at bounding box center [842, 487] width 521 height 30
type input "Timestamp"
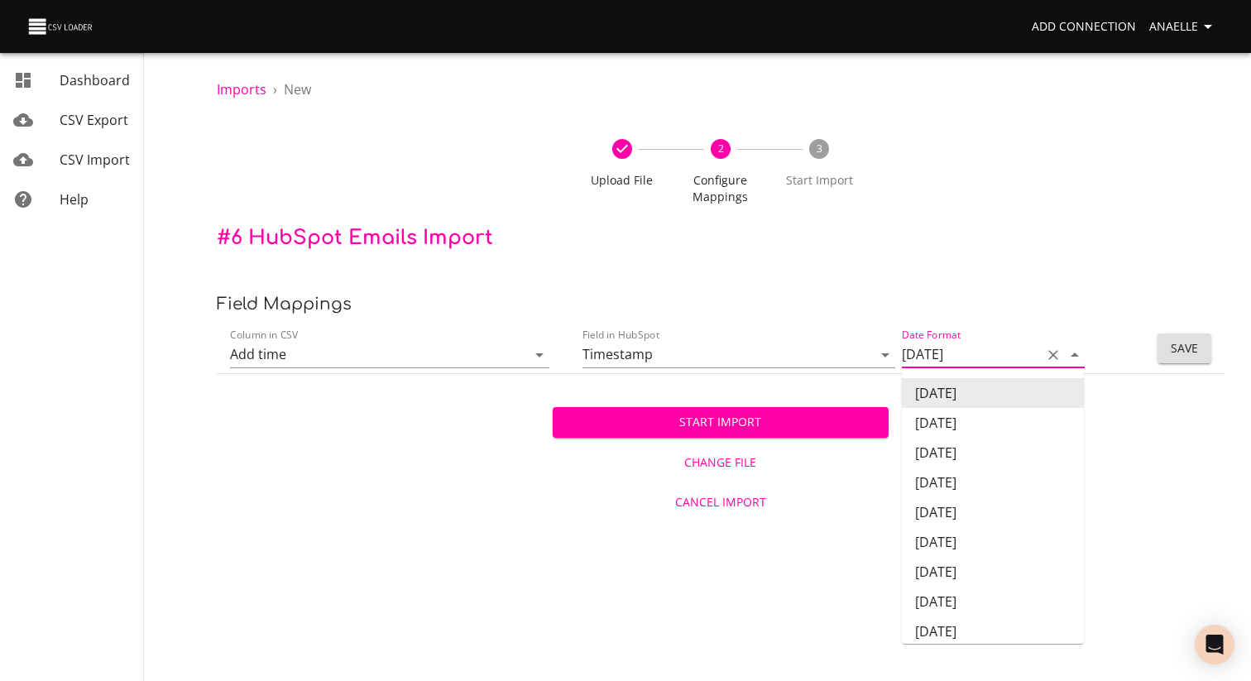
click at [978, 351] on input "12/31/2017" at bounding box center [967, 355] width 131 height 26
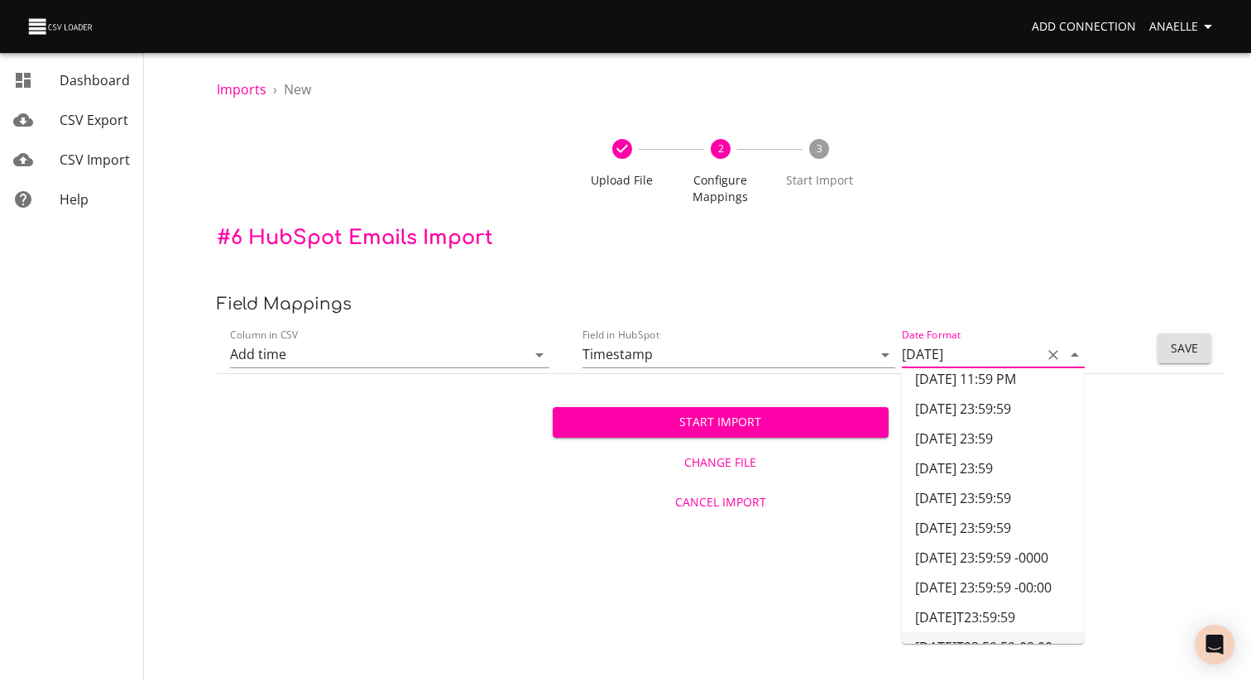
scroll to position [413, 0]
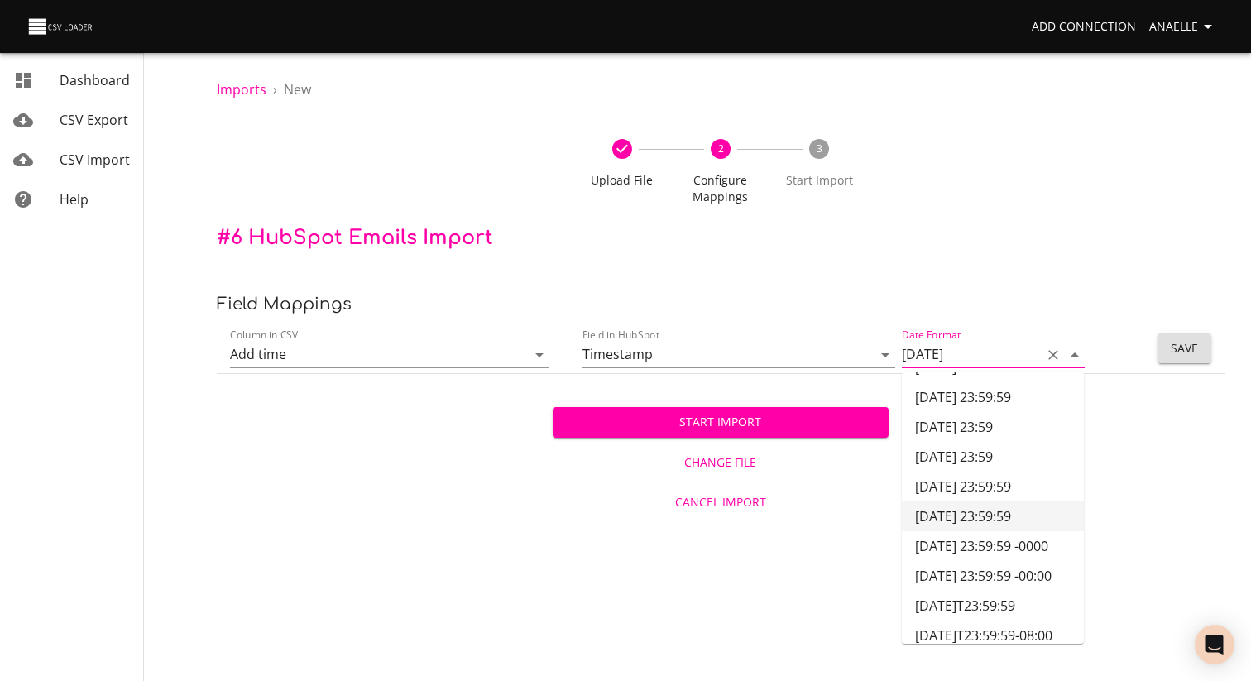
click at [967, 522] on li "2017-12-31 23:59:59" at bounding box center [993, 516] width 182 height 30
type input "2017-12-31 23:59:59"
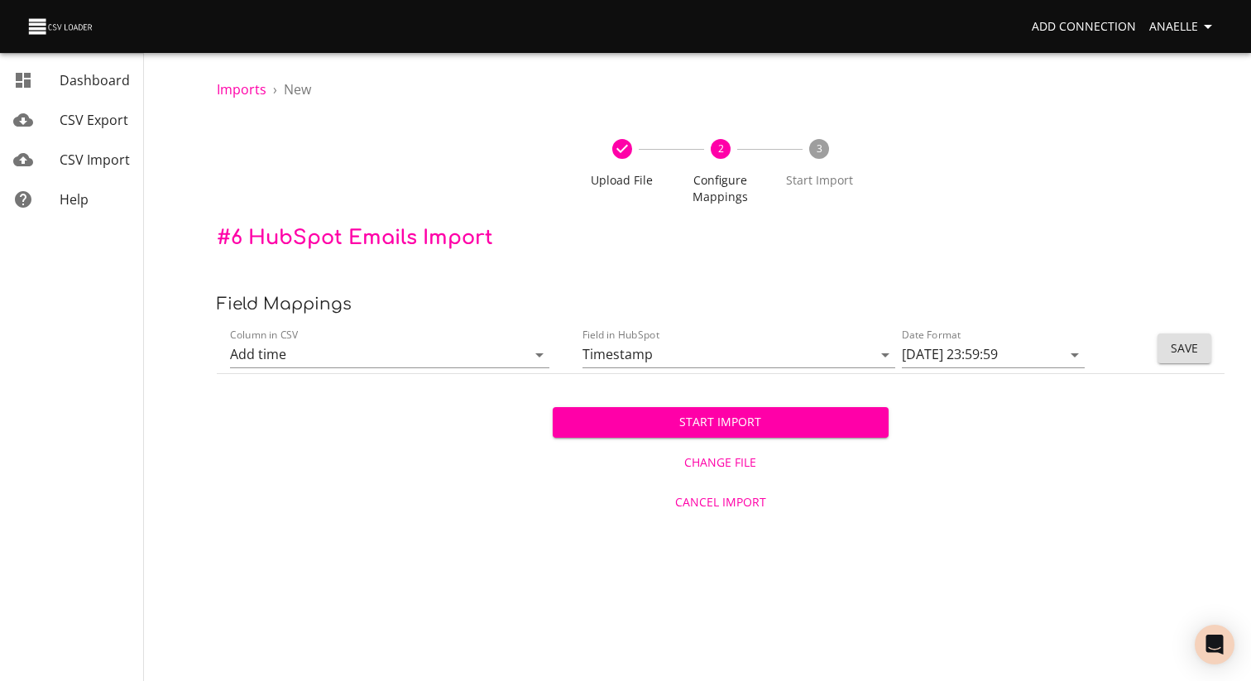
click at [1226, 350] on div "Imports › New Upload File 2 Configure Mappings 3 Start Import # 6 HubSpot Email…" at bounding box center [720, 260] width 1061 height 521
click at [1191, 349] on span "Save" at bounding box center [1184, 348] width 27 height 21
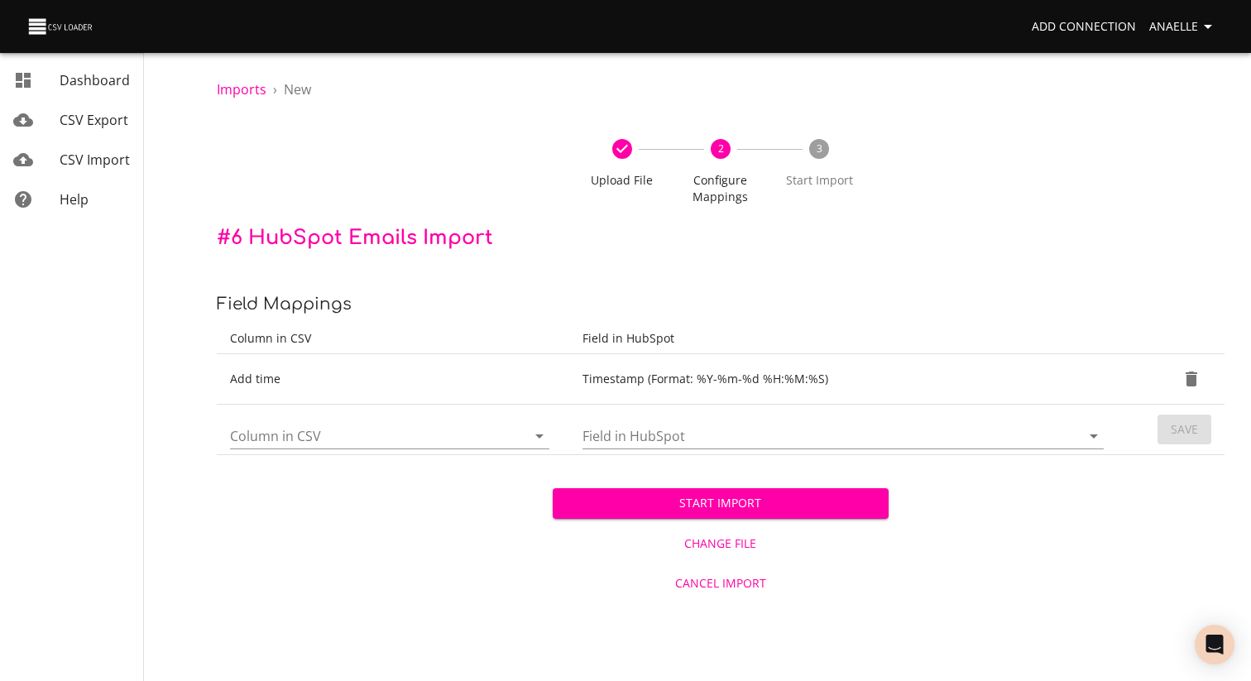
click at [322, 430] on input "Column in CSV" at bounding box center [364, 436] width 268 height 26
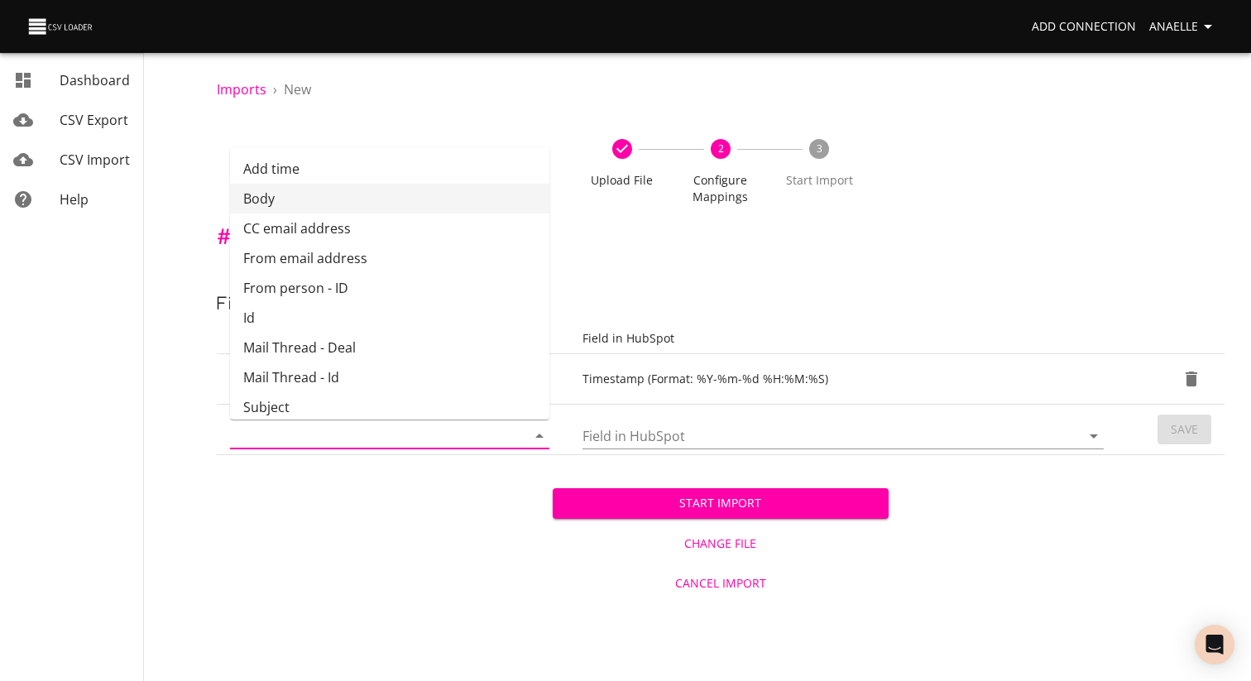
click at [342, 204] on li "Body" at bounding box center [389, 199] width 319 height 30
type input "Body"
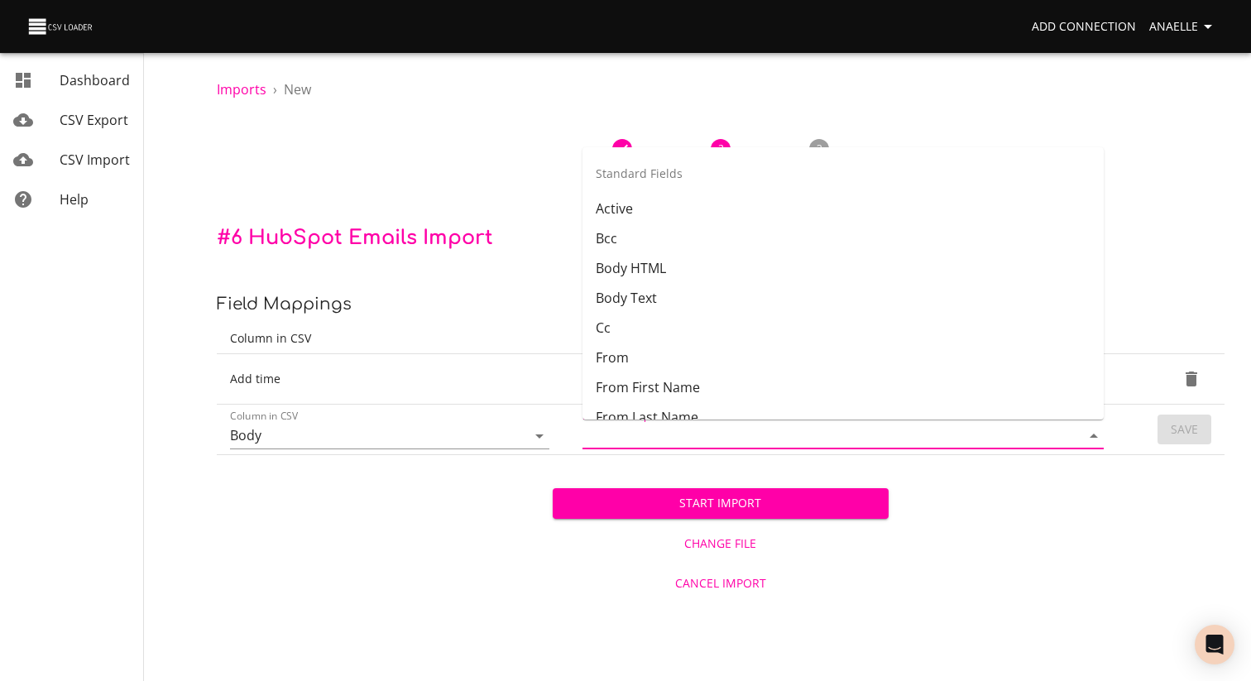
click at [686, 435] on input "Field in HubSpot" at bounding box center [817, 436] width 470 height 26
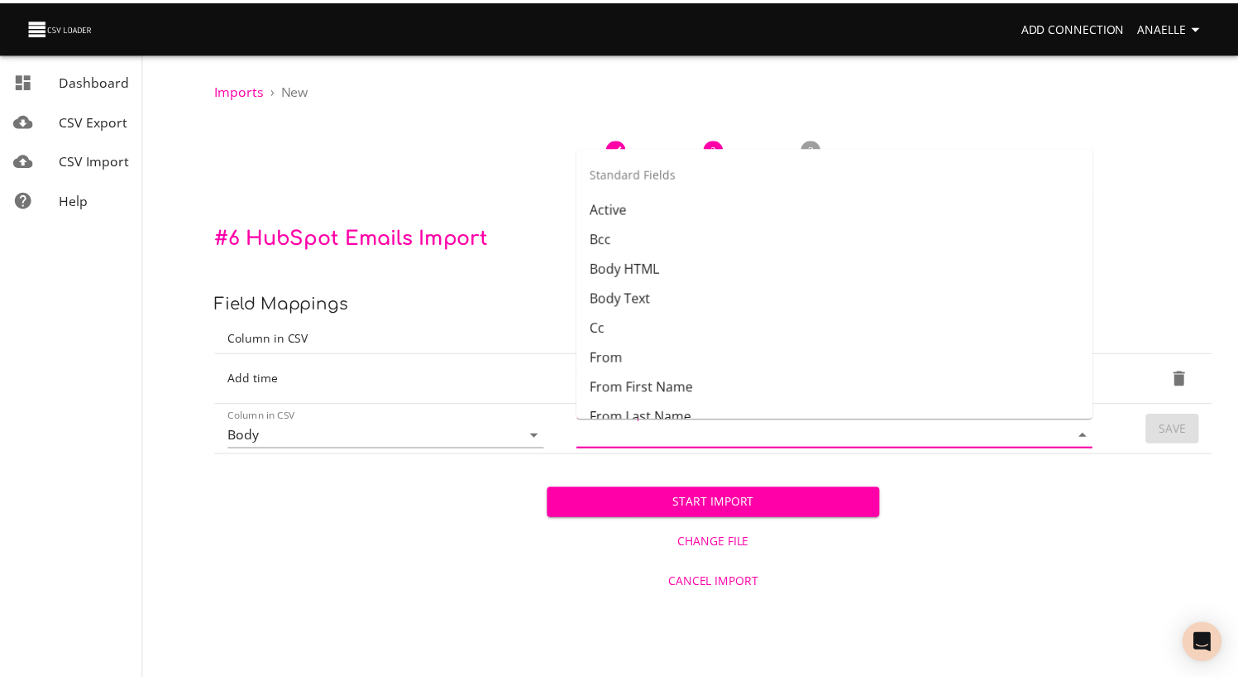
scroll to position [72, 0]
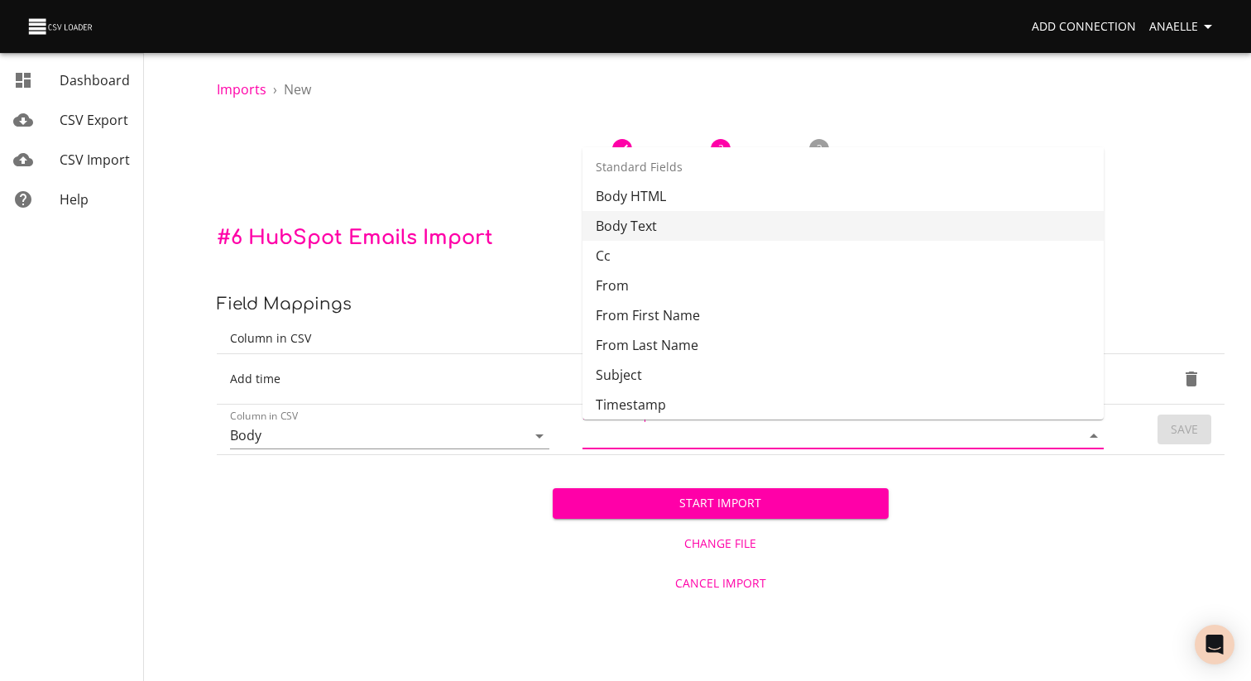
click at [673, 199] on li "Body HTML" at bounding box center [842, 196] width 521 height 30
type input "Body HTML"
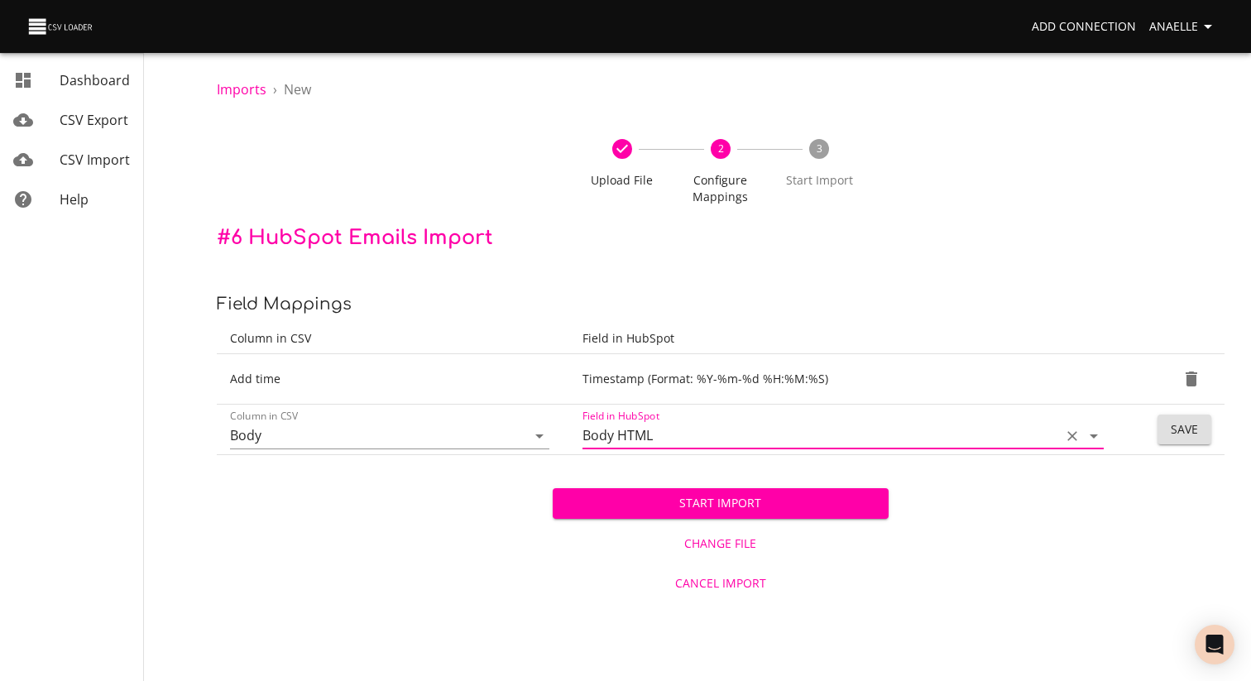
click at [1197, 438] on span "Save" at bounding box center [1184, 429] width 27 height 21
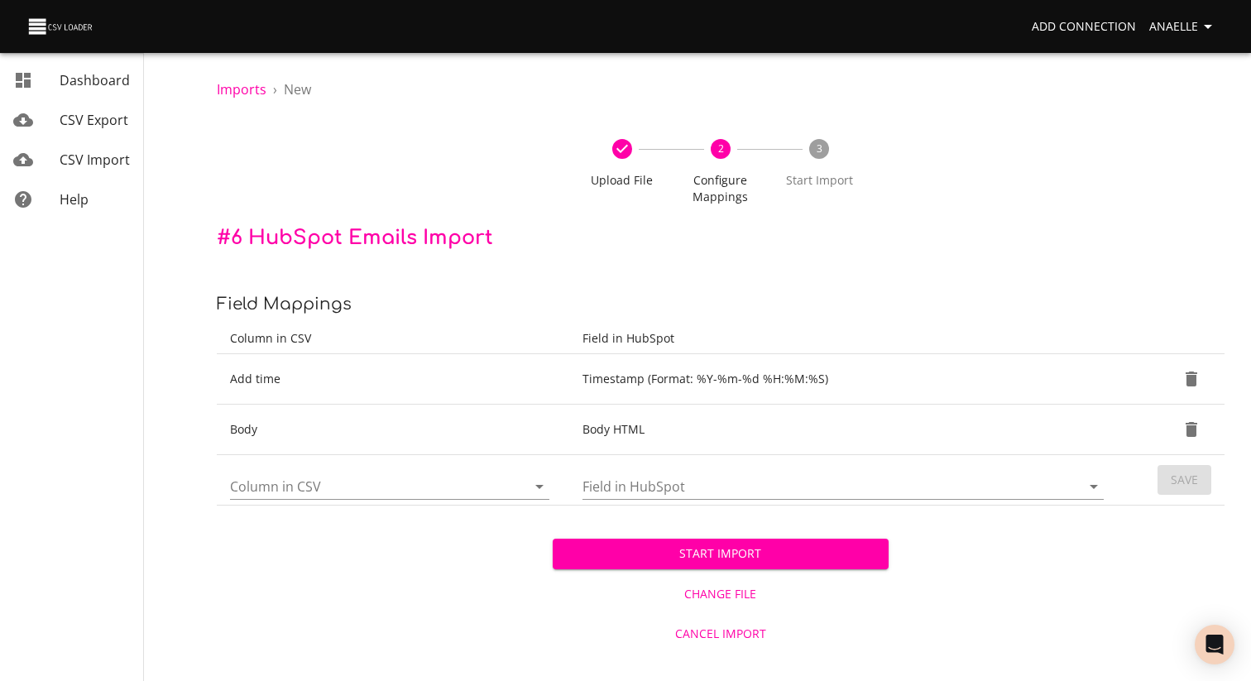
click at [315, 504] on td "Column in CSV" at bounding box center [393, 480] width 352 height 50
click at [319, 490] on input "Column in CSV" at bounding box center [364, 486] width 268 height 26
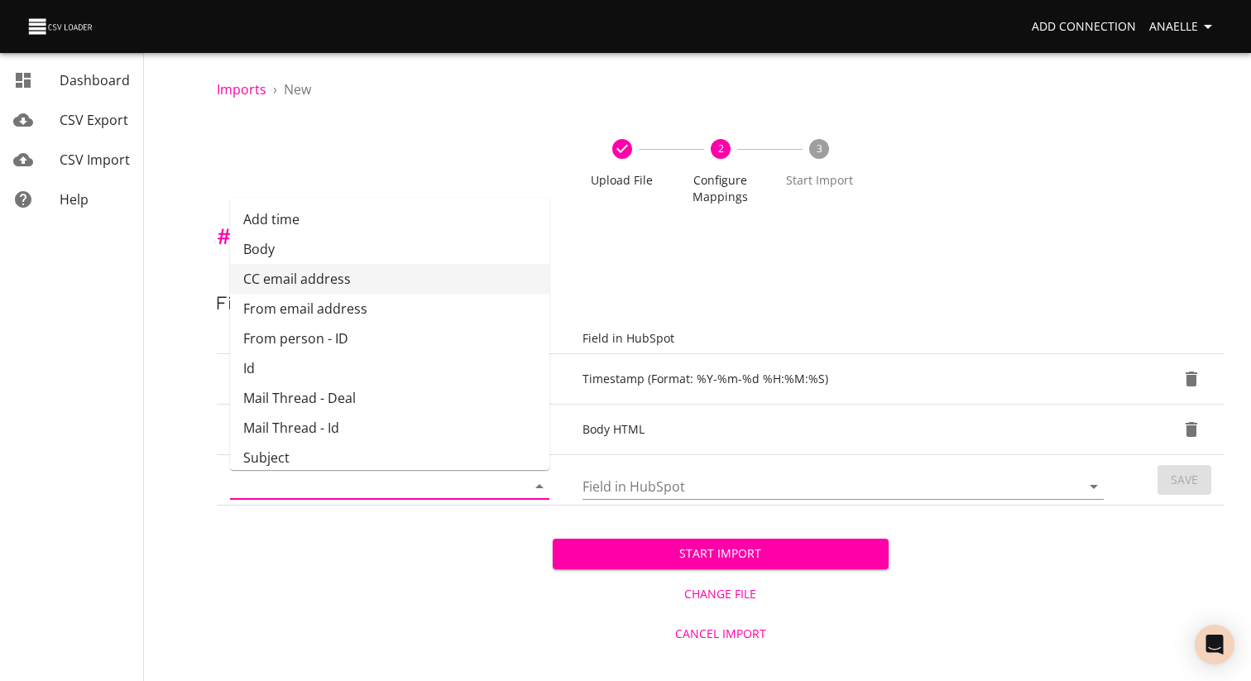
click at [360, 275] on li "CC email address" at bounding box center [389, 279] width 319 height 30
type input "CC email address"
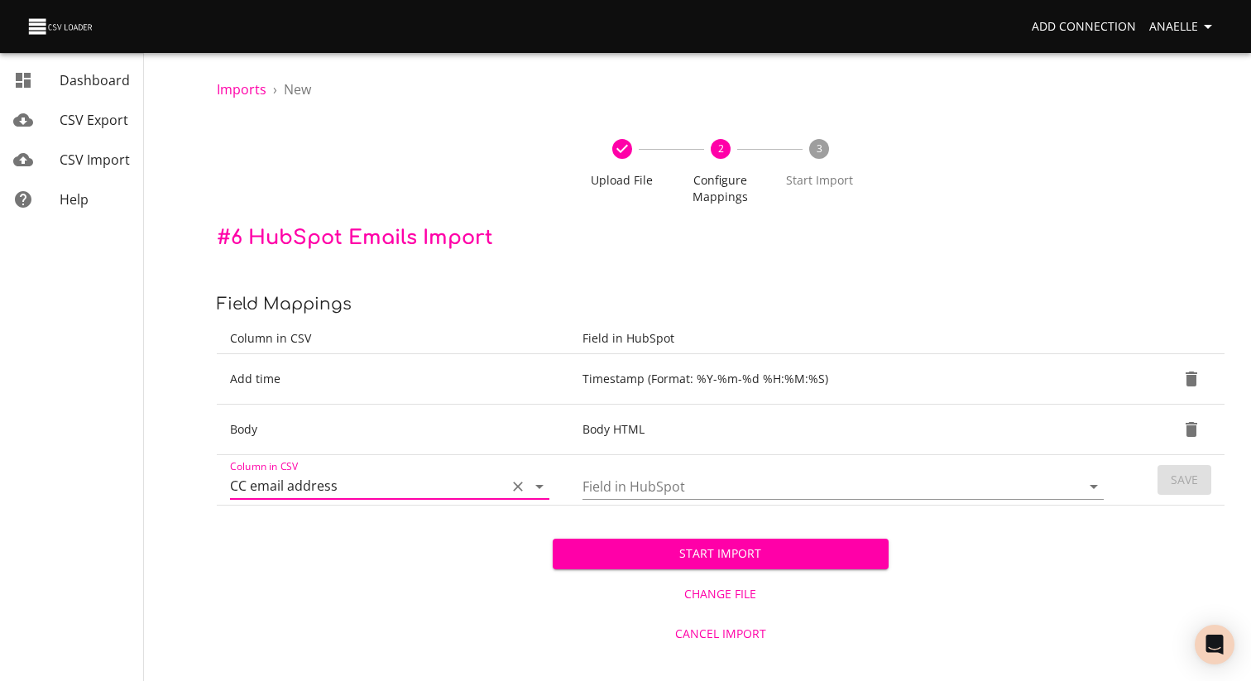
click at [730, 481] on input "Field in HubSpot" at bounding box center [817, 486] width 470 height 26
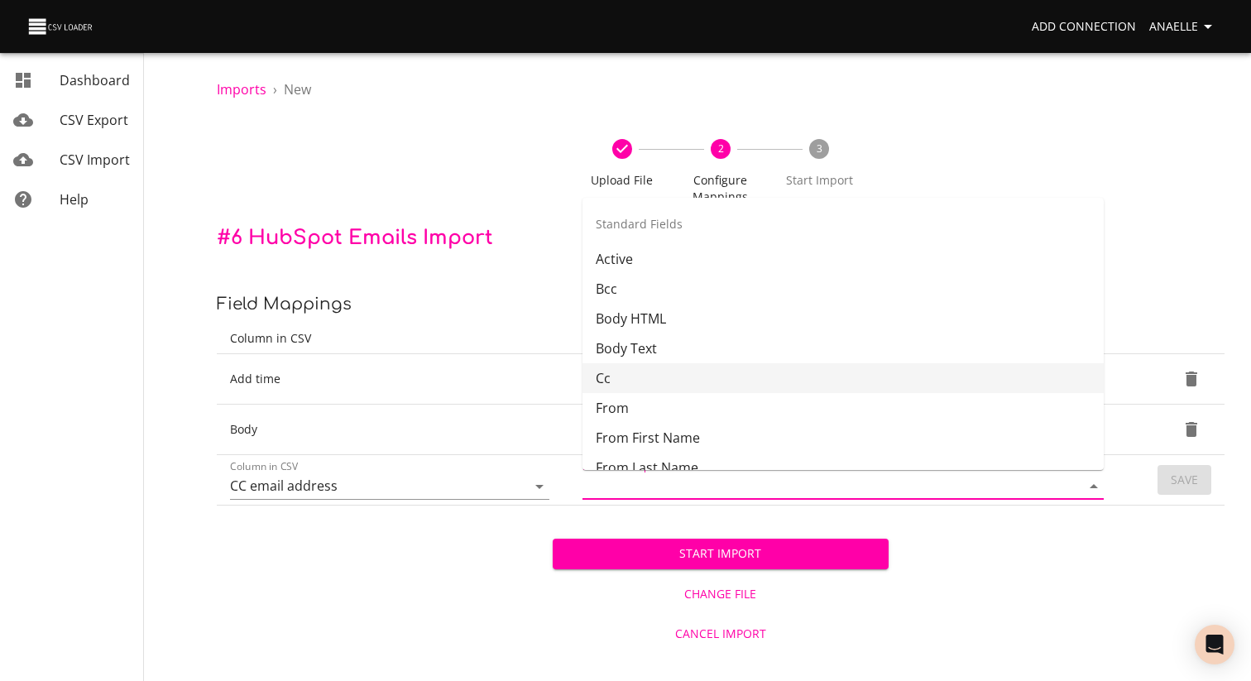
click at [647, 378] on li "Cc" at bounding box center [842, 378] width 521 height 30
type input "Cc"
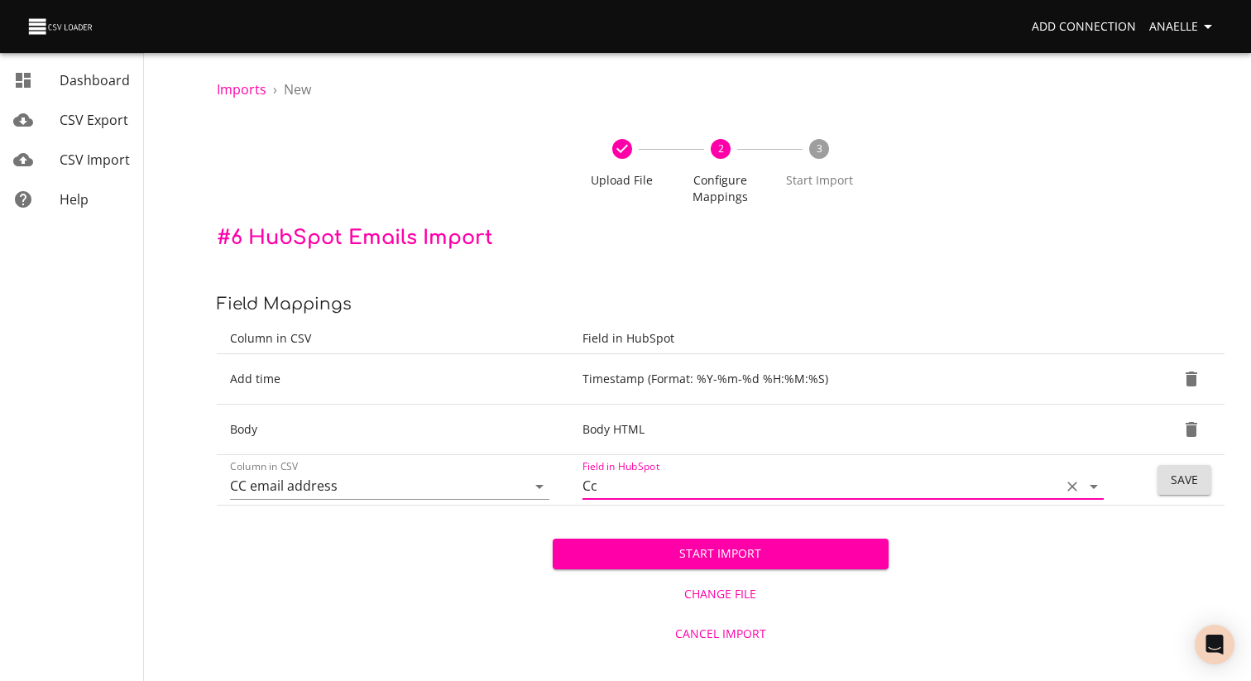
click at [1179, 491] on button "Save" at bounding box center [1184, 480] width 54 height 31
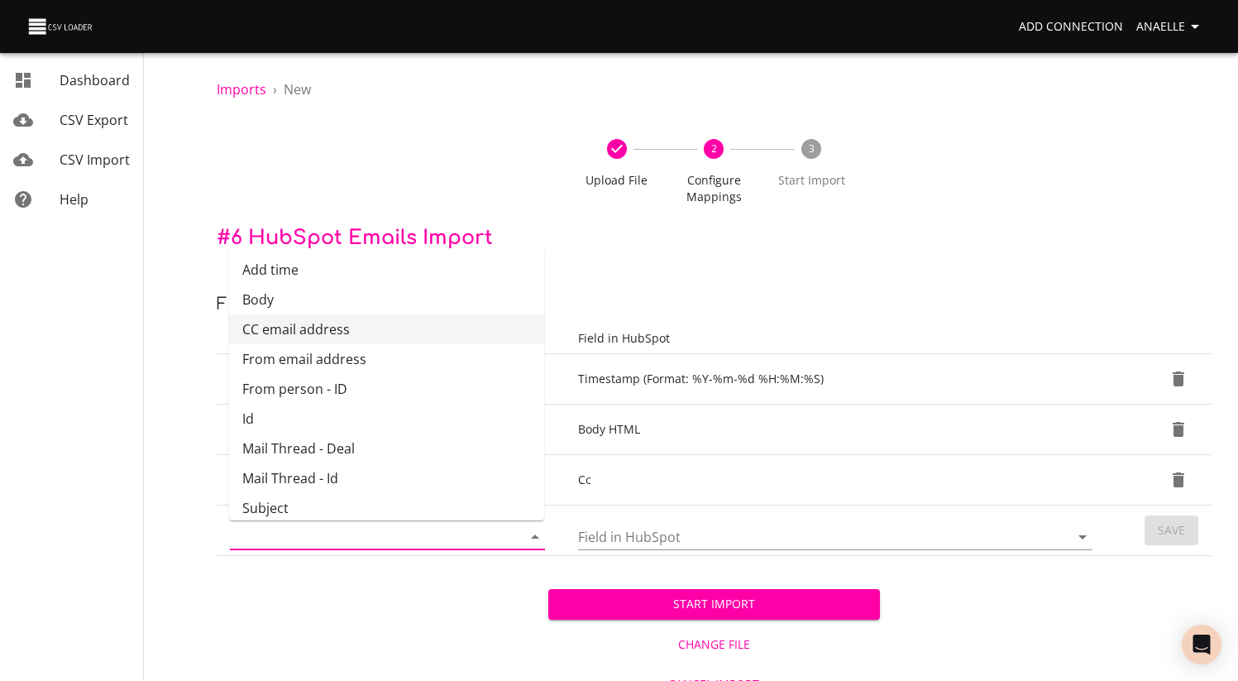
click at [318, 539] on input "Column in CSV" at bounding box center [362, 537] width 264 height 26
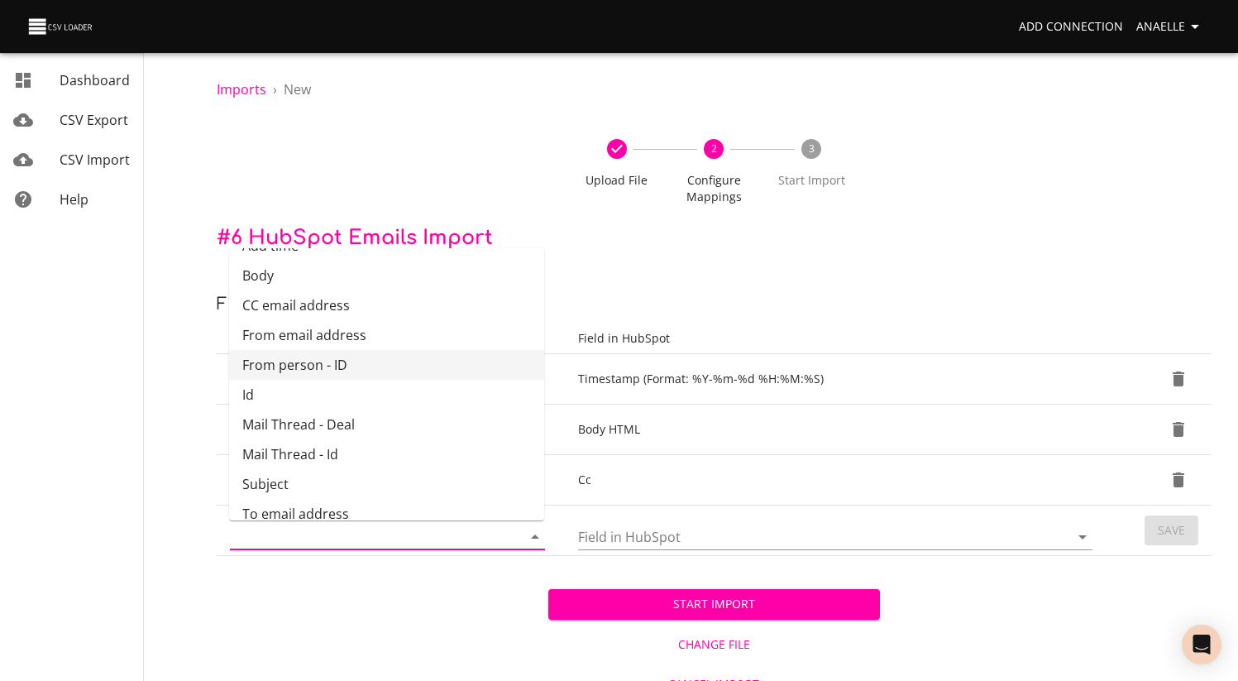
scroll to position [31, 0]
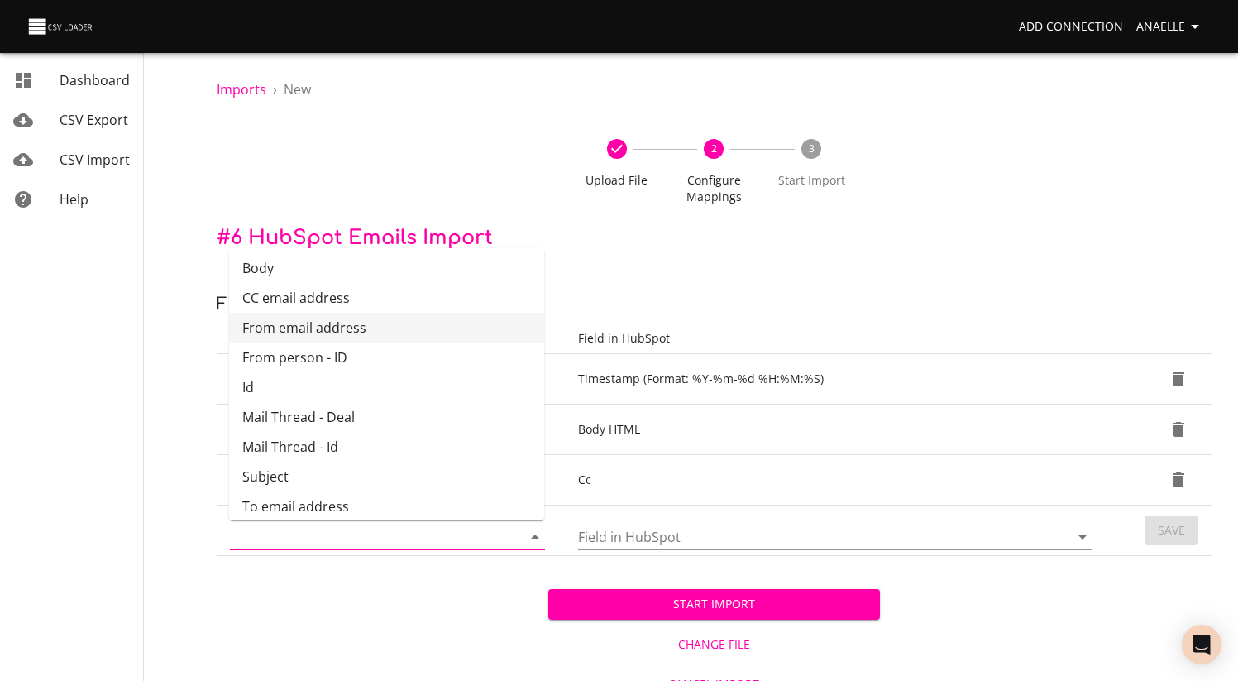
click at [333, 315] on li "From email address" at bounding box center [386, 328] width 315 height 30
type input "From email address"
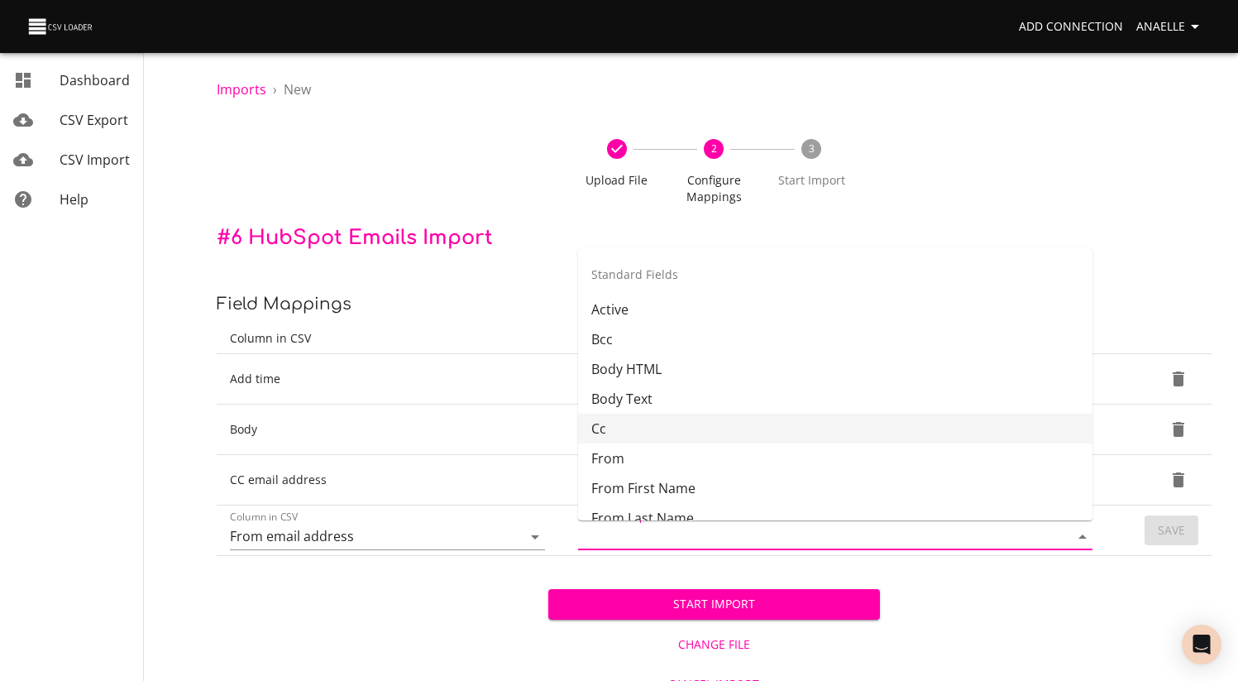
click at [719, 539] on input "Field in HubSpot" at bounding box center [809, 537] width 463 height 26
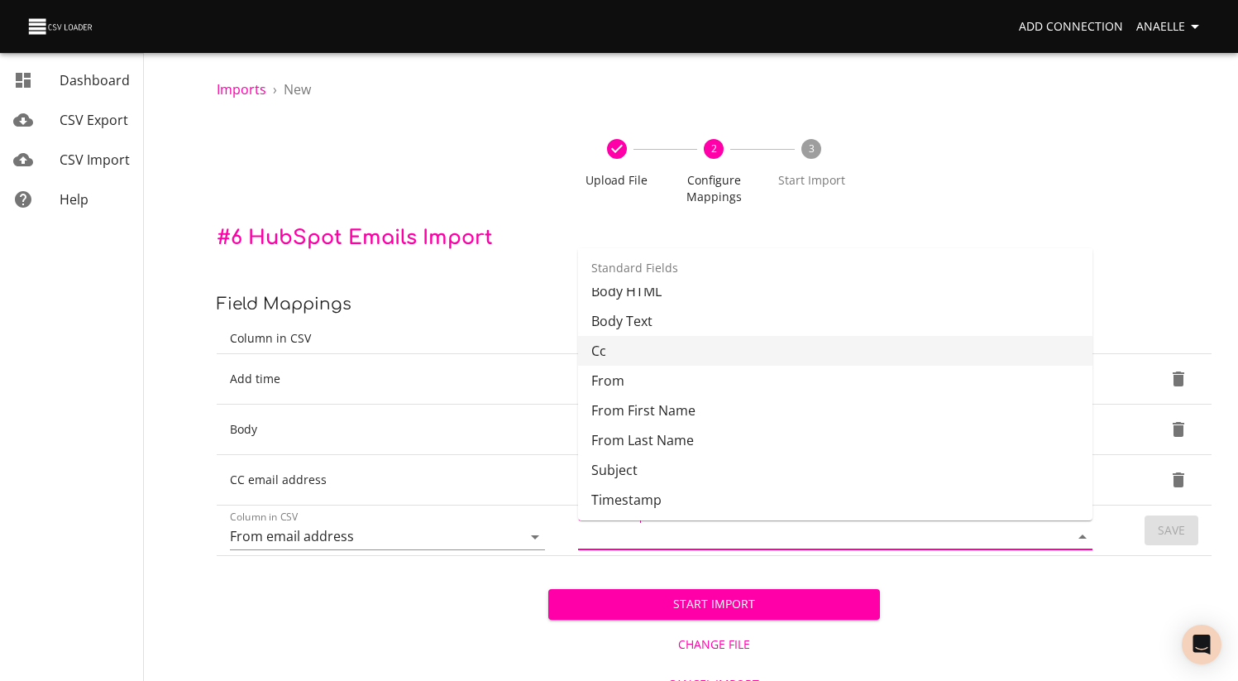
scroll to position [94, 0]
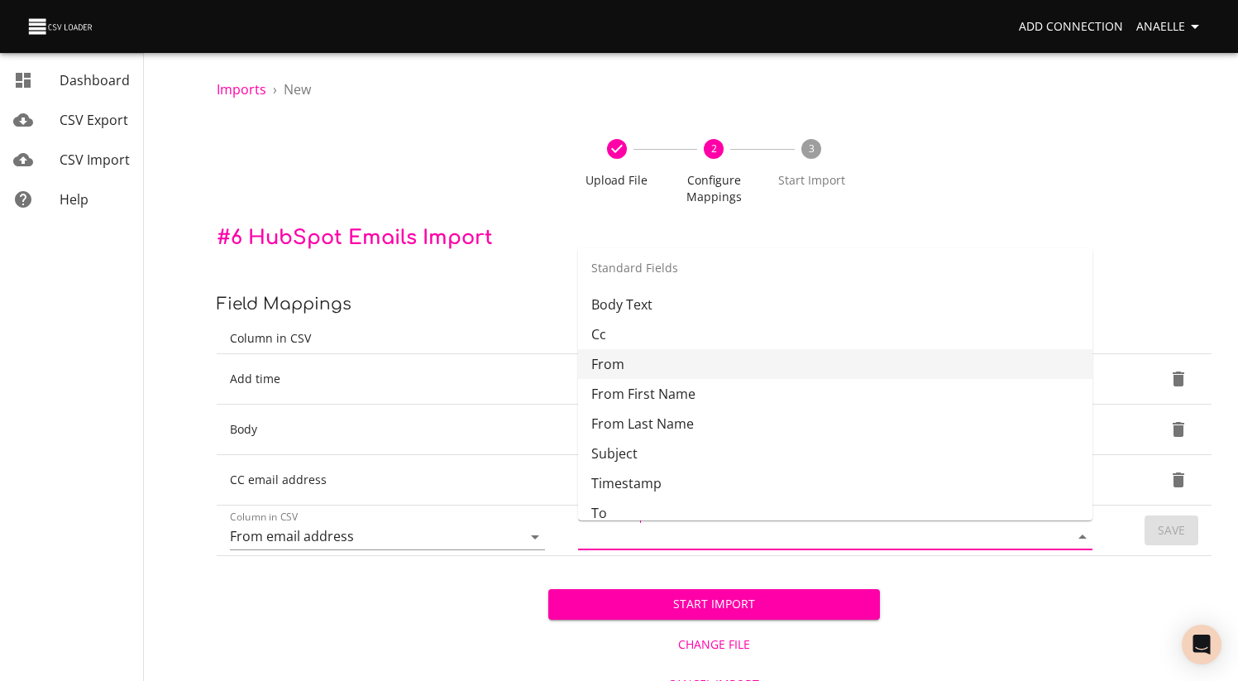
click at [717, 361] on li "From" at bounding box center [835, 364] width 515 height 30
type input "From"
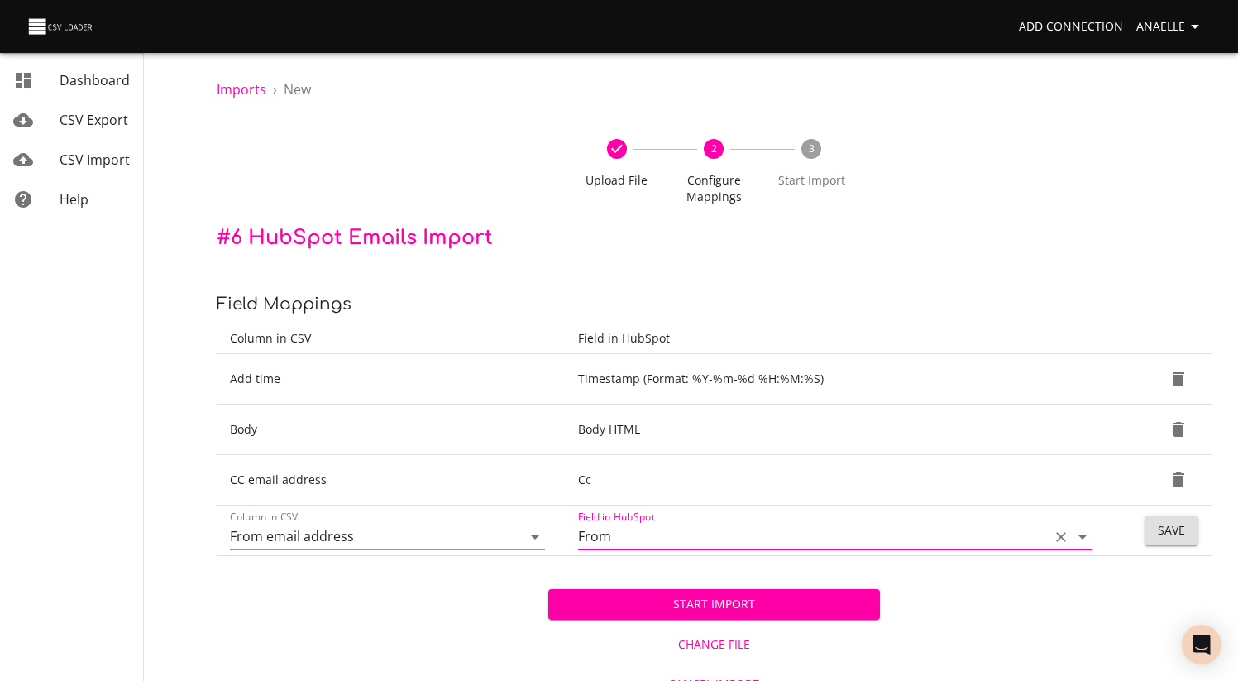
click at [1181, 525] on span "Save" at bounding box center [1171, 530] width 27 height 21
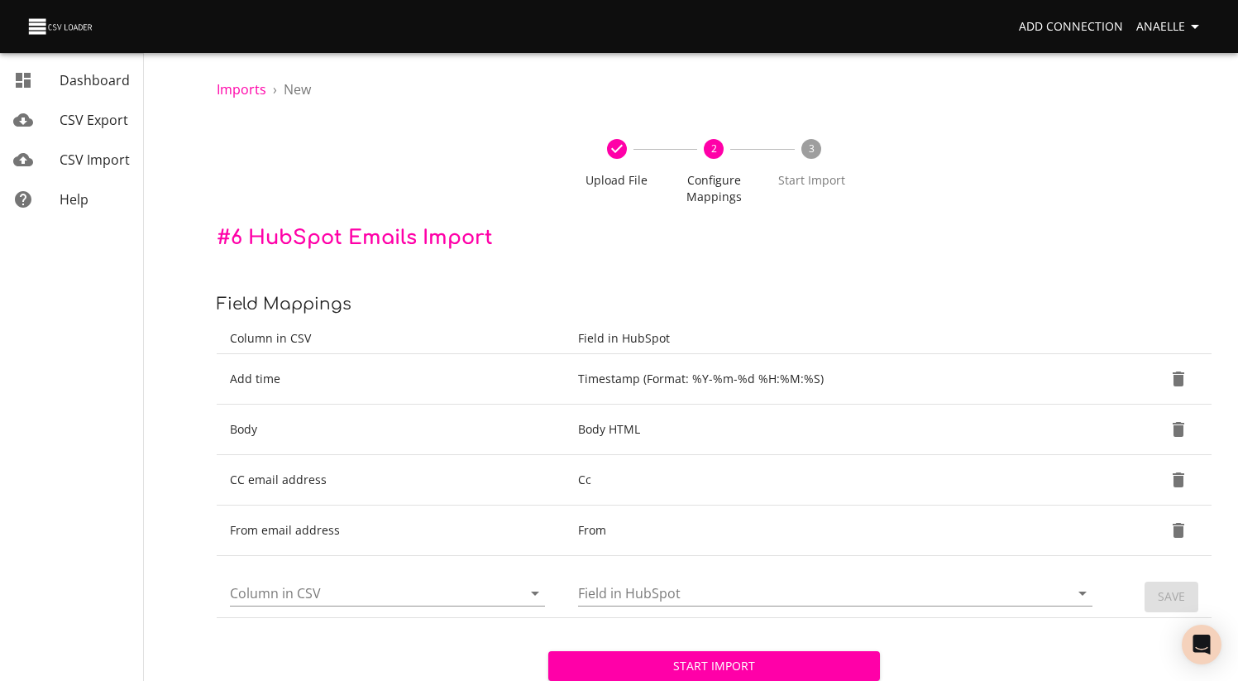
scroll to position [72, 0]
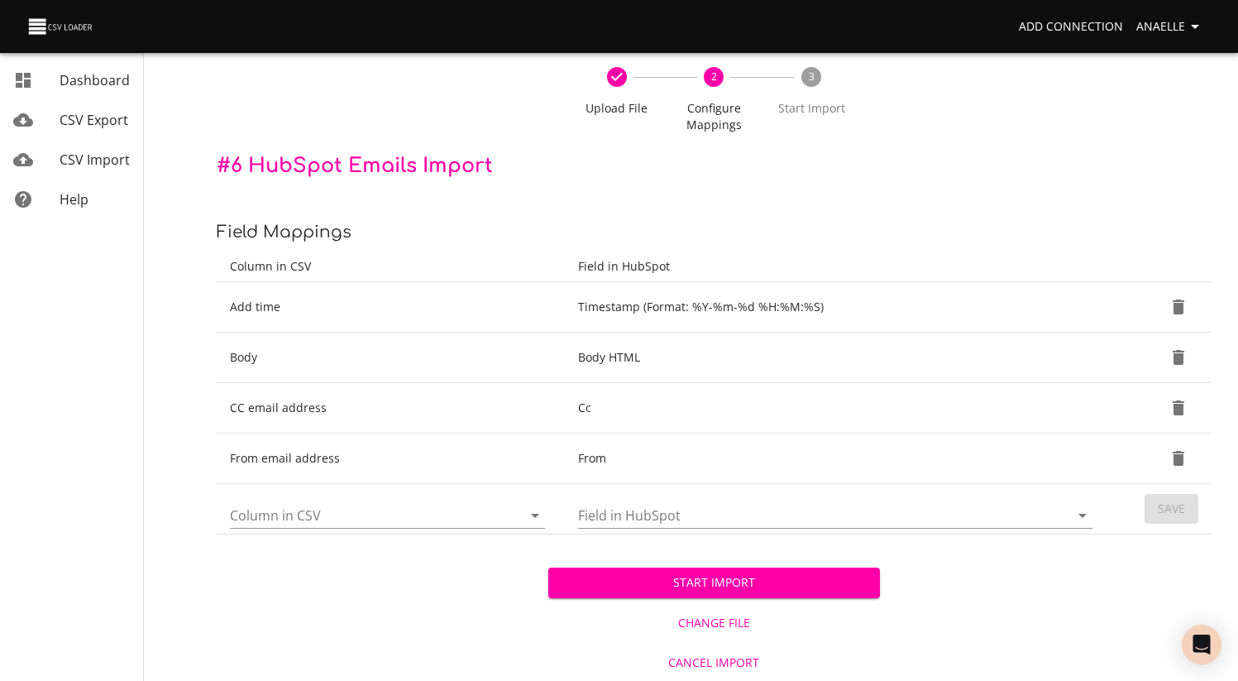
click at [293, 503] on input "Column in CSV" at bounding box center [362, 515] width 264 height 26
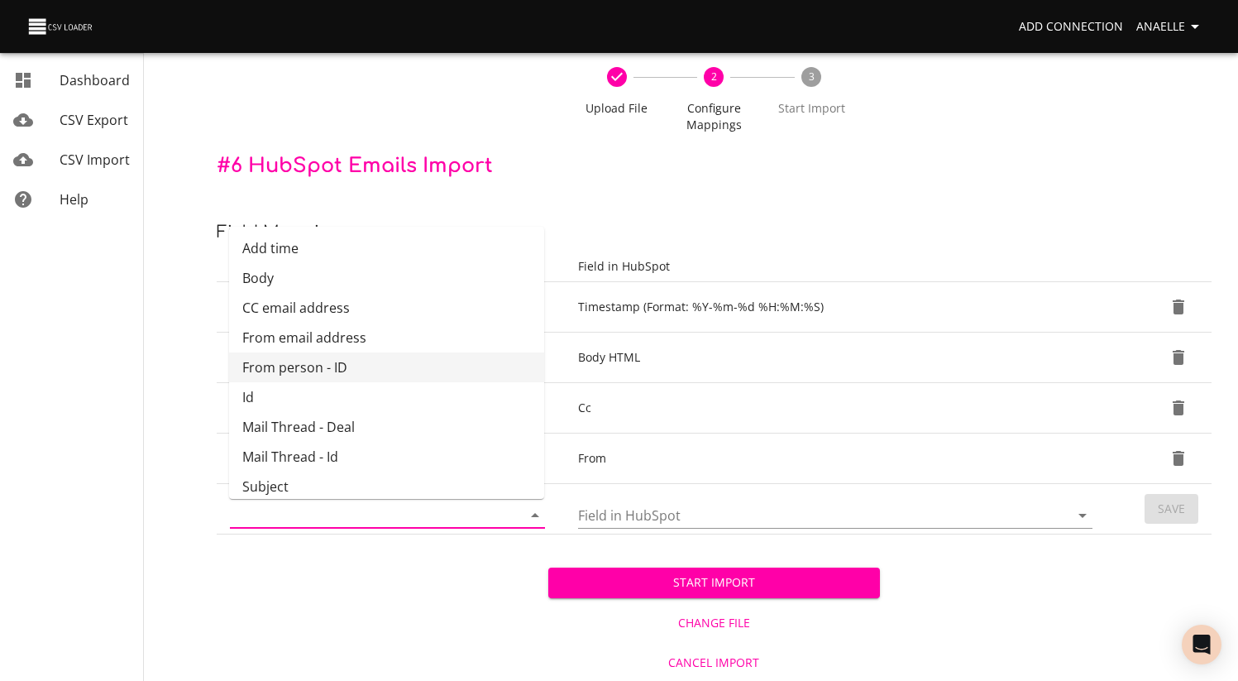
click at [305, 363] on li "From person - ID" at bounding box center [386, 367] width 315 height 30
type input "From person - ID"
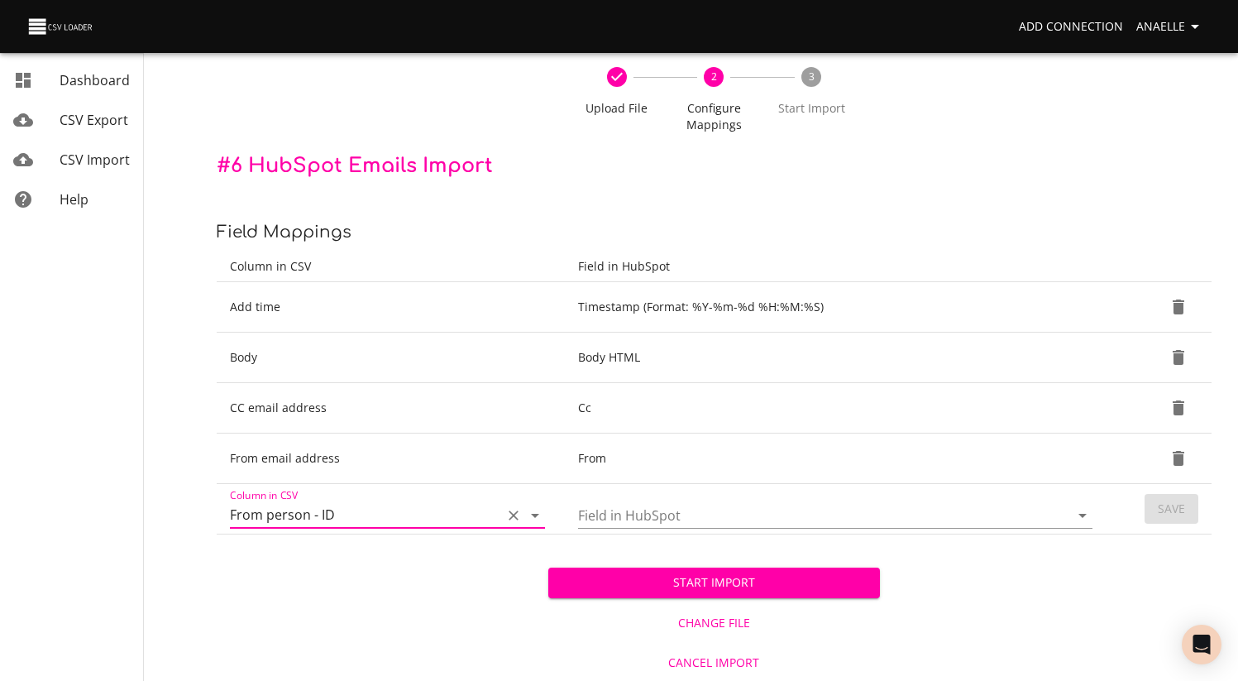
click at [653, 517] on input "Field in HubSpot" at bounding box center [809, 515] width 463 height 26
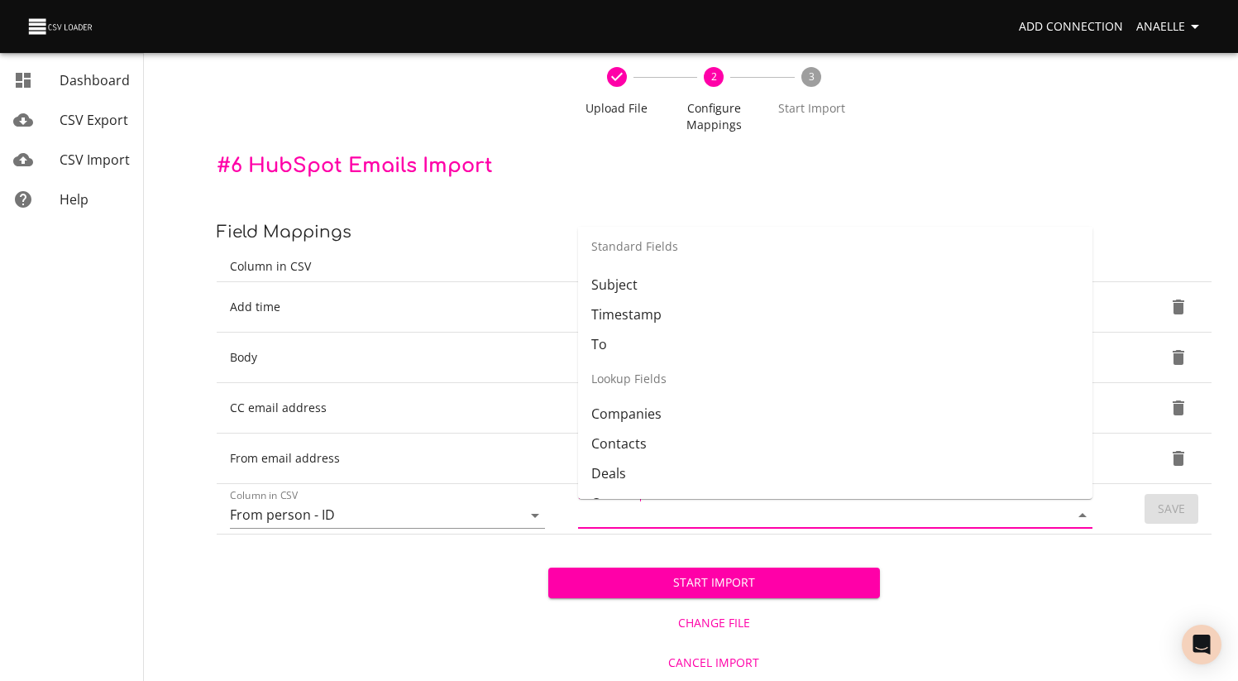
scroll to position [297, 0]
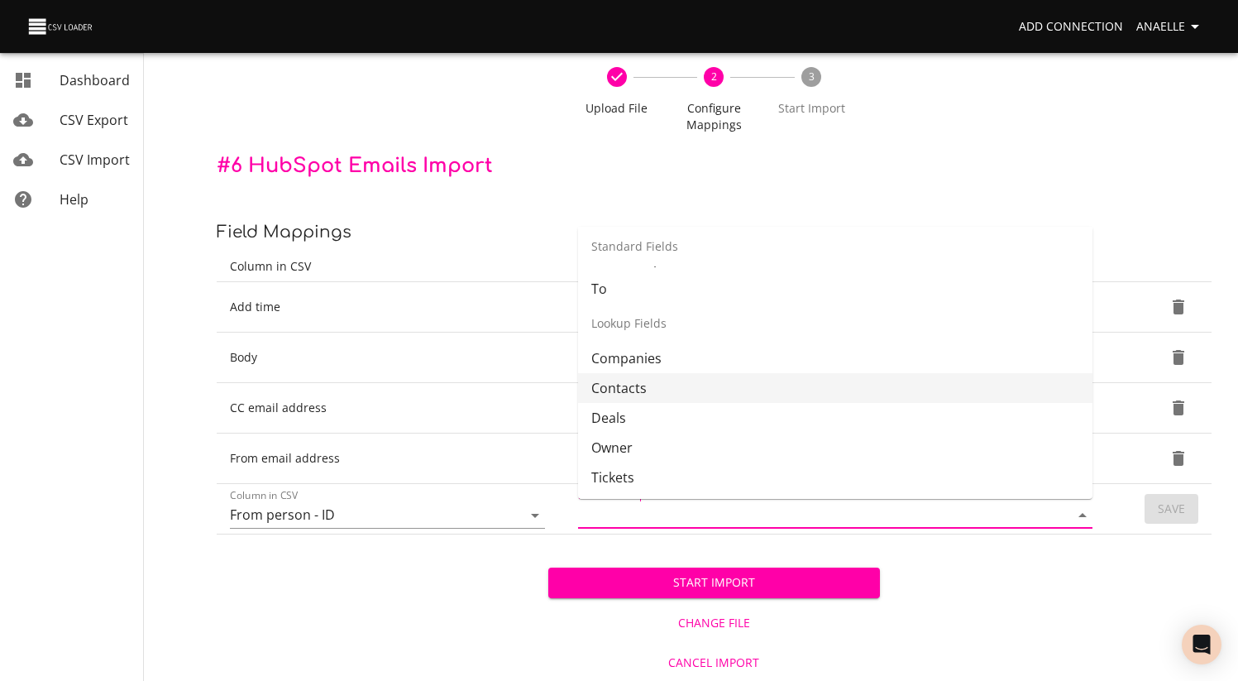
click at [668, 376] on li "Contacts" at bounding box center [835, 388] width 515 height 30
type input "Contacts"
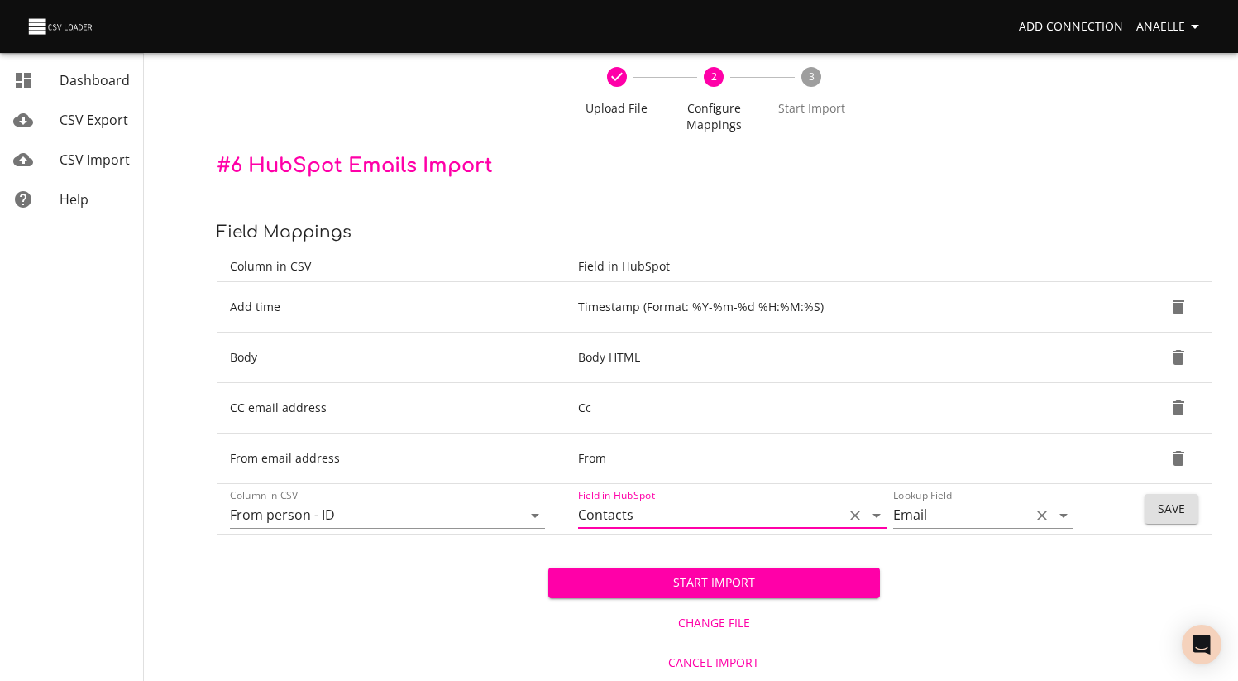
click at [975, 516] on input "Email" at bounding box center [957, 515] width 129 height 26
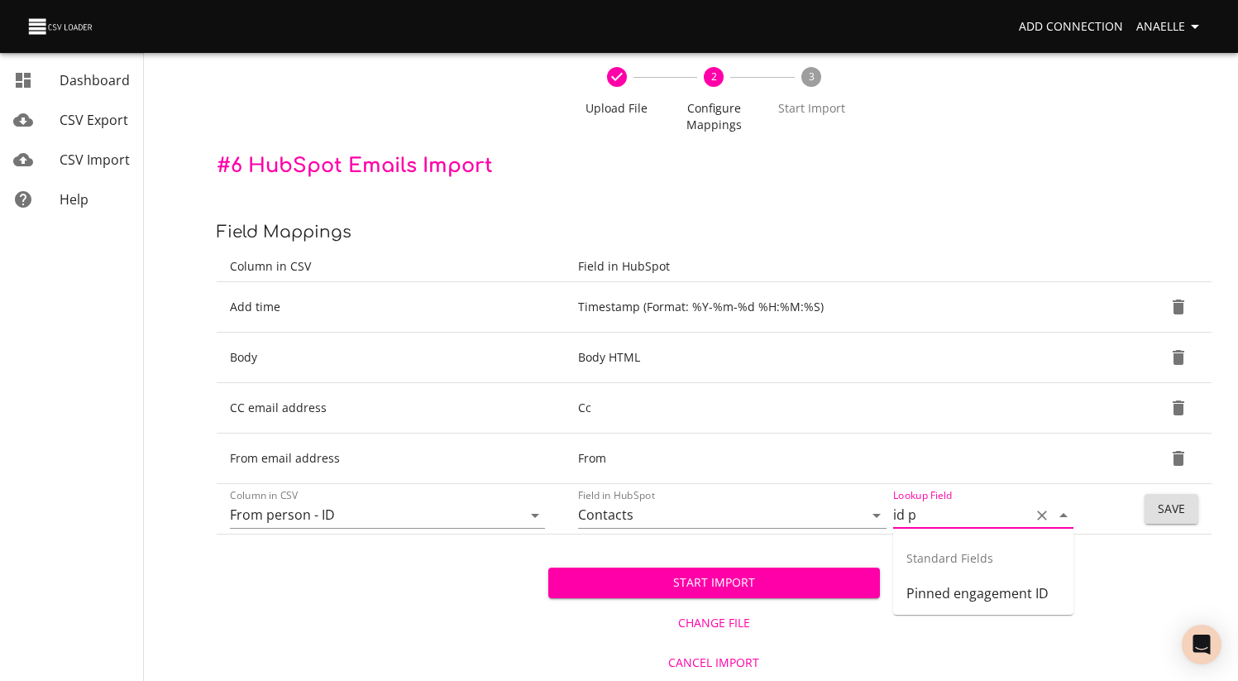
click at [944, 517] on input "id p" at bounding box center [957, 515] width 129 height 26
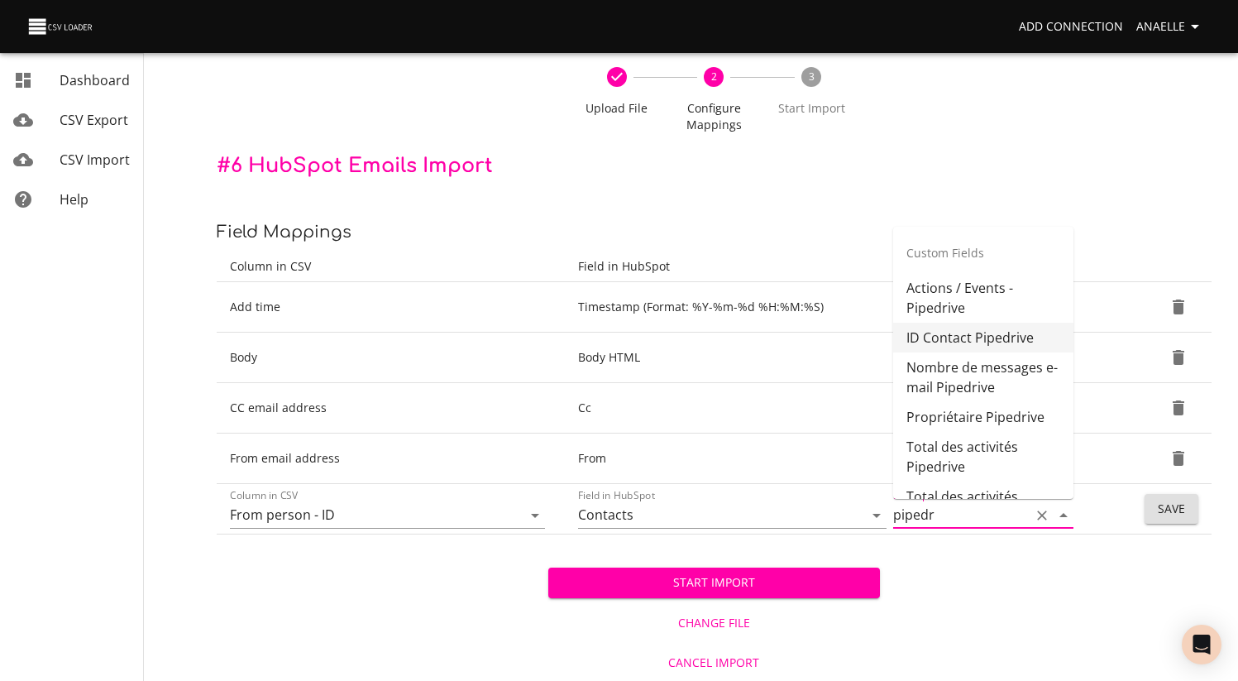
click at [951, 332] on li "ID Contact Pipedrive" at bounding box center [983, 338] width 180 height 30
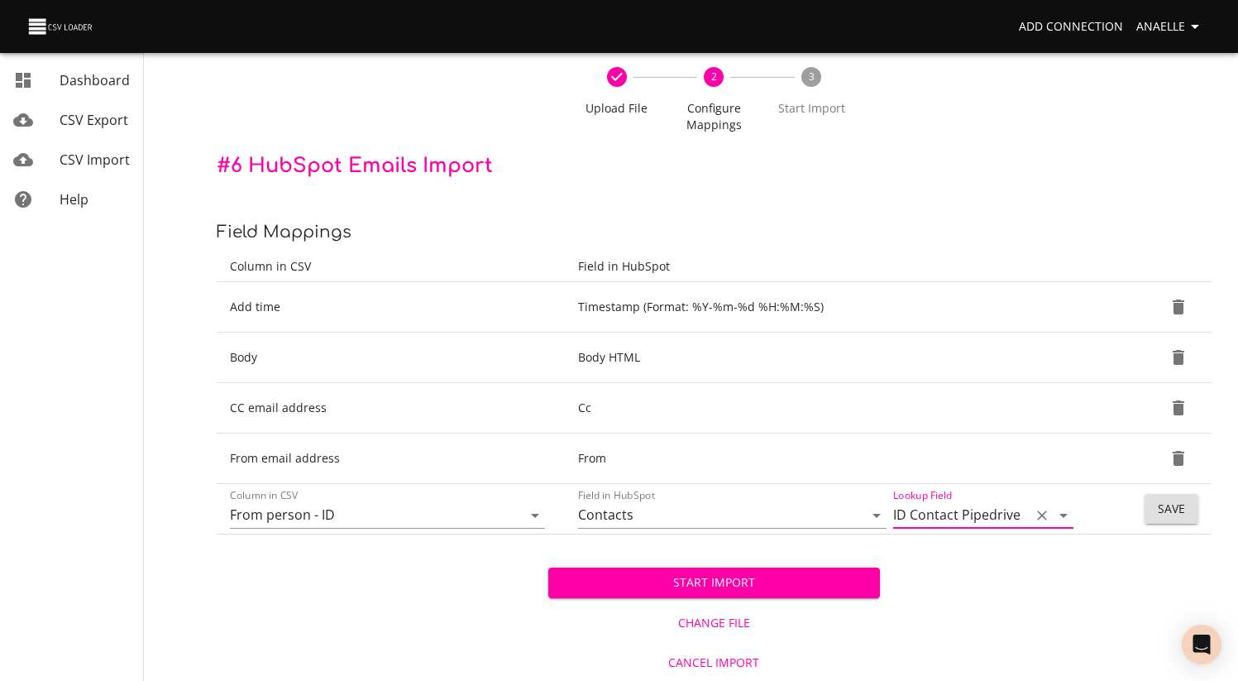
type input "ID Contact Pipedrive"
click at [1176, 505] on span "Save" at bounding box center [1171, 509] width 27 height 21
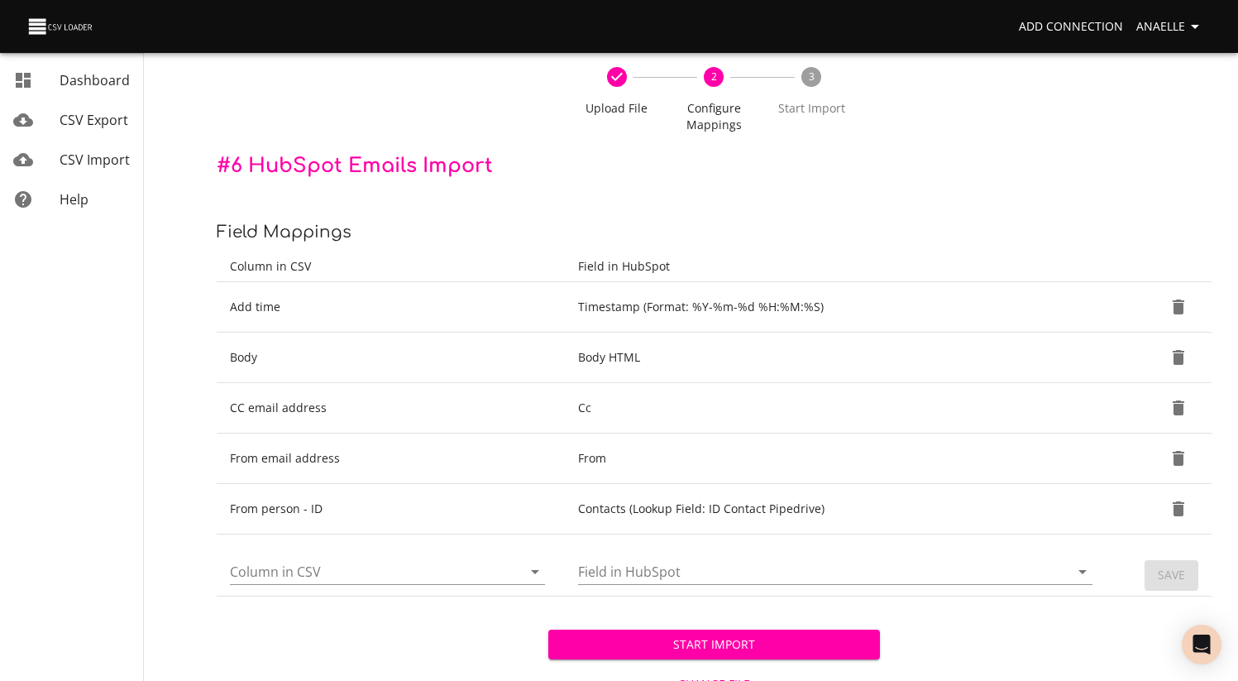
scroll to position [122, 0]
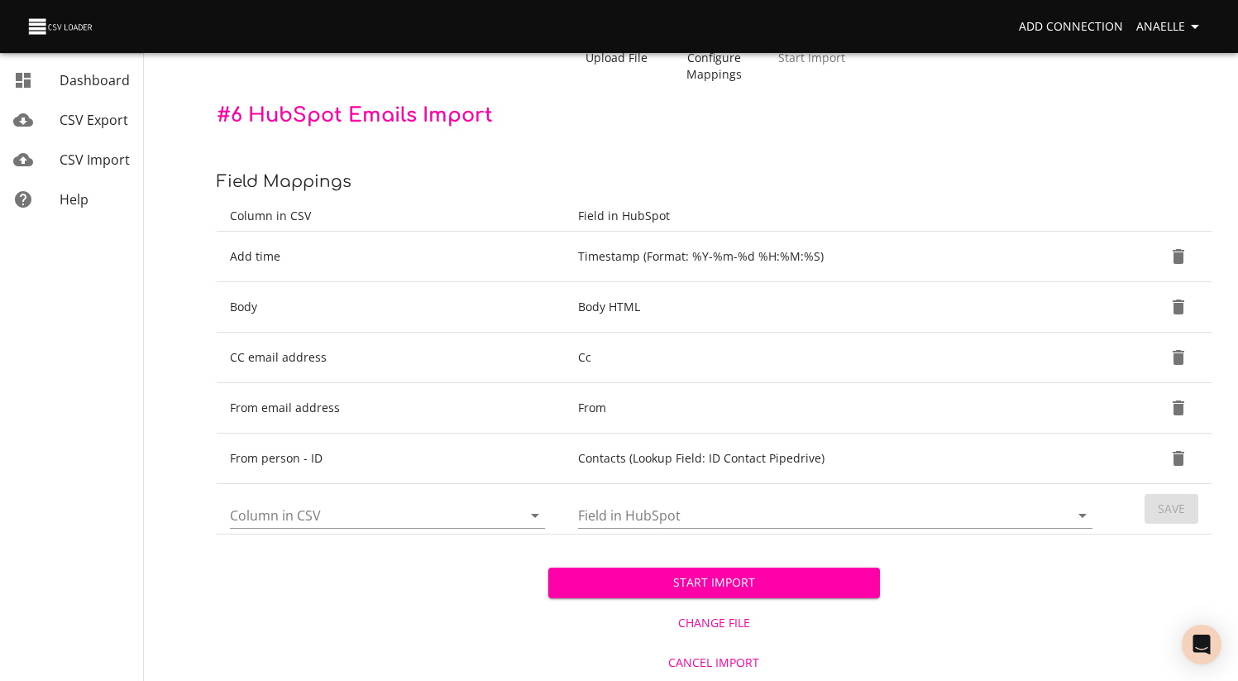
click at [354, 497] on div "Column in CSV" at bounding box center [387, 509] width 315 height 40
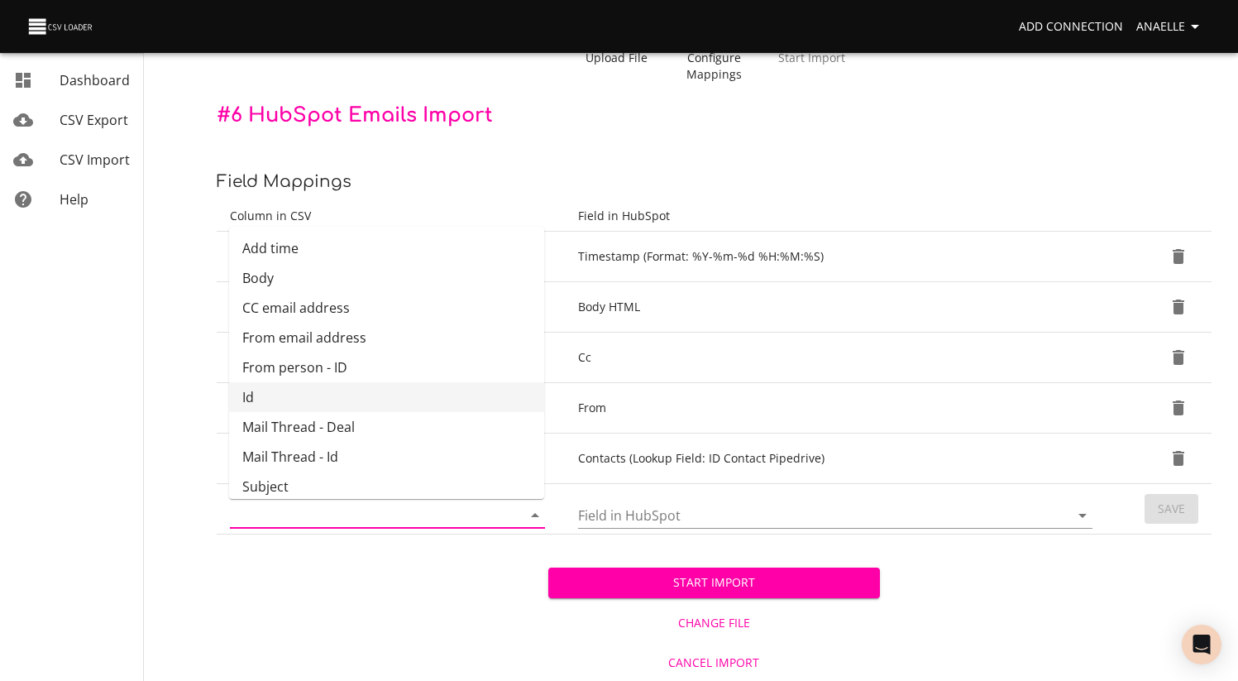
scroll to position [69, 0]
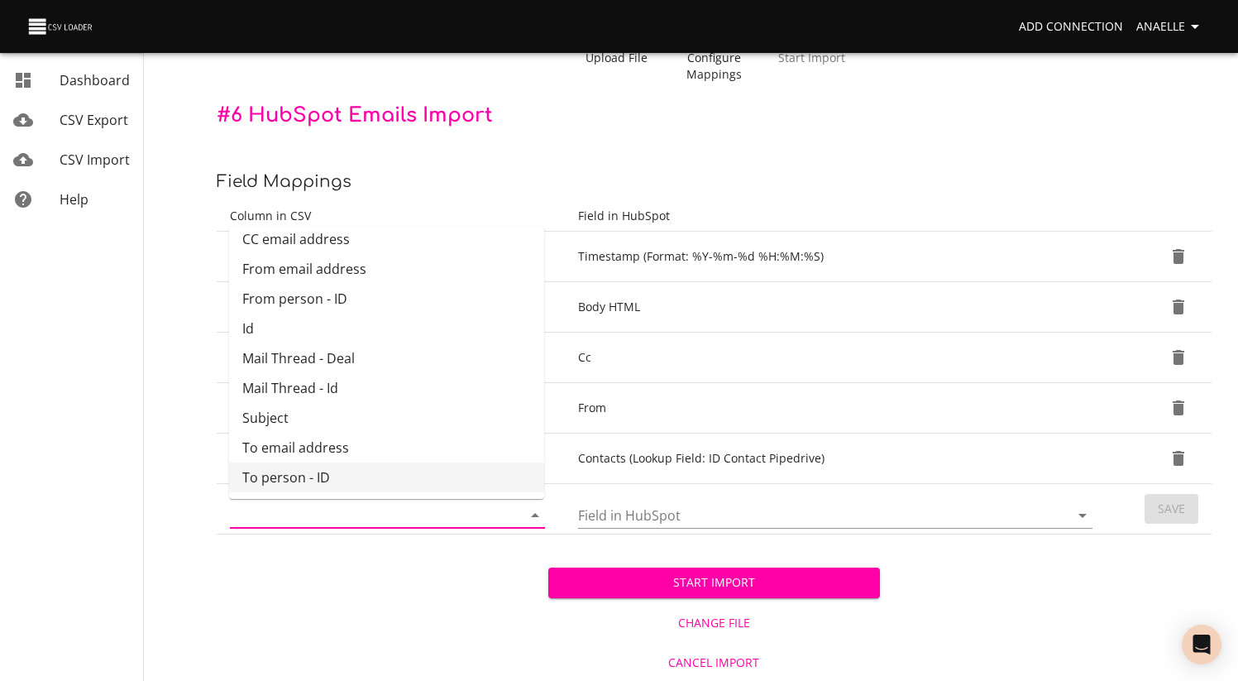
click at [333, 463] on li "To person - ID" at bounding box center [386, 477] width 315 height 30
type input "To person - ID"
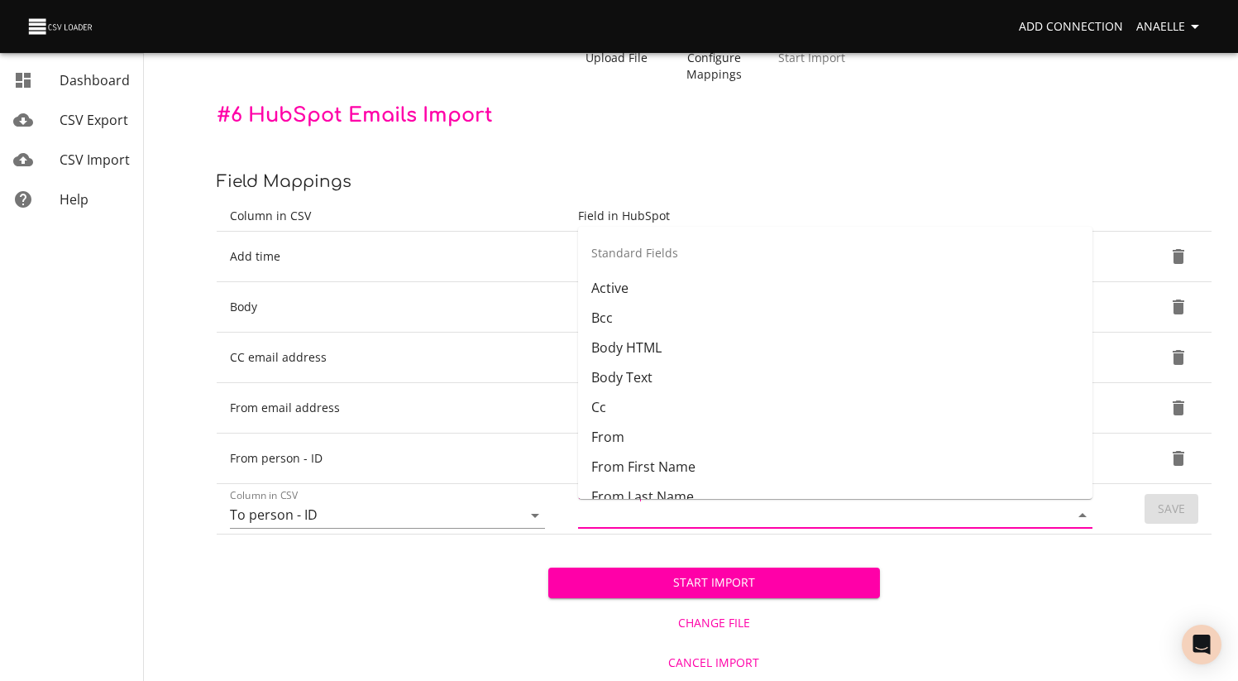
click at [742, 514] on input "Field in HubSpot" at bounding box center [809, 515] width 463 height 26
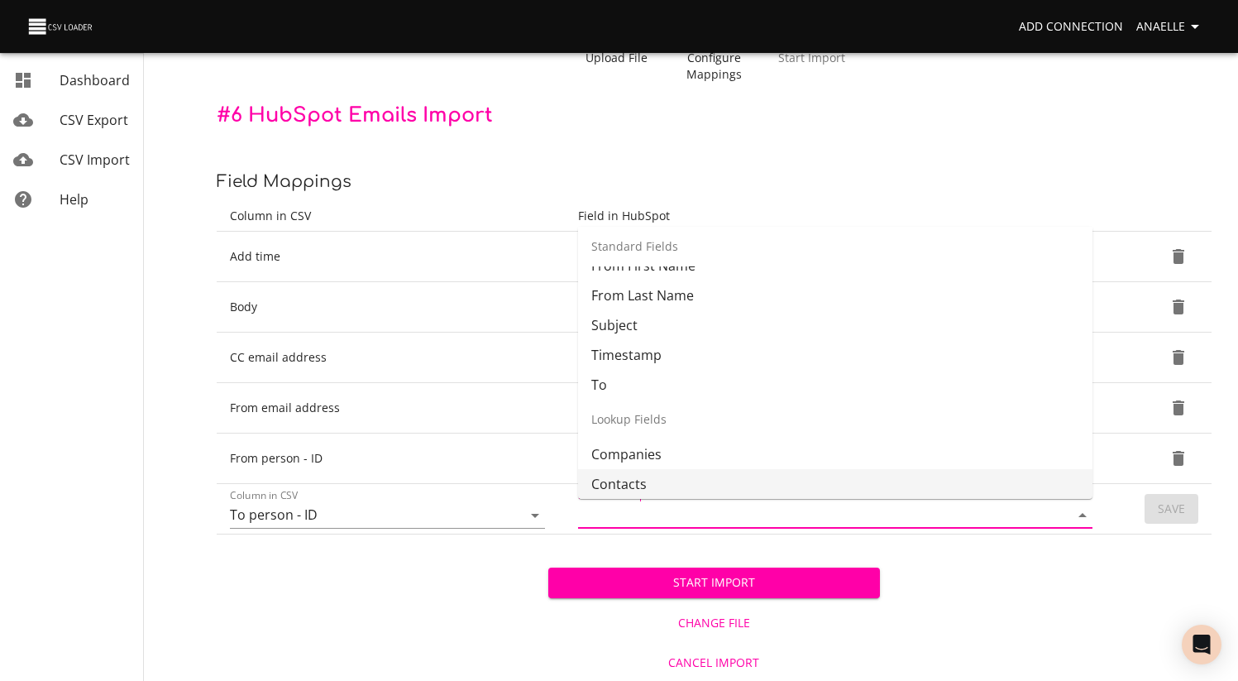
click at [692, 477] on li "Contacts" at bounding box center [835, 484] width 515 height 30
type input "Contacts"
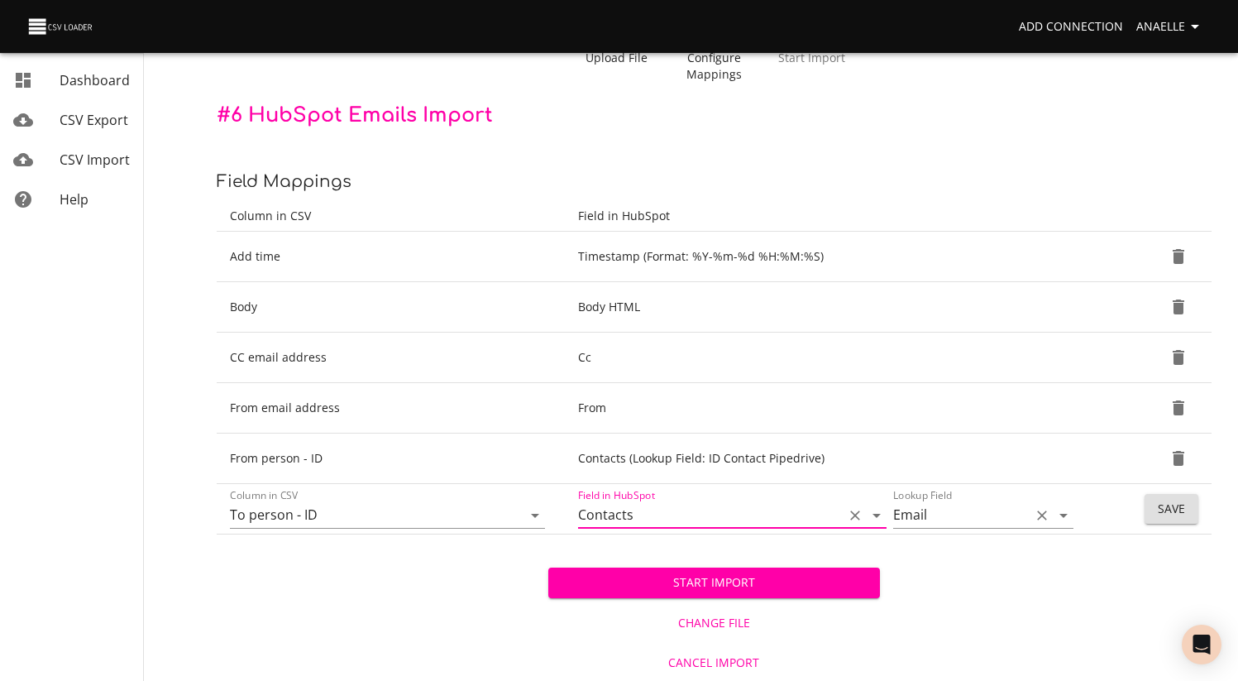
click at [988, 505] on input "Email" at bounding box center [957, 515] width 129 height 26
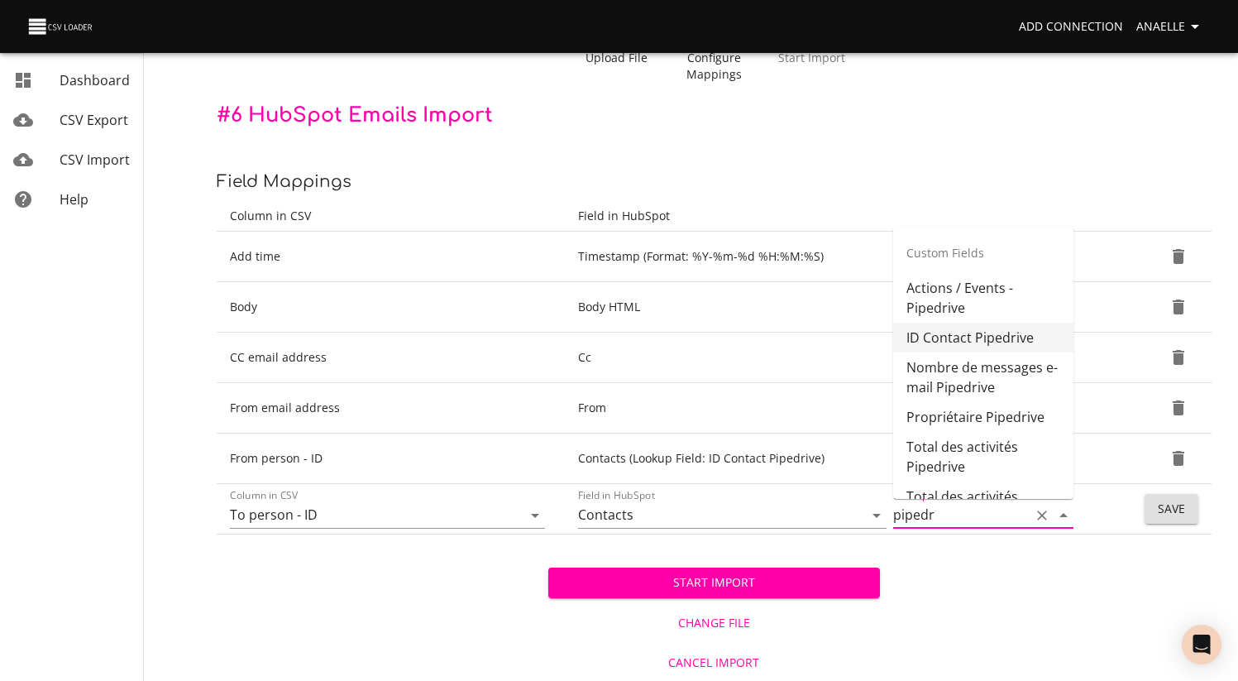
click at [975, 337] on li "ID Contact Pipedrive" at bounding box center [983, 338] width 180 height 30
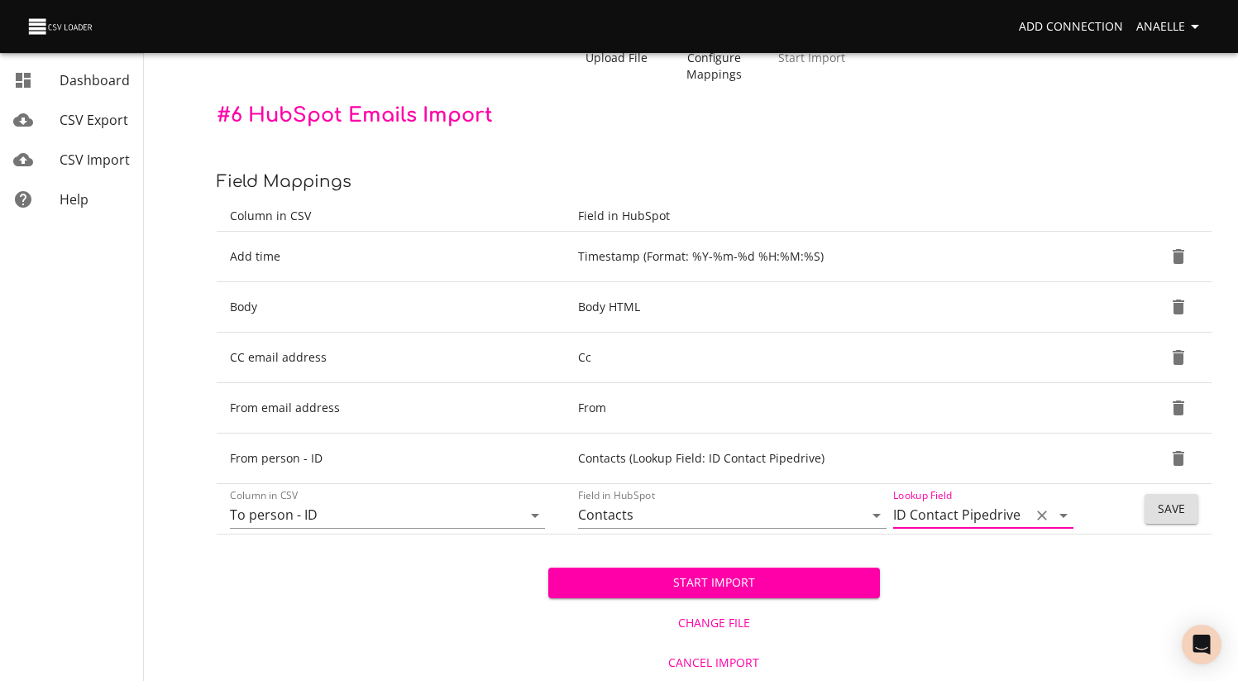
type input "ID Contact Pipedrive"
click at [1182, 516] on span "Save" at bounding box center [1171, 509] width 27 height 21
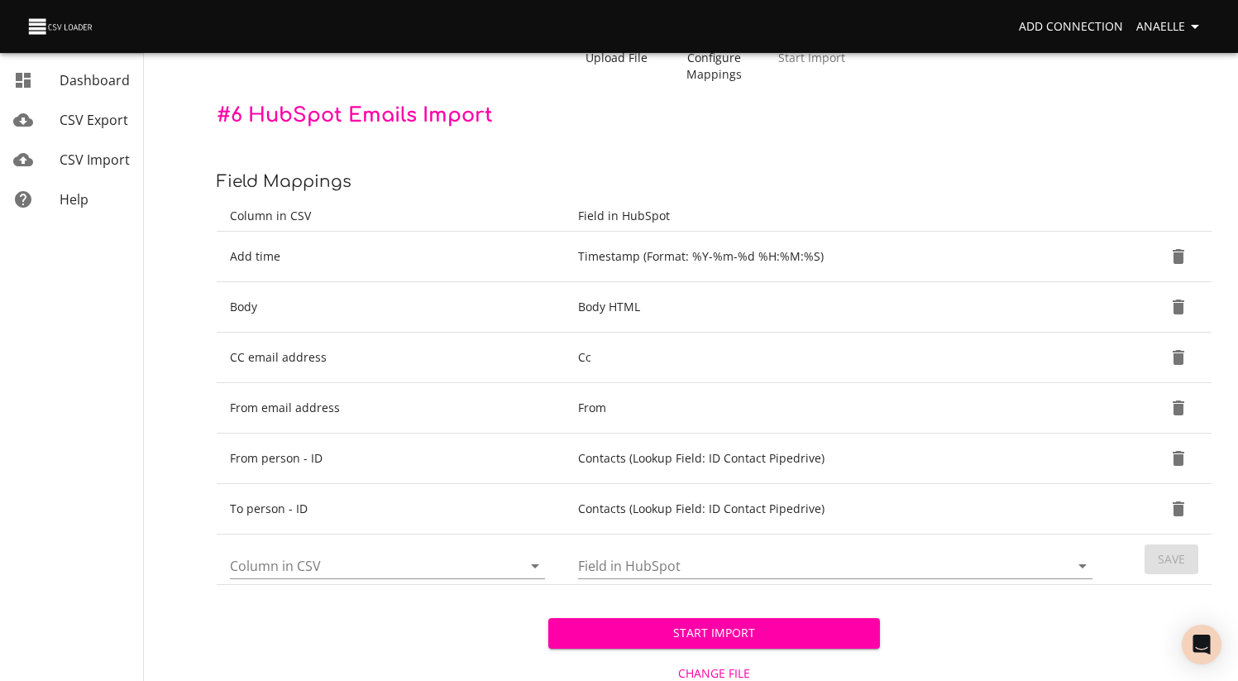
scroll to position [173, 0]
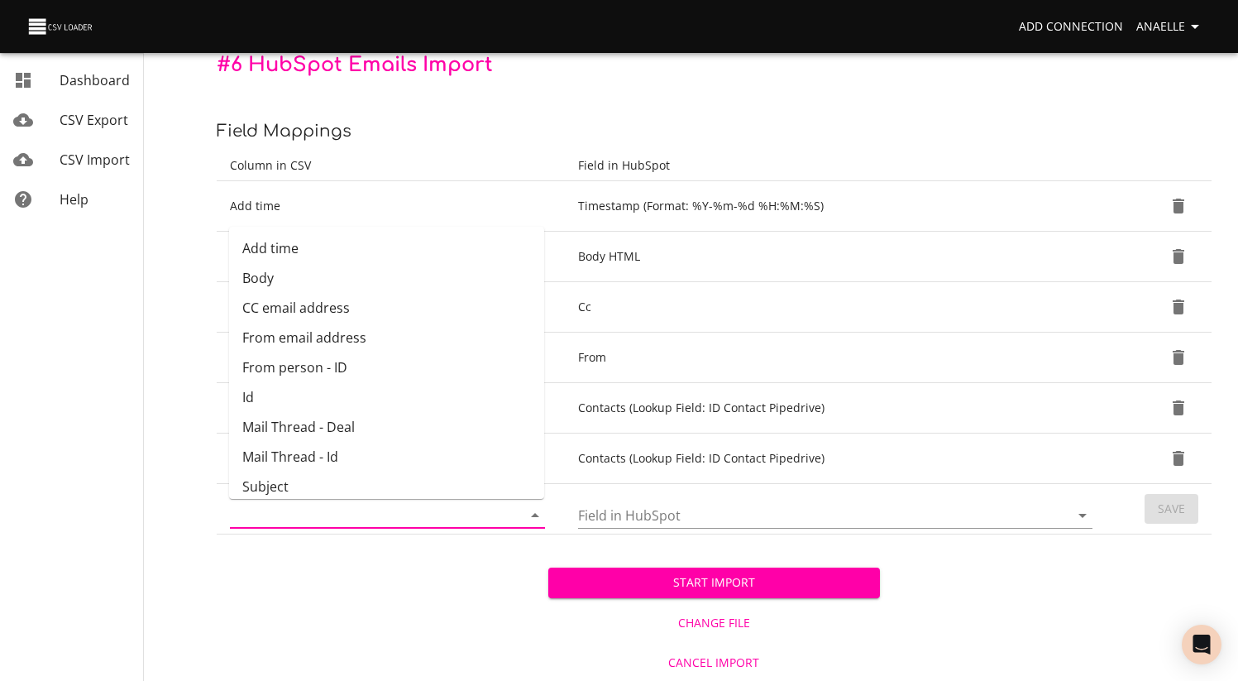
click at [422, 511] on input "Column in CSV" at bounding box center [362, 515] width 264 height 26
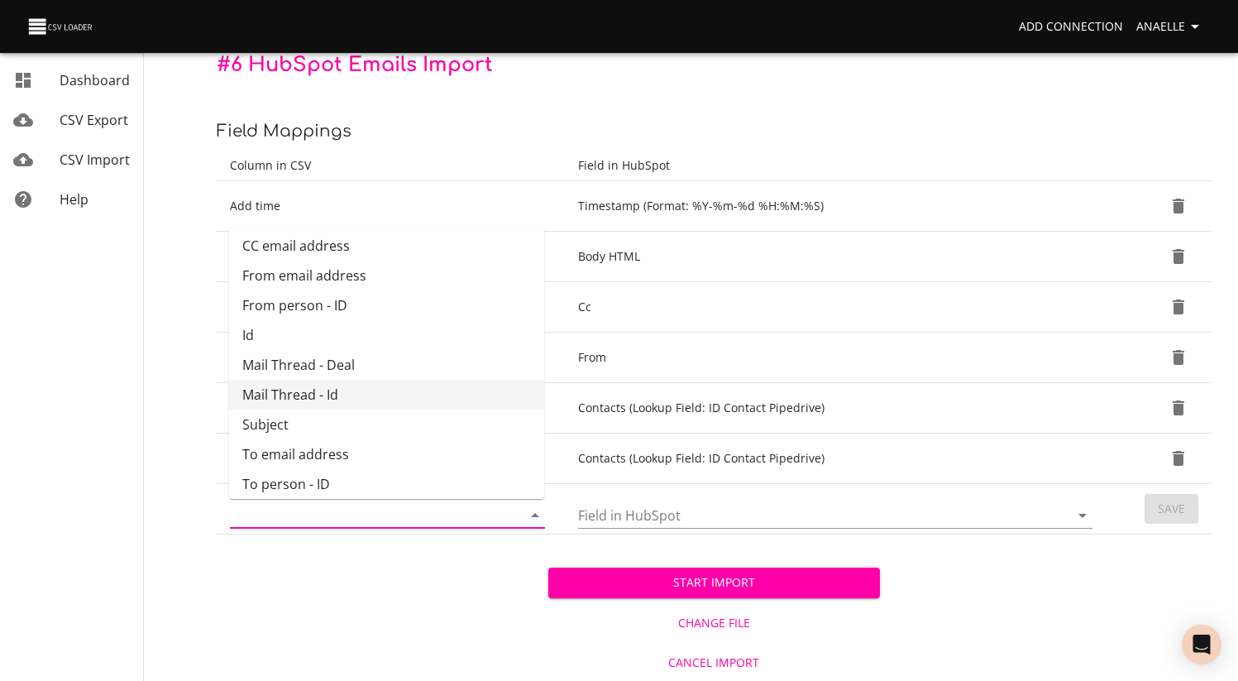
scroll to position [69, 0]
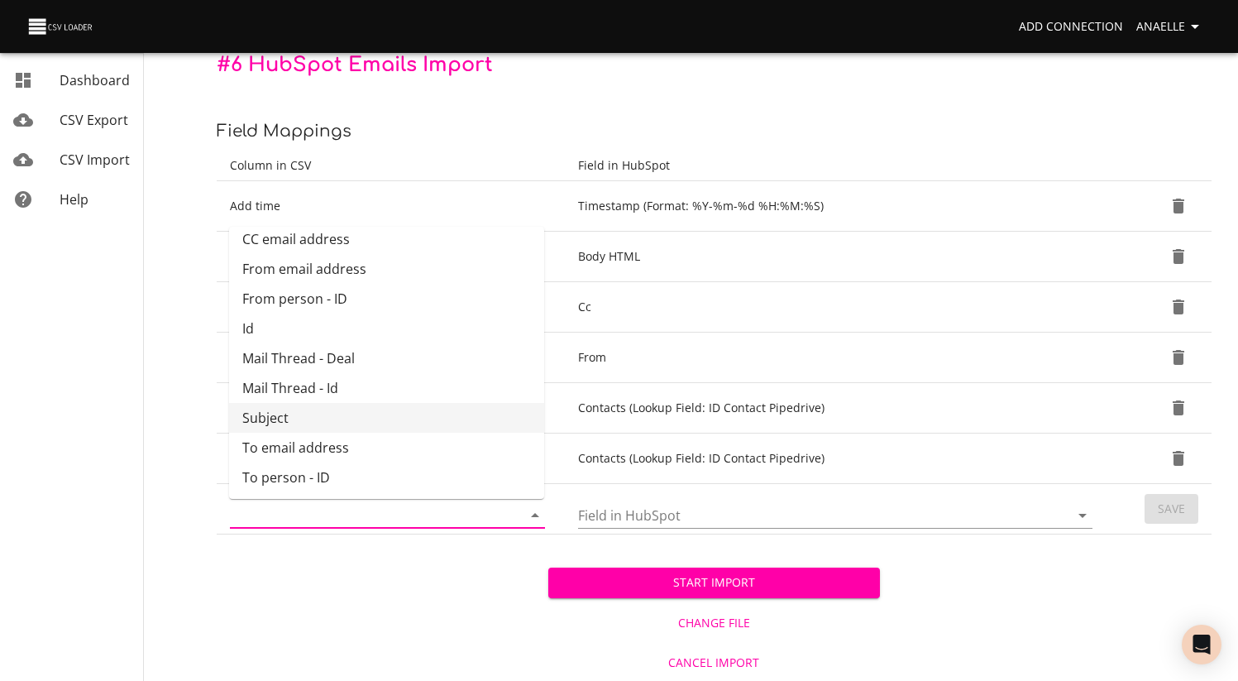
click at [376, 414] on li "Subject" at bounding box center [386, 418] width 315 height 30
type input "Subject"
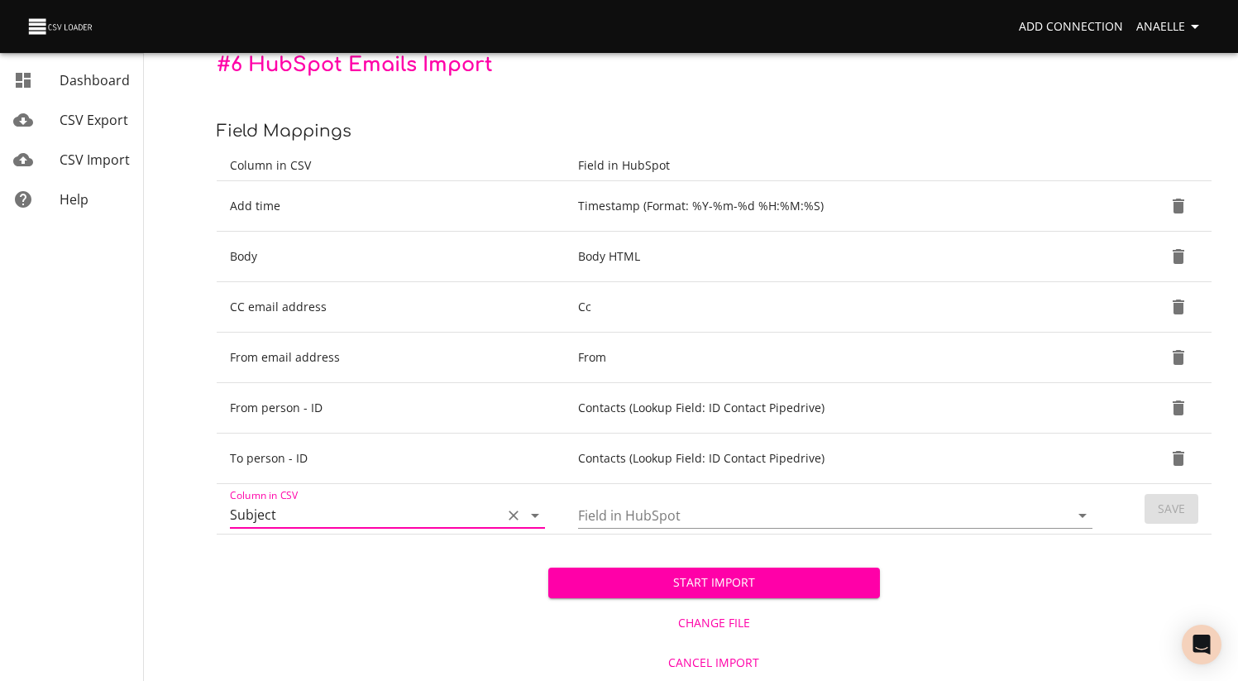
click at [669, 510] on input "Field in HubSpot" at bounding box center [809, 515] width 463 height 26
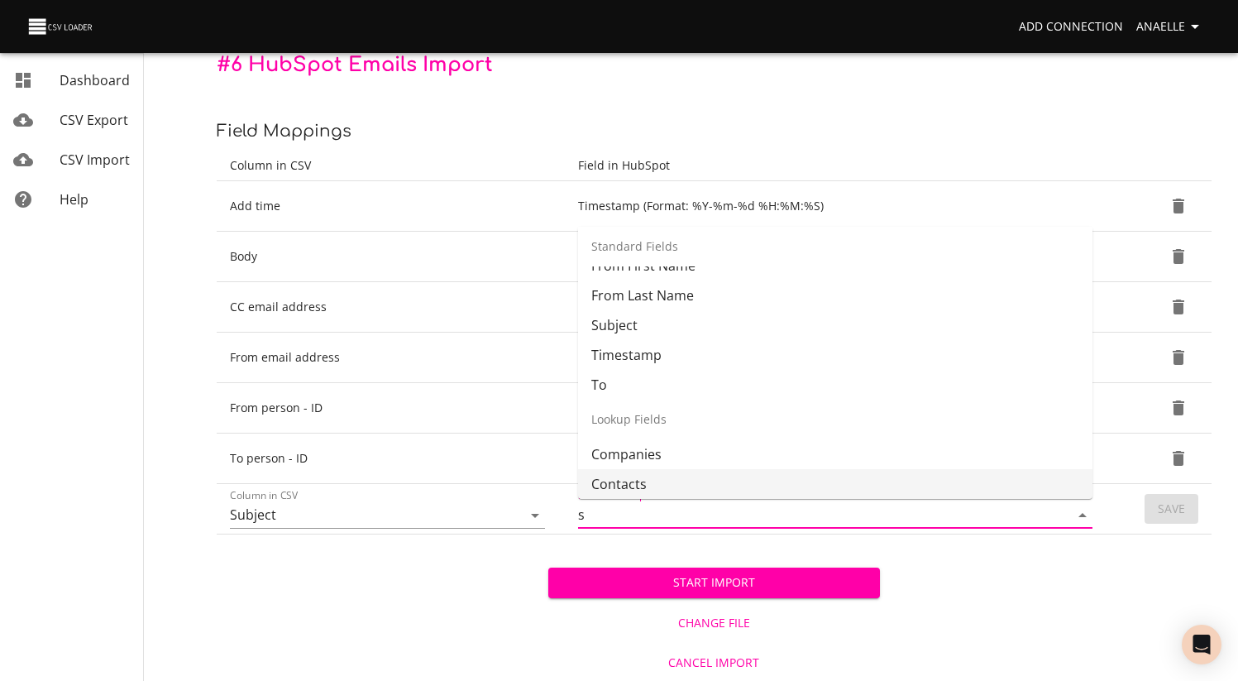
scroll to position [0, 0]
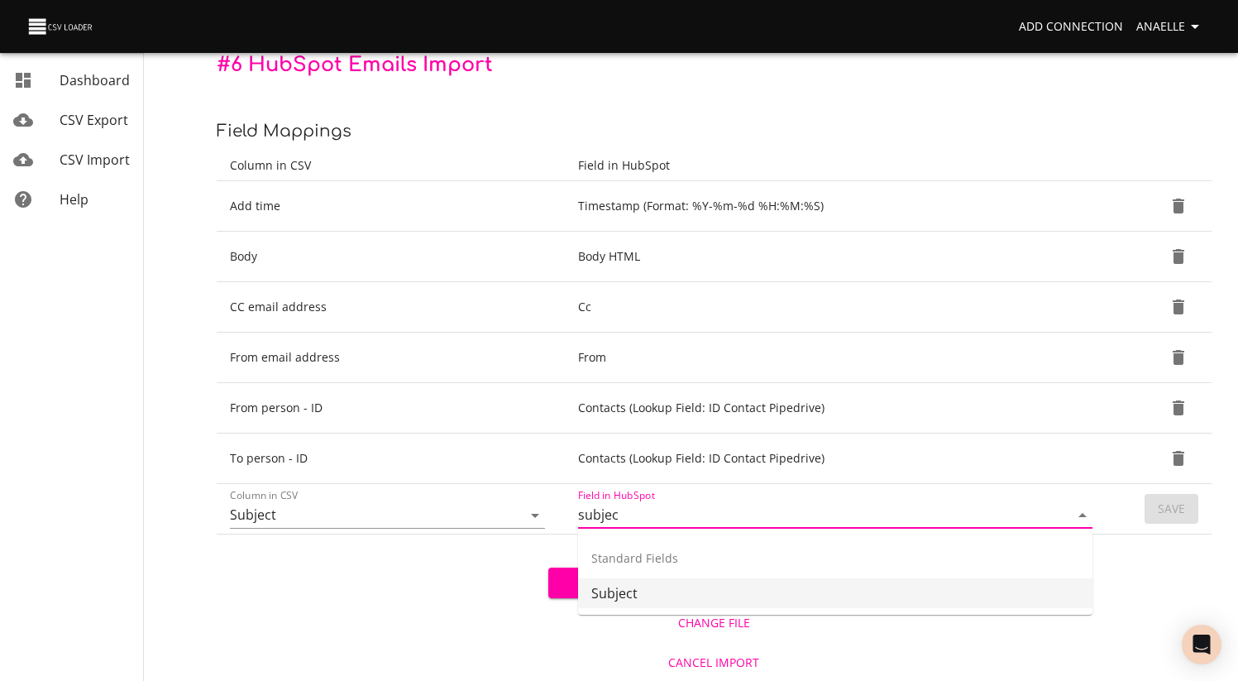
click at [671, 600] on li "Subject" at bounding box center [835, 593] width 515 height 30
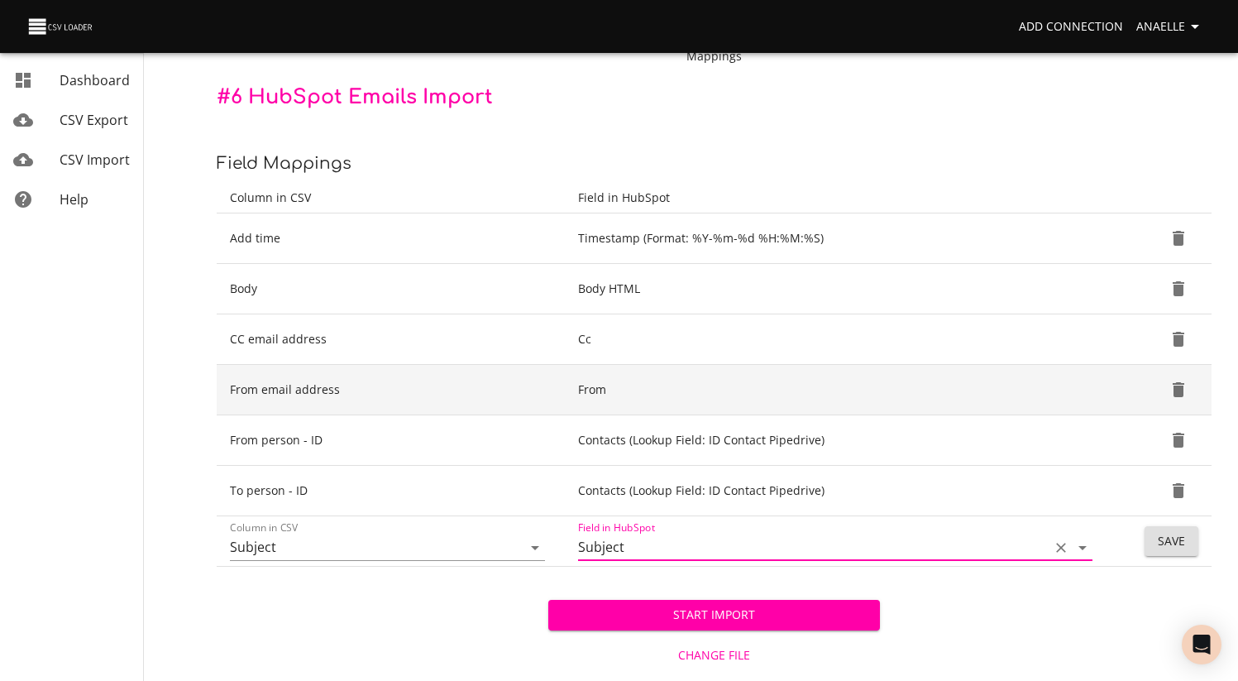
scroll to position [173, 0]
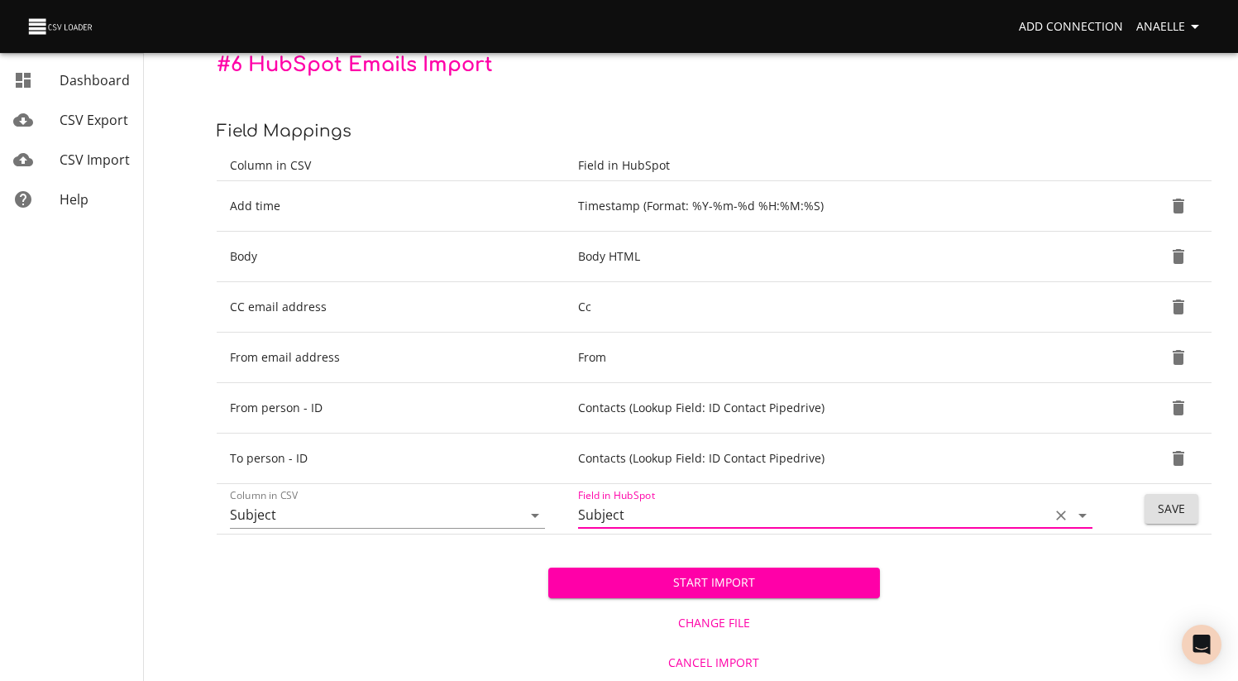
type input "Subject"
click at [1185, 506] on button "Save" at bounding box center [1172, 509] width 54 height 31
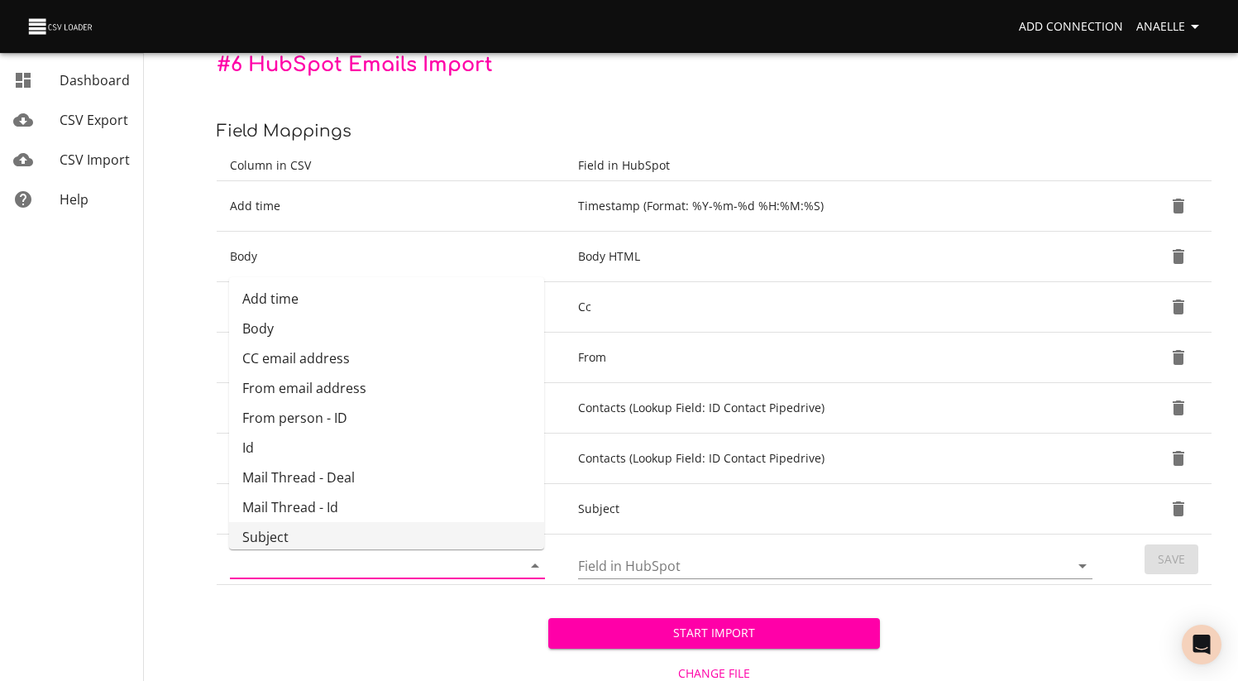
scroll to position [2, 0]
click at [327, 574] on input "Column in CSV" at bounding box center [362, 566] width 264 height 26
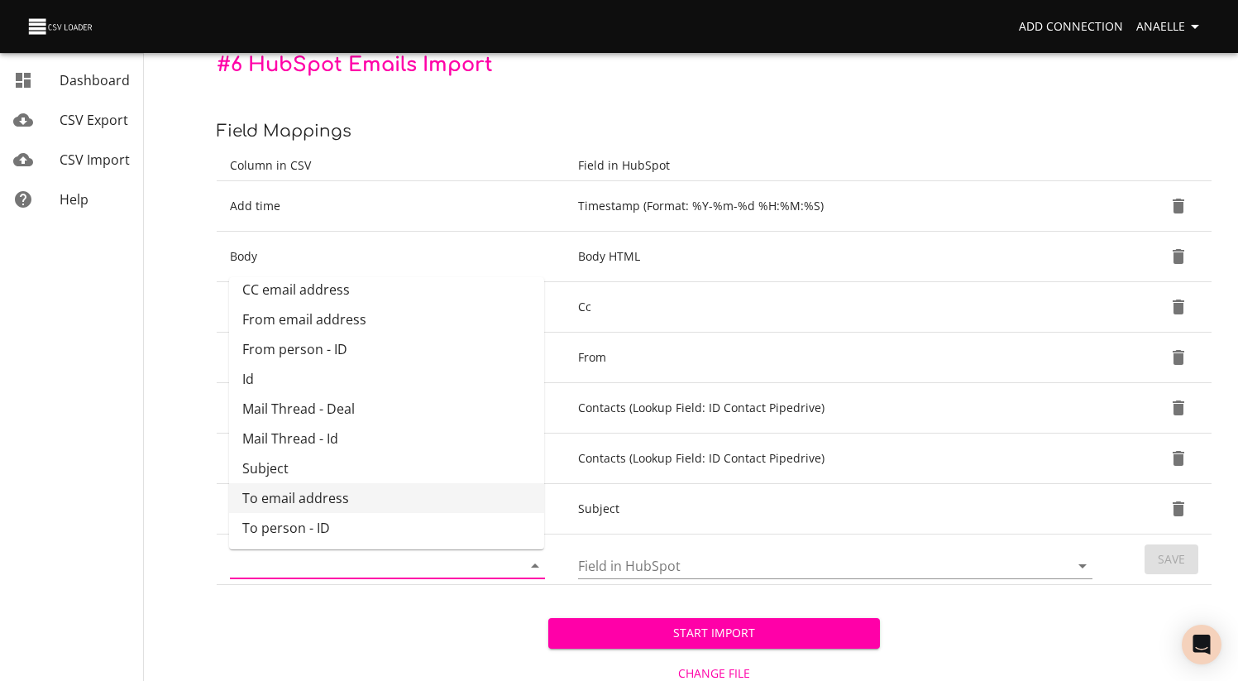
click at [311, 495] on li "To email address" at bounding box center [386, 498] width 315 height 30
type input "To email address"
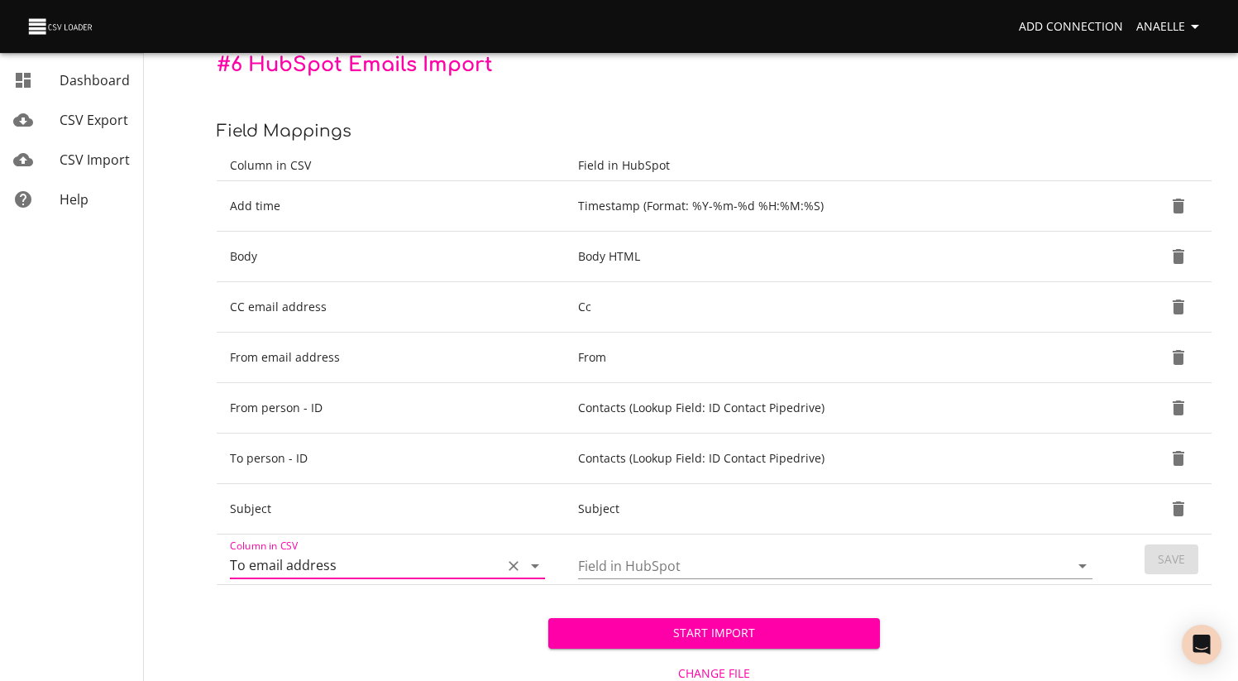
click at [689, 569] on input "Field in HubSpot" at bounding box center [809, 566] width 463 height 26
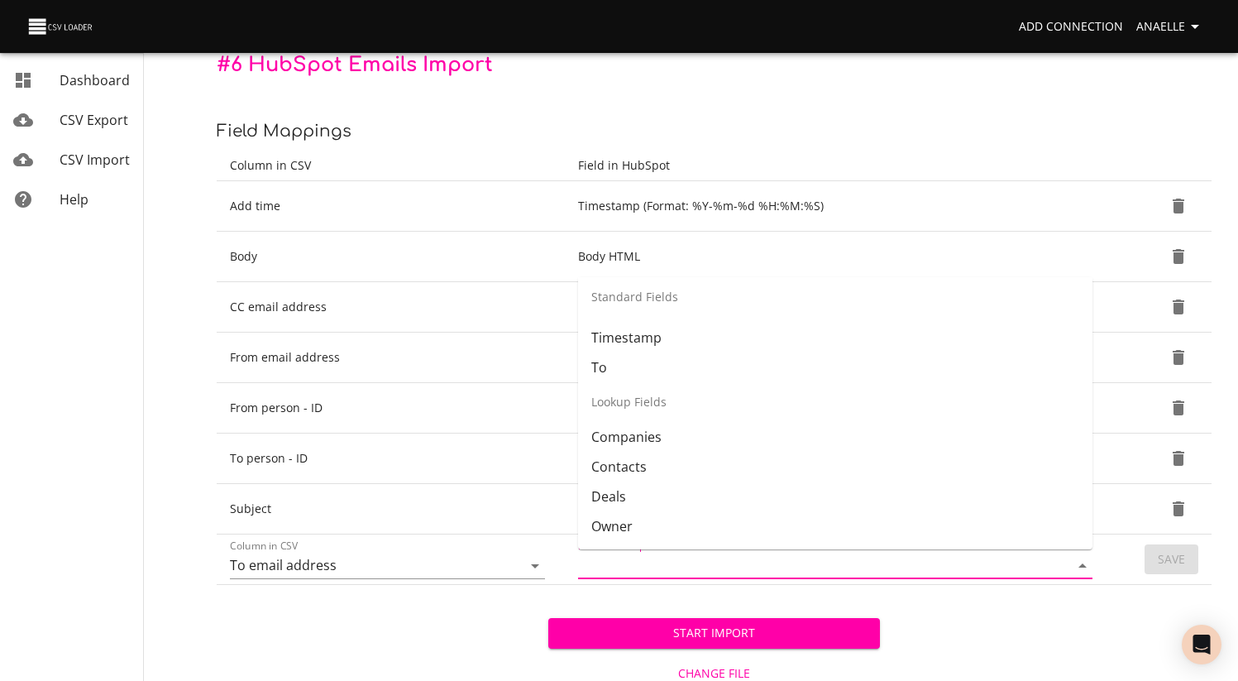
scroll to position [270, 0]
click at [703, 367] on li "To" at bounding box center [835, 367] width 515 height 30
type input "To"
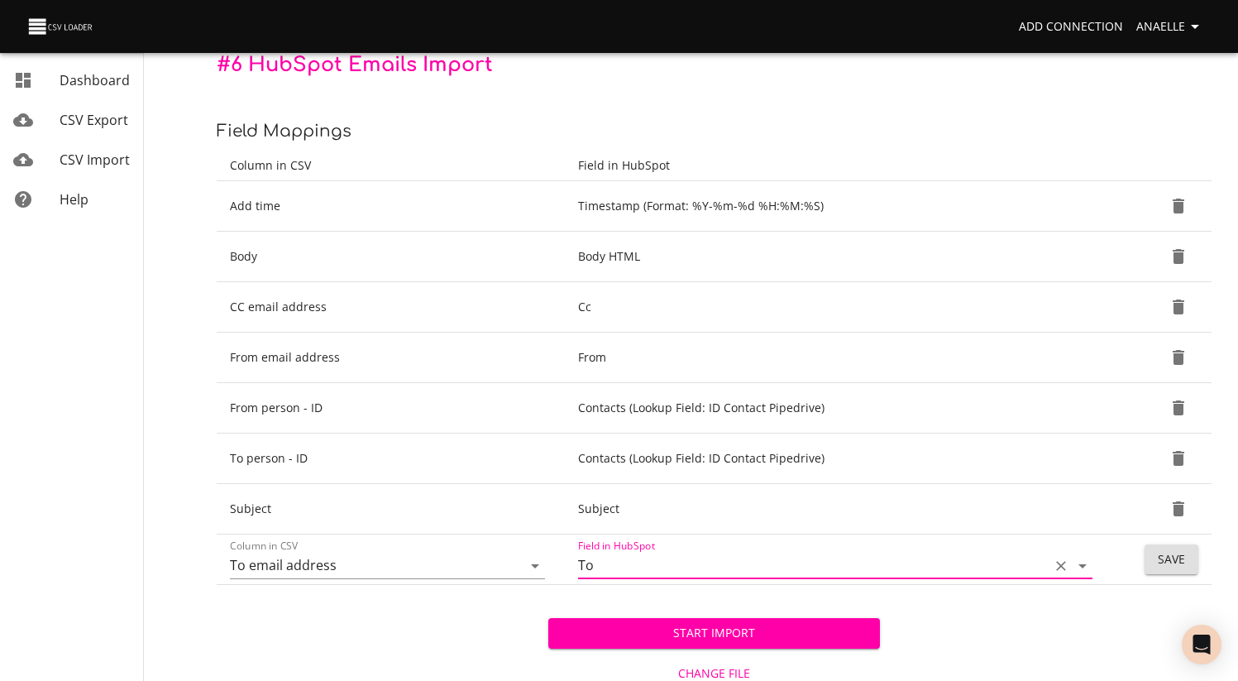
click at [1188, 570] on button "Save" at bounding box center [1172, 559] width 54 height 31
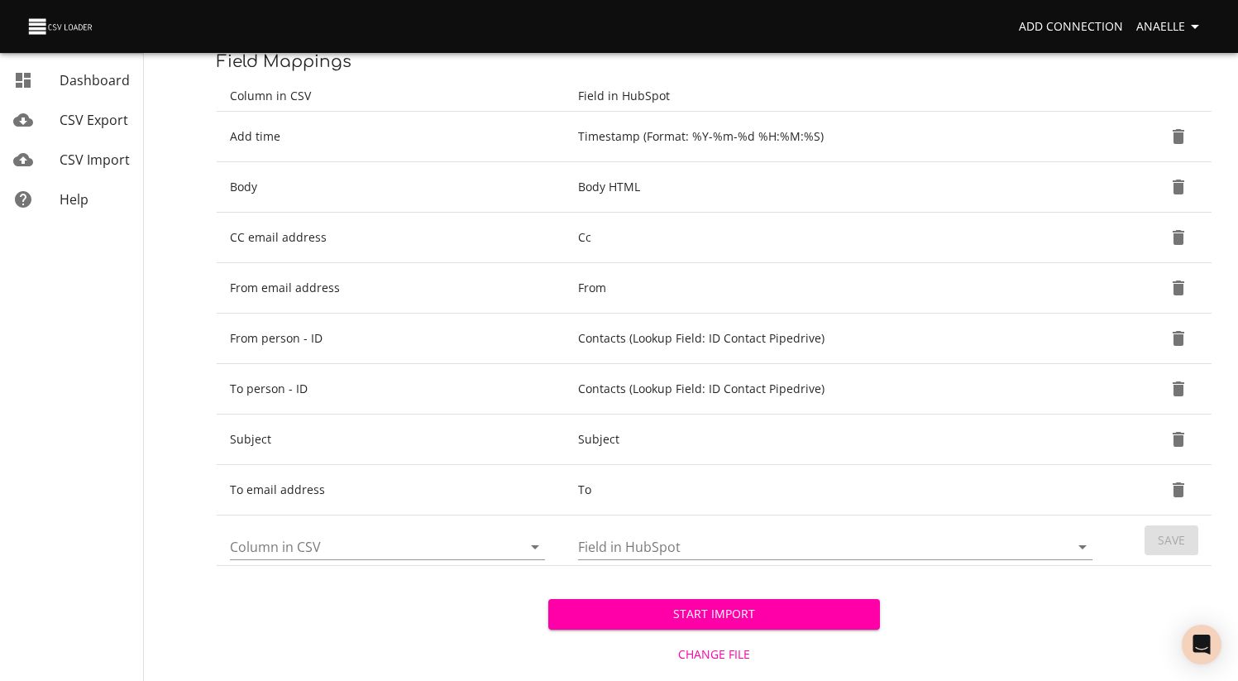
scroll to position [274, 0]
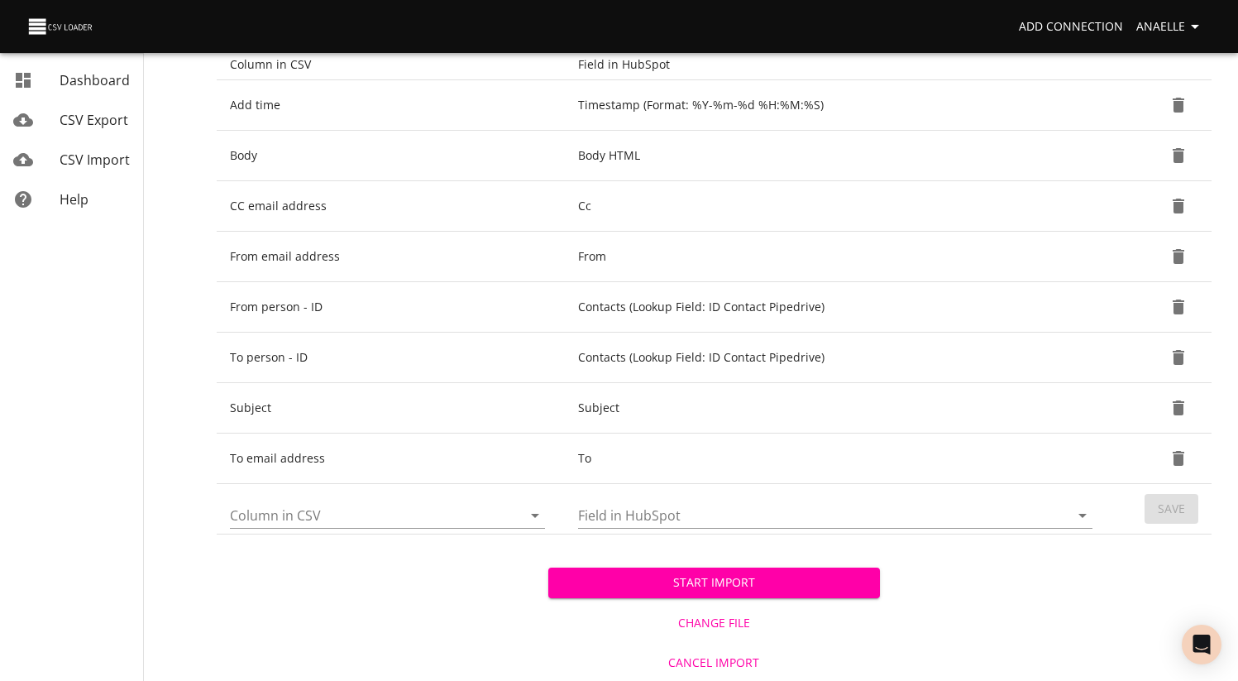
click at [348, 508] on input "Column in CSV" at bounding box center [362, 515] width 264 height 26
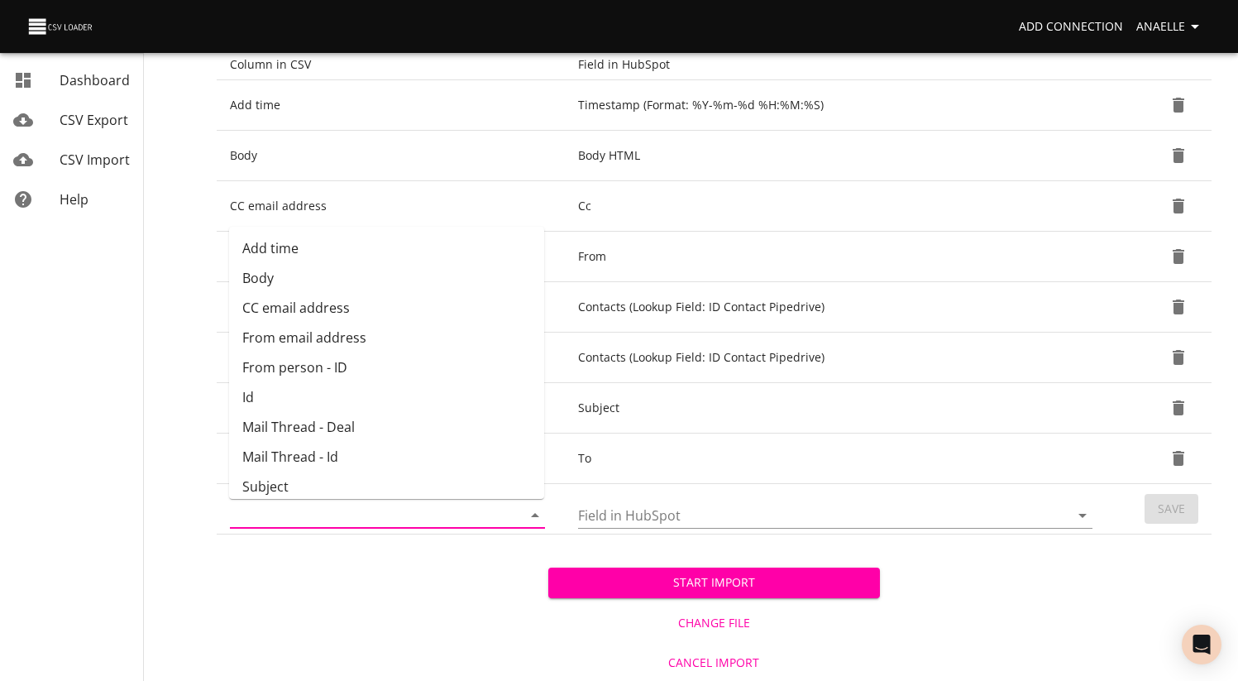
scroll to position [32, 0]
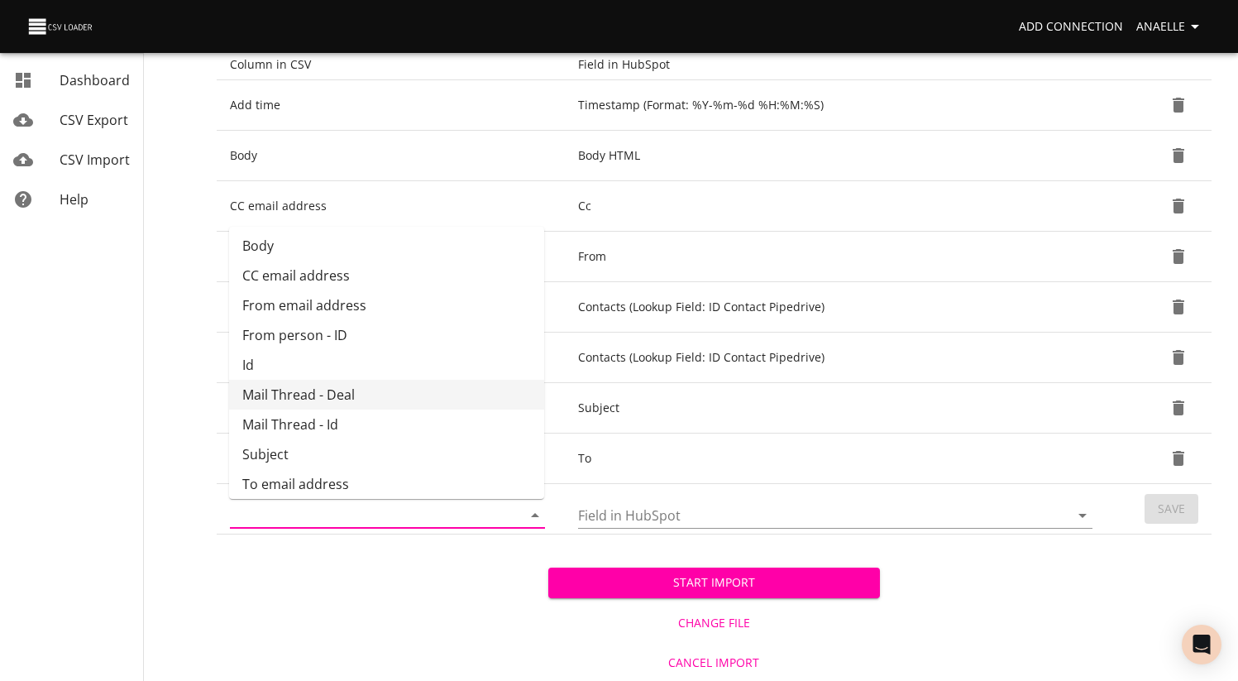
click at [366, 399] on li "Mail Thread - Deal" at bounding box center [386, 395] width 315 height 30
type input "Mail Thread - Deal"
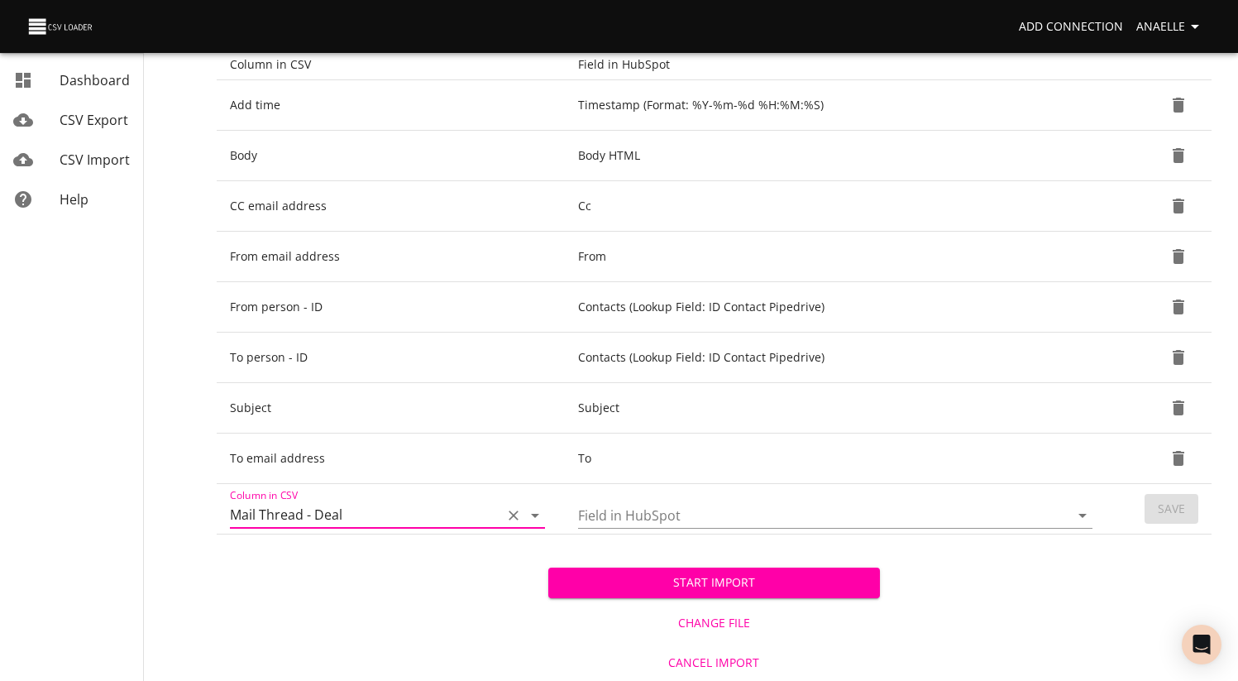
click at [576, 506] on td "Field in HubSpot" at bounding box center [839, 509] width 548 height 50
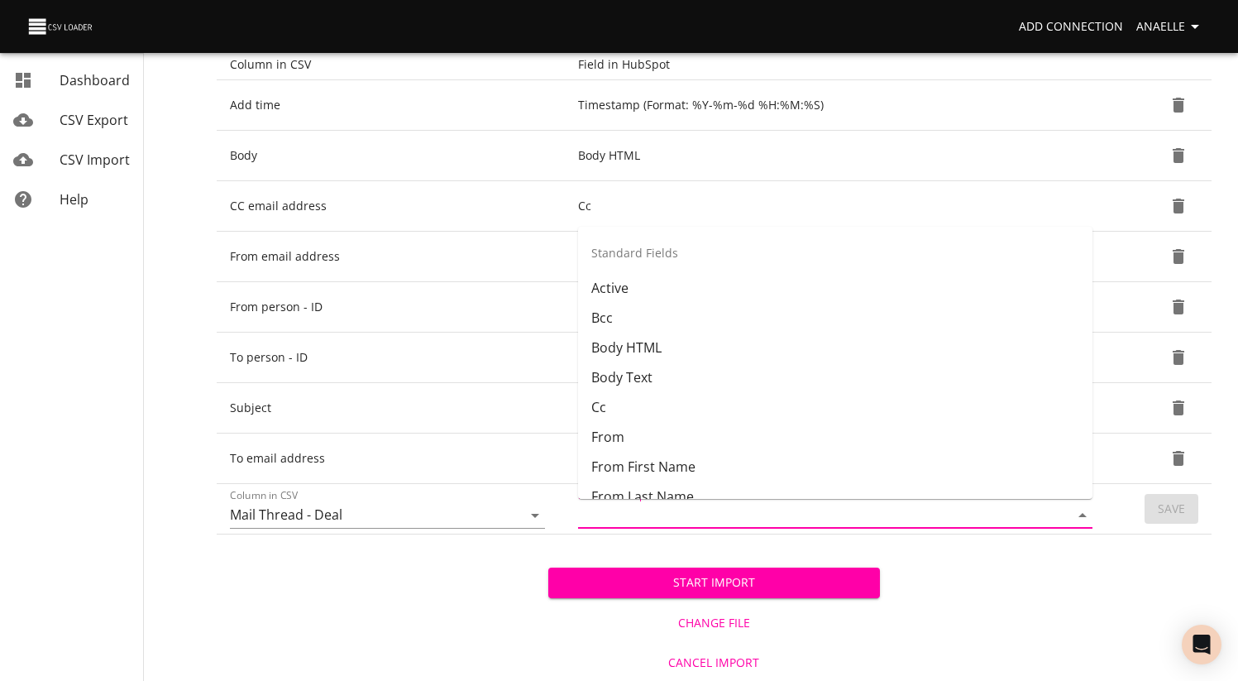
click at [606, 506] on input "Field in HubSpot" at bounding box center [809, 515] width 463 height 26
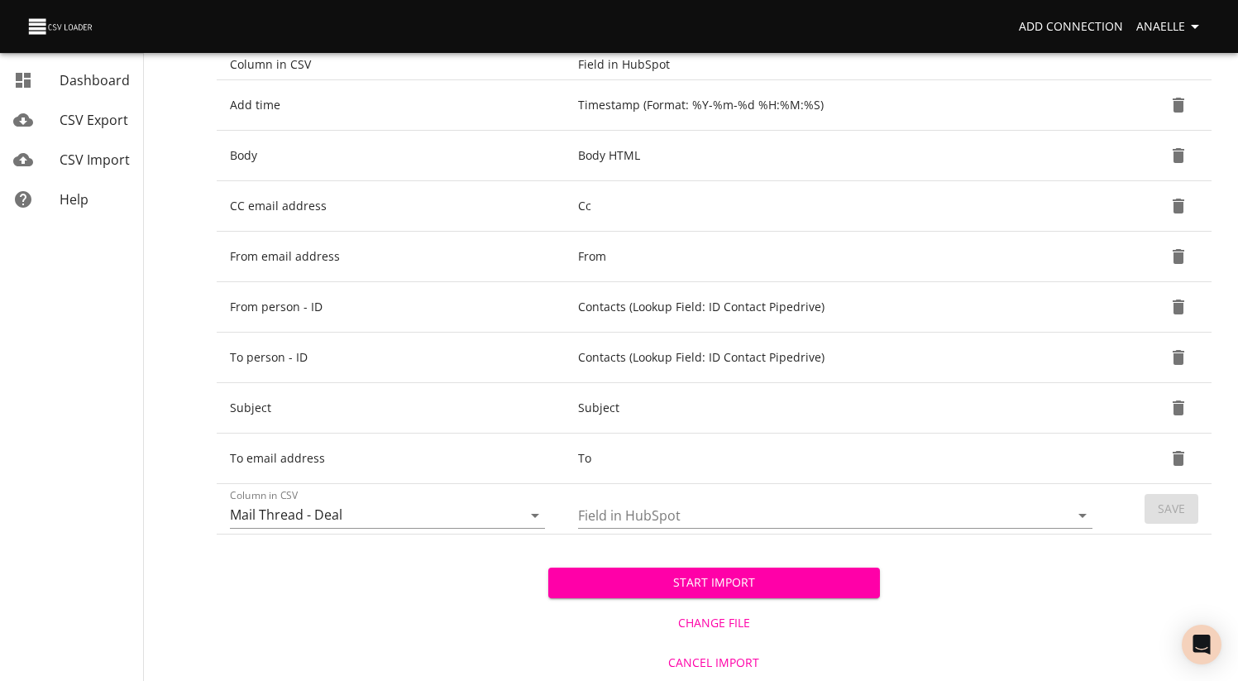
click at [199, 354] on div "Imports › New Upload File 2 Configure Mappings 3 Start Import # 6 HubSpot Email…" at bounding box center [714, 203] width 1048 height 955
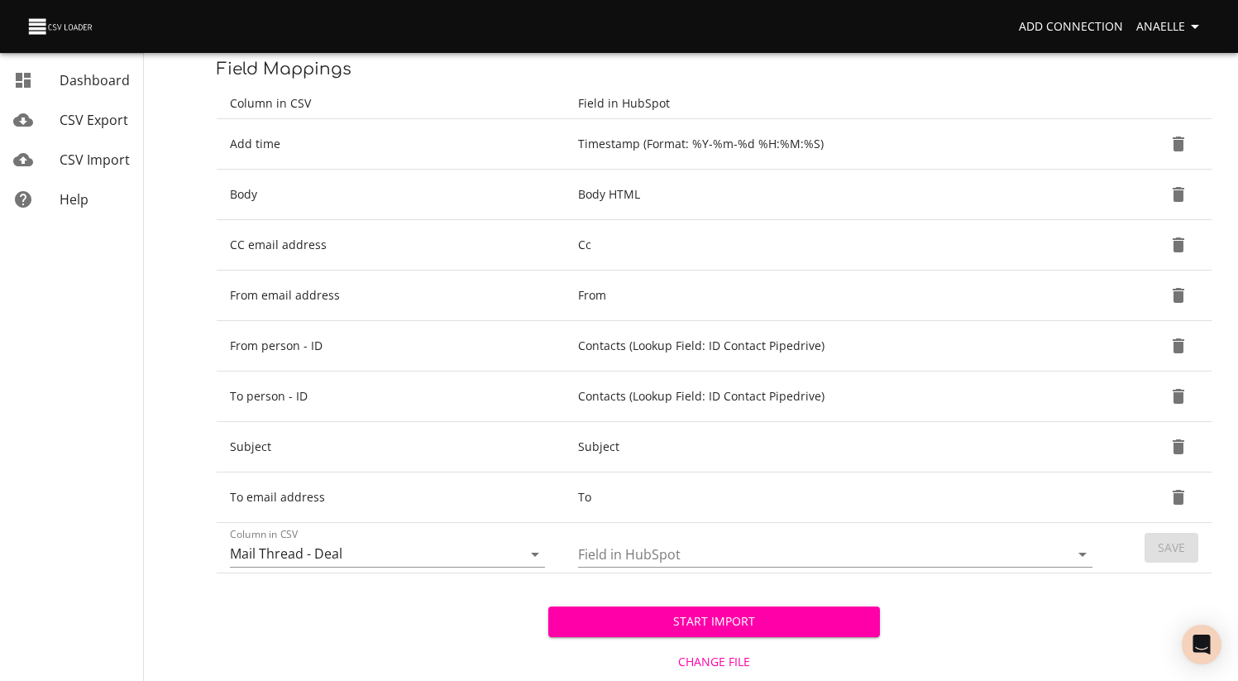
scroll to position [216, 0]
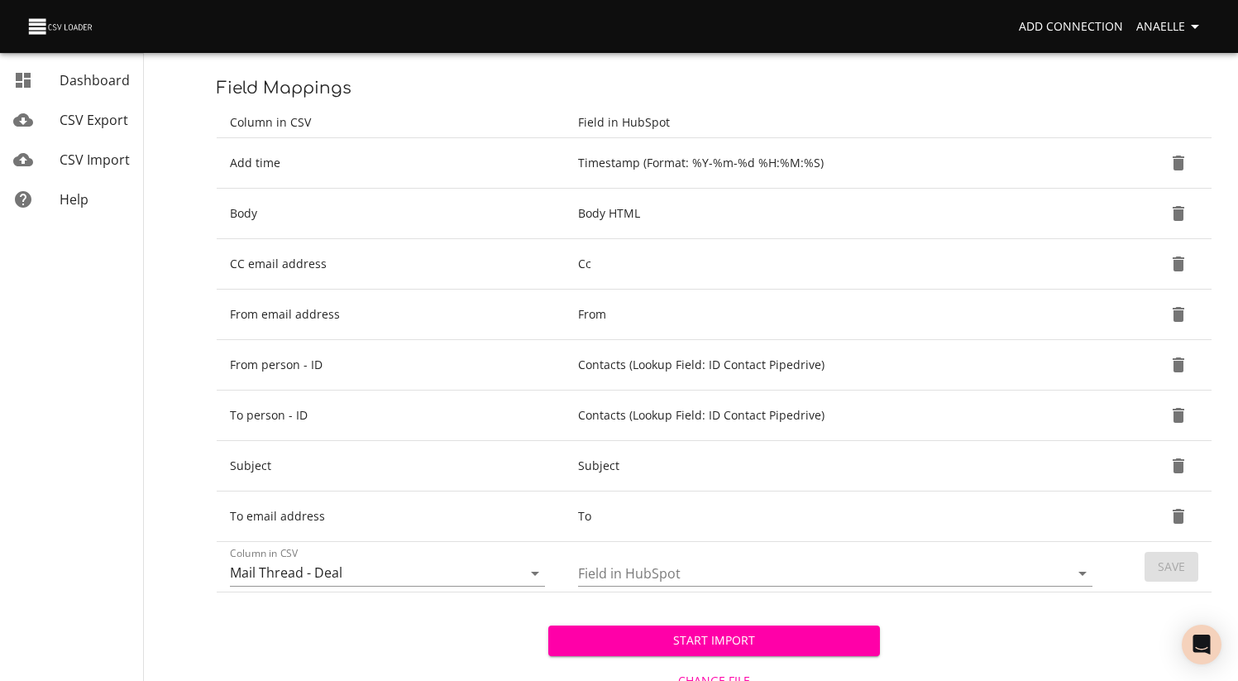
click at [673, 563] on input "Field in HubSpot" at bounding box center [809, 573] width 463 height 26
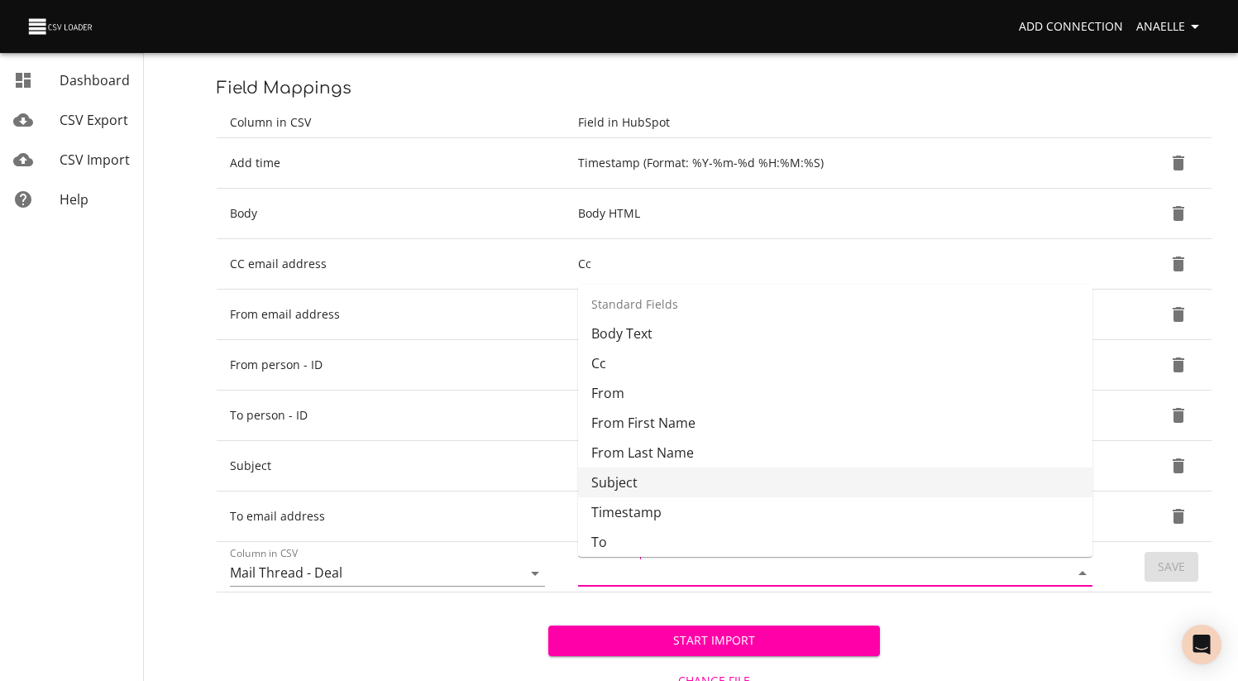
scroll to position [297, 0]
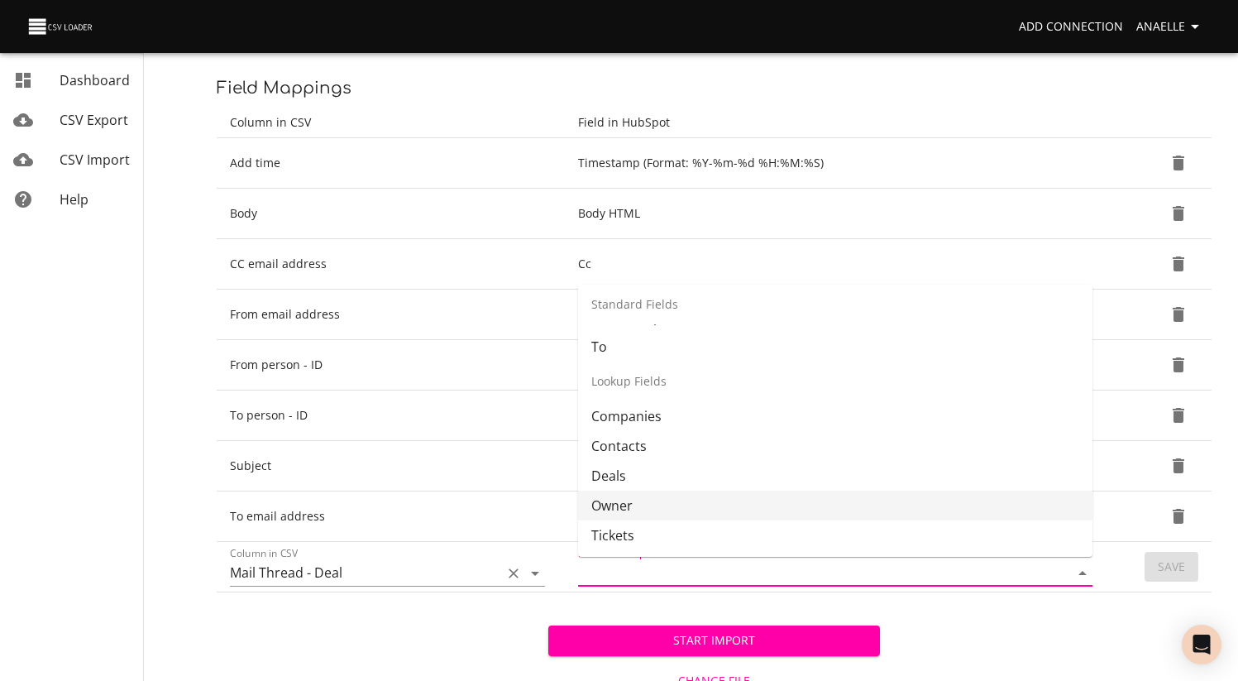
click at [497, 575] on div "Mail Thread - Deal" at bounding box center [387, 573] width 315 height 26
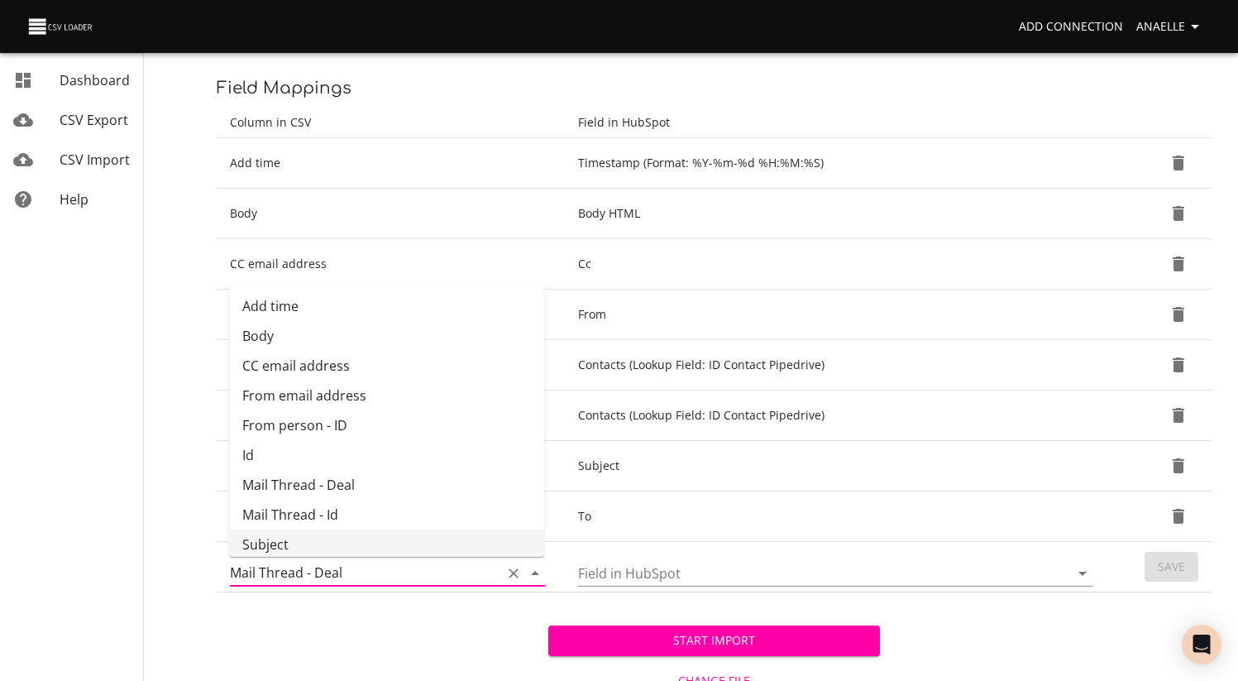
click at [609, 568] on input "Field in HubSpot" at bounding box center [809, 573] width 463 height 26
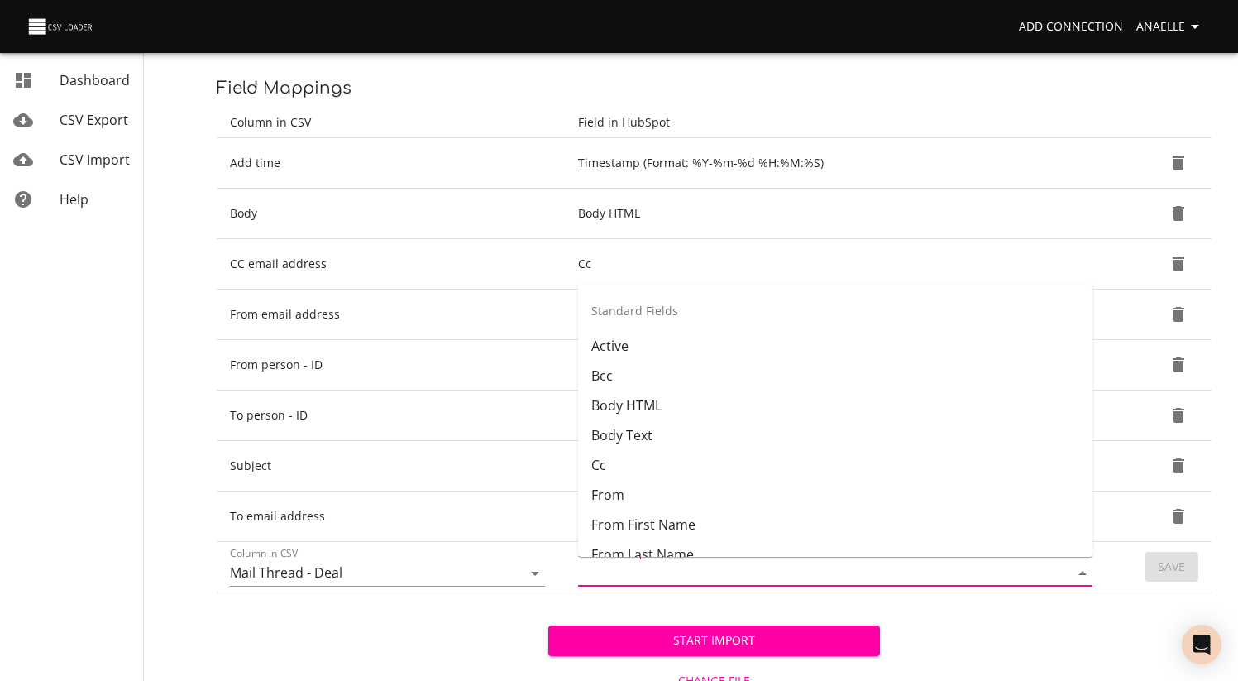
scroll to position [261, 0]
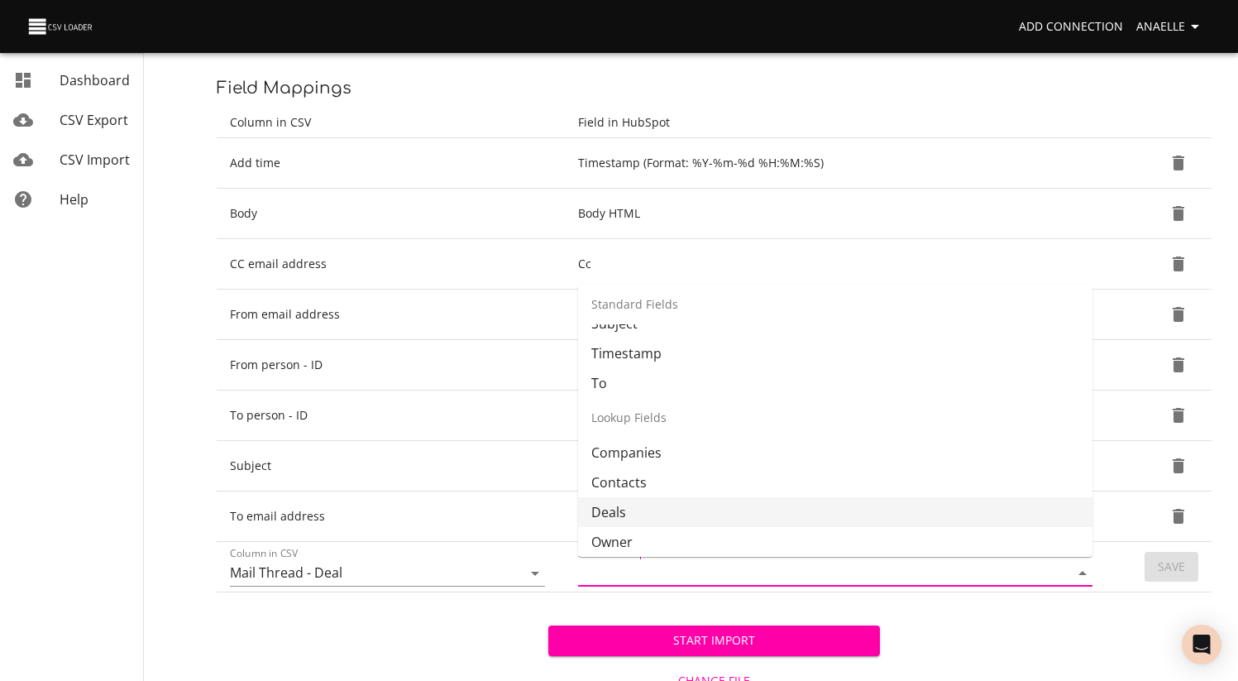
click at [611, 508] on li "Deals" at bounding box center [835, 512] width 515 height 30
type input "Deals"
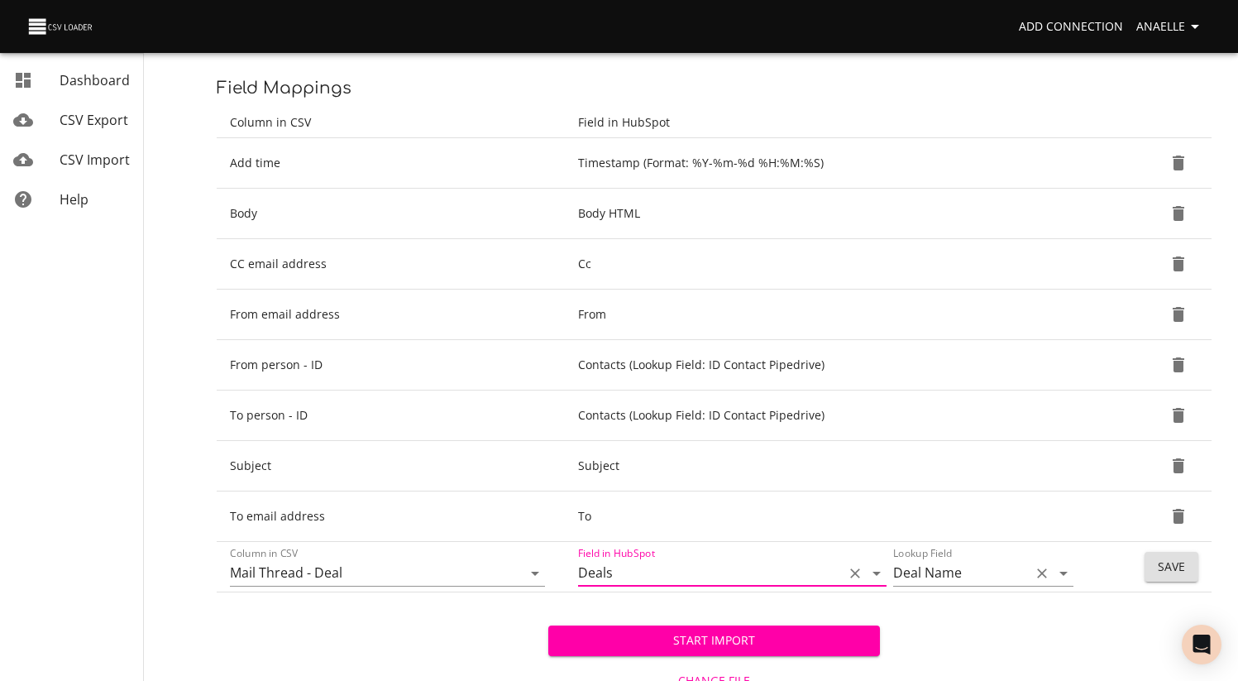
click at [922, 583] on input "Deal Name" at bounding box center [957, 573] width 129 height 26
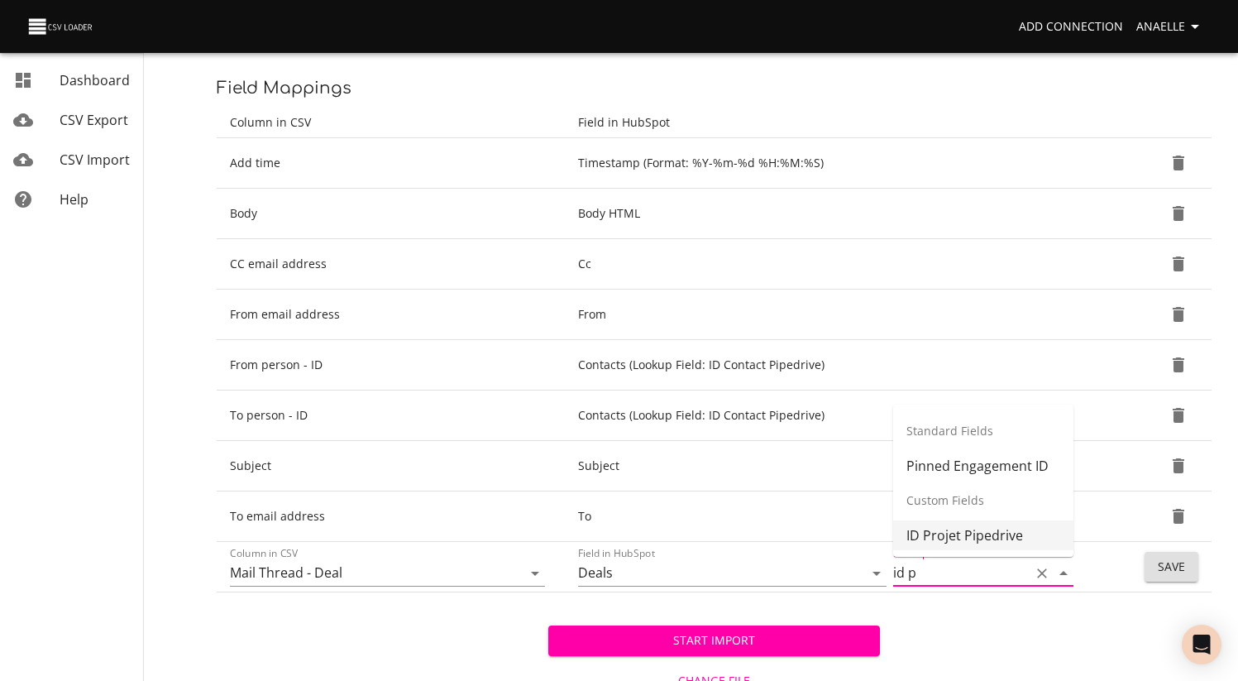
click at [929, 577] on input "id p" at bounding box center [957, 573] width 129 height 26
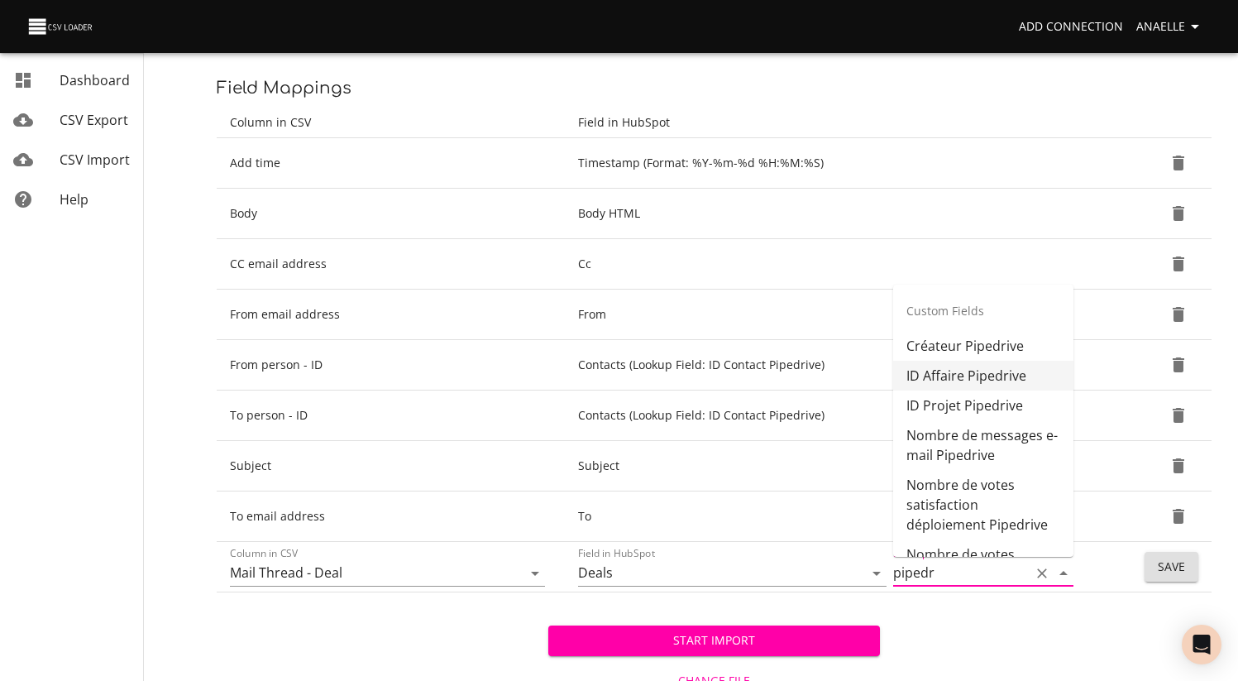
click at [947, 383] on li "ID Affaire Pipedrive" at bounding box center [983, 376] width 180 height 30
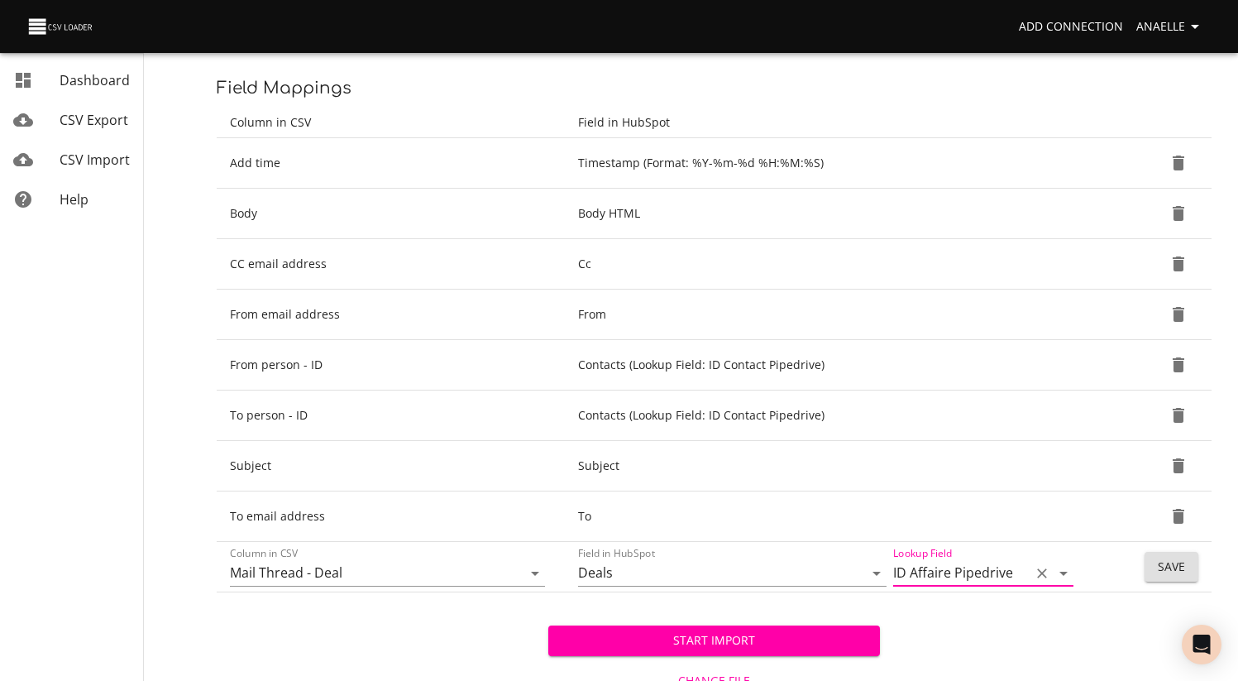
type input "ID Affaire Pipedrive"
click at [621, 606] on div "Start Import" at bounding box center [714, 627] width 332 height 57
click at [1166, 575] on span "Save" at bounding box center [1171, 567] width 27 height 21
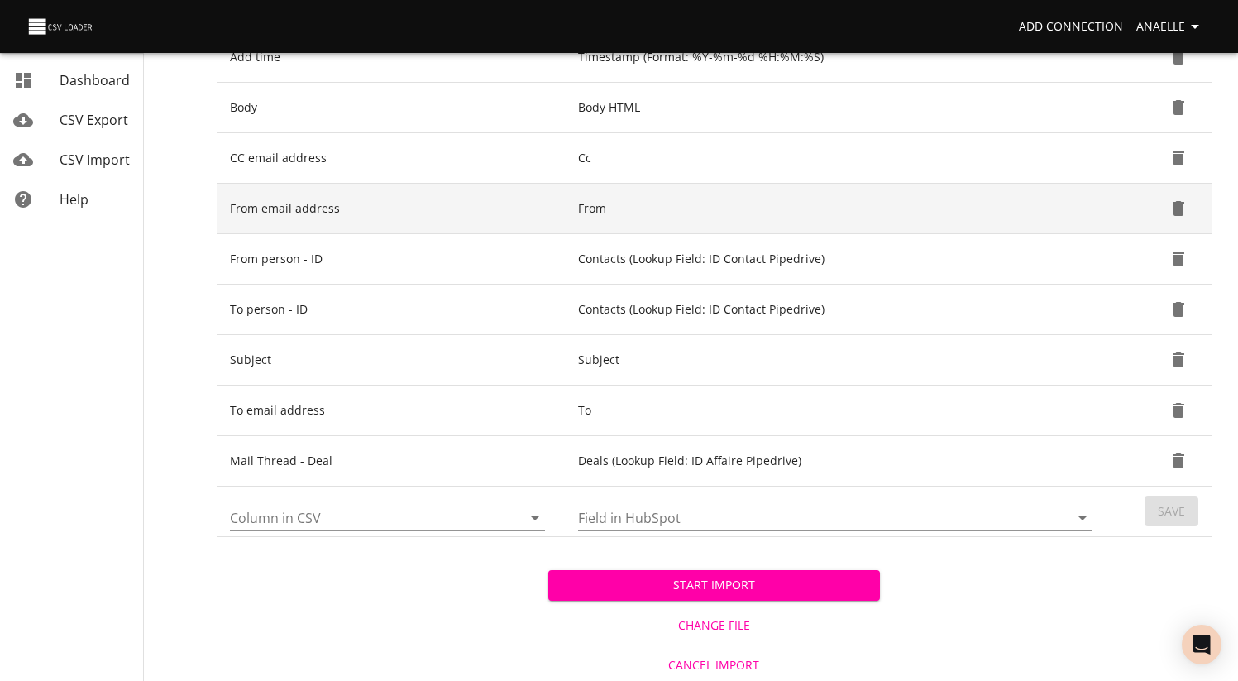
scroll to position [324, 0]
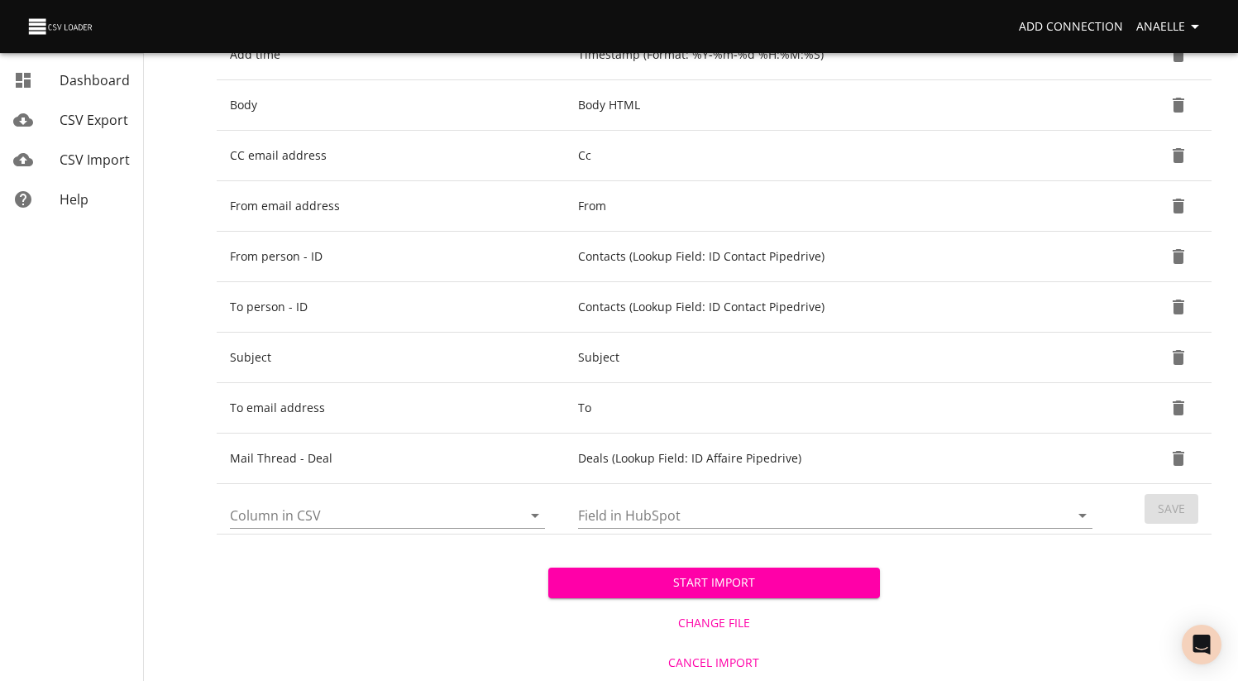
click at [716, 580] on span "Start Import" at bounding box center [714, 582] width 305 height 21
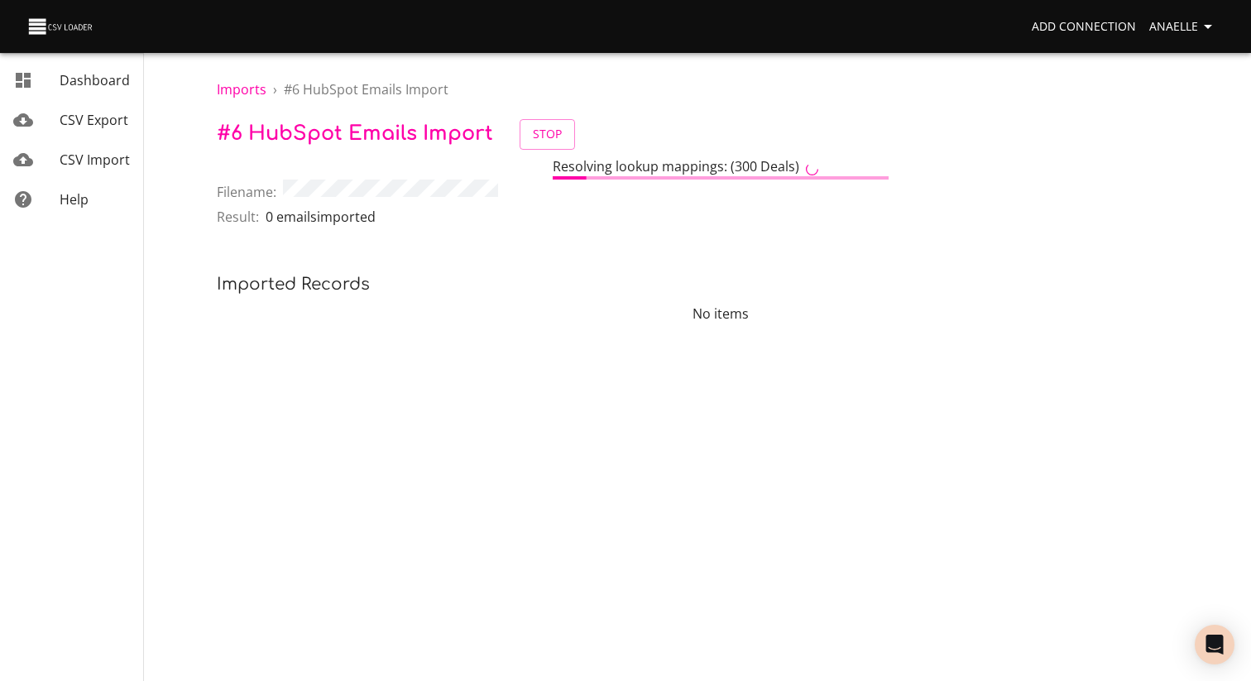
click at [583, 209] on div "Result: 0 emails imported" at bounding box center [721, 219] width 1008 height 25
click at [572, 213] on div "Result: 0 emails imported" at bounding box center [721, 219] width 1008 height 25
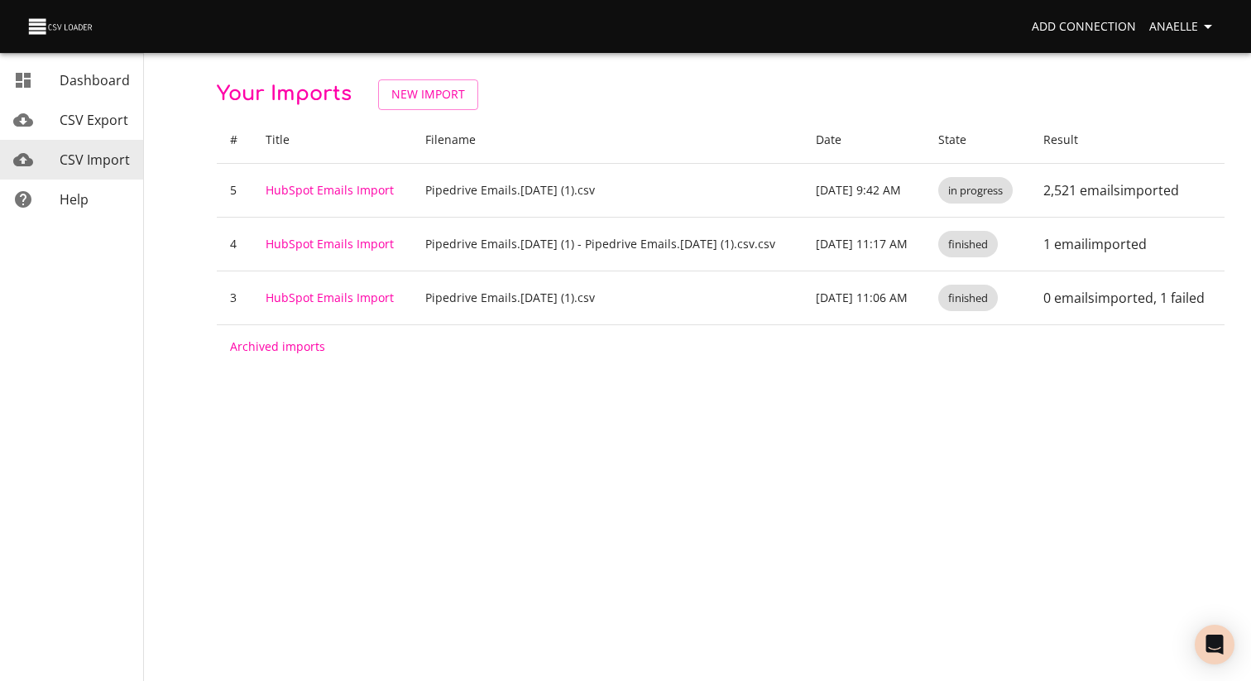
click at [85, 105] on link "CSV Export" at bounding box center [71, 120] width 143 height 40
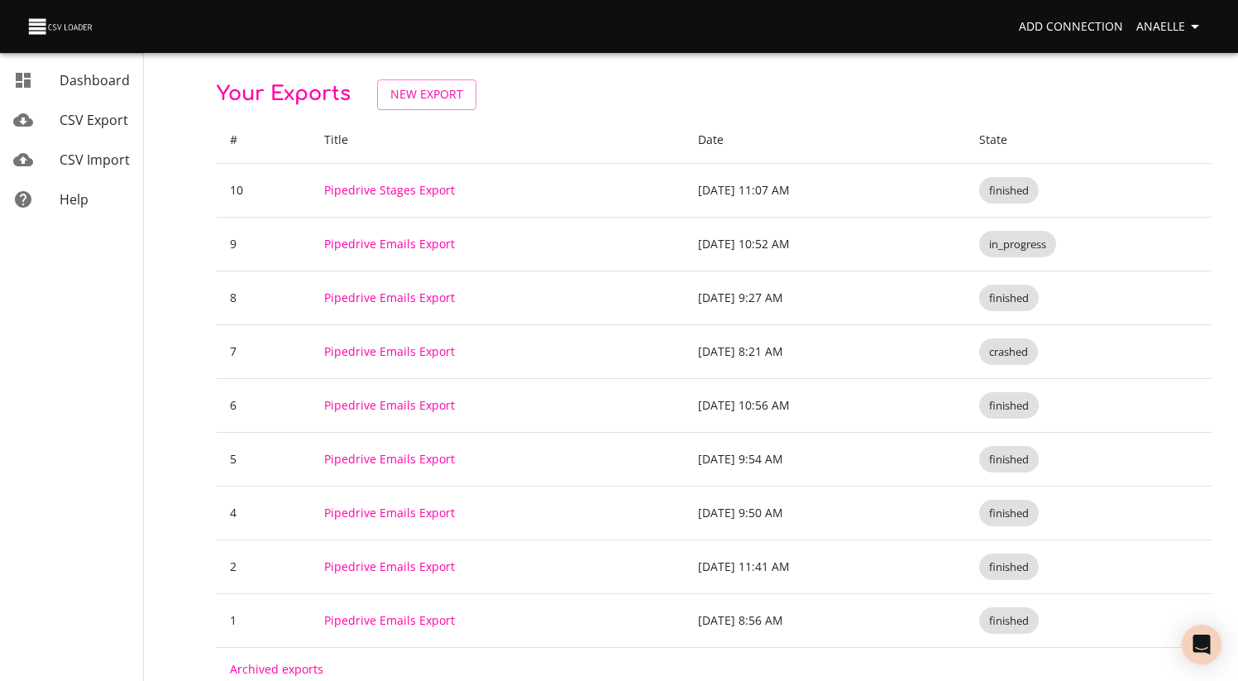
click at [70, 165] on span "CSV Import" at bounding box center [95, 160] width 70 height 18
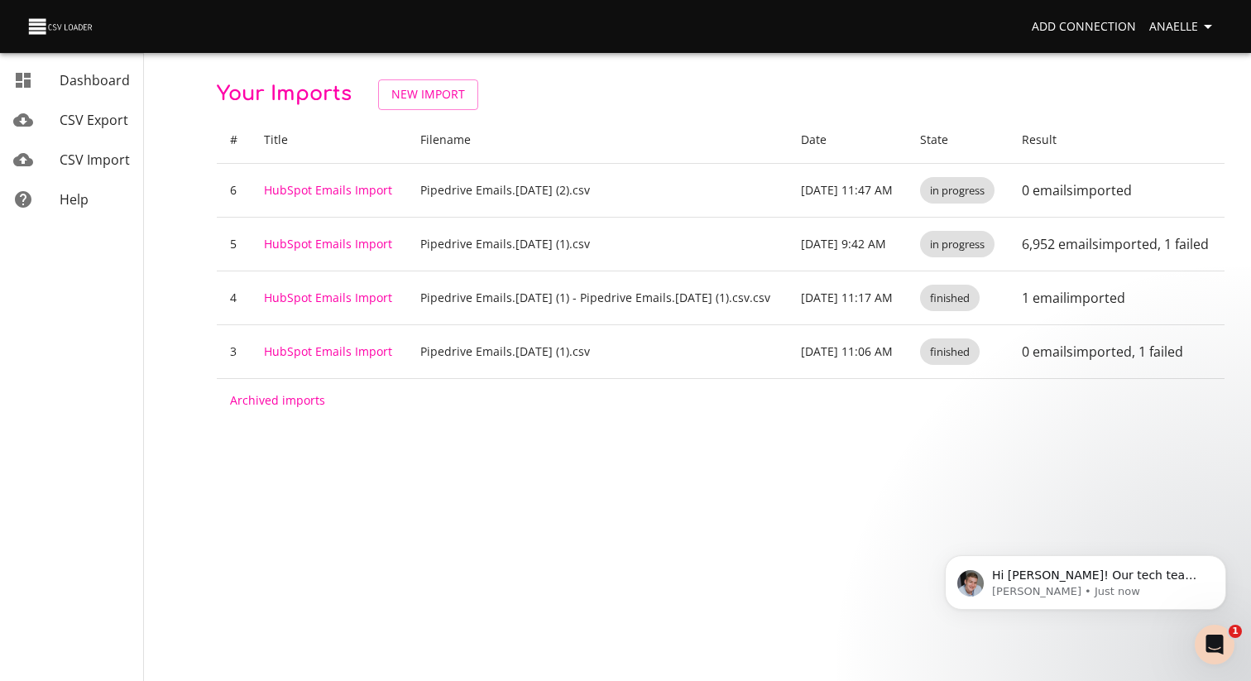
click at [644, 102] on p "Your Imports New Import" at bounding box center [721, 94] width 1008 height 31
click at [1205, 632] on icon "Open Intercom Messenger" at bounding box center [1212, 642] width 27 height 27
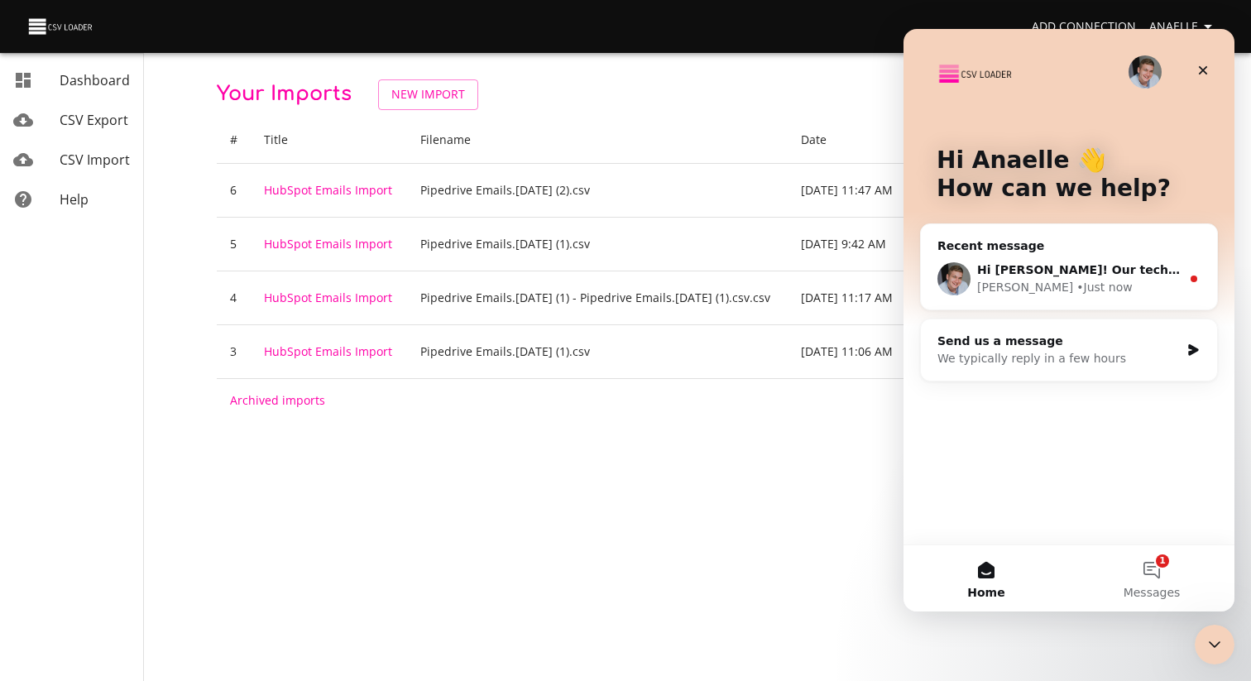
click at [1094, 285] on div "[PERSON_NAME] • Just now" at bounding box center [1079, 287] width 204 height 17
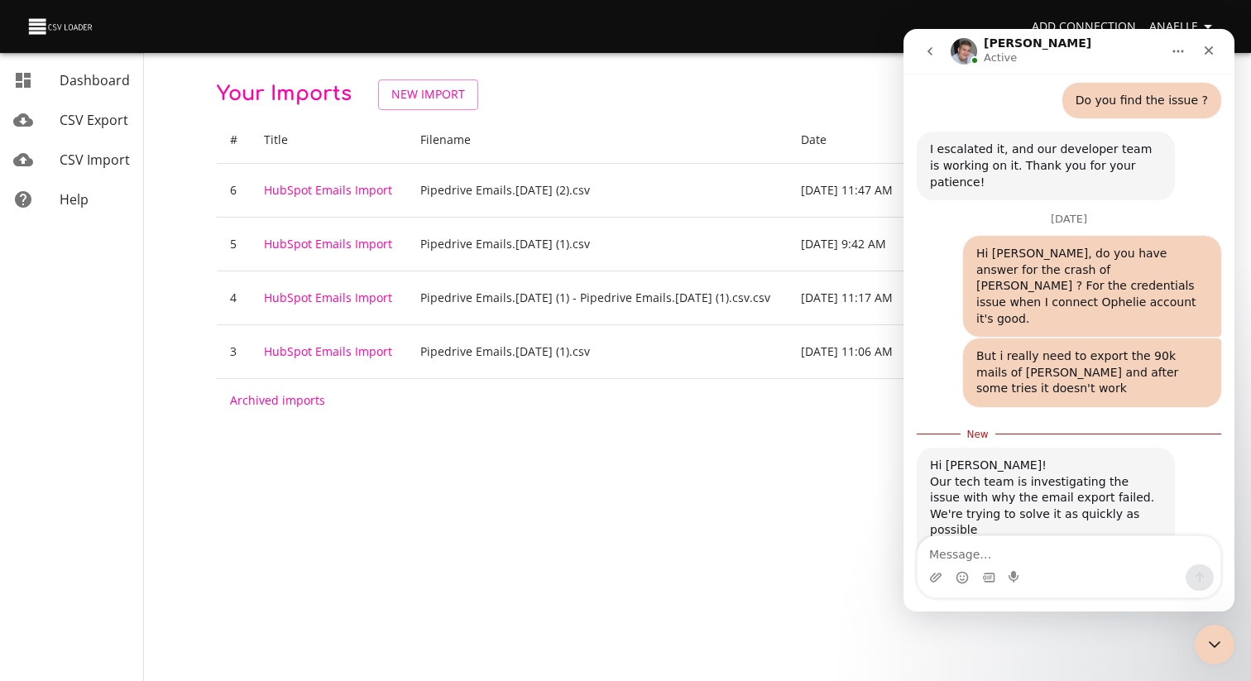
scroll to position [957, 0]
click at [663, 111] on div "Your Imports New Import # Title Filename Date State Result 6 HubSpot Emails Imp…" at bounding box center [721, 250] width 1008 height 342
click at [1207, 54] on icon "Close" at bounding box center [1208, 50] width 13 height 13
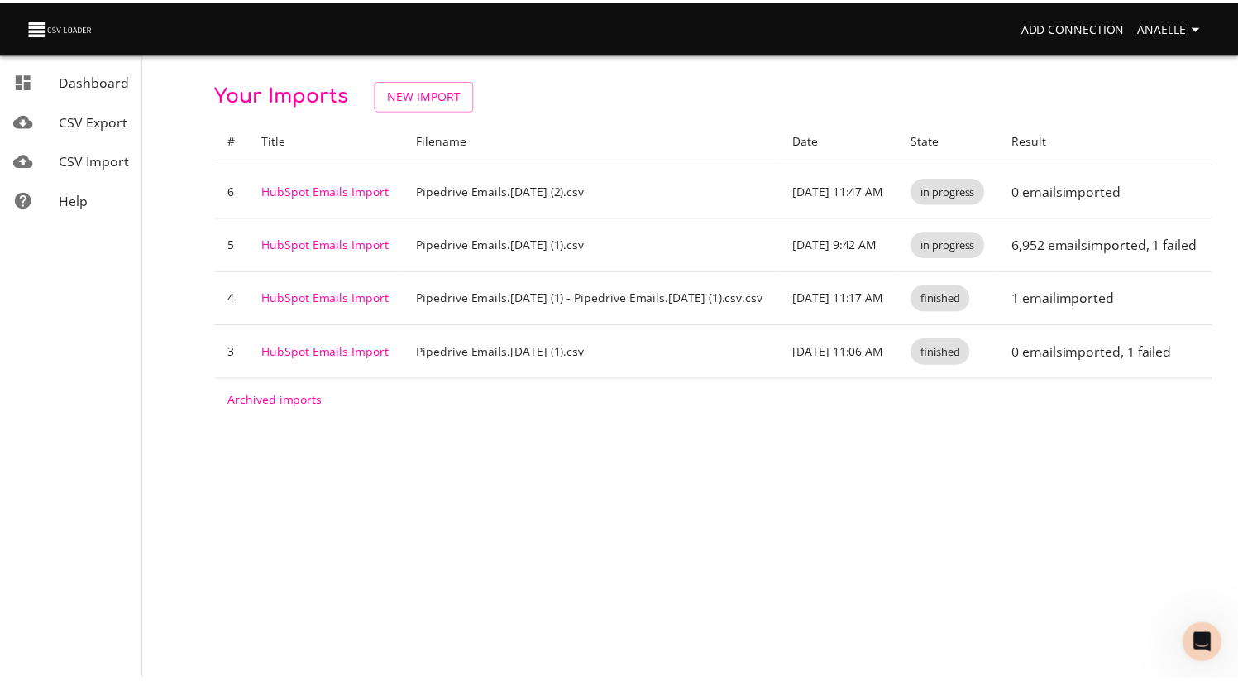
scroll to position [930, 0]
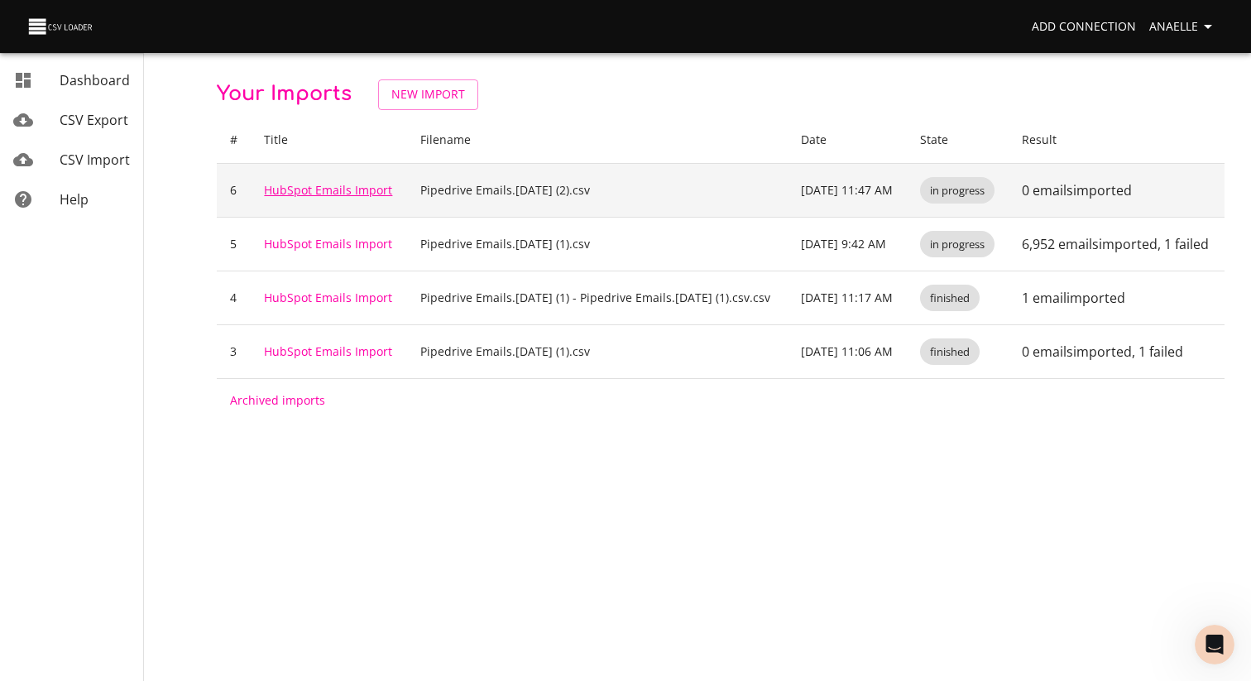
click at [316, 183] on link "HubSpot Emails Import" at bounding box center [328, 190] width 128 height 16
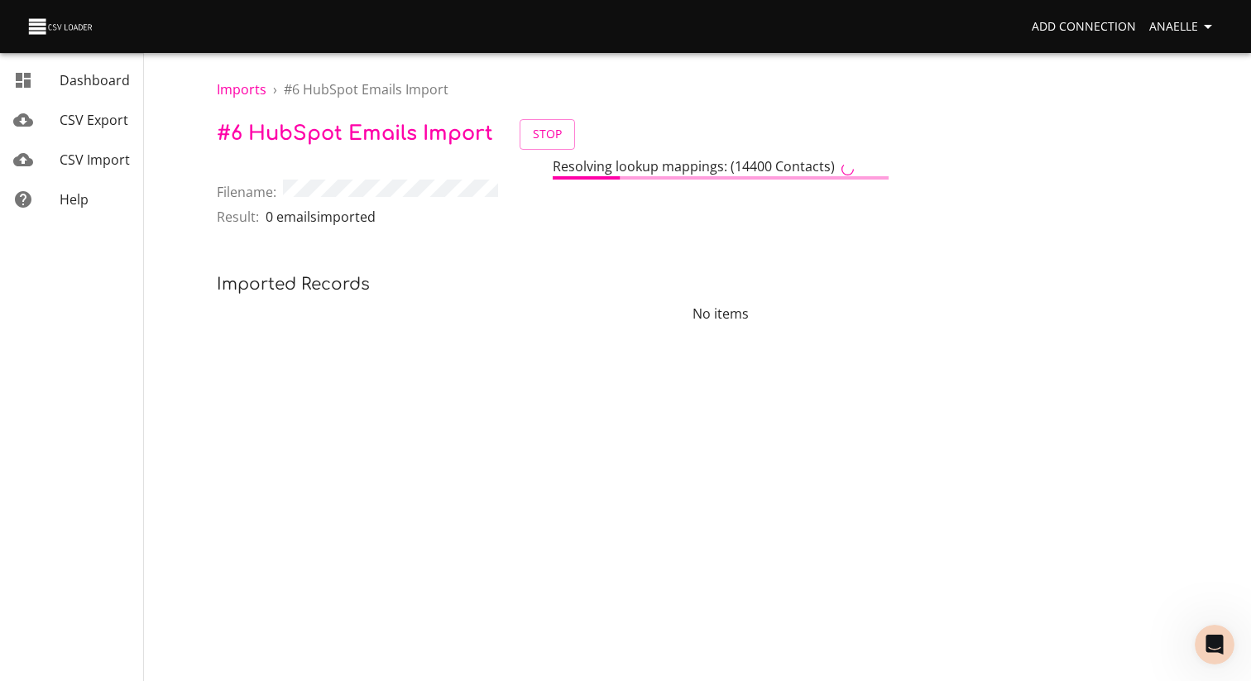
click at [520, 251] on div "Imports › # 6 HubSpot Emails Import # 6 HubSpot Emails Import Stop Resolving lo…" at bounding box center [720, 181] width 1061 height 363
click at [448, 281] on p "Imported records" at bounding box center [721, 284] width 1008 height 26
